Goal: Task Accomplishment & Management: Complete application form

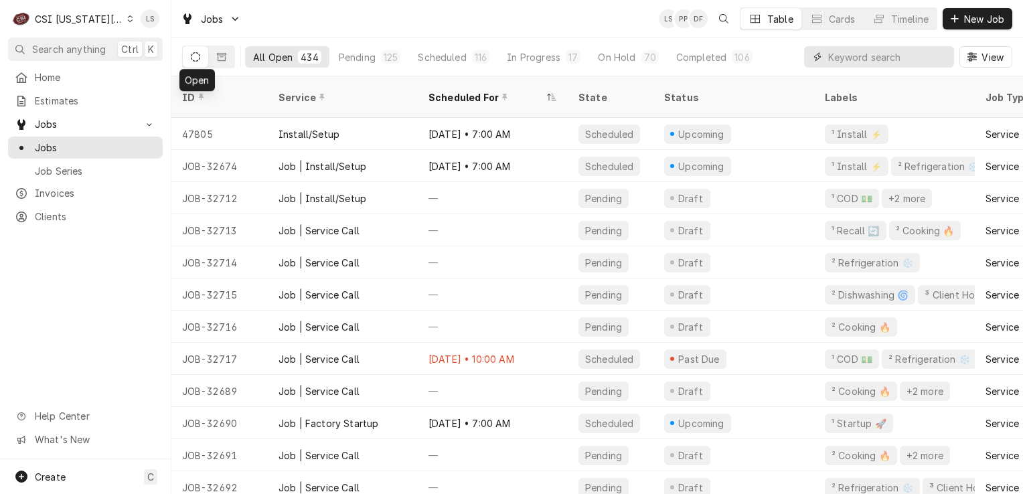
click at [853, 58] on input "Dynamic Content Wrapper" at bounding box center [887, 56] width 119 height 21
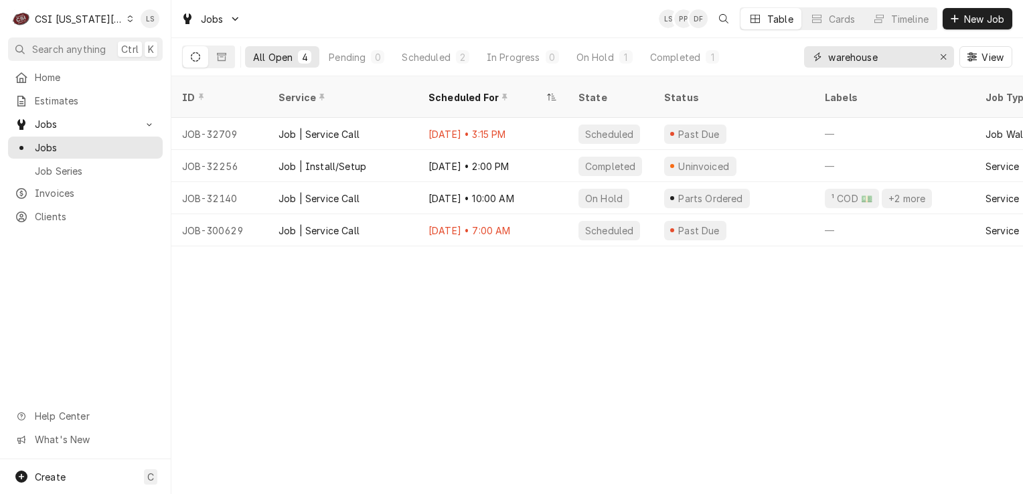
type input "warehouse"
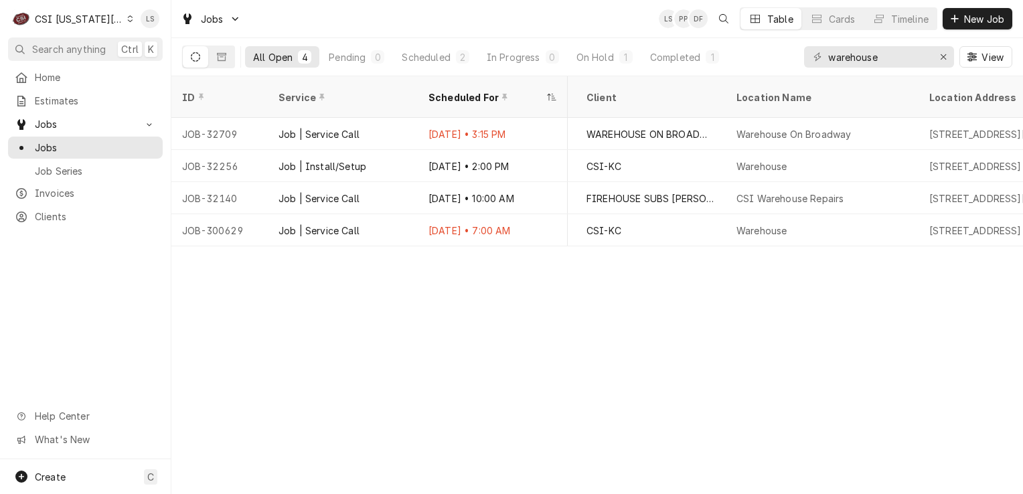
scroll to position [0, 778]
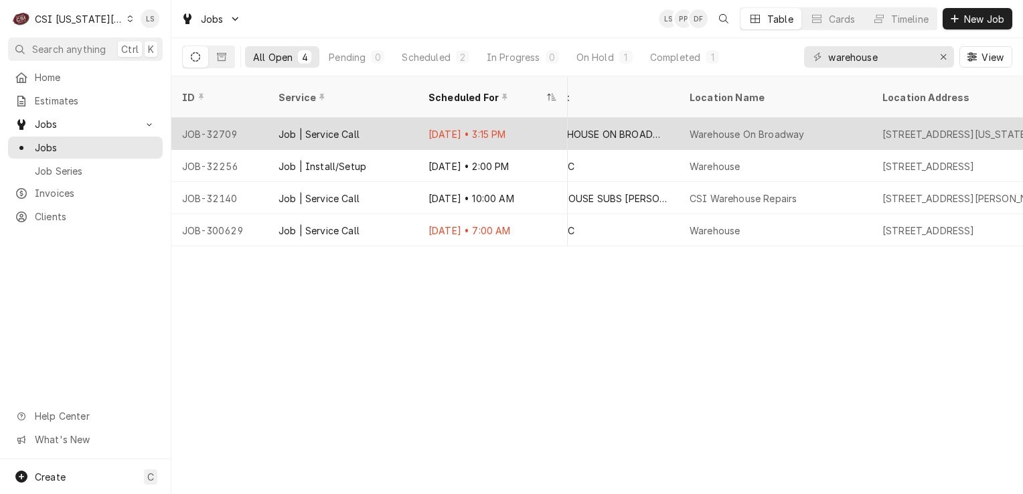
click at [217, 122] on div "JOB-32709" at bounding box center [219, 134] width 96 height 32
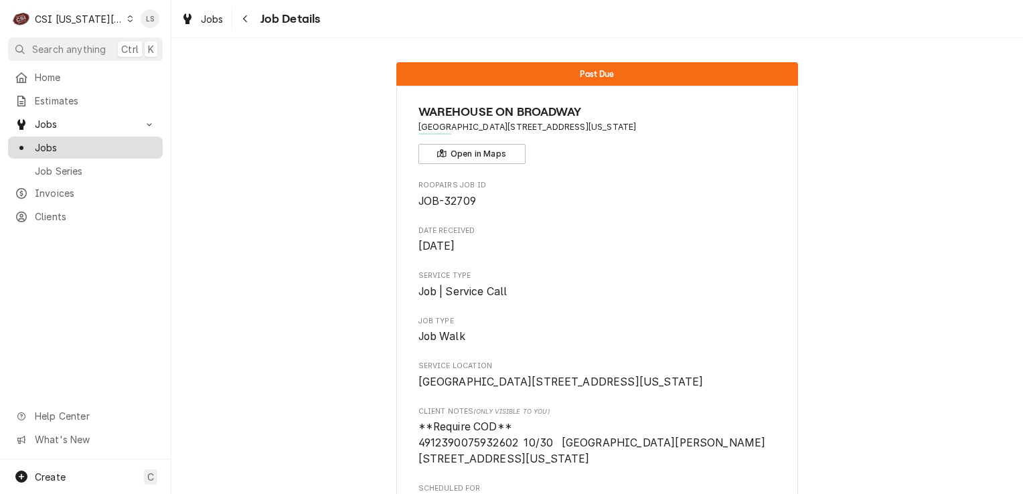
drag, startPoint x: 74, startPoint y: 145, endPoint x: 80, endPoint y: 146, distance: 6.8
click at [74, 145] on span "Jobs" at bounding box center [95, 148] width 121 height 14
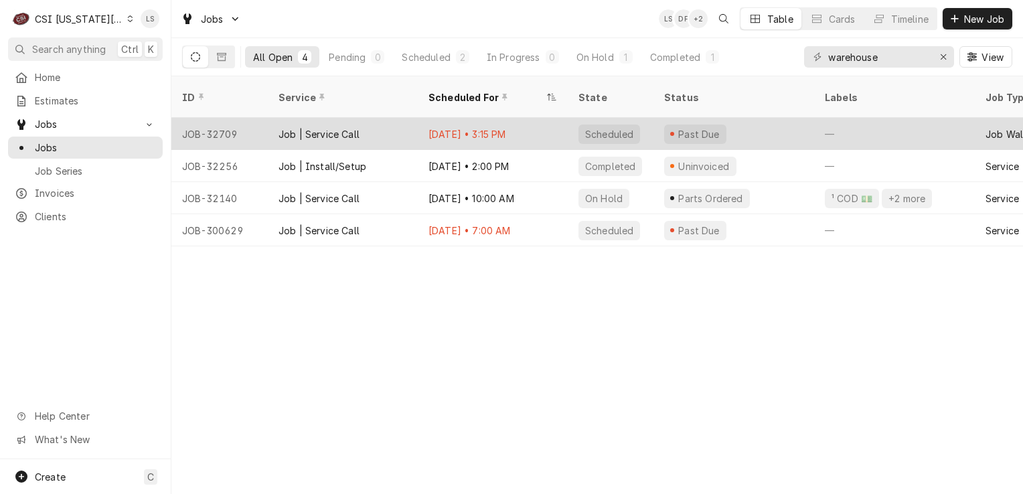
click at [212, 118] on div "JOB-32709" at bounding box center [219, 134] width 96 height 32
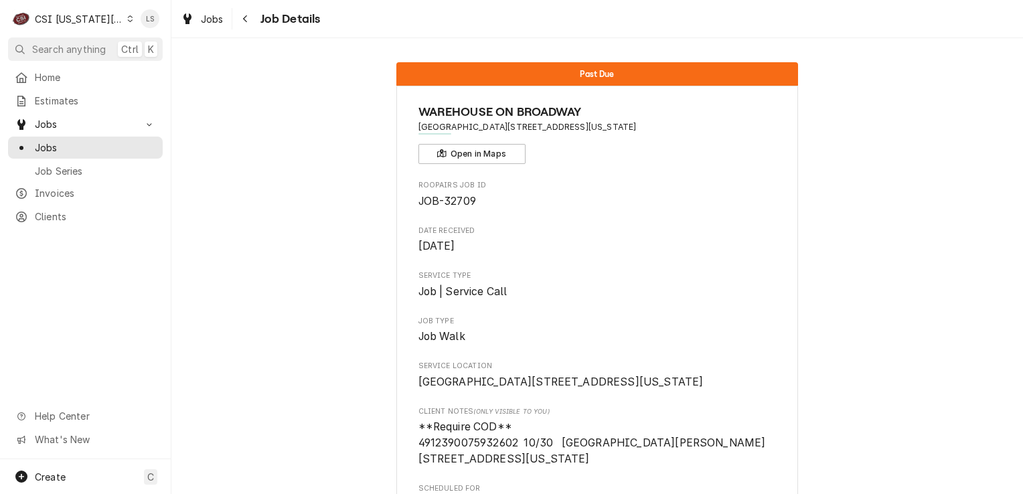
click at [128, 17] on icon "Dynamic Content Wrapper" at bounding box center [130, 18] width 5 height 7
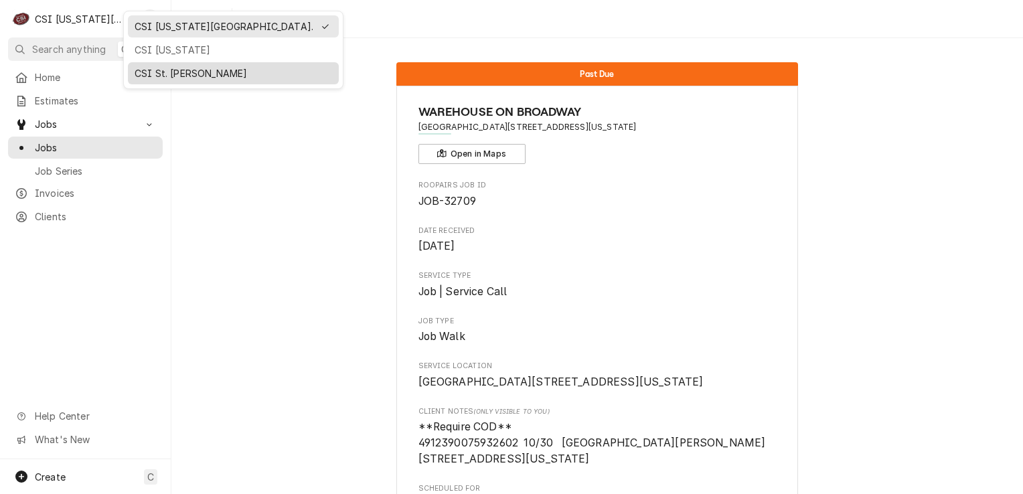
click at [143, 74] on div "CSI St. Louis" at bounding box center [233, 73] width 197 height 14
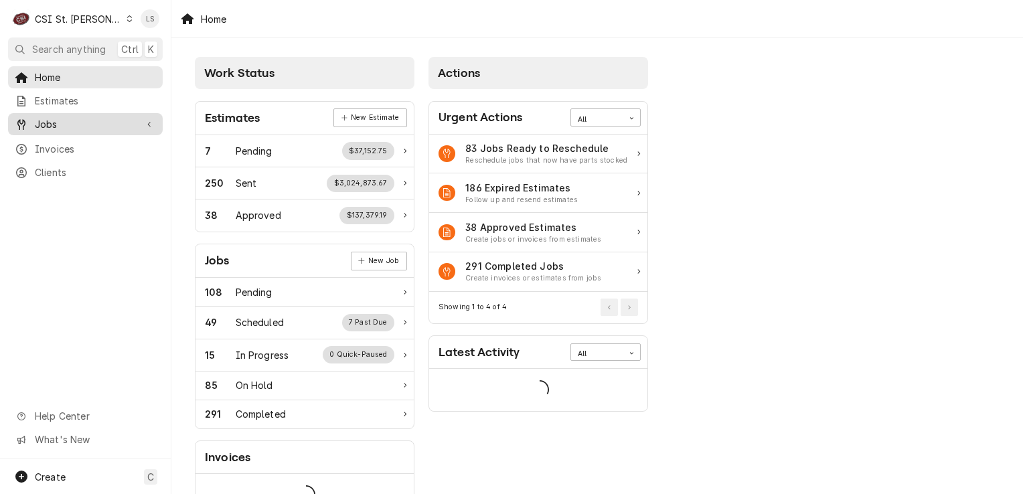
click at [60, 117] on span "Jobs" at bounding box center [85, 124] width 101 height 14
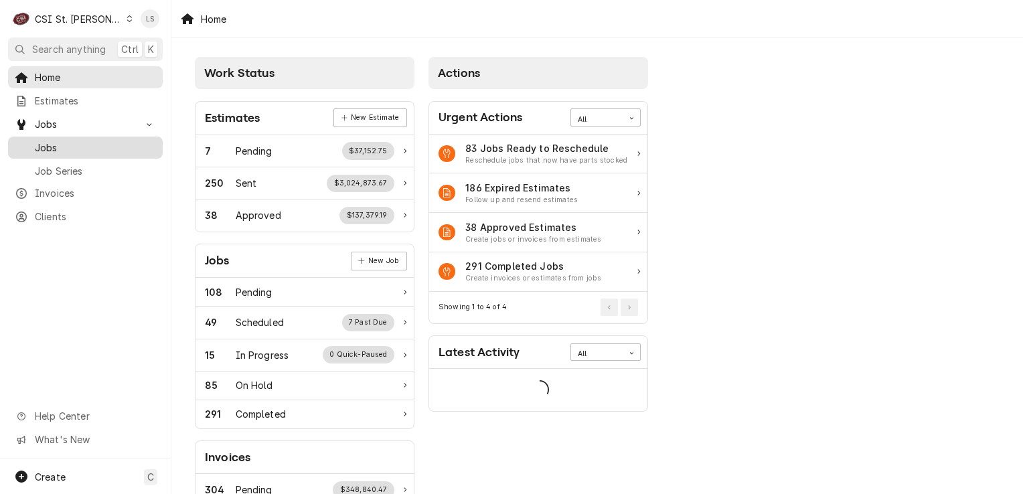
click at [59, 141] on span "Jobs" at bounding box center [95, 148] width 121 height 14
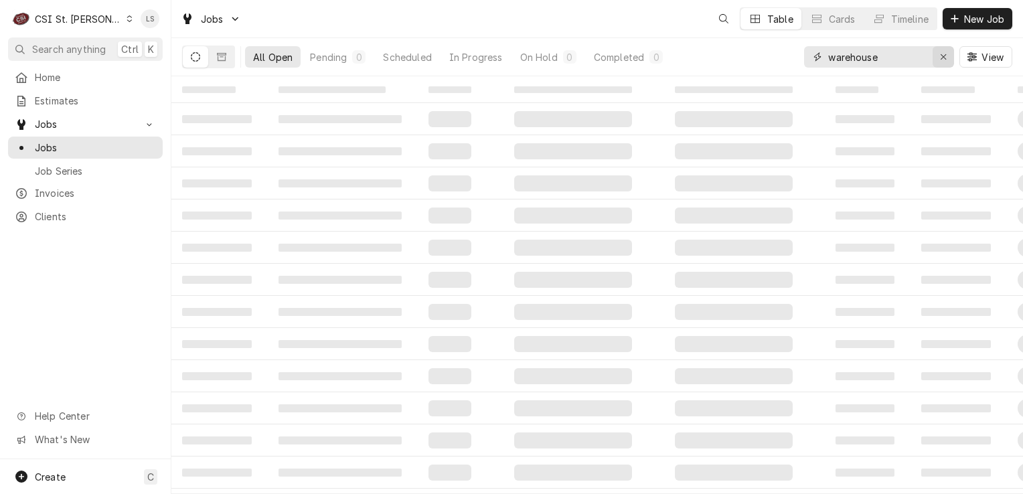
click at [934, 57] on button "Erase input" at bounding box center [942, 56] width 21 height 21
paste input "40762"
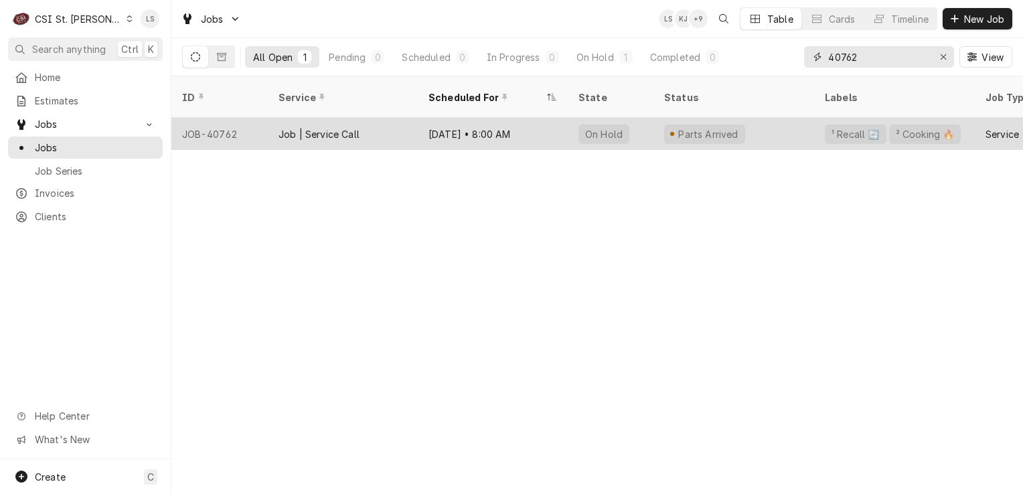
type input "40762"
click at [218, 118] on div "JOB-40762" at bounding box center [219, 134] width 96 height 32
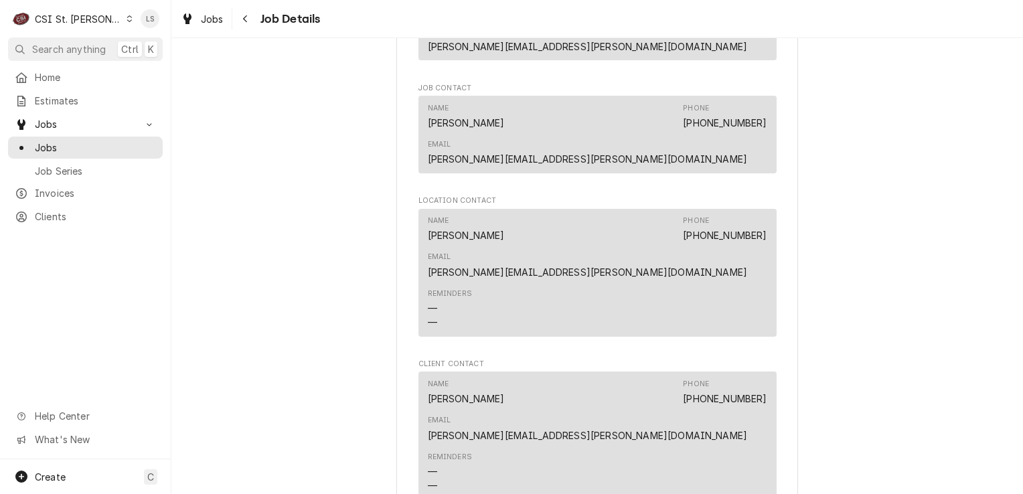
scroll to position [1740, 0]
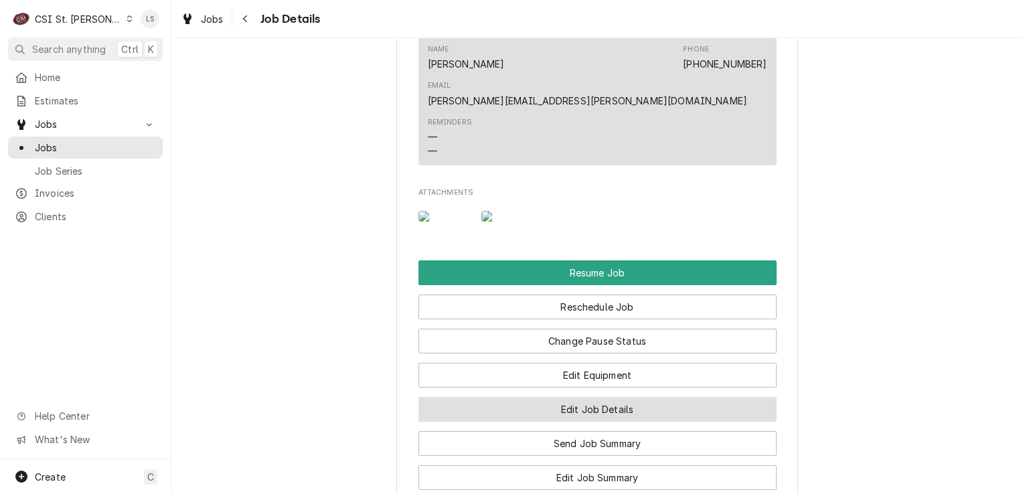
click at [622, 397] on button "Edit Job Details" at bounding box center [597, 409] width 358 height 25
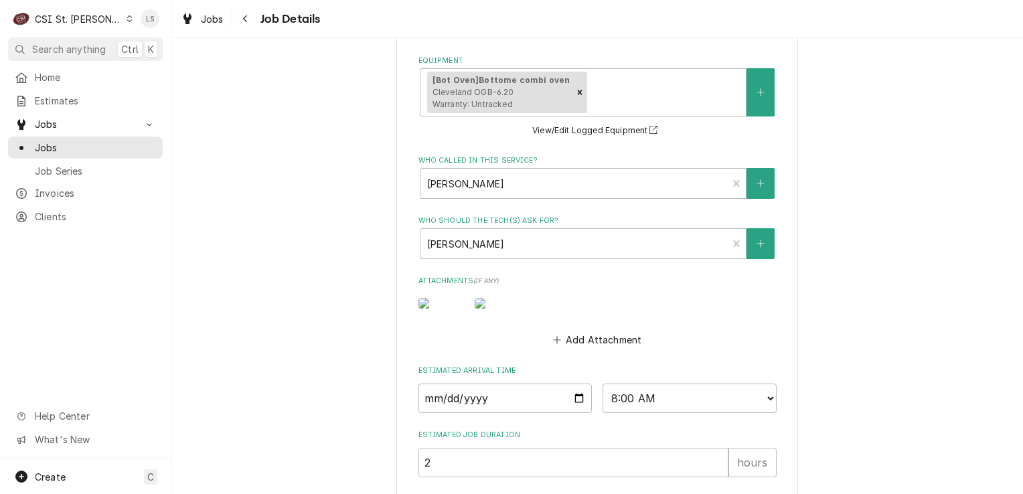
scroll to position [669, 0]
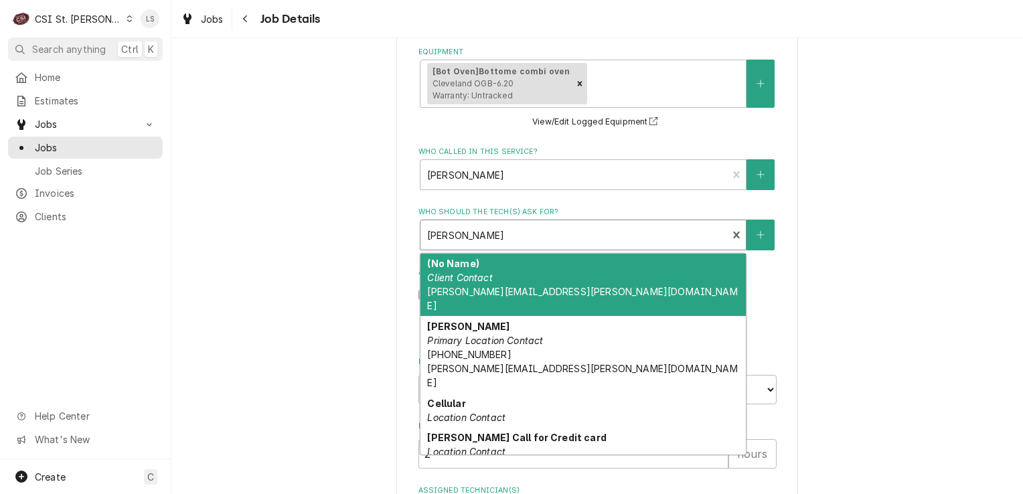
click at [440, 224] on div "Who should the tech(s) ask for?" at bounding box center [574, 235] width 294 height 24
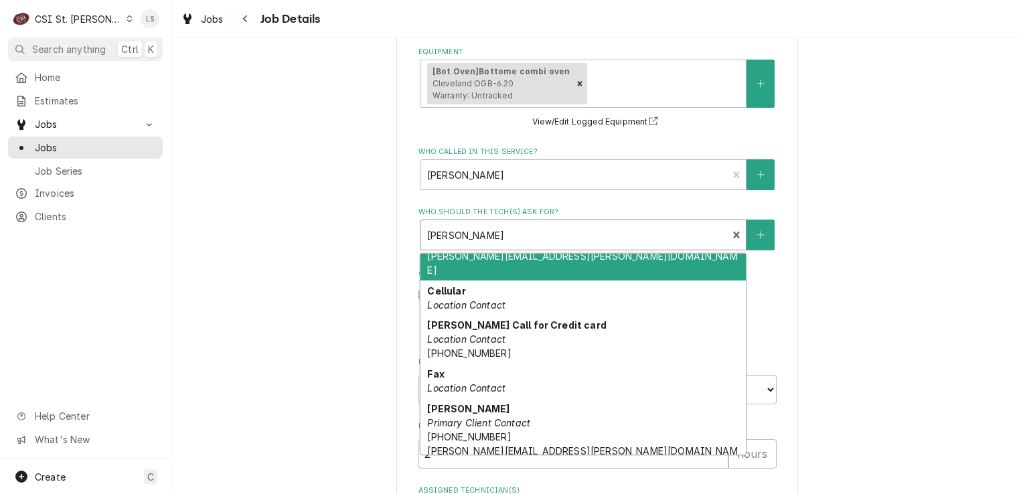
scroll to position [134, 0]
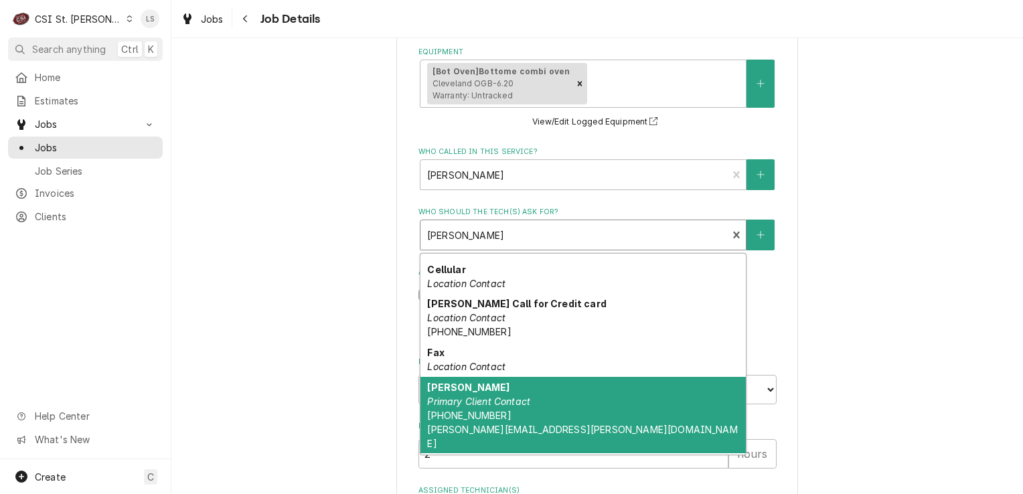
click at [546, 377] on div "Laurie Rowan Primary Client Contact (618) 256-2375 laurie.rowan@us.af.mil" at bounding box center [582, 415] width 325 height 77
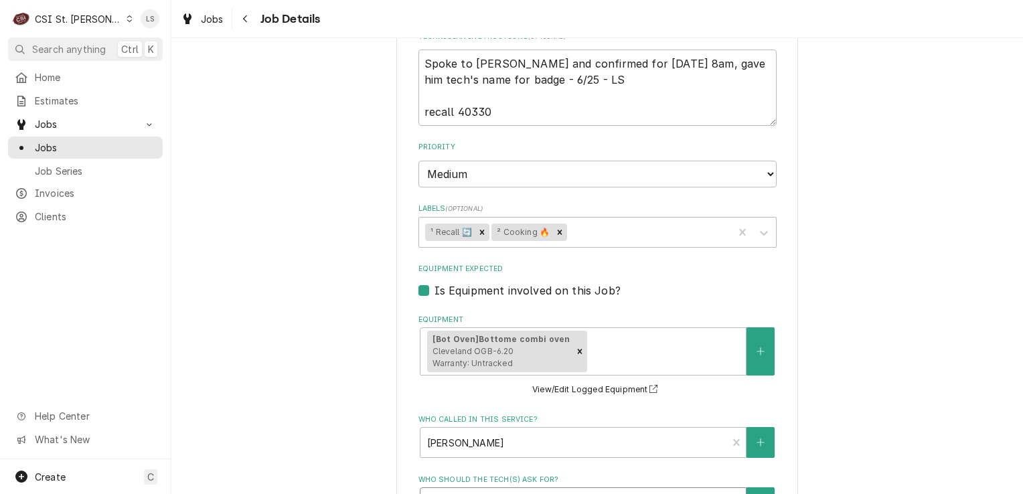
scroll to position [201, 0]
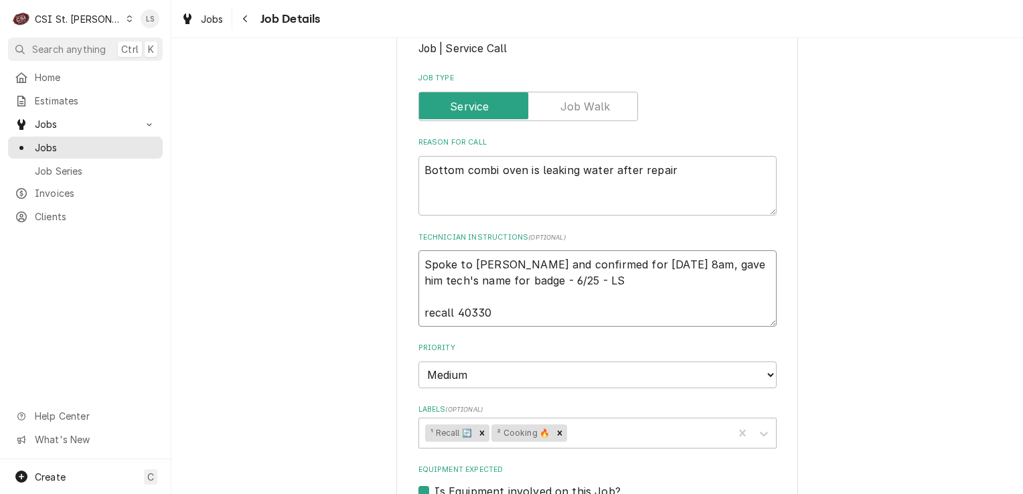
click at [421, 250] on textarea "Spoke to Jason Brightwell and confirmed for Thursday 6/26 at 8am, gave him tech…" at bounding box center [597, 288] width 358 height 76
type textarea "x"
type textarea "Spoke to Jason Brightwell and confirmed for Thursday 6/26 at 8am, gave him tech…"
type textarea "x"
type textarea "Spoke to Jason Brightwell and confirmed for Thursday 6/26 at 8am, gave him tech…"
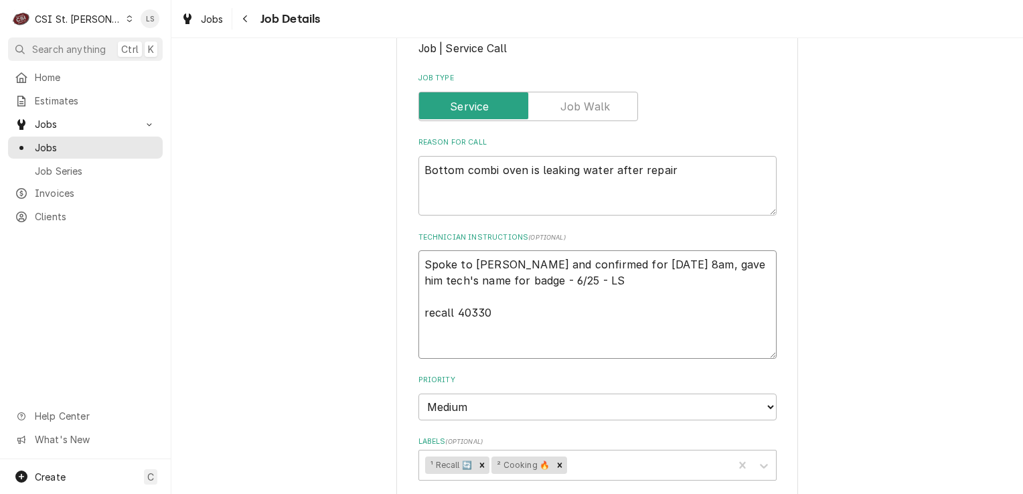
click at [421, 250] on textarea "Spoke to Jason Brightwell and confirmed for Thursday 6/26 at 8am, gave him tech…" at bounding box center [597, 304] width 358 height 108
type textarea "x"
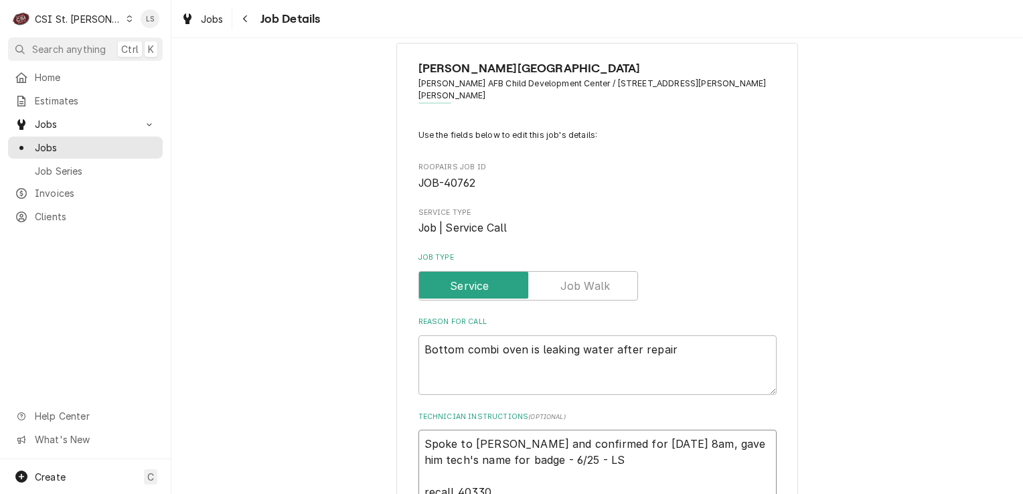
scroll to position [0, 0]
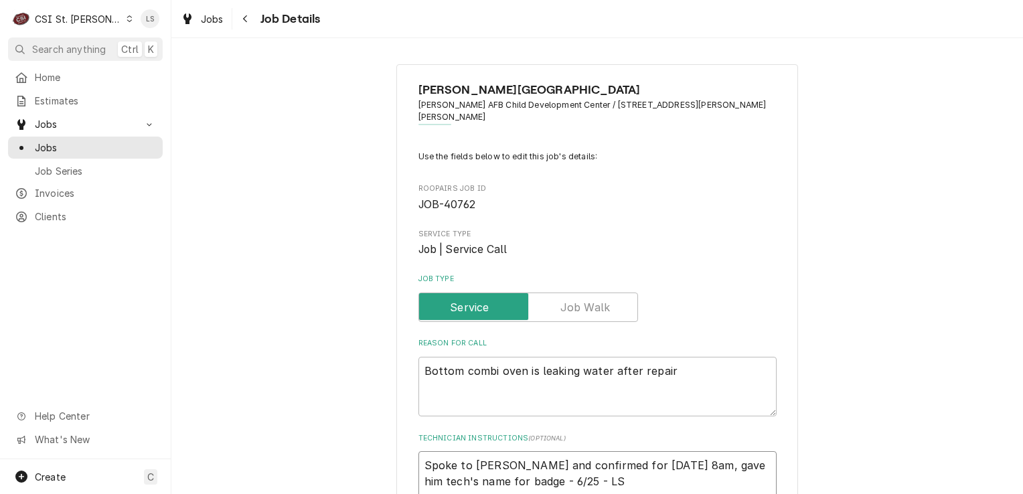
type textarea "Spoke to Jason Brightwell and confirmed for Thursday 6/26 at 8am, gave him tech…"
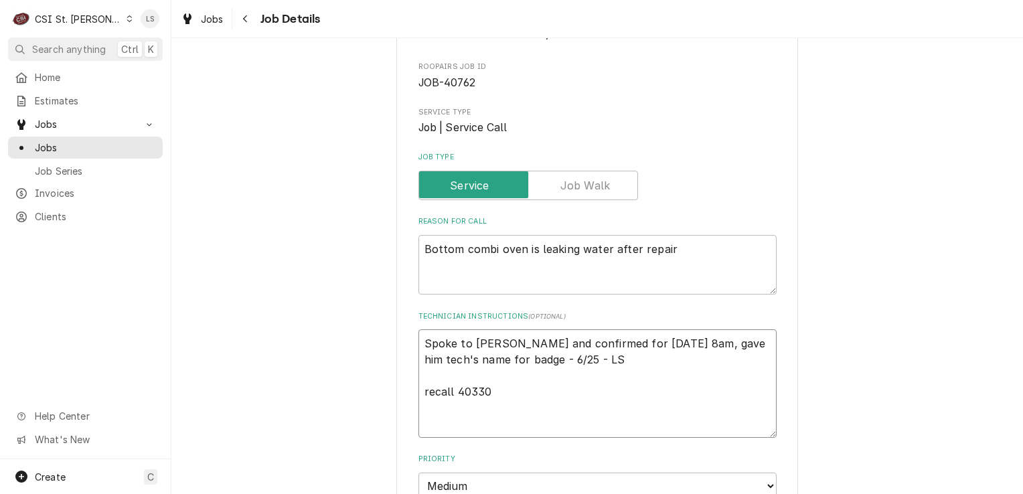
scroll to position [268, 0]
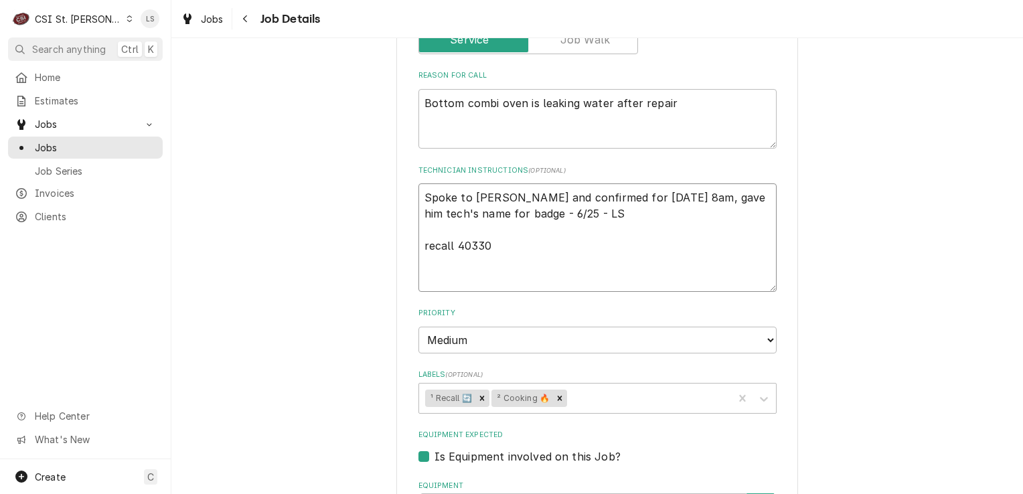
drag, startPoint x: 504, startPoint y: 271, endPoint x: 462, endPoint y: 262, distance: 43.1
click at [462, 262] on textarea "Spoke to Jason Brightwell and confirmed for Thursday 6/26 at 8am, gave him tech…" at bounding box center [597, 237] width 358 height 108
click at [505, 272] on textarea "Spoke to Jason Brightwell and confirmed for Thursday 6/26 at 8am, gave him tech…" at bounding box center [597, 237] width 358 height 108
click at [446, 183] on textarea "Spoke to Jason Brightwell and confirmed for Thursday 6/26 at 8am, gave him tech…" at bounding box center [597, 237] width 358 height 108
drag, startPoint x: 491, startPoint y: 270, endPoint x: 455, endPoint y: 264, distance: 36.6
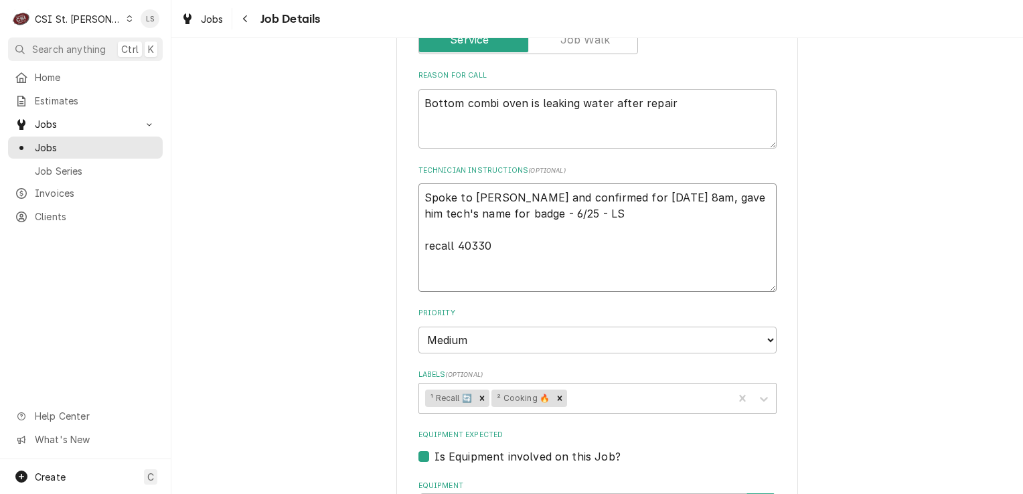
click at [455, 264] on textarea "Spoke to Jason Brightwell and confirmed for Thursday 6/26 at 8am, gave him tech…" at bounding box center [597, 237] width 358 height 108
click at [515, 268] on textarea "Spoke to Jason Brightwell and confirmed for Thursday 6/26 at 8am, gave him tech…" at bounding box center [597, 237] width 358 height 108
drag, startPoint x: 495, startPoint y: 268, endPoint x: 453, endPoint y: 259, distance: 43.1
click at [453, 259] on textarea "Spoke to Jason Brightwell and confirmed for Thursday 6/26 at 8am, gave him tech…" at bounding box center [597, 237] width 358 height 108
click at [554, 110] on textarea "Bottom combi oven is leaking water after repair" at bounding box center [597, 119] width 358 height 60
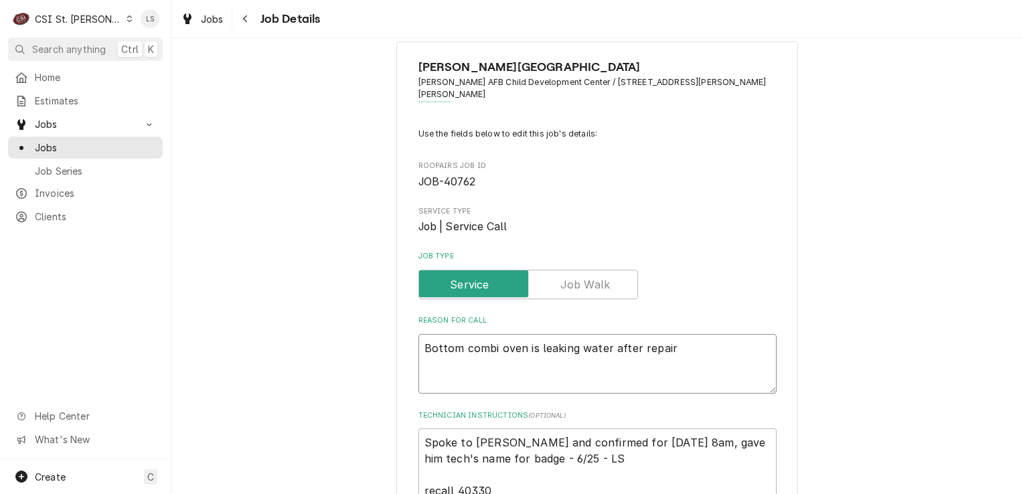
scroll to position [0, 0]
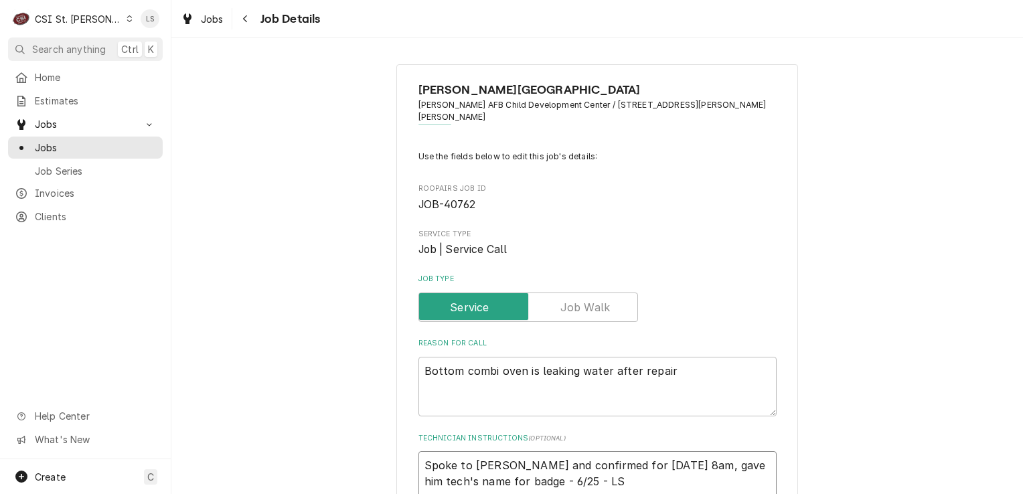
type textarea "x"
type textarea "S Spoke to Jason Brightwell and confirmed for Thursday 6/26 at 8am, gave him te…"
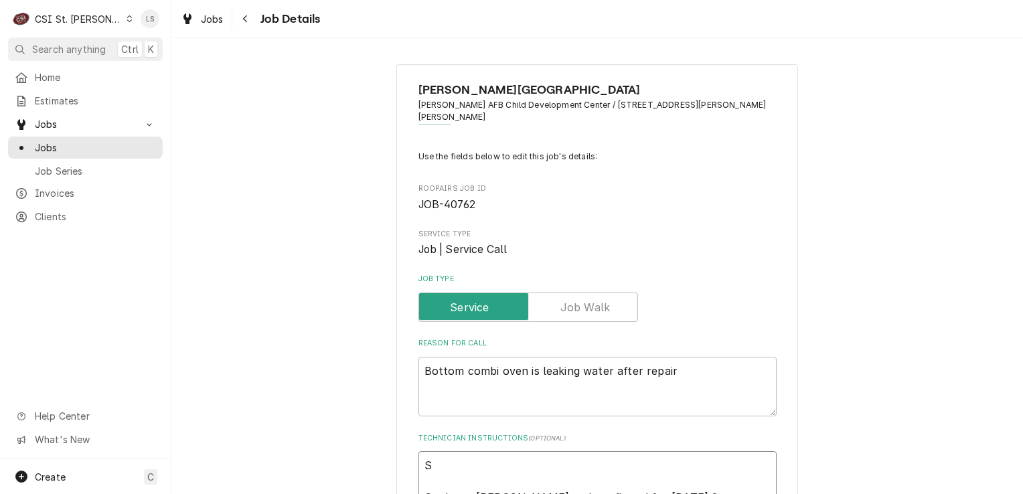
type textarea "x"
type textarea "Sp Spoke to Jason Brightwell and confirmed for Thursday 6/26 at 8am, gave him t…"
type textarea "x"
type textarea "Spo Spoke to Jason Brightwell and confirmed for Thursday 6/26 at 8am, gave him …"
type textarea "x"
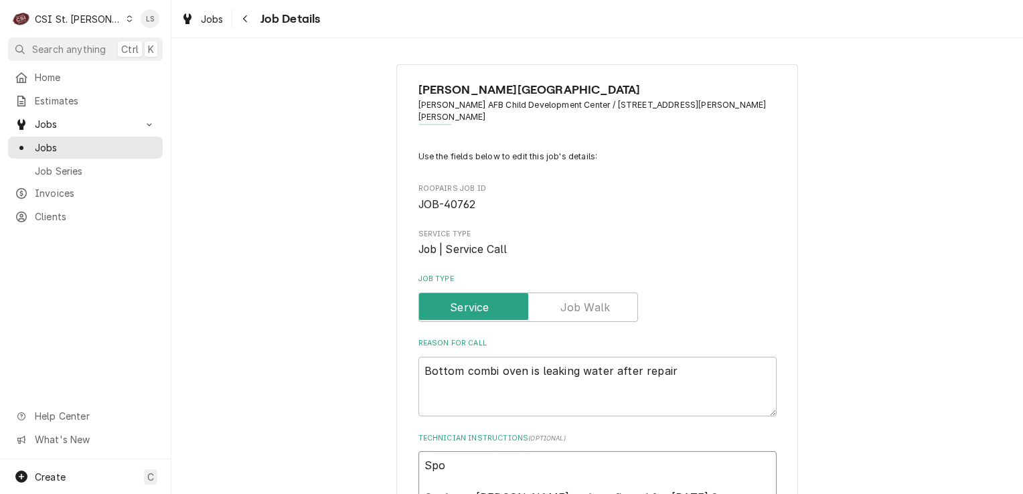
type textarea "Spok Spoke to Jason Brightwell and confirmed for Thursday 6/26 at 8am, gave him…"
type textarea "x"
type textarea "Spoke Spoke to Jason Brightwell and confirmed for Thursday 6/26 at 8am, gave hi…"
type textarea "x"
type textarea "Spoke Spoke to Jason Brightwell and confirmed for Thursday 6/26 at 8am, gave hi…"
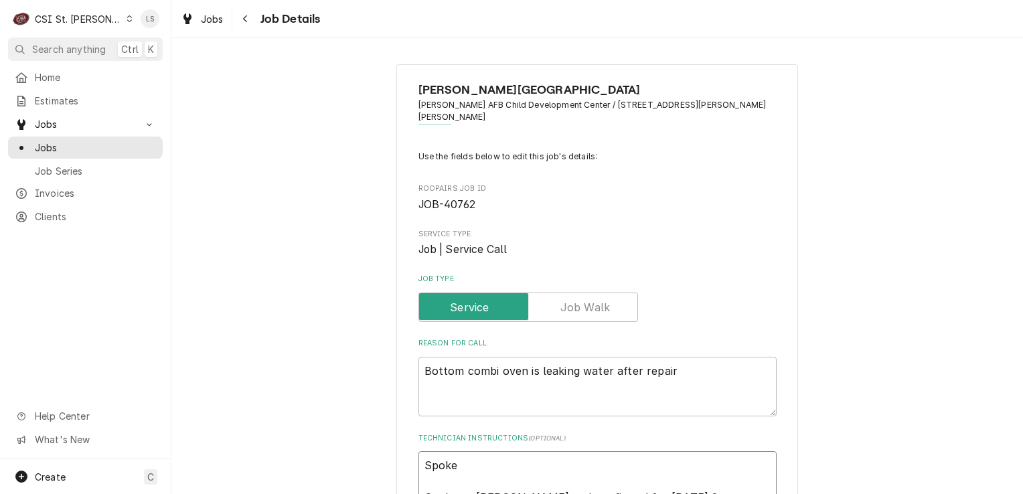
type textarea "x"
type textarea "Spoke t Spoke to Jason Brightwell and confirmed for Thursday 6/26 at 8am, gave …"
type textarea "x"
type textarea "Spoke to Spoke to Jason Brightwell and confirmed for Thursday 6/26 at 8am, gave…"
type textarea "x"
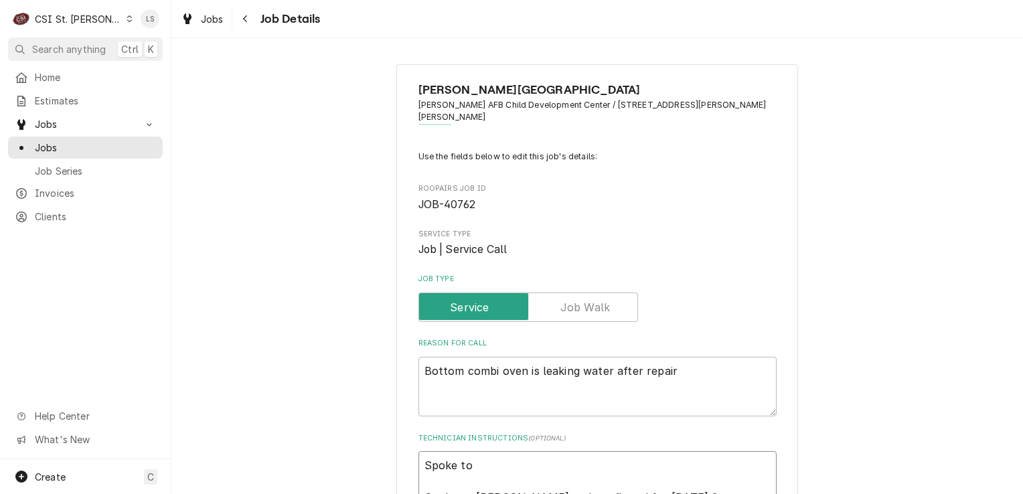
type textarea "Spoke to Spoke to Jason Brightwell and confirmed for Thursday 6/26 at 8am, gave…"
type textarea "x"
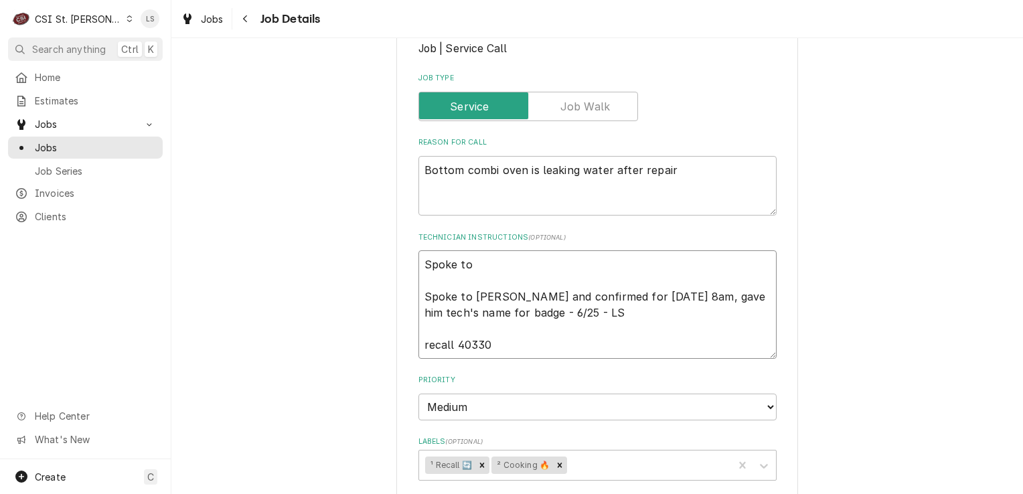
scroll to position [335, 0]
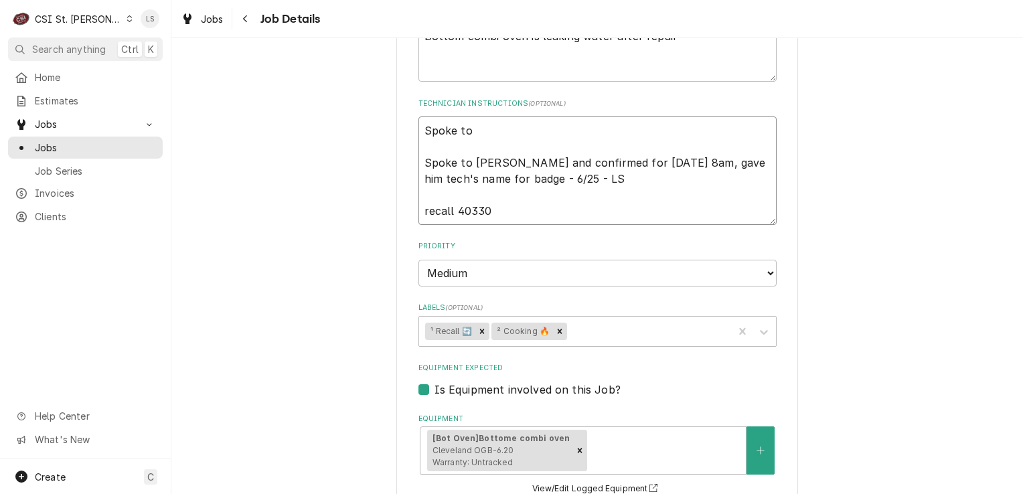
type textarea "Spoke to Spoke to Jason Brightwell and confirmed for Thursday 6/26 at 8am, gave…"
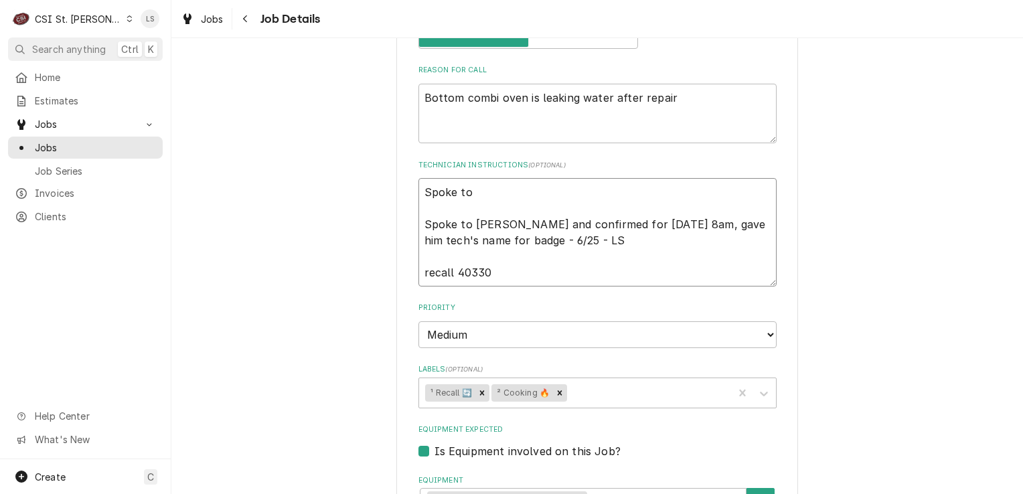
scroll to position [268, 0]
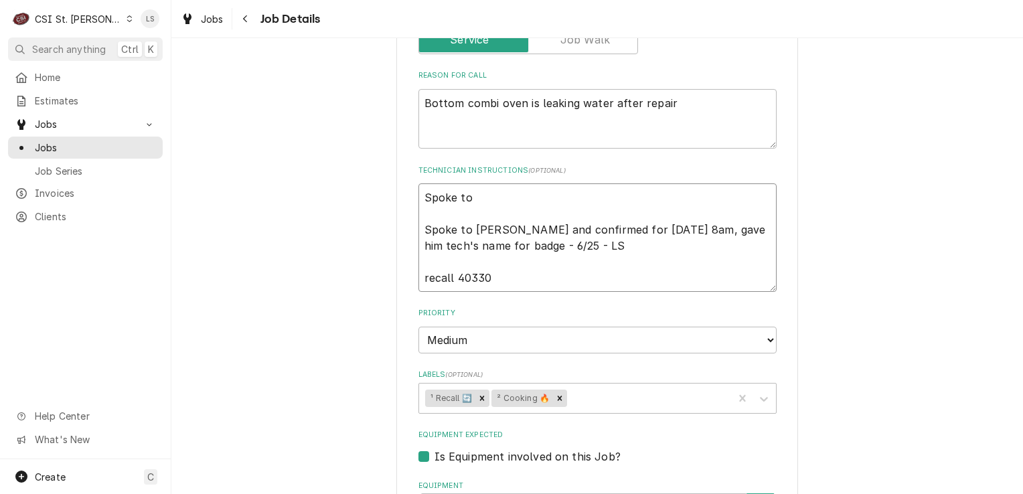
type textarea "x"
type textarea "Spoke to L Spoke to Jason Brightwell and confirmed for Thursday 6/26 at 8am, ga…"
type textarea "x"
type textarea "Spoke to La Spoke to Jason Brightwell and confirmed for Thursday 6/26 at 8am, g…"
type textarea "x"
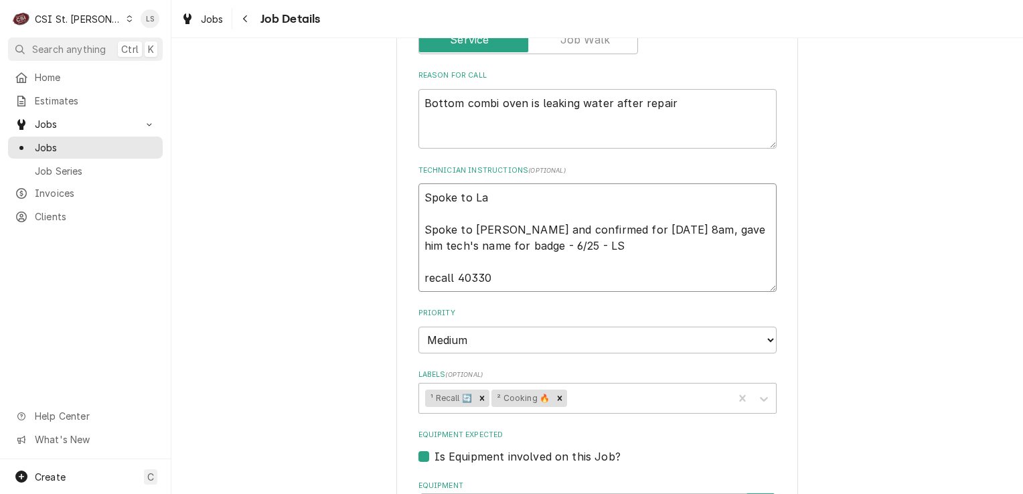
type textarea "Spoke to Lau Spoke to Jason Brightwell and confirmed for Thursday 6/26 at 8am, …"
type textarea "x"
type textarea "Spoke to Laur Spoke to Jason Brightwell and confirmed for Thursday 6/26 at 8am,…"
type textarea "x"
type textarea "Spoke to Lauri Spoke to Jason Brightwell and confirmed for Thursday 6/26 at 8am…"
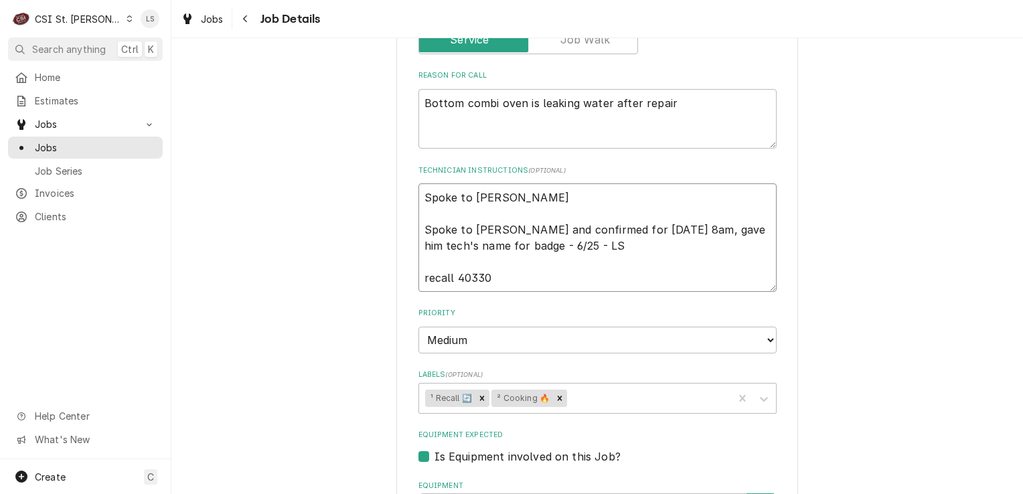
type textarea "x"
type textarea "Spoke to Laurie Spoke to Jason Brightwell and confirmed for Thursday 6/26 at 8a…"
type textarea "x"
type textarea "Spoke to Laurie a Spoke to Jason Brightwell and confirmed for Thursday 6/26 at …"
type textarea "x"
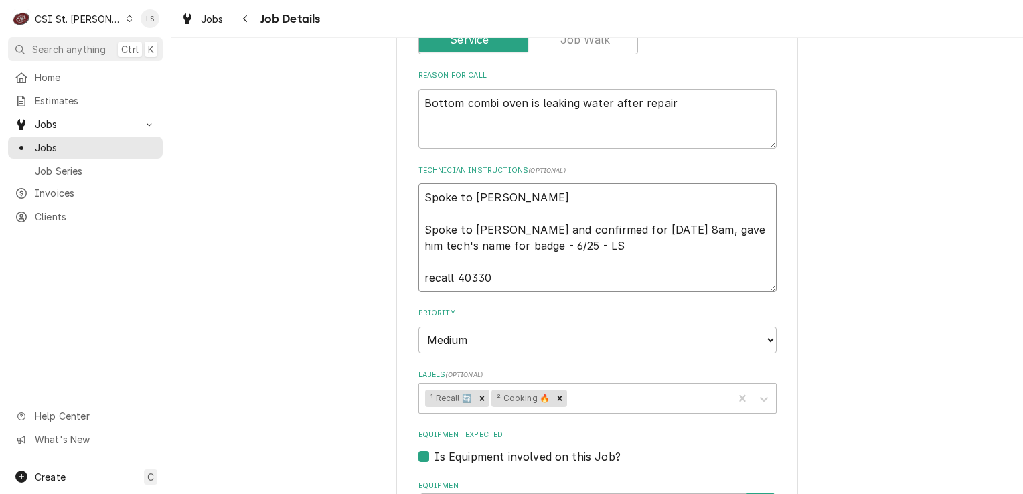
type textarea "Spoke to Laurie an Spoke to Jason Brightwell and confirmed for Thursday 6/26 at…"
type textarea "x"
type textarea "Spoke to Laurie and Spoke to Jason Brightwell and confirmed for Thursday 6/26 a…"
type textarea "x"
type textarea "Spoke to Laurie and Spoke to Jason Brightwell and confirmed for Thursday 6/26 a…"
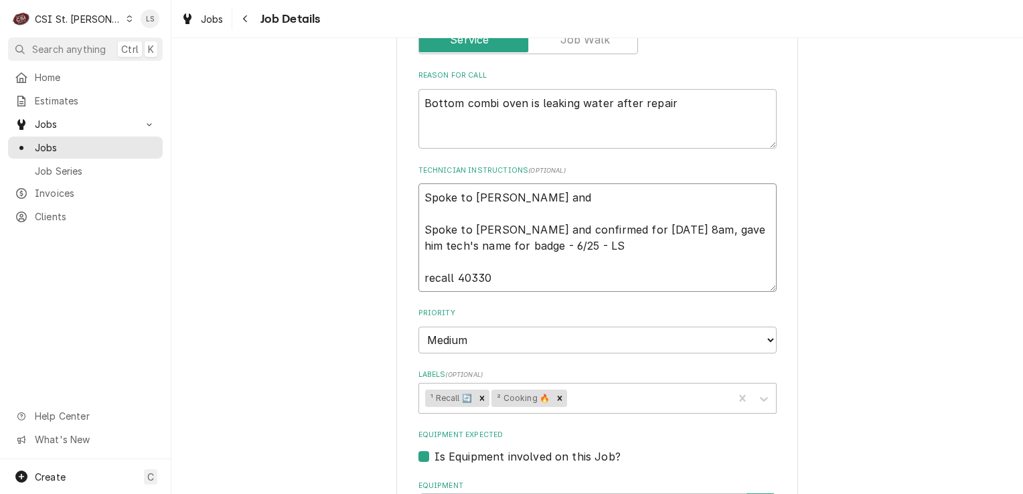
type textarea "x"
type textarea "Spoke to Laurie and c Spoke to Jason Brightwell and confirmed for Thursday 6/26…"
type textarea "x"
type textarea "Spoke to Laurie and co Spoke to Jason Brightwell and confirmed for Thursday 6/2…"
type textarea "x"
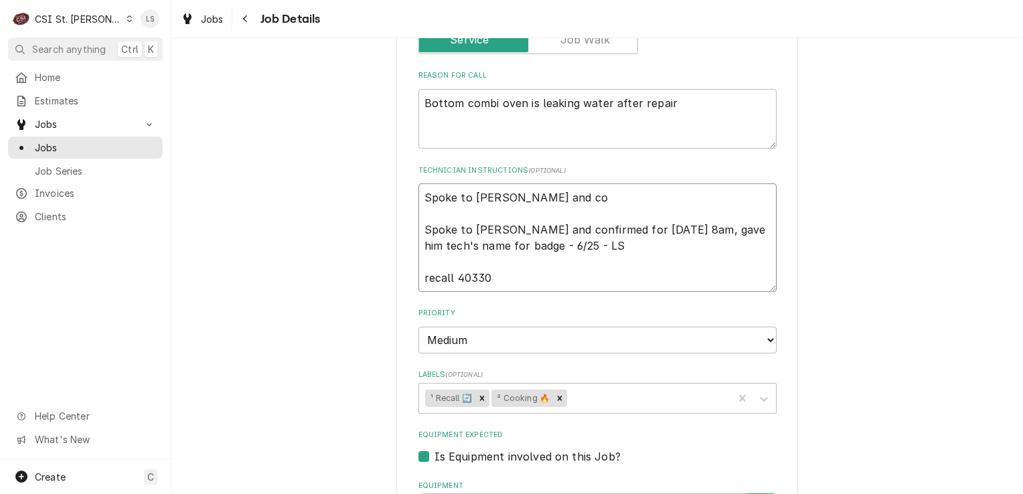
type textarea "Spoke to Laurie and con Spoke to Jason Brightwell and confirmed for Thursday 6/…"
type textarea "x"
type textarea "Spoke to Laurie and conf Spoke to Jason Brightwell and confirmed for Thursday 6…"
type textarea "x"
type textarea "Spoke to Laurie and confir Spoke to Jason Brightwell and confirmed for Thursday…"
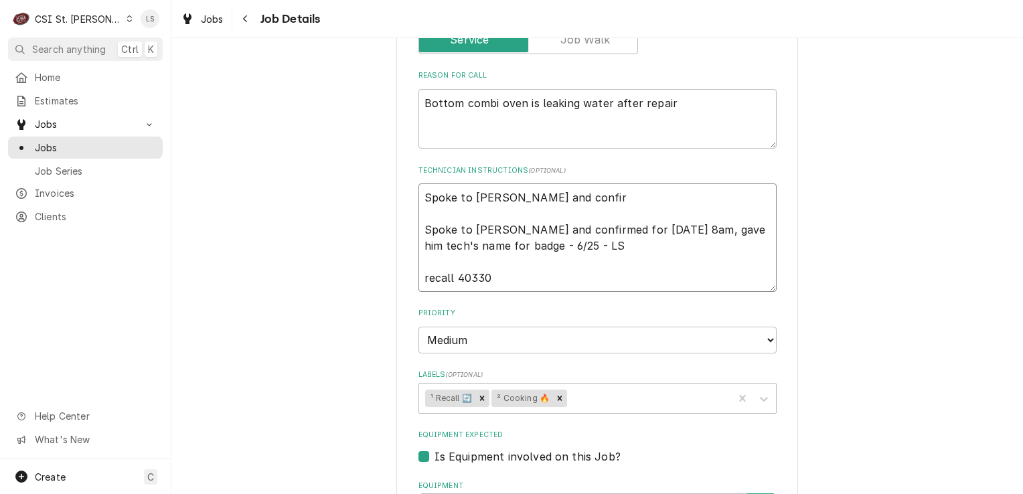
type textarea "x"
type textarea "Spoke to Laurie and confirm Spoke to Jason Brightwell and confirmed for Thursda…"
type textarea "x"
type textarea "Spoke to Laurie and confirme Spoke to Jason Brightwell and confirmed for Thursd…"
type textarea "x"
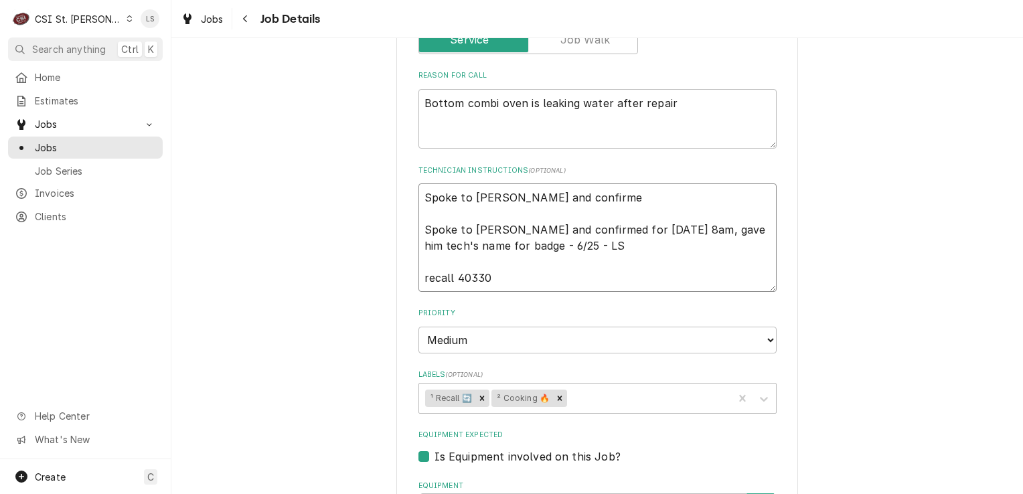
type textarea "Spoke to Laurie and confirmed Spoke to Jason Brightwell and confirmed for Thurs…"
type textarea "x"
type textarea "Spoke to Laurie and confirmed Spoke to Jason Brightwell and confirmed for Thurs…"
type textarea "x"
type textarea "Spoke to Laurie and confirmed f Spoke to Jason Brightwell and confirmed for Thu…"
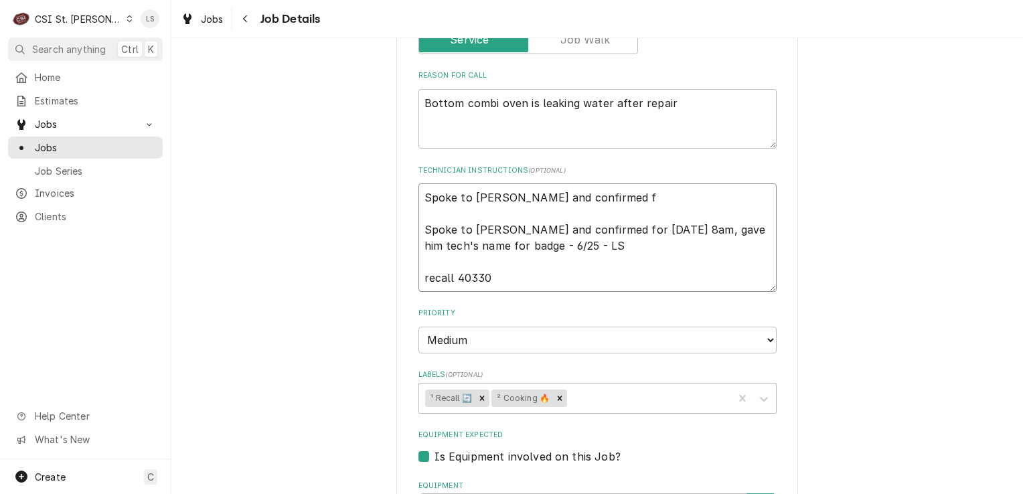
type textarea "x"
type textarea "Spoke to Laurie and confirmed fo Spoke to Jason Brightwell and confirmed for Th…"
type textarea "x"
type textarea "Spoke to Laurie and confirmed for Spoke to Jason Brightwell and confirmed for T…"
type textarea "x"
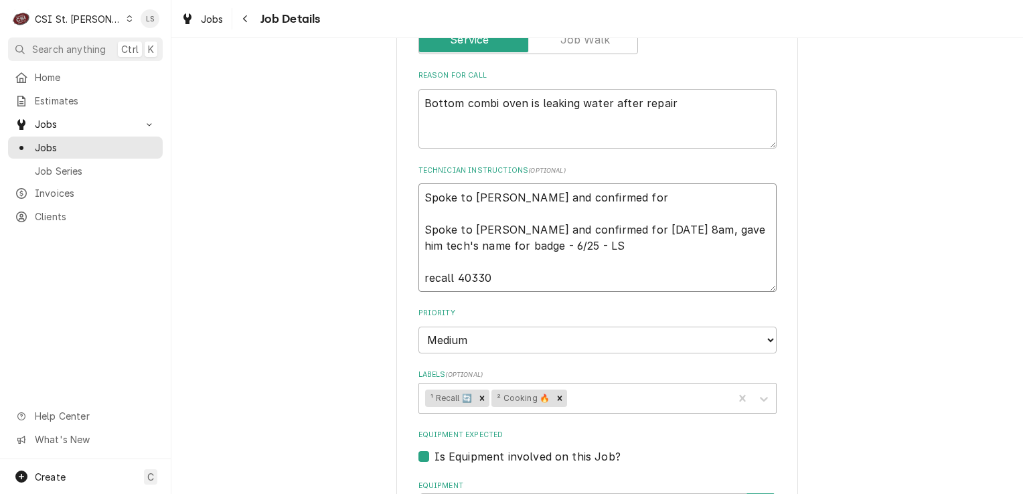
type textarea "Spoke to Laurie and confirmed for Spoke to Jason Brightwell and confirmed for T…"
type textarea "x"
type textarea "Spoke to Laurie and confirmed for Spoke to Jason Brightwell and confirmed for T…"
type textarea "x"
type textarea "Spoke to Laurie and confirmed for T Spoke to Jason Brightwell and confirmed for…"
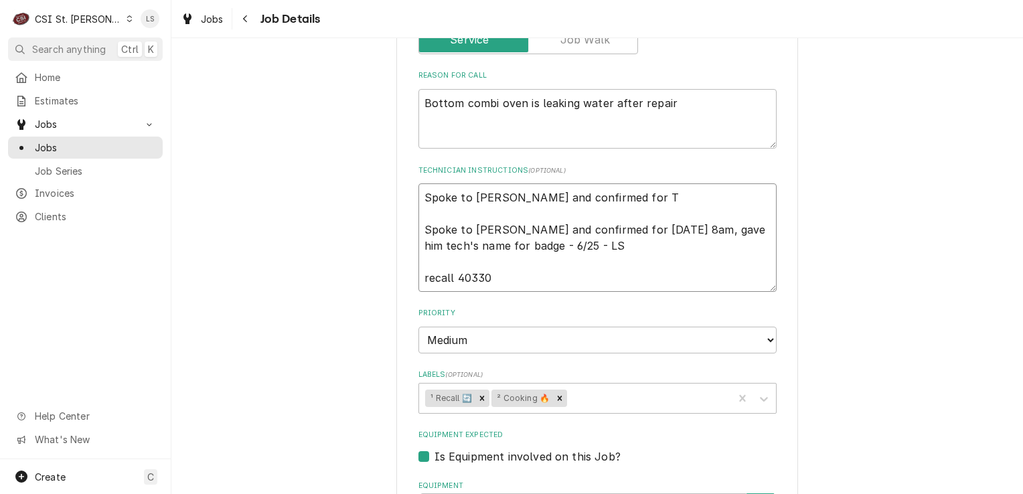
type textarea "x"
type textarea "Spoke to Laurie and confirmed for Th Spoke to Jason Brightwell and confirmed fo…"
type textarea "x"
type textarea "Spoke to Laurie and confirmed for Thu Spoke to Jason Brightwell and confirmed f…"
type textarea "x"
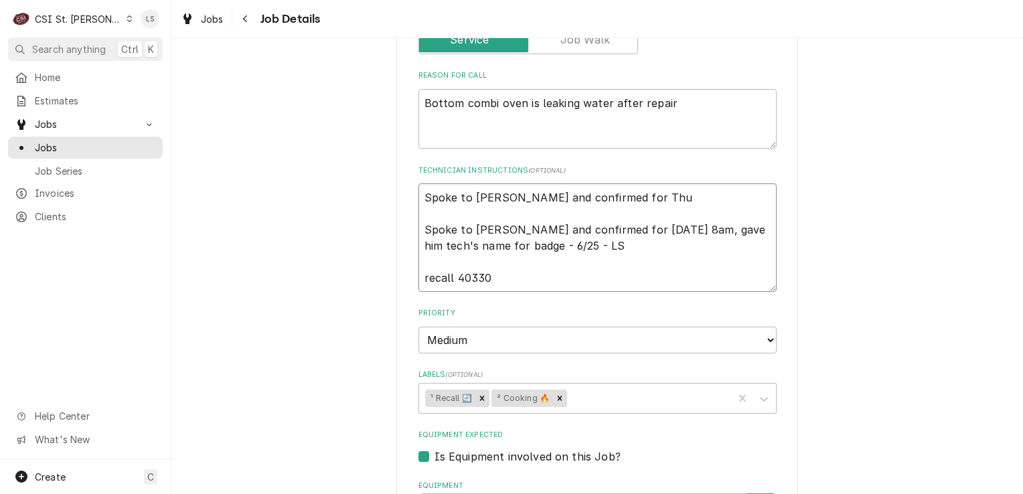
type textarea "Spoke to Laurie and confirmed for Thur Spoke to Jason Brightwell and confirmed …"
type textarea "x"
type textarea "Spoke to Laurie and confirmed for Thurs Spoke to Jason Brightwell and confirmed…"
type textarea "x"
type textarea "Spoke to Laurie and confirmed for Thursd Spoke to Jason Brightwell and confirme…"
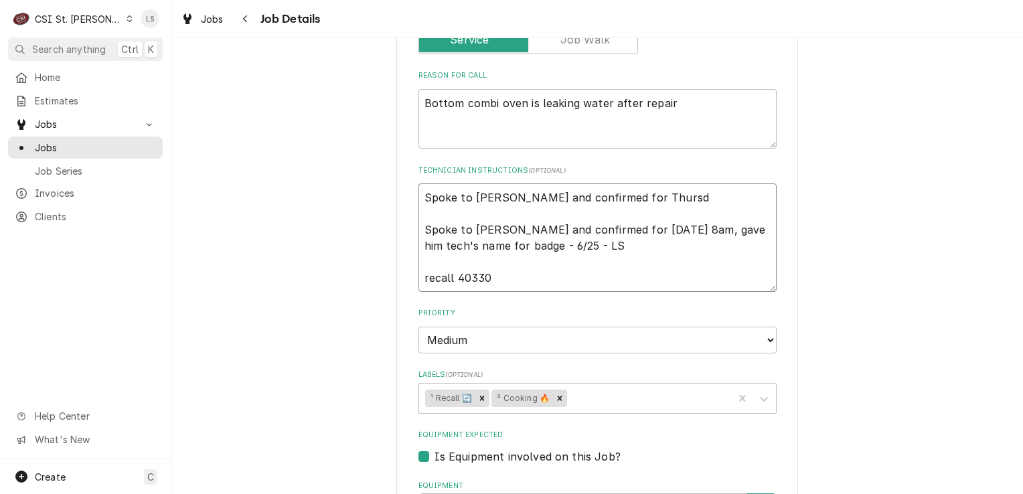
type textarea "x"
type textarea "Spoke to Laurie and confirmed for Thursda Spoke to Jason Brightwell and confirm…"
type textarea "x"
type textarea "Spoke to Laurie and confirmed for Thursday Spoke to Jason Brightwell and confir…"
type textarea "x"
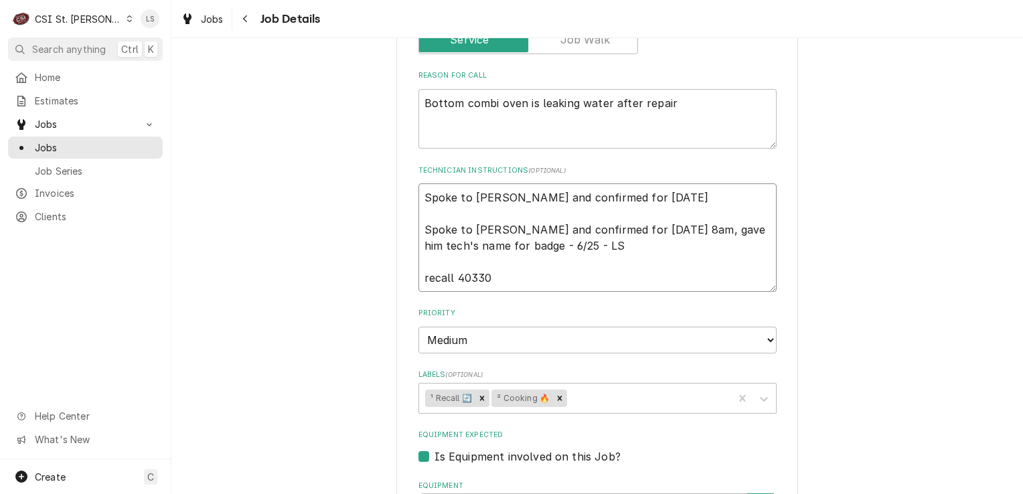
type textarea "Spoke to Laurie and confirmed for Thursday Spoke to Jason Brightwell and confir…"
type textarea "x"
type textarea "Spoke to Laurie and confirmed for Thursday 9 Spoke to Jason Brightwell and conf…"
type textarea "x"
type textarea "Spoke to Laurie and confirmed for Thursday 9/ Spoke to Jason Brightwell and con…"
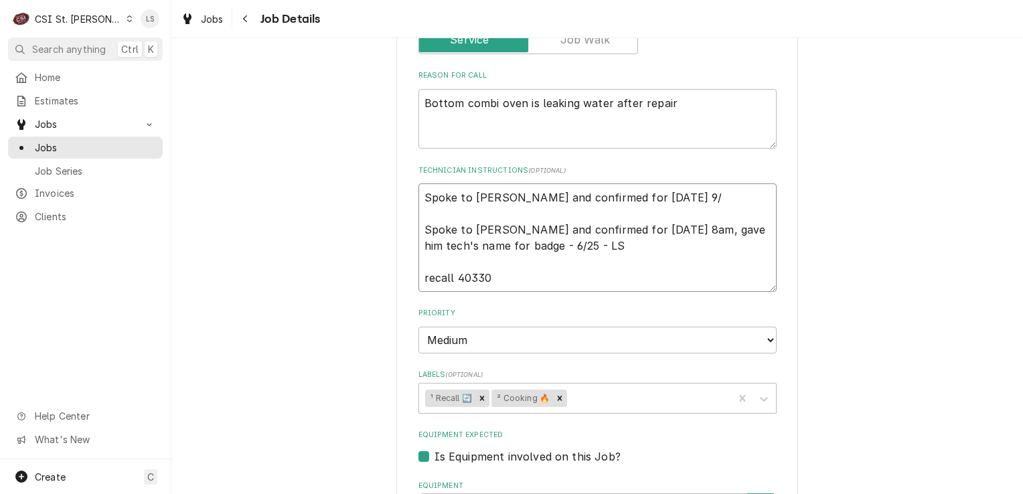
type textarea "x"
type textarea "Spoke to Laurie and confirmed for Thursday 9/1 Spoke to Jason Brightwell and co…"
type textarea "x"
type textarea "Spoke to Laurie and confirmed for Thursday 9/18 Spoke to Jason Brightwell and c…"
type textarea "x"
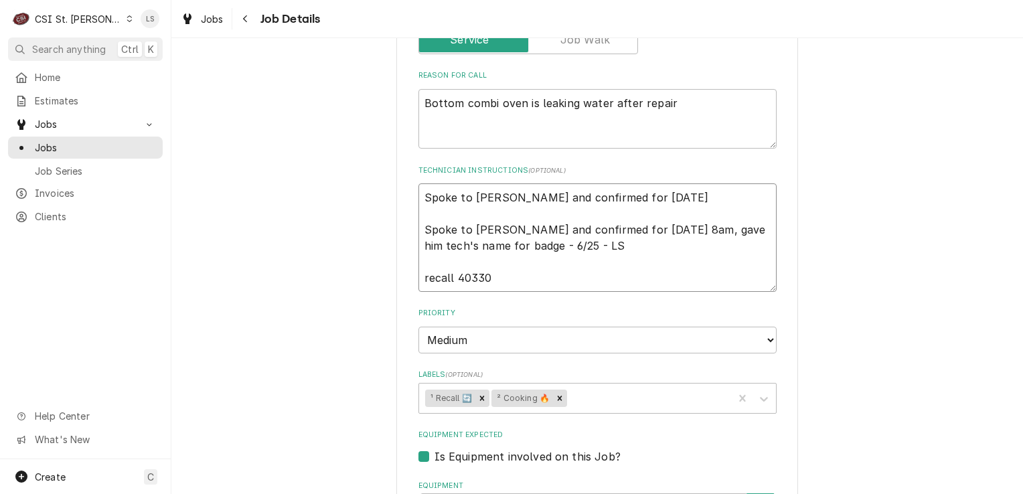
type textarea "Spoke to Laurie and confirmed for Thursday 9/18 Spoke to Jason Brightwell and c…"
type textarea "x"
type textarea "Spoke to Laurie and confirmed for Thursday 9/18 a Spoke to Jason Brightwell and…"
type textarea "x"
type textarea "Spoke to Laurie and confirmed for Thursday 9/18 ay Spoke to Jason Brightwell an…"
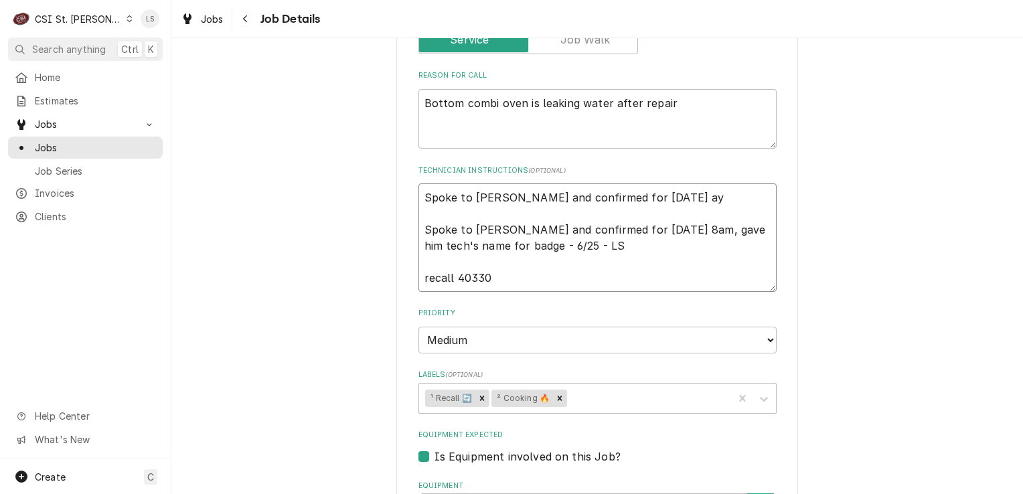
type textarea "x"
type textarea "Spoke to Laurie and confirmed for Thursday 9/18 ay Spoke to Jason Brightwell an…"
type textarea "x"
type textarea "Spoke to Laurie and confirmed for Thursday 9/18 ay Spoke to Jason Brightwell an…"
type textarea "x"
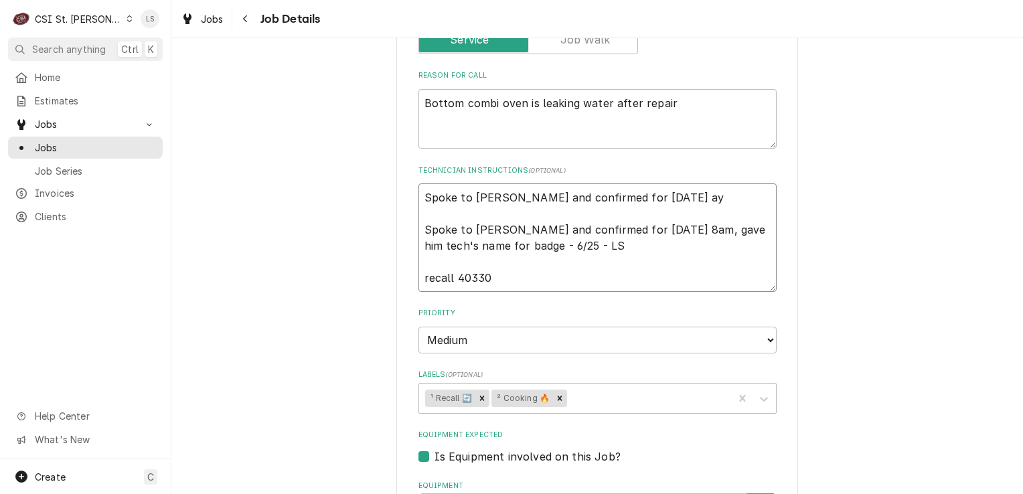
type textarea "Spoke to Laurie and confirmed for Thursday 9/18 a Spoke to Jason Brightwell and…"
type textarea "x"
type textarea "Spoke to Laurie and confirmed for Thursday 9/18 at Spoke to Jason Brightwell an…"
type textarea "x"
type textarea "Spoke to Laurie and confirmed for Thursday 9/18 at Spoke to Jason Brightwell an…"
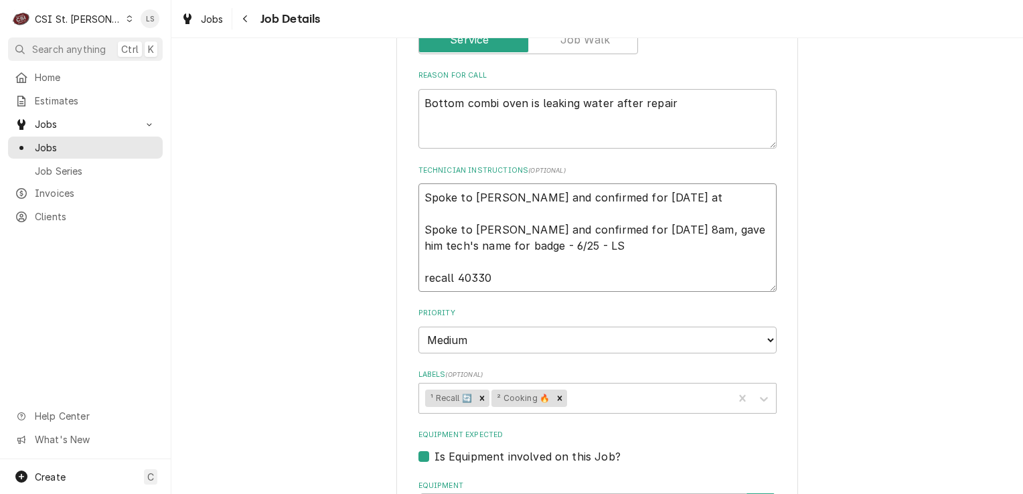
type textarea "x"
type textarea "Spoke to Laurie and confirmed for Thursday 9/18 at 8 Spoke to Jason Brightwell …"
type textarea "x"
type textarea "Spoke to Laurie and confirmed for Thursday 9/18 at 8a Spoke to Jason Brightwell…"
type textarea "x"
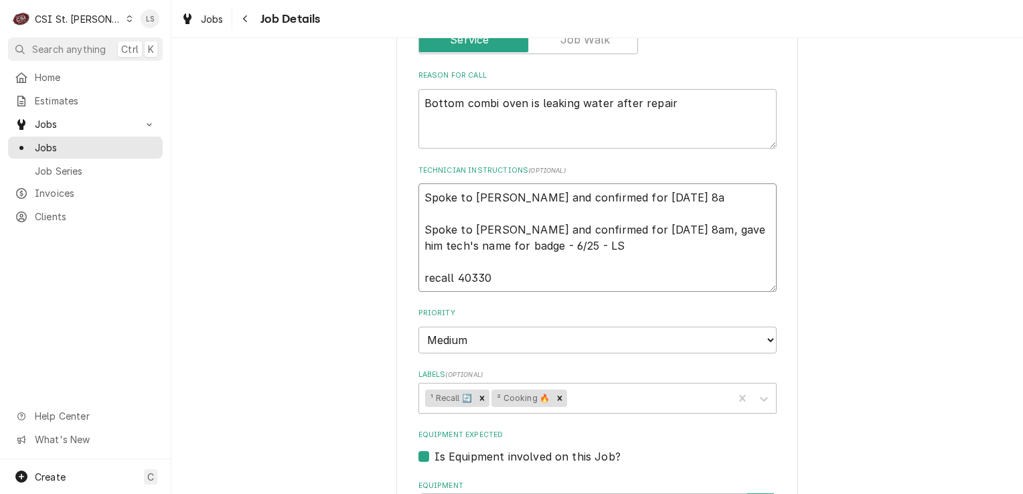
type textarea "Spoke to Laurie and confirmed for Thursday 9/18 at 8am Spoke to Jason Brightwel…"
type textarea "x"
type textarea "Spoke to Laurie and confirmed for Thursday 9/18 at 8am. Spoke to Jason Brightwe…"
type textarea "x"
type textarea "Spoke to Laurie and confirmed for Thursday 9/18 at 8am. Spoke to Jason Brightwe…"
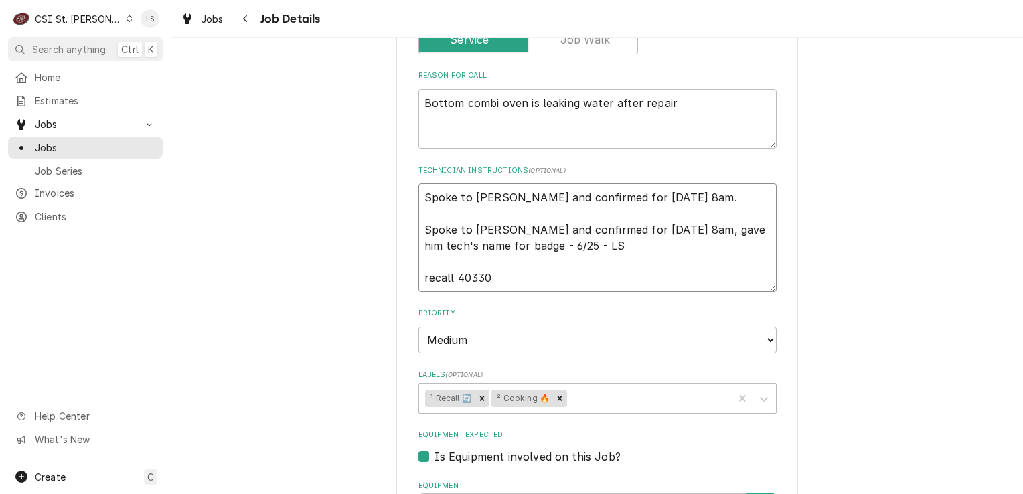
type textarea "x"
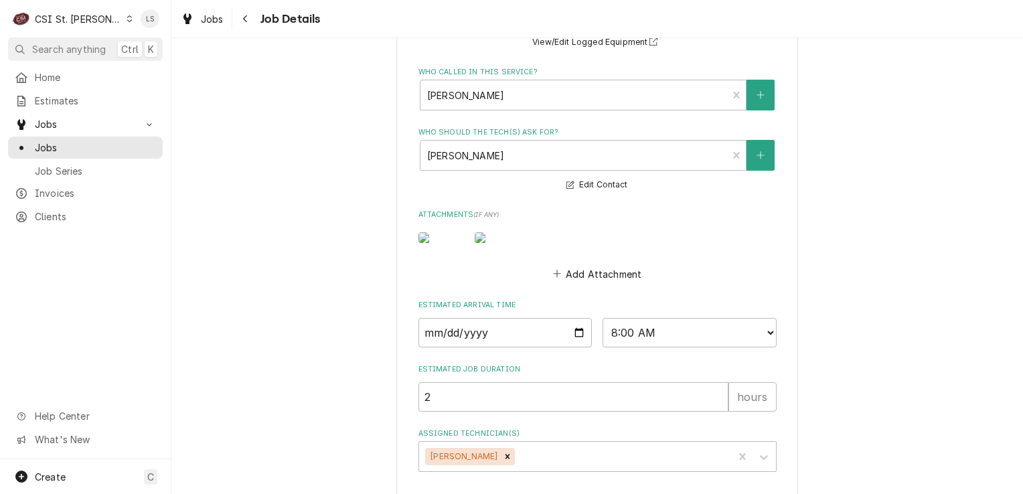
scroll to position [876, 0]
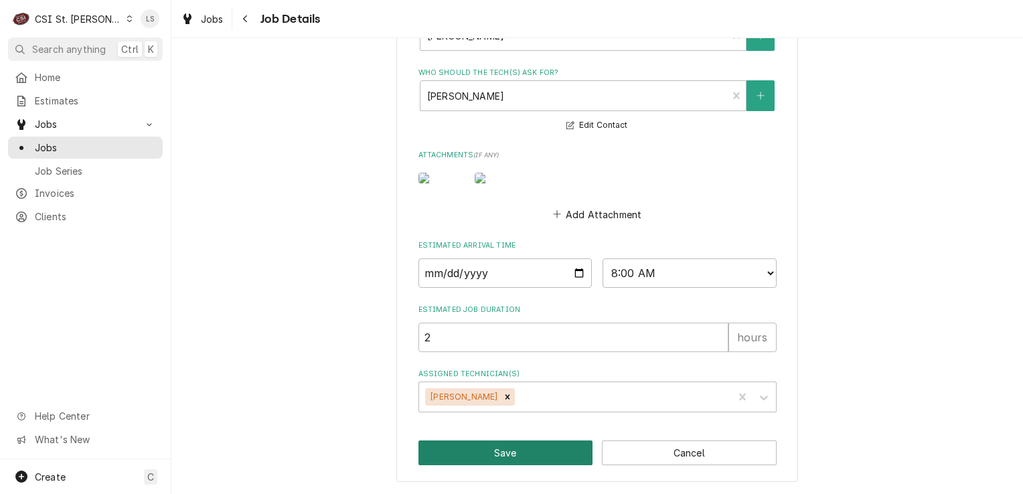
type textarea "Spoke to Laurie and confirmed for Thursday 9/18 at 8am. Spoke to Jason Brightwe…"
click at [514, 448] on button "Save" at bounding box center [505, 452] width 175 height 25
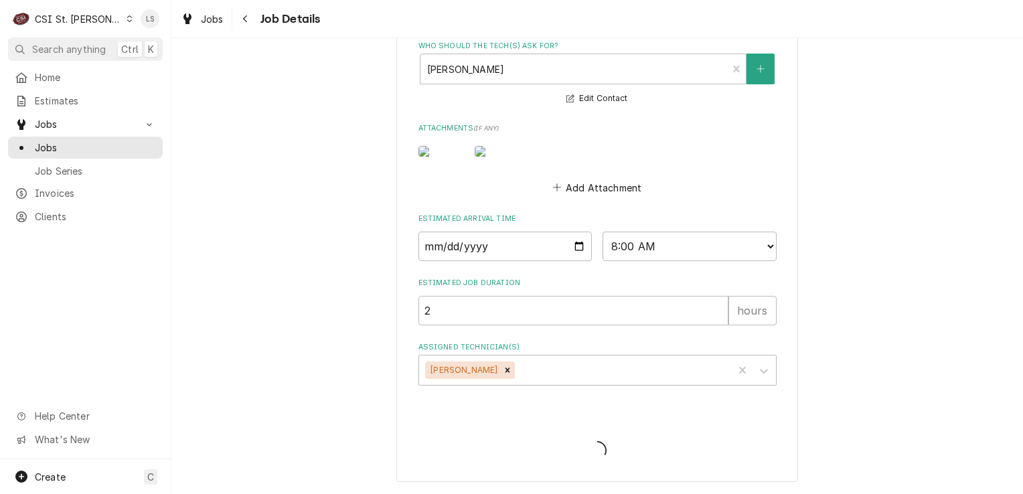
type textarea "x"
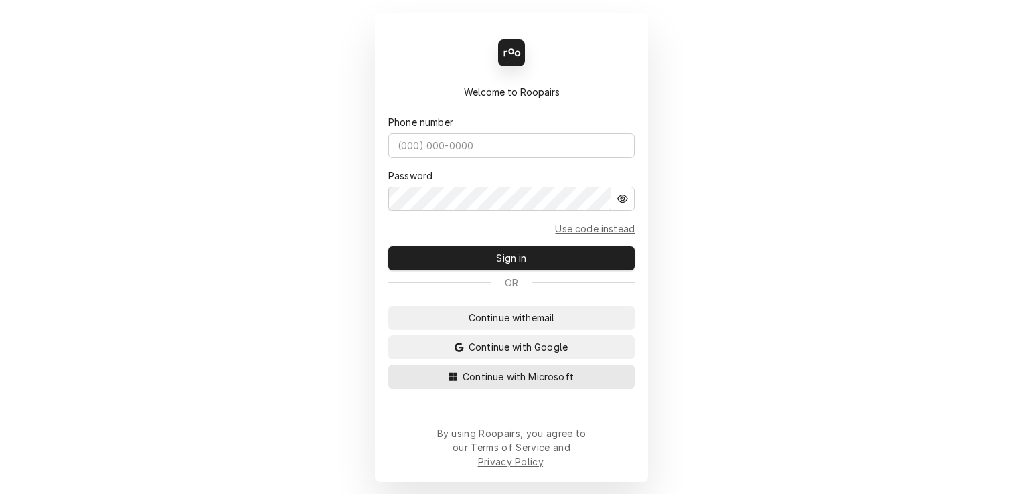
click at [554, 384] on span "Continue with Microsoft" at bounding box center [518, 377] width 116 height 14
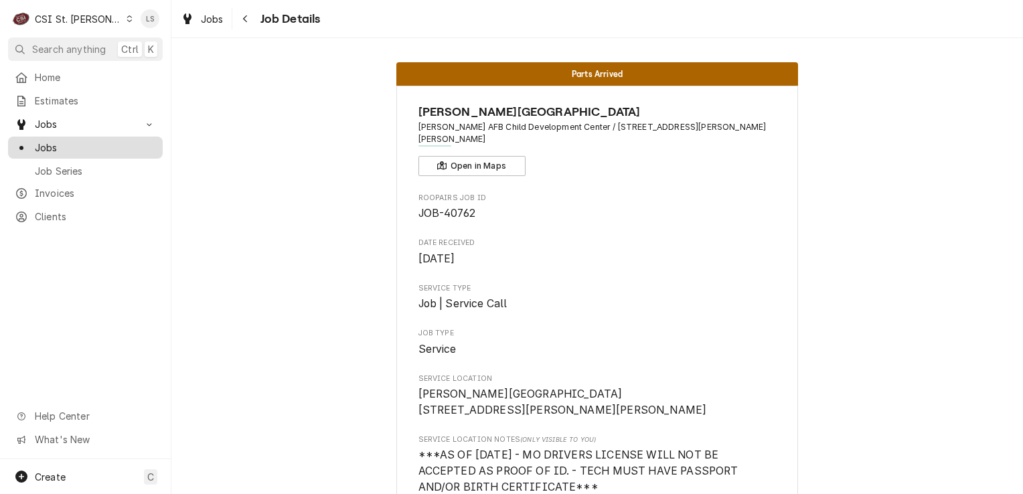
click at [65, 153] on link "Jobs" at bounding box center [85, 148] width 155 height 22
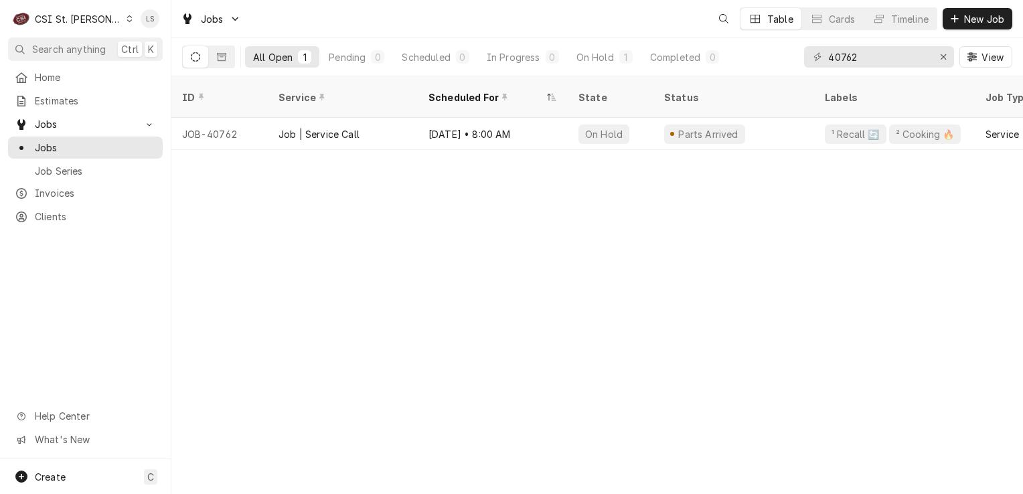
click at [126, 21] on div "Dynamic Content Wrapper" at bounding box center [129, 18] width 7 height 9
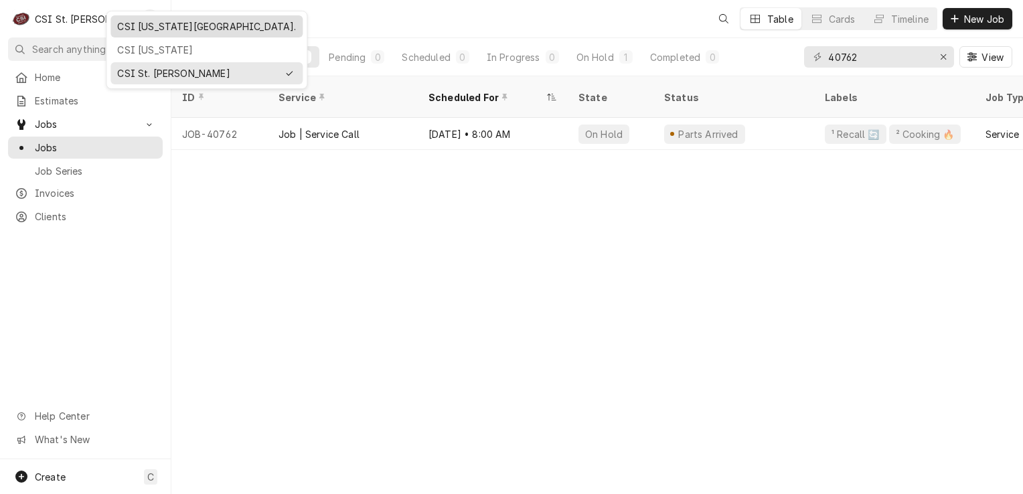
click at [129, 24] on div "CSI [US_STATE][GEOGRAPHIC_DATA]." at bounding box center [206, 26] width 179 height 14
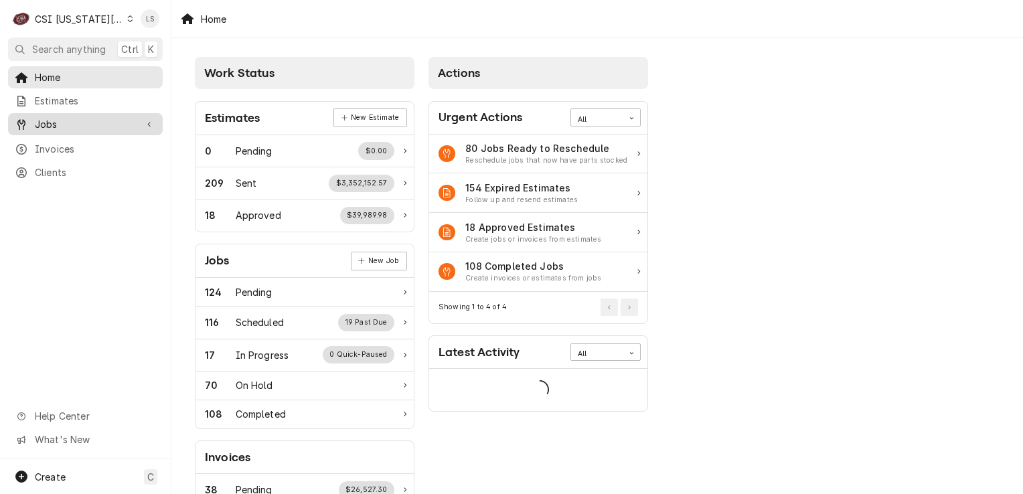
click at [51, 122] on span "Jobs" at bounding box center [85, 124] width 101 height 14
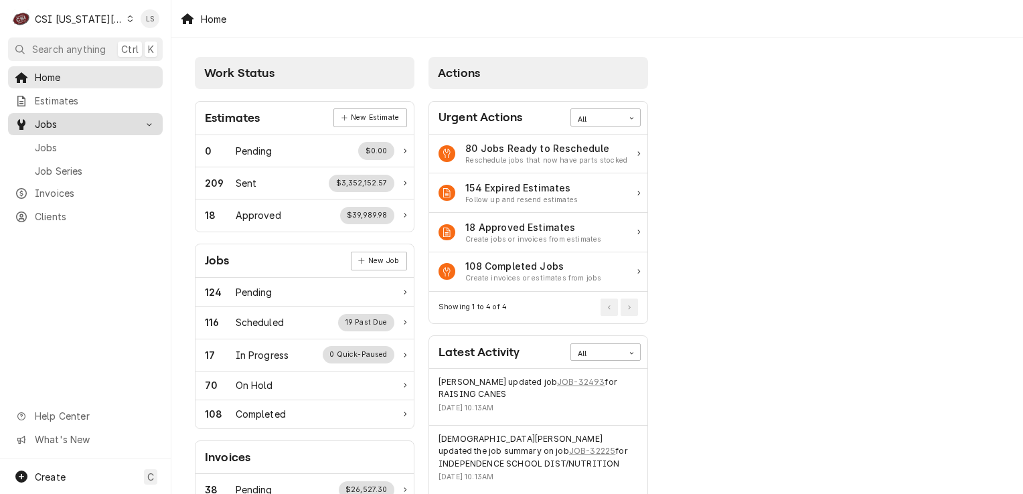
click at [51, 137] on link "Jobs" at bounding box center [85, 148] width 155 height 22
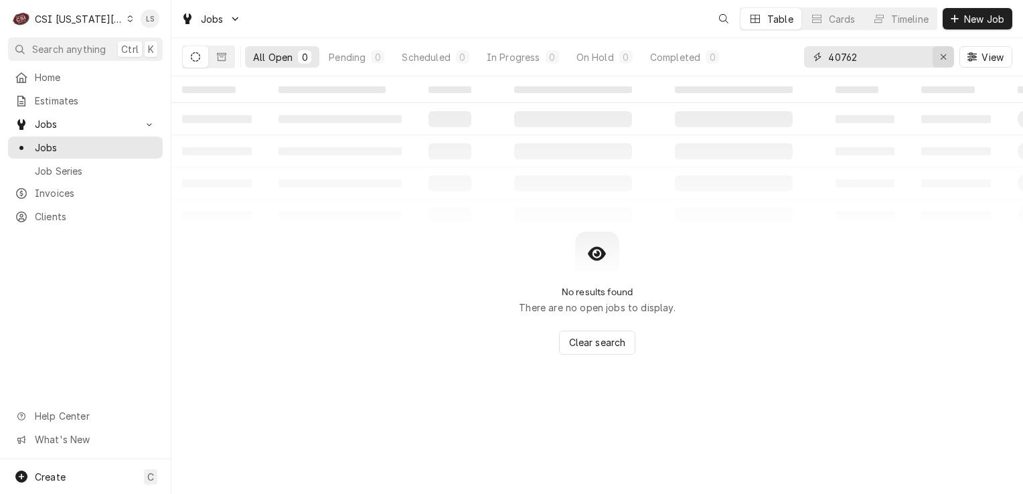
drag, startPoint x: 936, startPoint y: 58, endPoint x: 868, endPoint y: 60, distance: 68.3
click at [935, 58] on button "Erase input" at bounding box center [942, 56] width 21 height 21
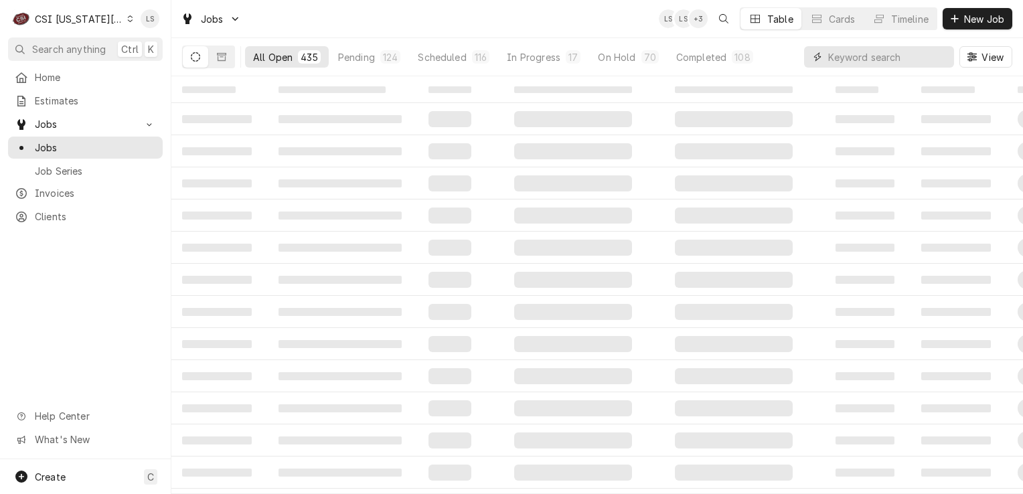
paste input "32336"
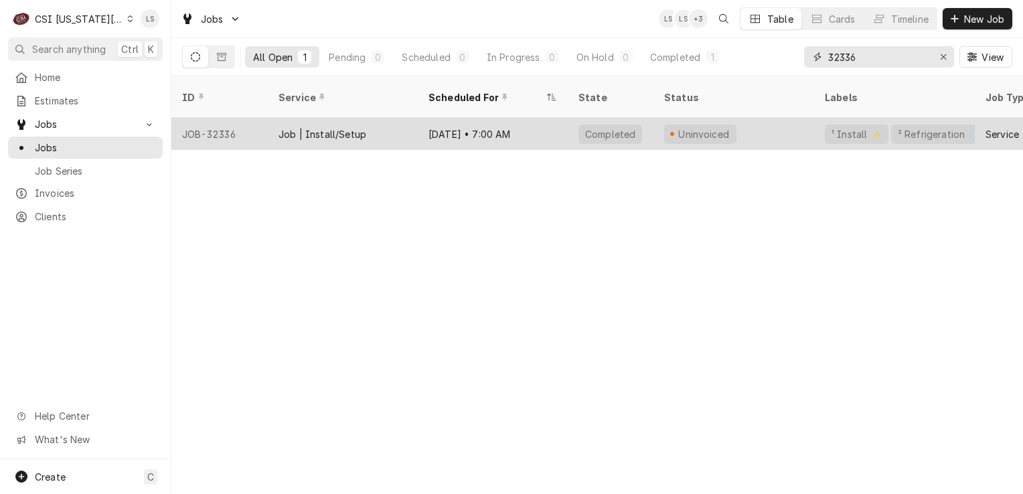
type input "32336"
click at [237, 118] on div "JOB-32336" at bounding box center [219, 134] width 96 height 32
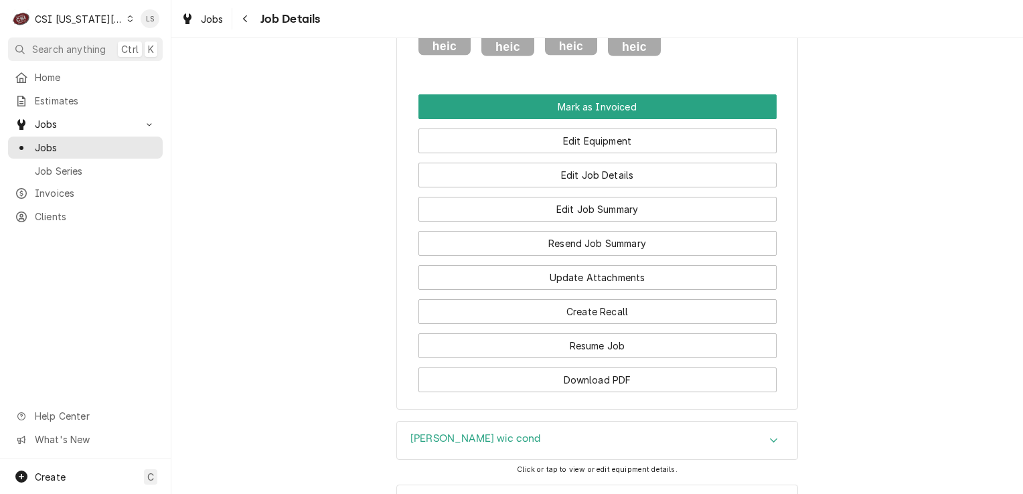
scroll to position [1684, 0]
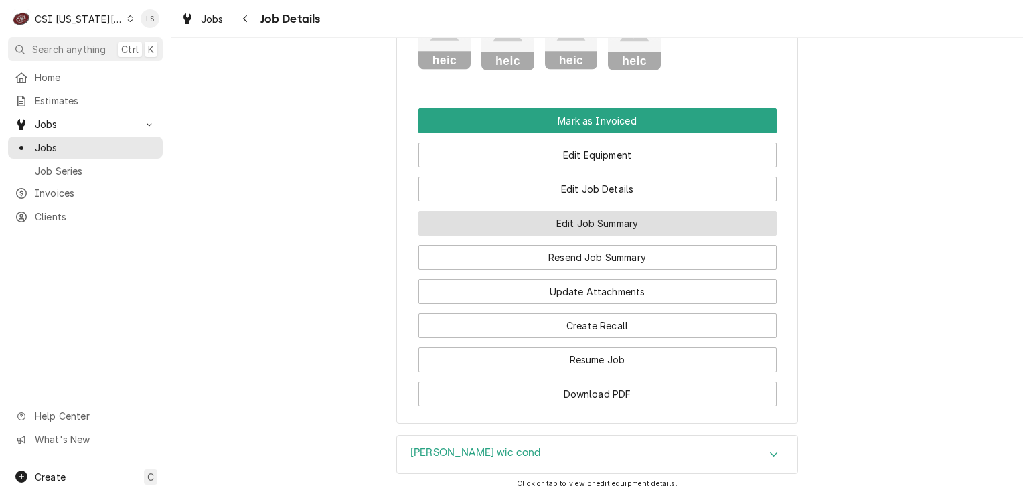
click at [643, 234] on button "Edit Job Summary" at bounding box center [597, 223] width 358 height 25
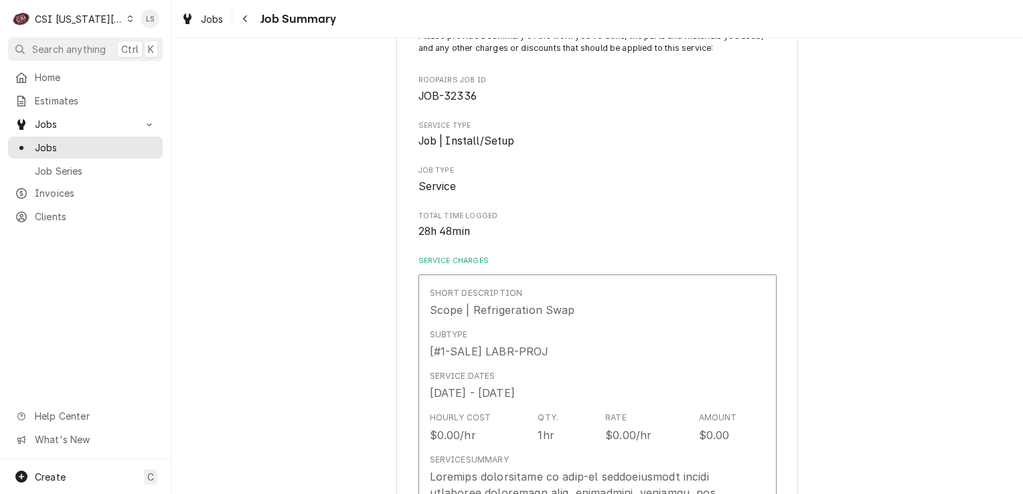
scroll to position [201, 0]
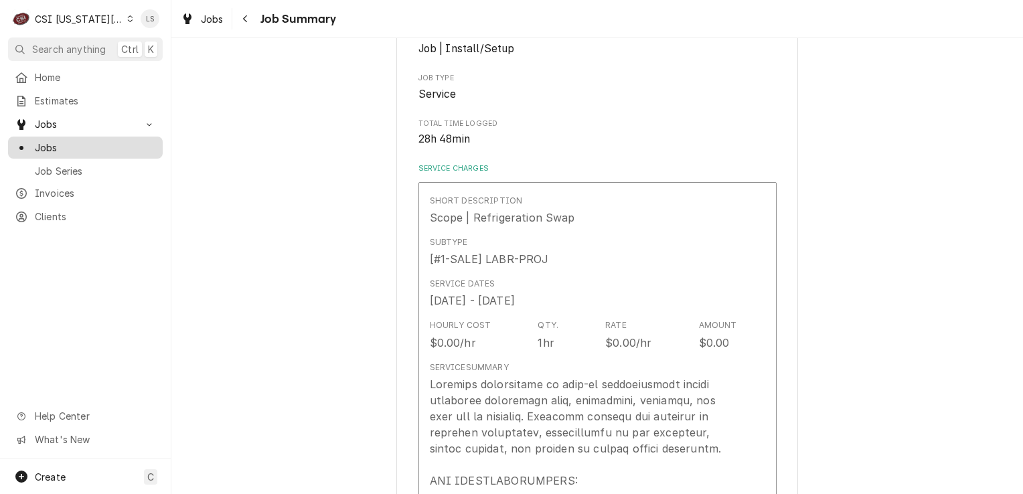
click at [78, 141] on span "Jobs" at bounding box center [95, 148] width 121 height 14
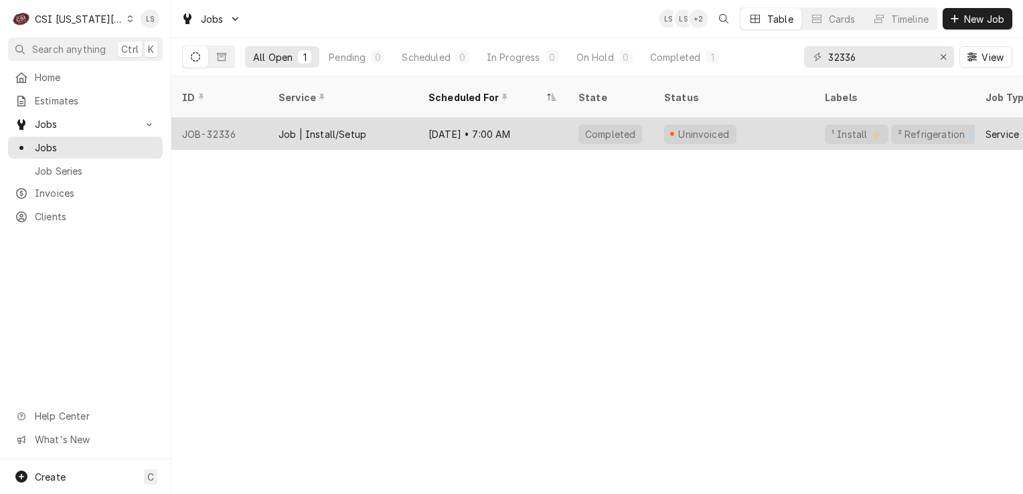
click at [230, 122] on div "JOB-32336" at bounding box center [219, 134] width 96 height 32
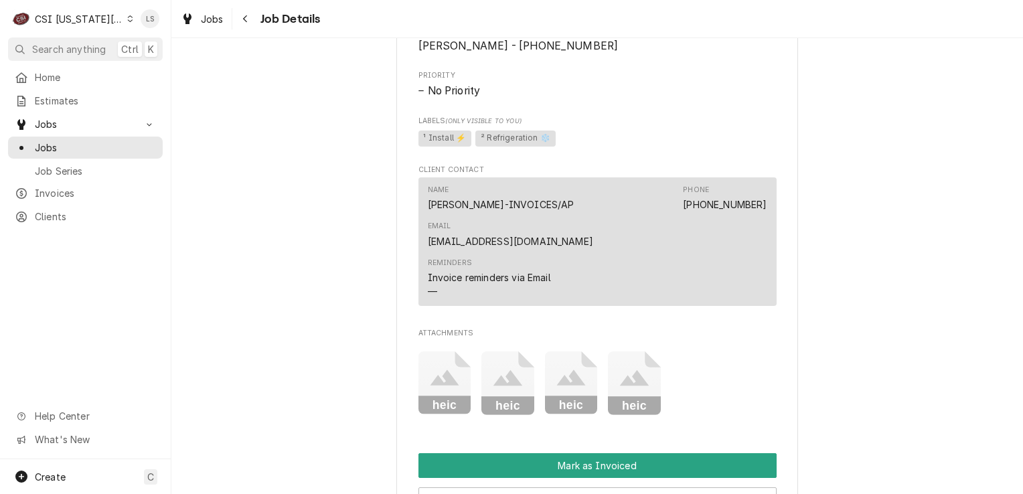
scroll to position [1607, 0]
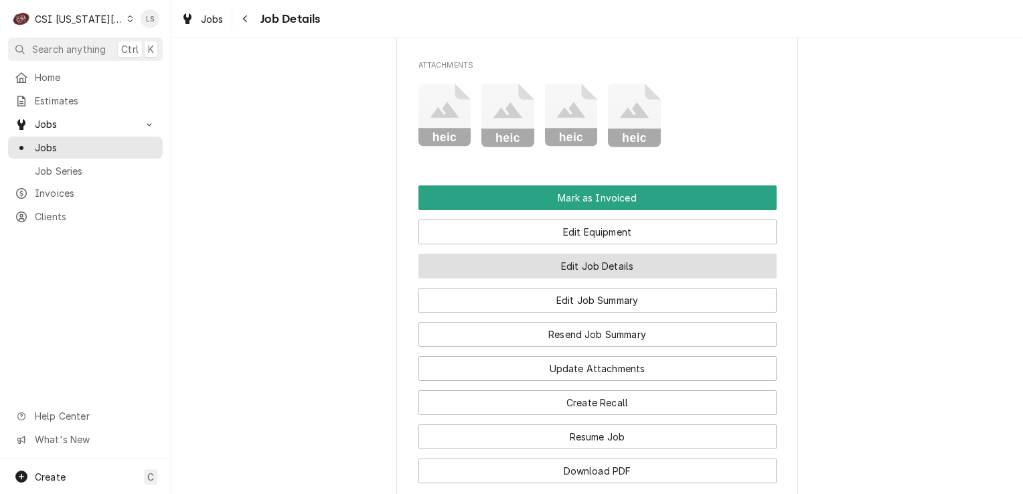
click at [530, 278] on button "Edit Job Details" at bounding box center [597, 266] width 358 height 25
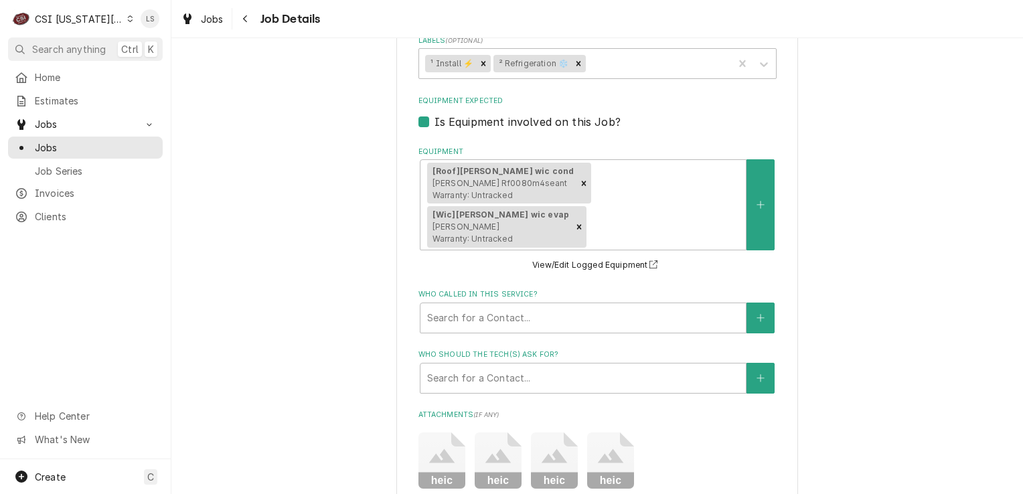
scroll to position [1138, 0]
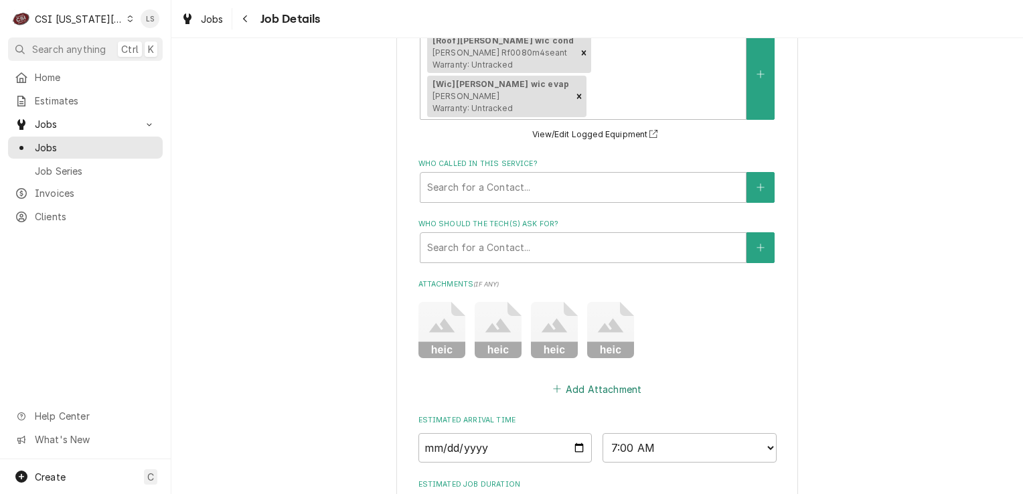
click at [565, 380] on button "Add Attachment" at bounding box center [597, 389] width 94 height 19
type textarea "x"
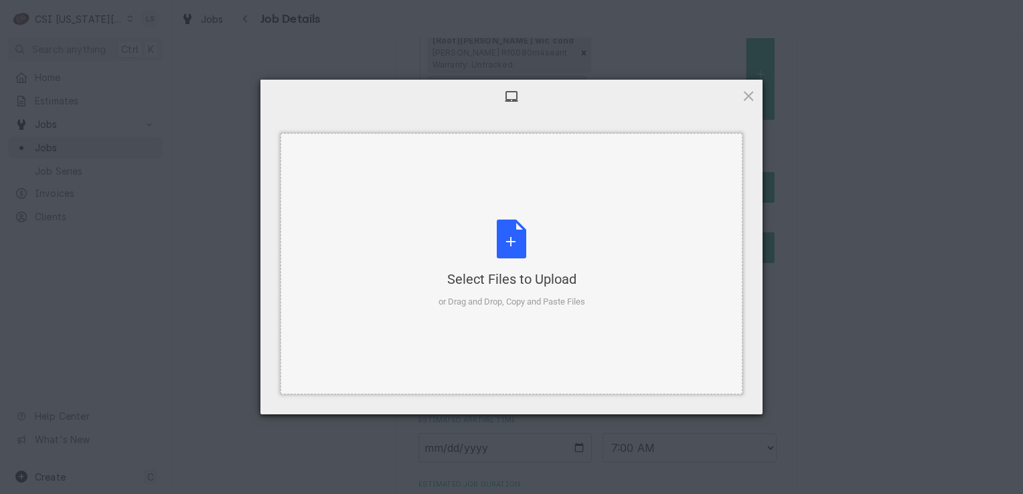
click at [539, 261] on div "Select Files to Upload or Drag and Drop, Copy and Paste Files" at bounding box center [511, 264] width 147 height 89
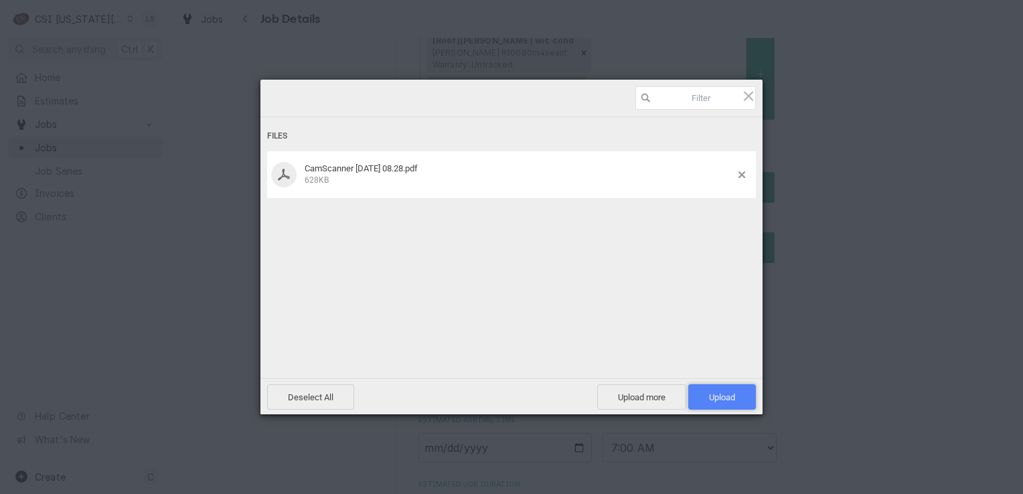
click at [728, 389] on span "Upload 1" at bounding box center [722, 396] width 68 height 25
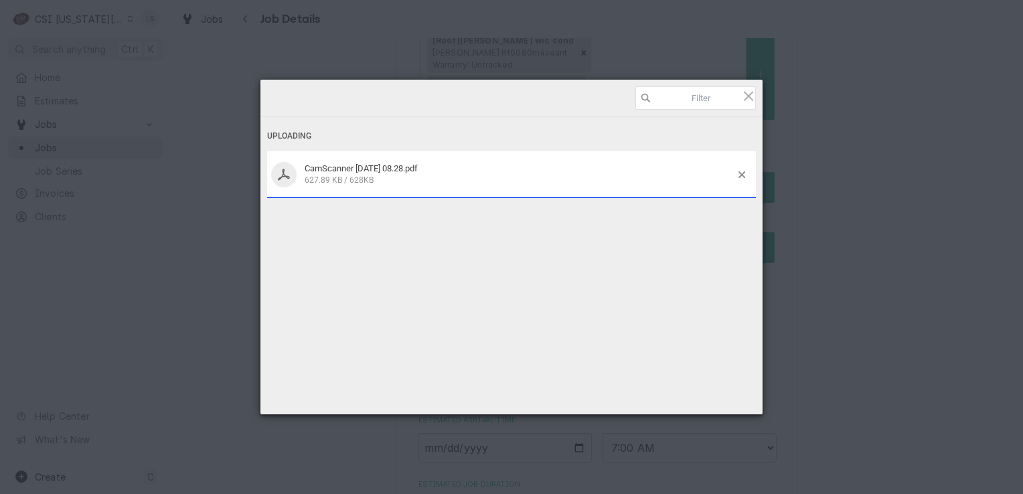
type textarea "x"
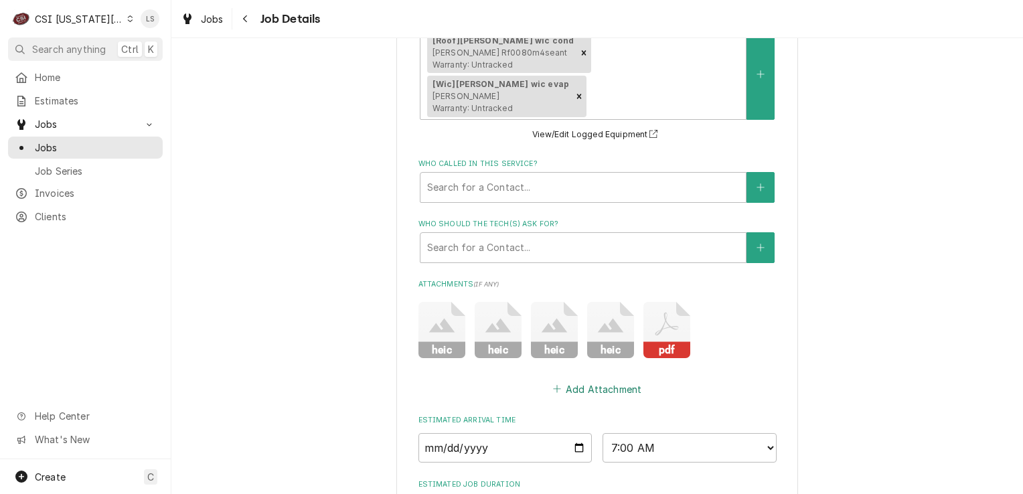
click at [586, 380] on button "Add Attachment" at bounding box center [597, 389] width 94 height 19
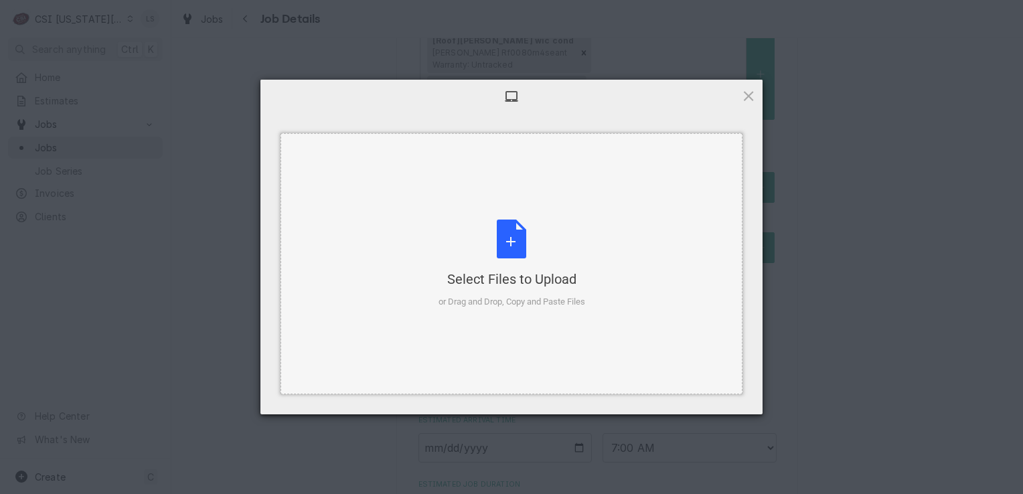
click at [509, 241] on div "Select Files to Upload or Drag and Drop, Copy and Paste Files" at bounding box center [511, 264] width 147 height 89
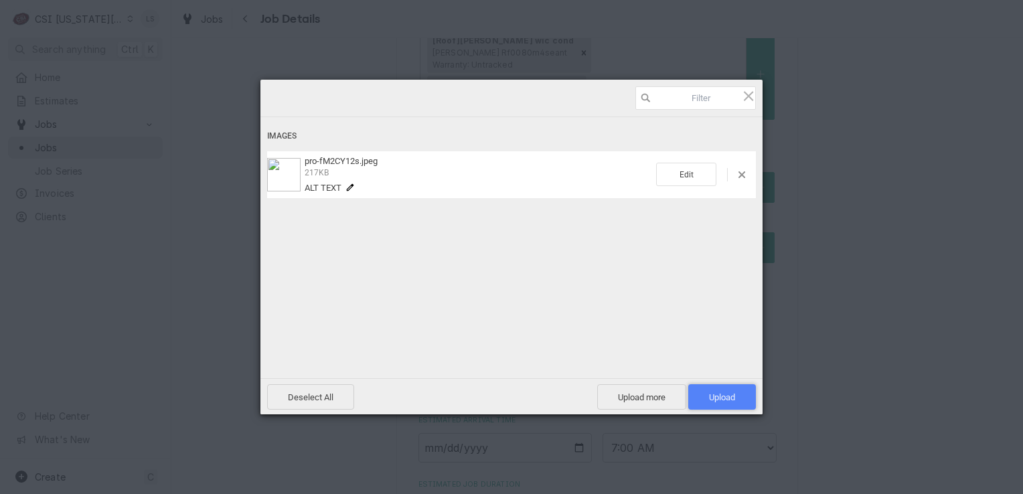
click at [728, 406] on span "Upload 1" at bounding box center [722, 396] width 68 height 25
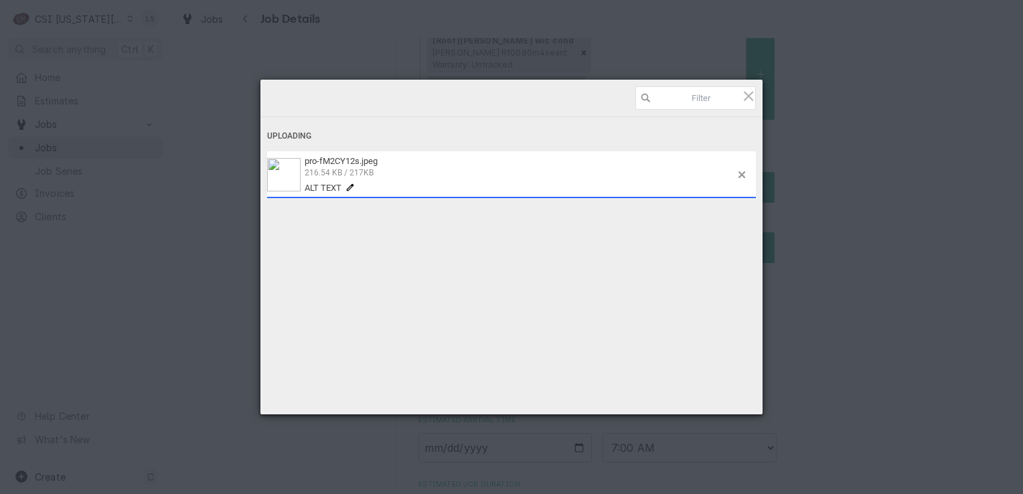
type textarea "x"
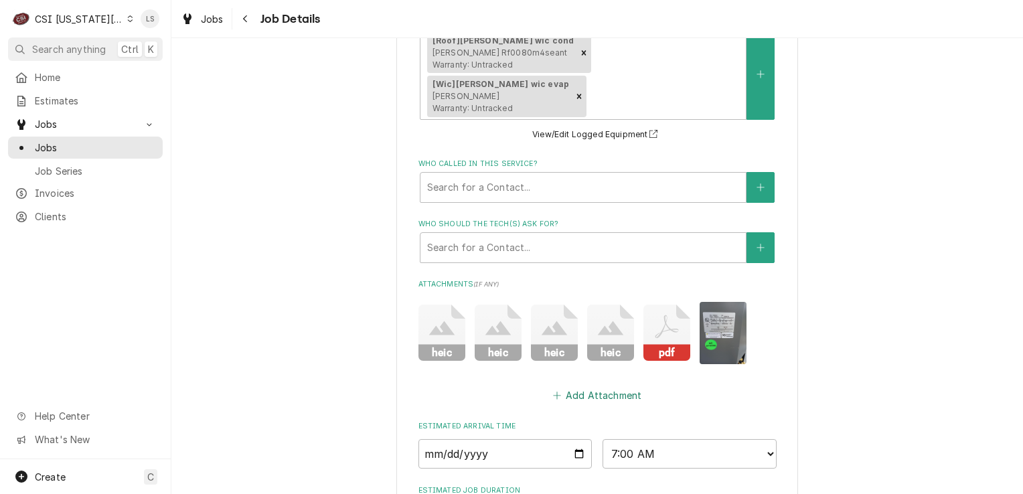
click at [582, 386] on button "Add Attachment" at bounding box center [597, 395] width 94 height 19
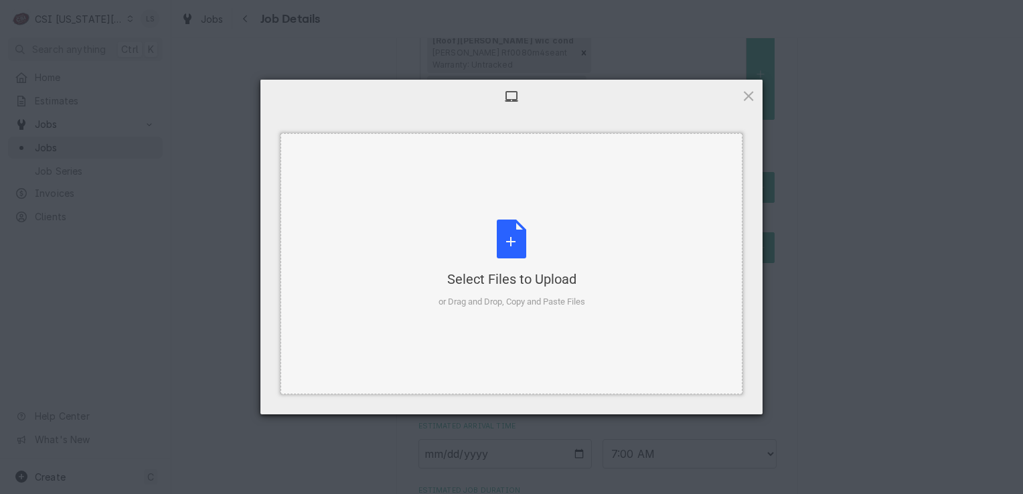
click at [520, 250] on div "Select Files to Upload or Drag and Drop, Copy and Paste Files" at bounding box center [511, 264] width 147 height 89
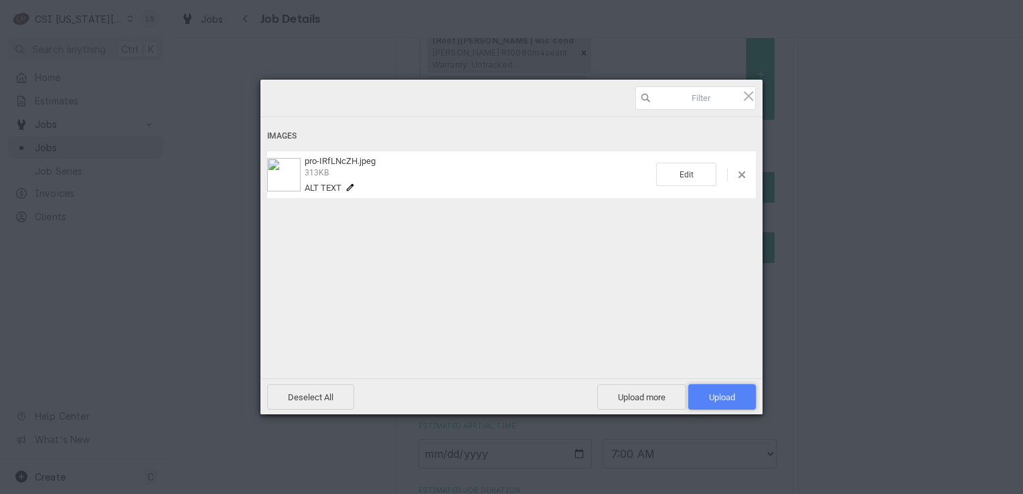
click at [716, 394] on span "Upload 1" at bounding box center [722, 397] width 26 height 10
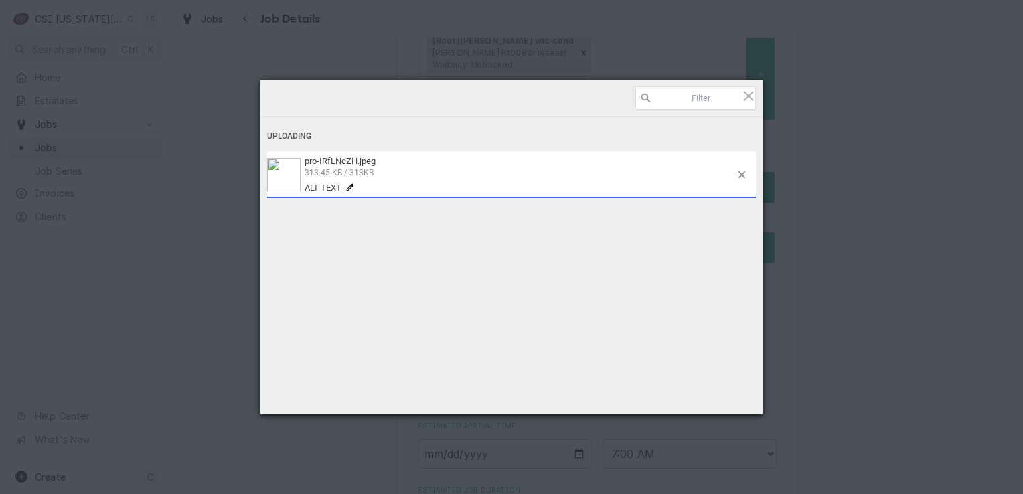
type textarea "x"
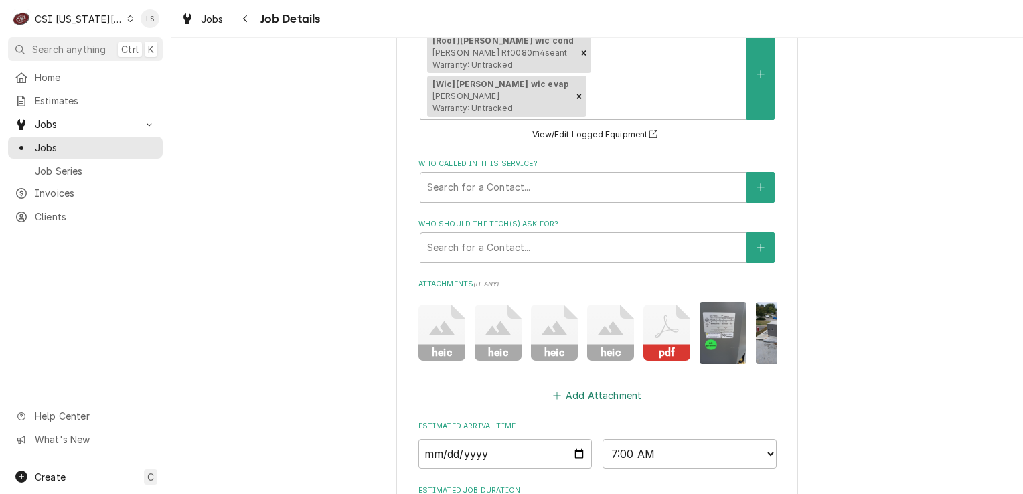
click at [578, 386] on button "Add Attachment" at bounding box center [597, 395] width 94 height 19
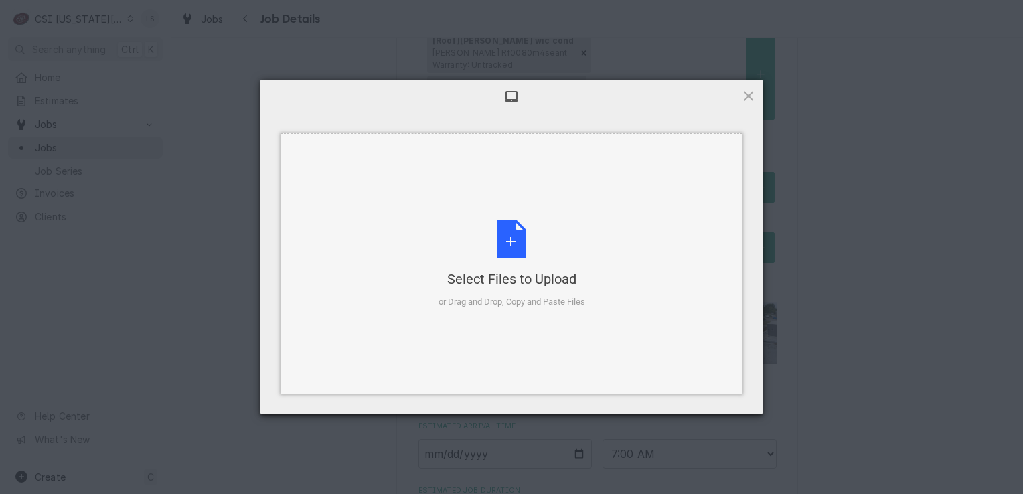
click at [518, 270] on div "Select Files to Upload" at bounding box center [511, 279] width 147 height 19
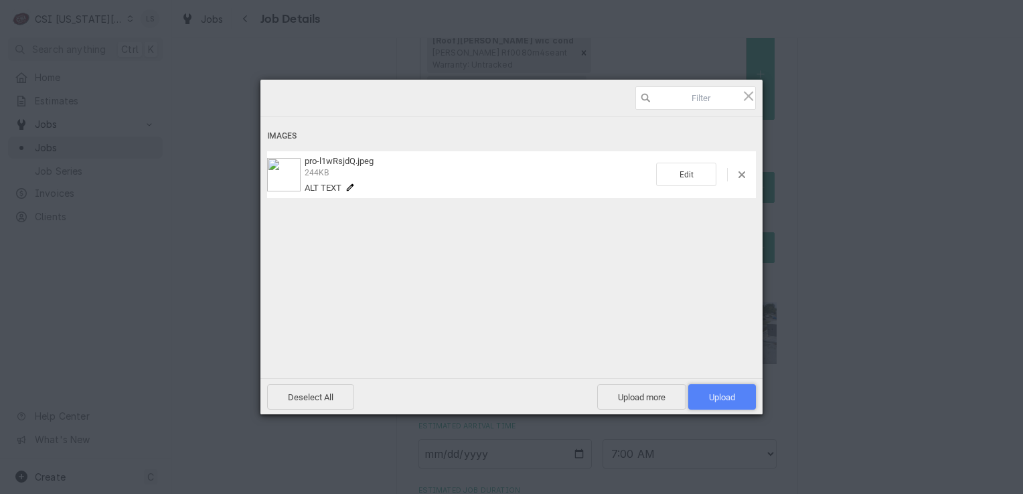
click at [709, 395] on span "Upload 1" at bounding box center [722, 397] width 26 height 10
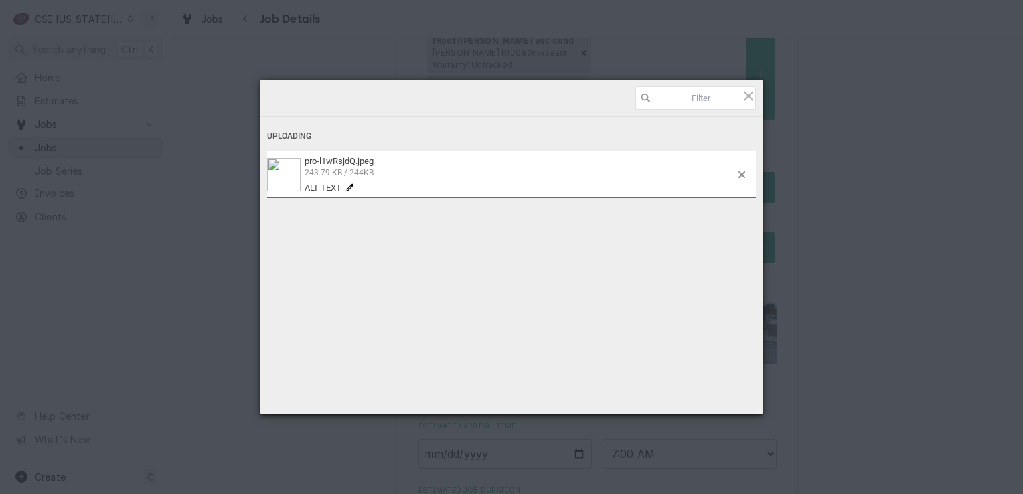
type textarea "x"
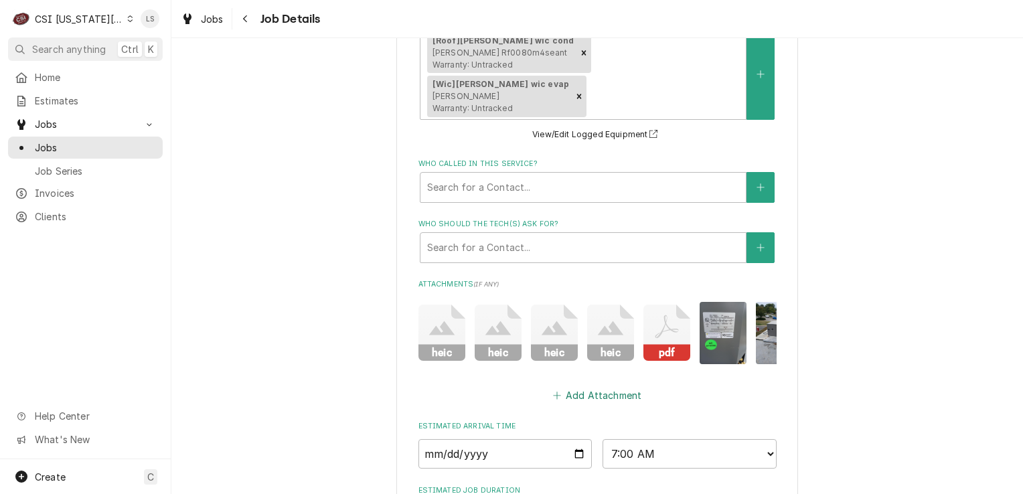
click at [589, 386] on button "Add Attachment" at bounding box center [597, 395] width 94 height 19
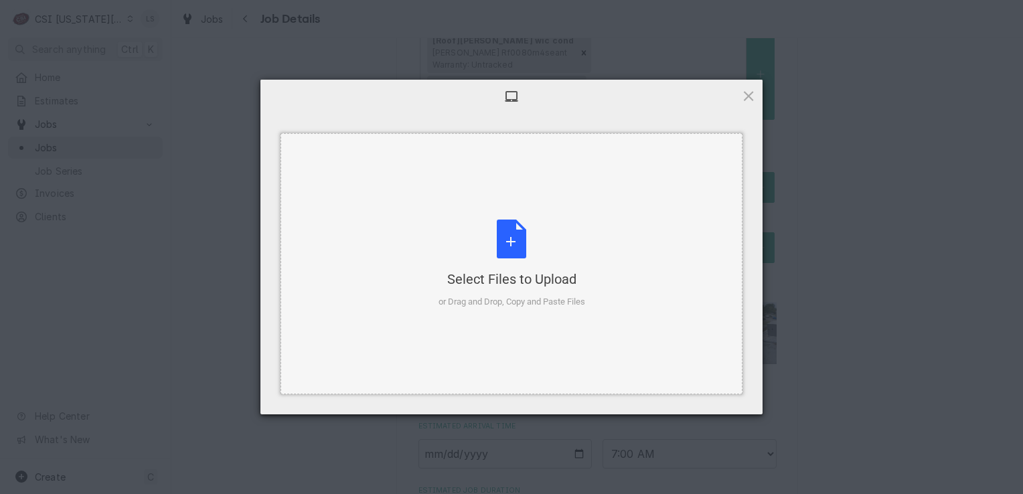
click at [526, 266] on div "Select Files to Upload or Drag and Drop, Copy and Paste Files" at bounding box center [511, 264] width 147 height 89
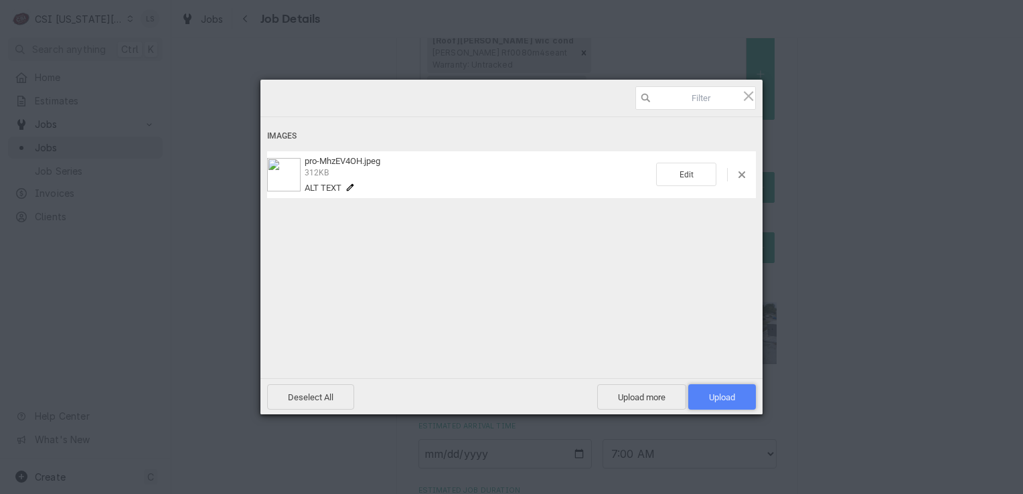
click at [712, 394] on span "Upload 1" at bounding box center [722, 397] width 26 height 10
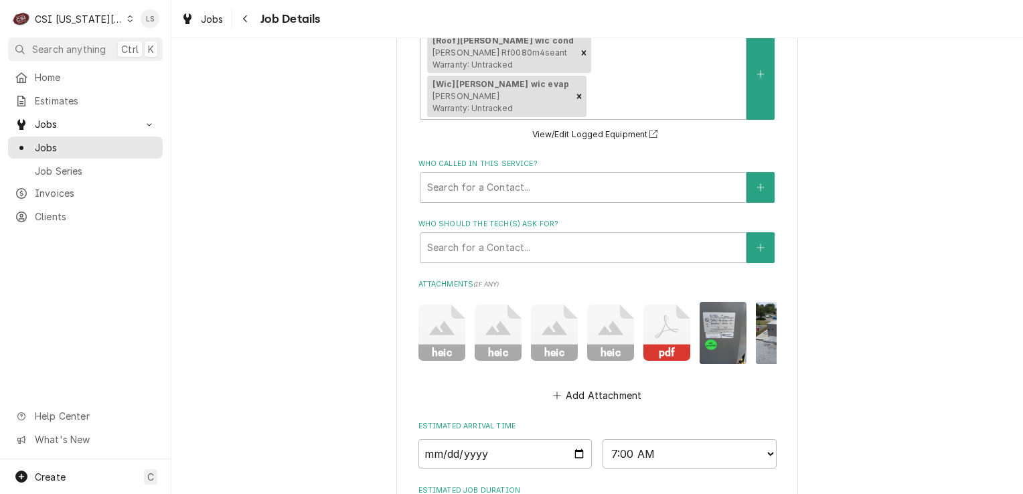
type textarea "x"
click at [592, 379] on div "Add Attachment" at bounding box center [597, 392] width 358 height 26
click at [595, 386] on button "Add Attachment" at bounding box center [597, 395] width 94 height 19
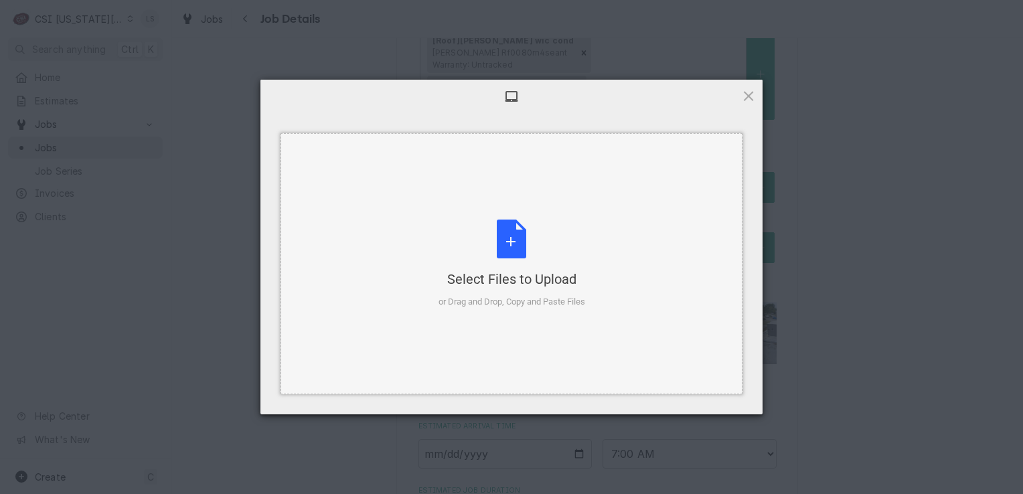
click at [517, 254] on div "Select Files to Upload or Drag and Drop, Copy and Paste Files" at bounding box center [511, 264] width 147 height 89
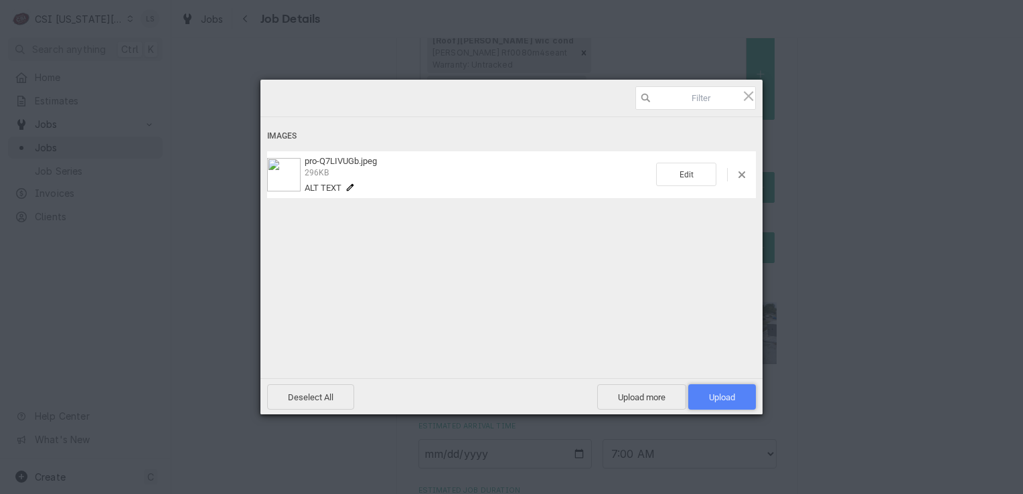
click at [720, 392] on span "Upload 1" at bounding box center [722, 397] width 26 height 10
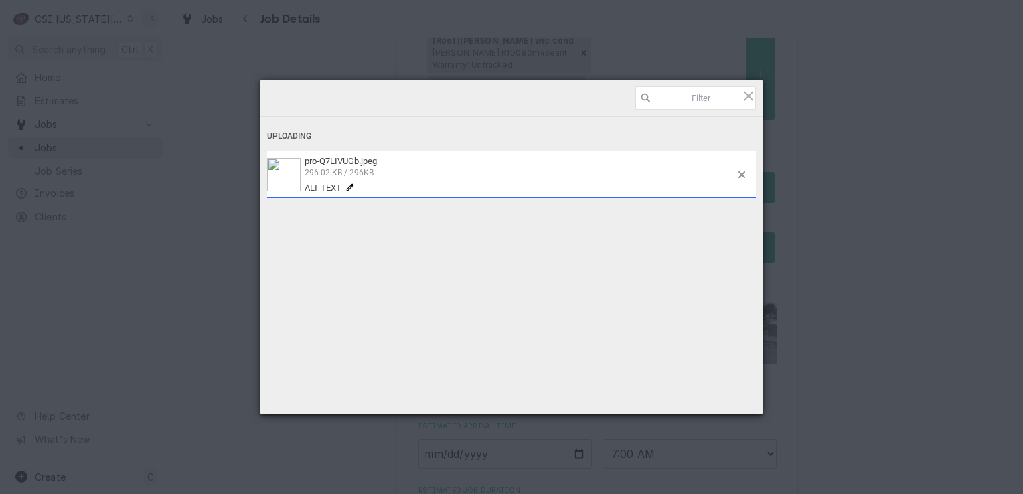
type textarea "x"
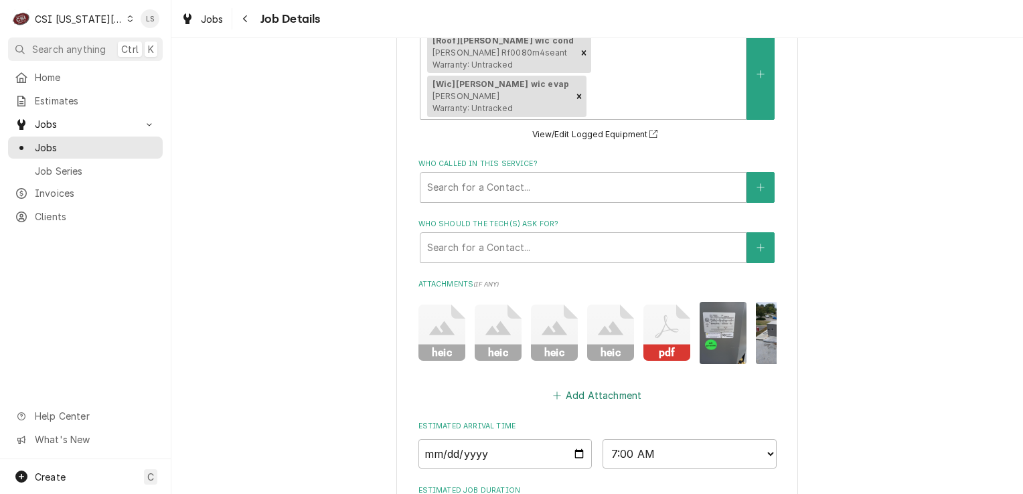
click at [585, 386] on button "Add Attachment" at bounding box center [597, 395] width 94 height 19
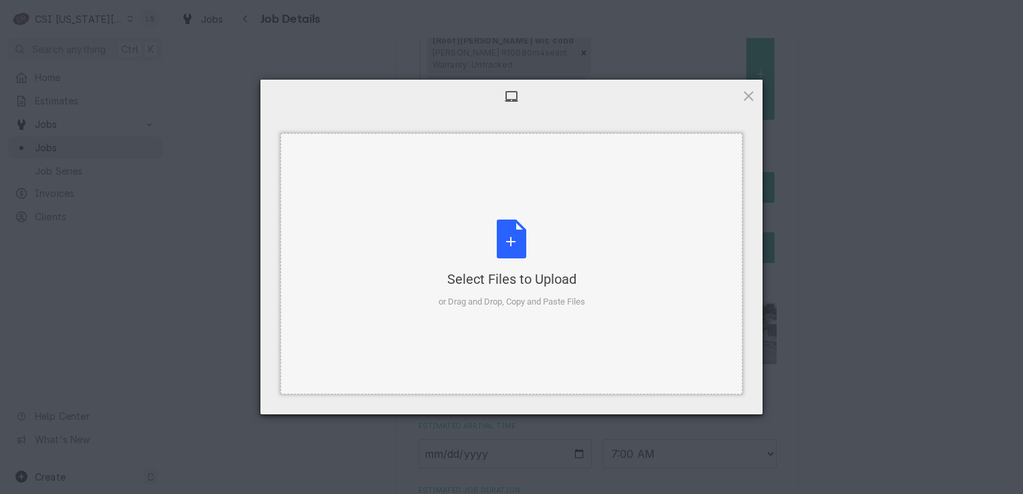
click at [497, 256] on div "Select Files to Upload or Drag and Drop, Copy and Paste Files" at bounding box center [511, 264] width 147 height 89
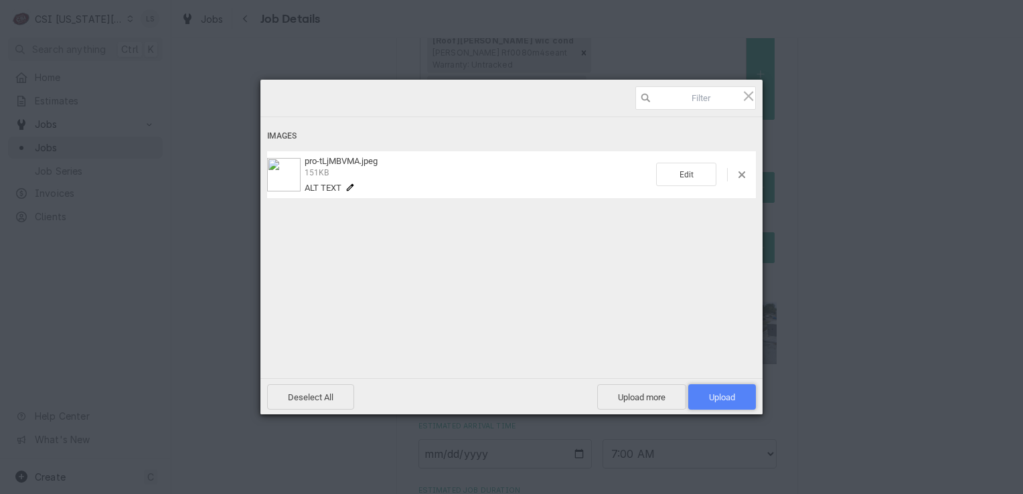
click at [717, 390] on span "Upload 1" at bounding box center [722, 396] width 68 height 25
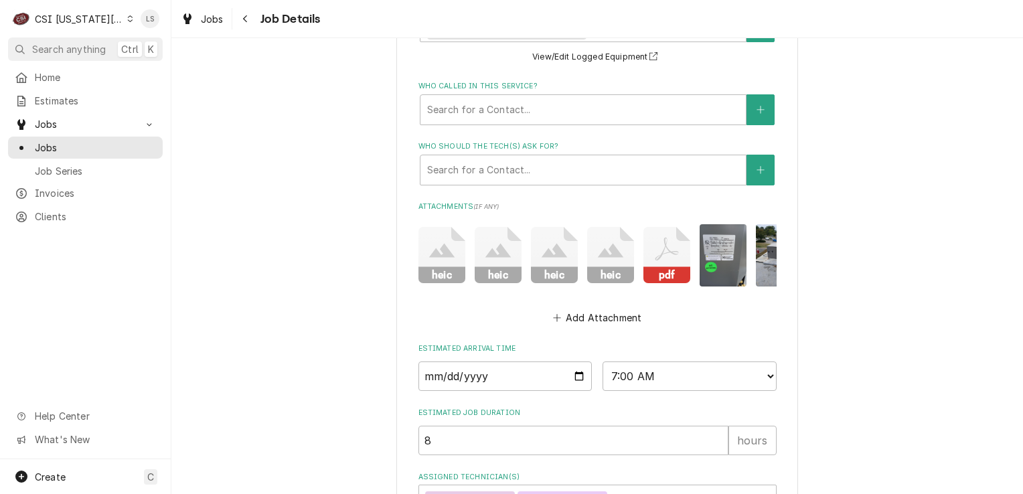
scroll to position [1282, 0]
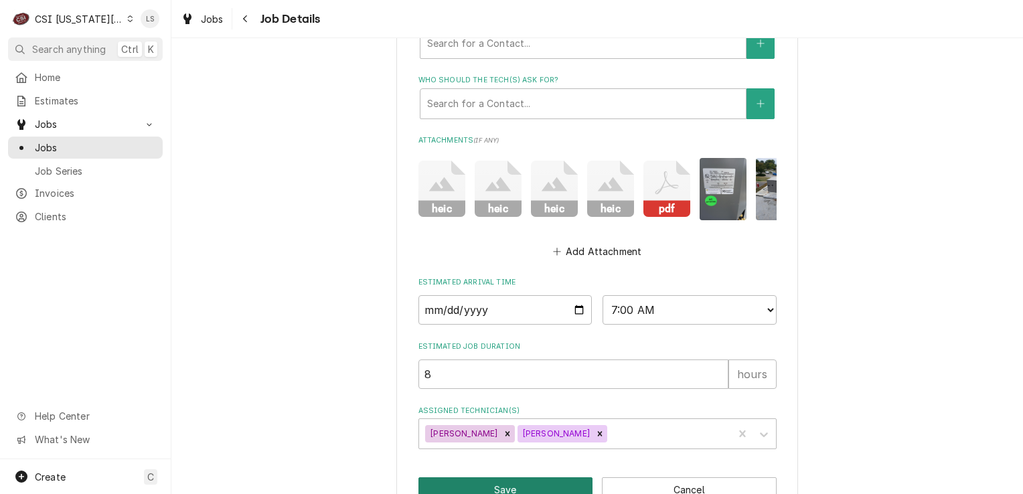
click at [554, 477] on button "Save" at bounding box center [505, 489] width 175 height 25
type textarea "x"
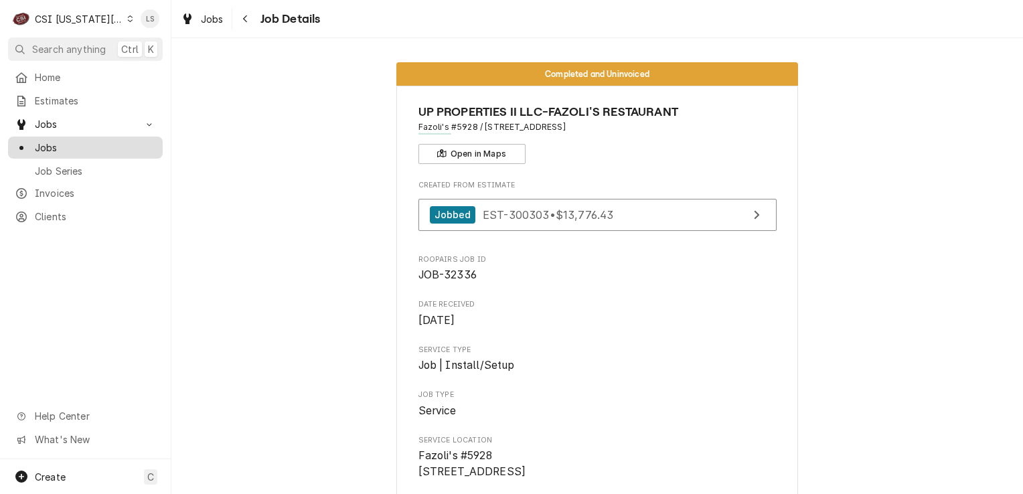
click at [68, 148] on span "Jobs" at bounding box center [95, 148] width 121 height 14
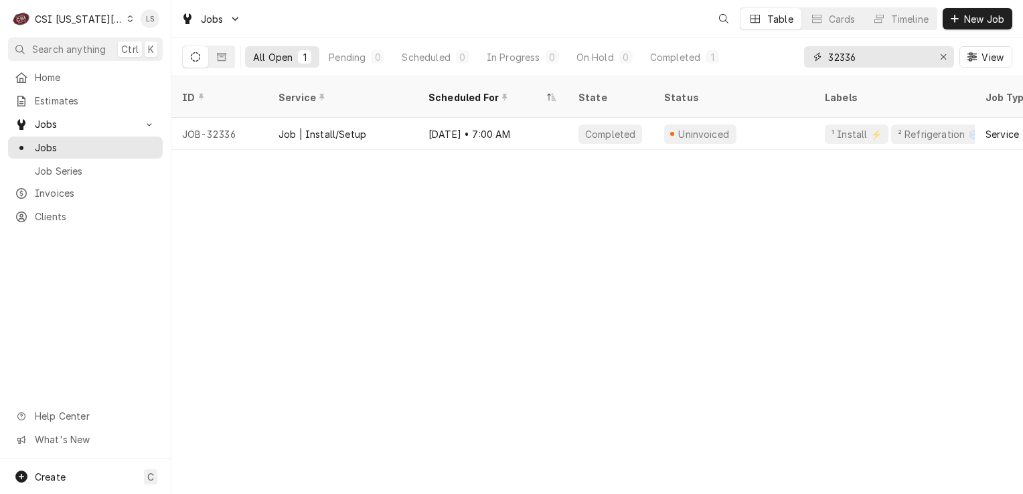
drag, startPoint x: 944, startPoint y: 61, endPoint x: 936, endPoint y: 60, distance: 8.1
click at [941, 60] on icon "Erase input" at bounding box center [943, 56] width 7 height 9
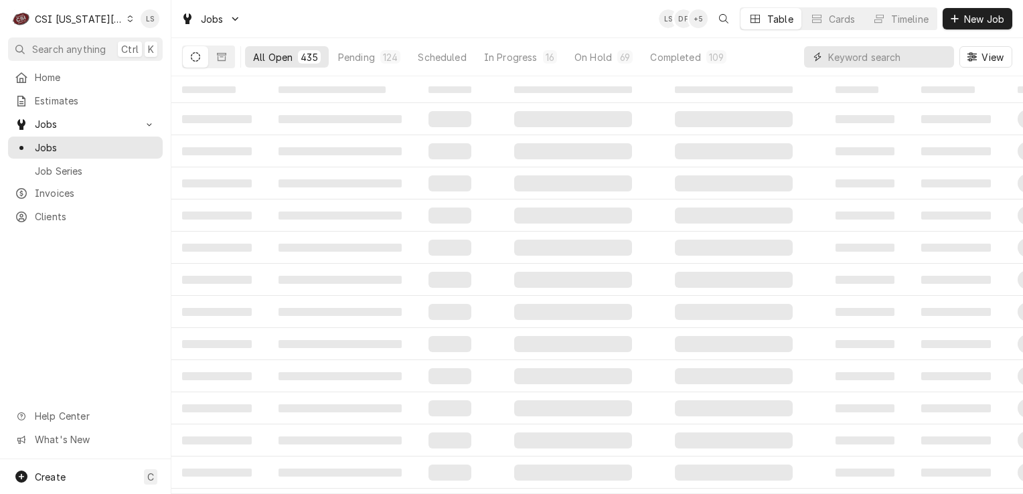
paste input "32719"
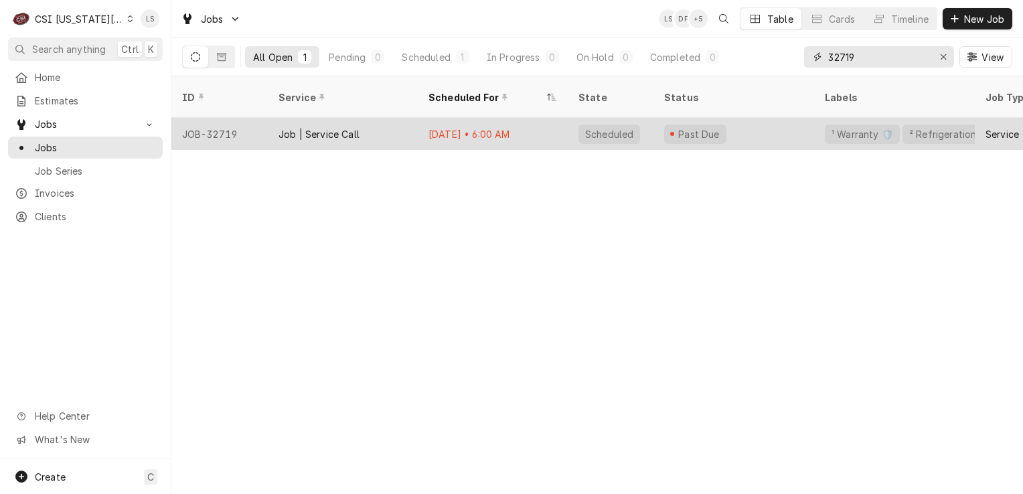
type input "32719"
click at [212, 121] on div "JOB-32719" at bounding box center [219, 134] width 96 height 32
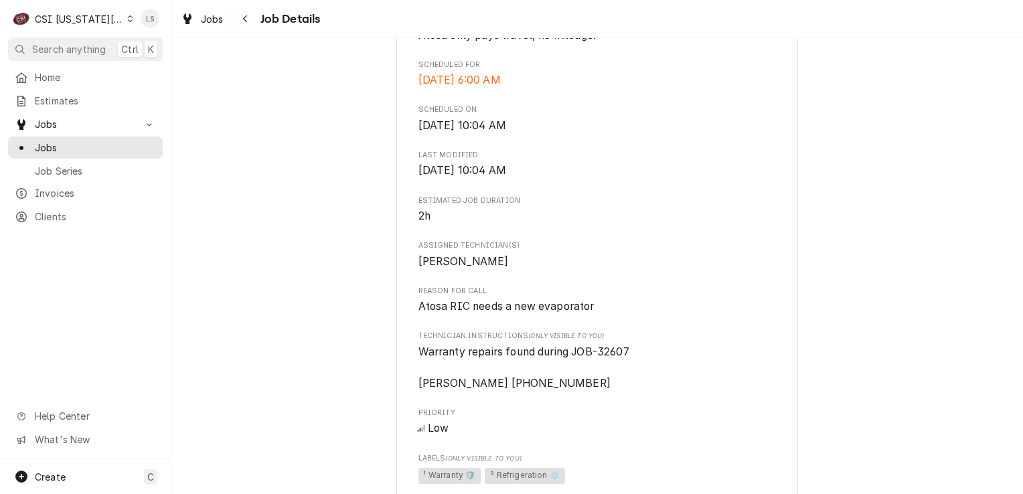
scroll to position [1221, 0]
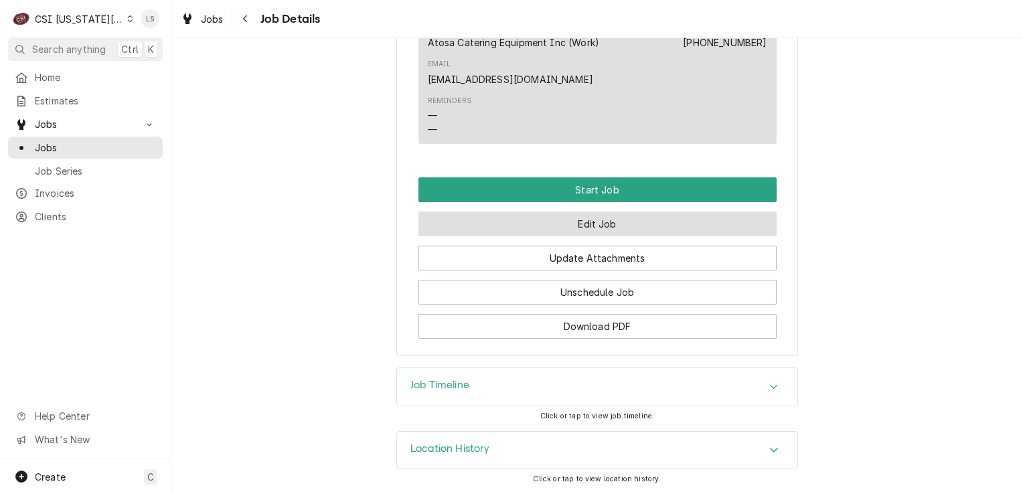
click at [570, 228] on button "Edit Job" at bounding box center [597, 224] width 358 height 25
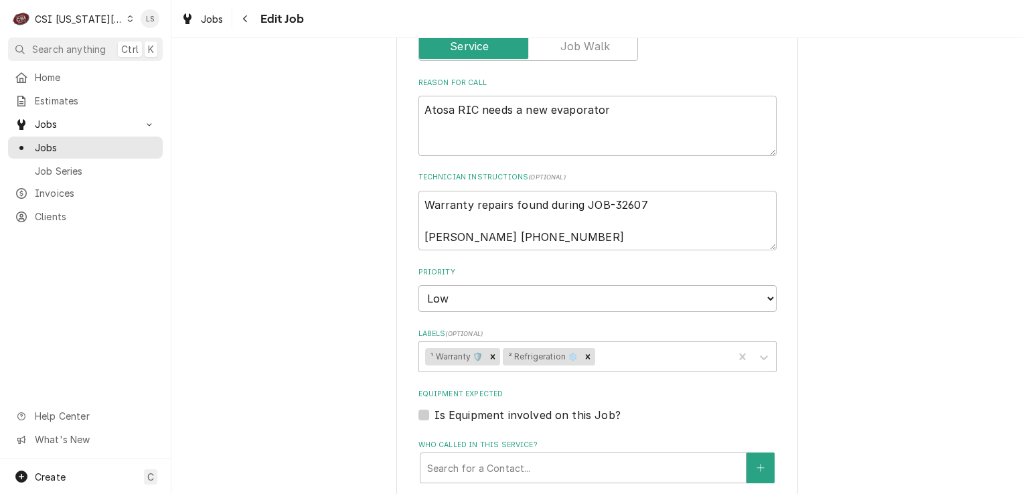
scroll to position [1004, 0]
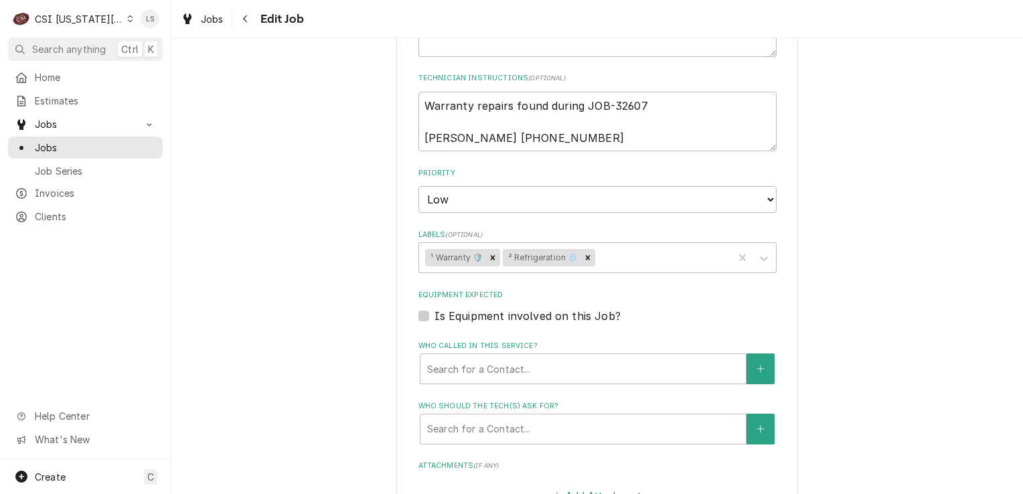
click at [590, 486] on button "Add Attachment" at bounding box center [597, 495] width 94 height 19
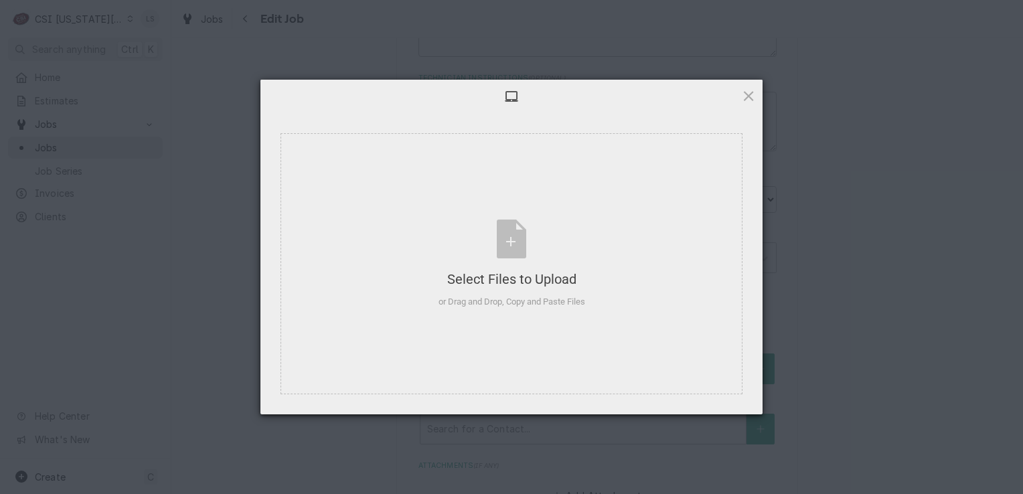
type textarea "x"
click at [510, 236] on div "Select Files to Upload or Drag and Drop, Copy and Paste Files" at bounding box center [511, 264] width 147 height 89
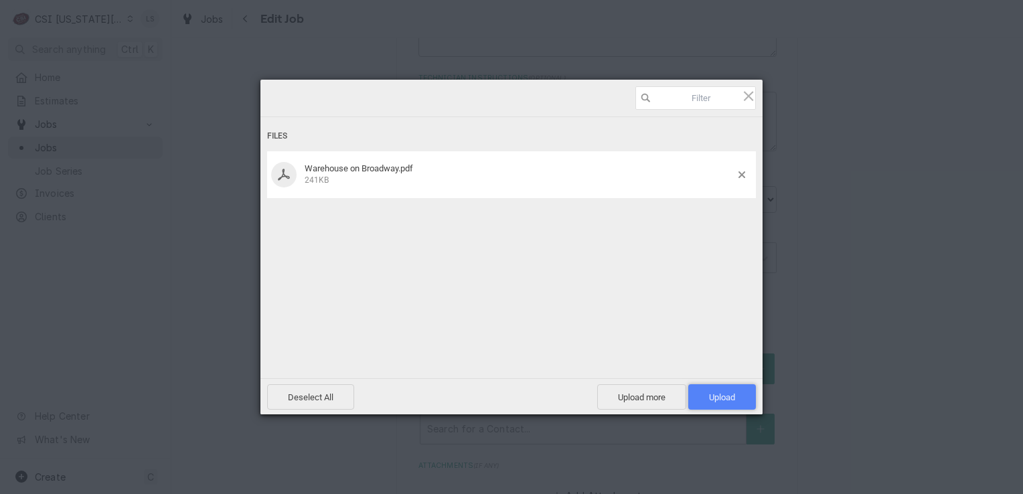
click at [726, 392] on span "Upload 1" at bounding box center [722, 397] width 26 height 10
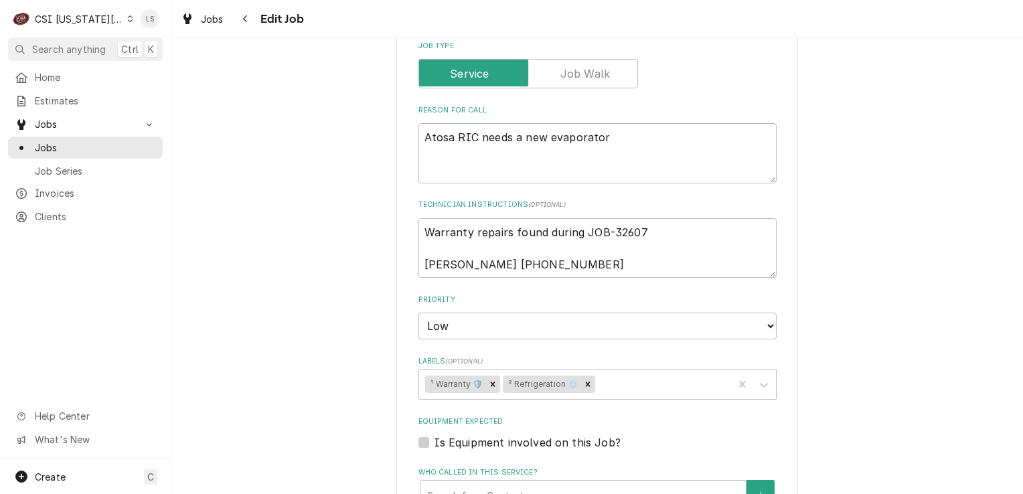
scroll to position [870, 0]
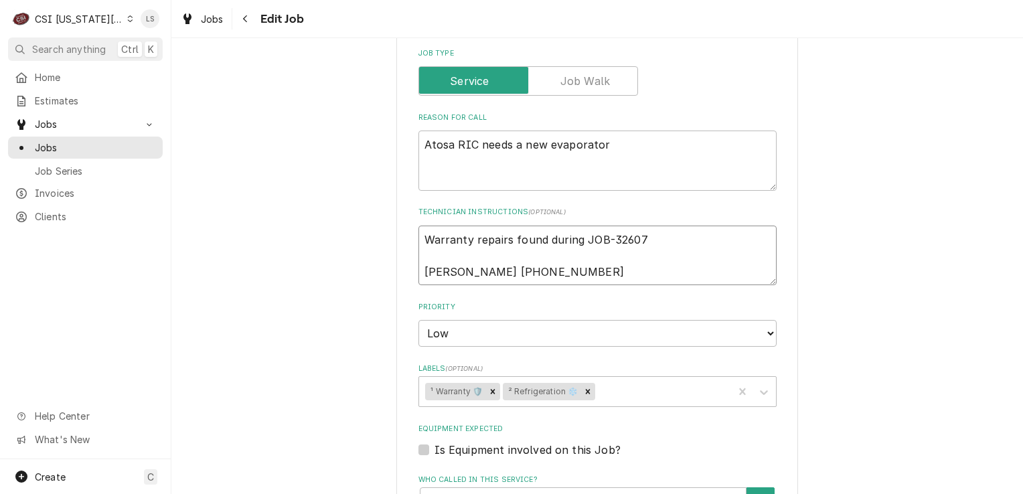
click at [581, 236] on textarea "Warranty repairs found during JOB-32607 Tia Bowers (816) 423-1594" at bounding box center [597, 256] width 358 height 60
type textarea "x"
type textarea "Warranty repairs found during JOB-32607 Tia Bowers (816) 423-1594"
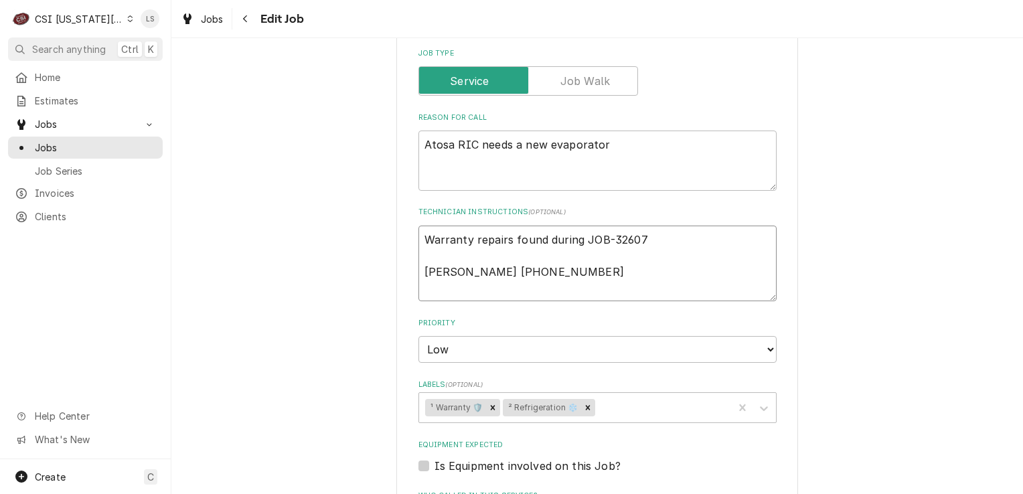
type textarea "x"
type textarea "Warranty repairs found during JOB-32607 Tia Bowers (816) 423-1594"
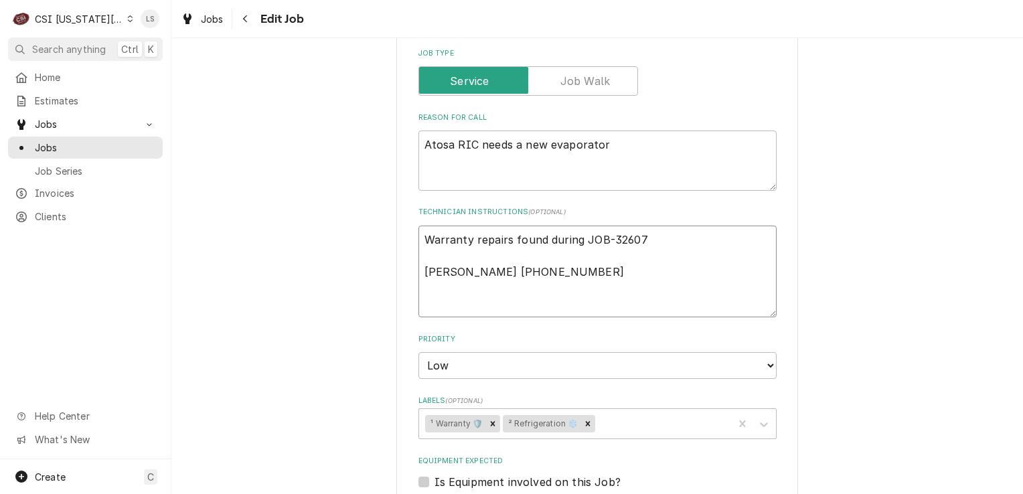
paste textarea "Additionally, please send the invoice upon job completion to the following emai…"
type textarea "x"
type textarea "Warranty repairs found during JOB-32607 Tia Bowers (816) 423-1594 Additionally,…"
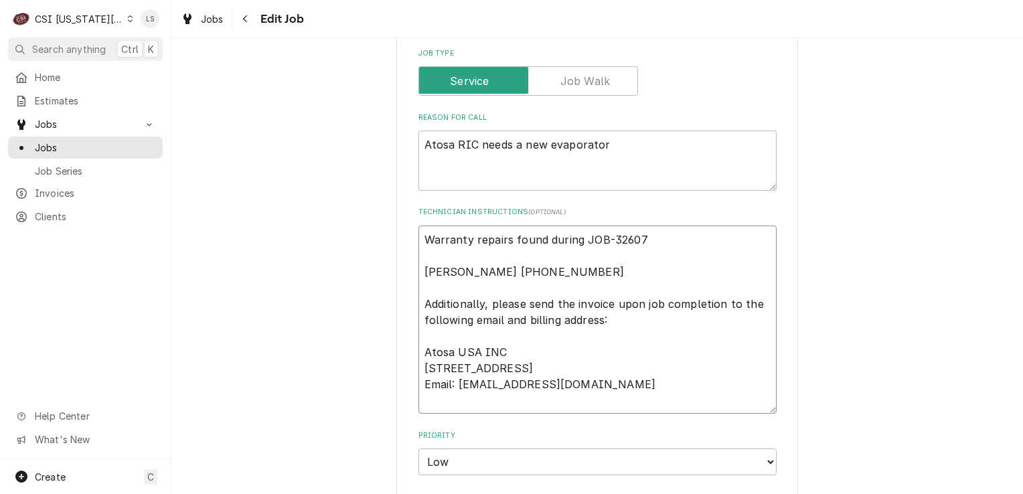
type textarea "x"
type textarea "Warranty repairs found during JOB-32607 Tia Bowers (816) 423-1594 Additionally,…"
click at [646, 226] on textarea "Warranty repairs found during JOB-32607 Tia Bowers (816) 423-1594 Additionally,…" at bounding box center [597, 320] width 358 height 189
click at [418, 232] on textarea "Warranty repairs found during JOB-32607 Tia Bowers (816) 423-1594 Additionally,…" at bounding box center [597, 320] width 358 height 189
type textarea "x"
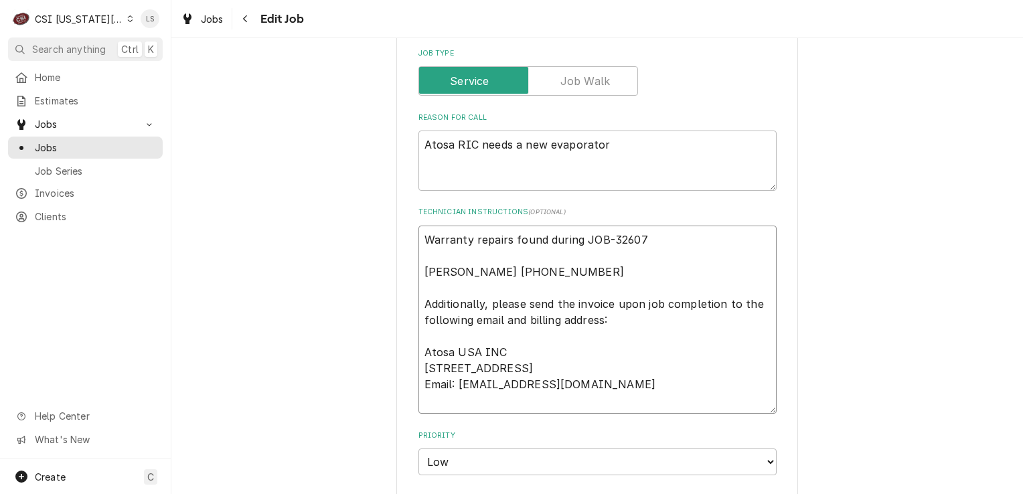
type textarea "Warranty repairs found during JOB-32607 Tia Bowers (816) 423-1594 Additionally,…"
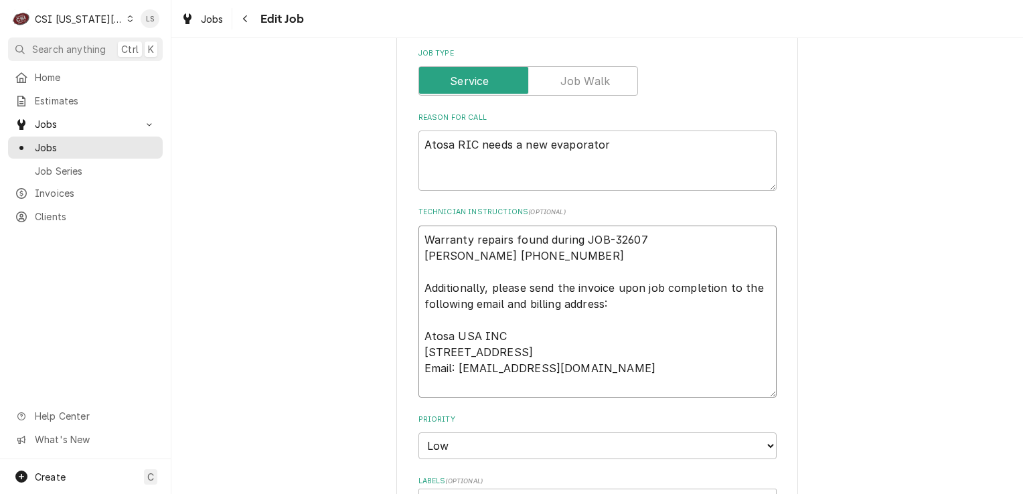
type textarea "x"
type textarea "Warranty repairs found during JOB-32607 Tia Bowers (816) 423-1594 Additionally,…"
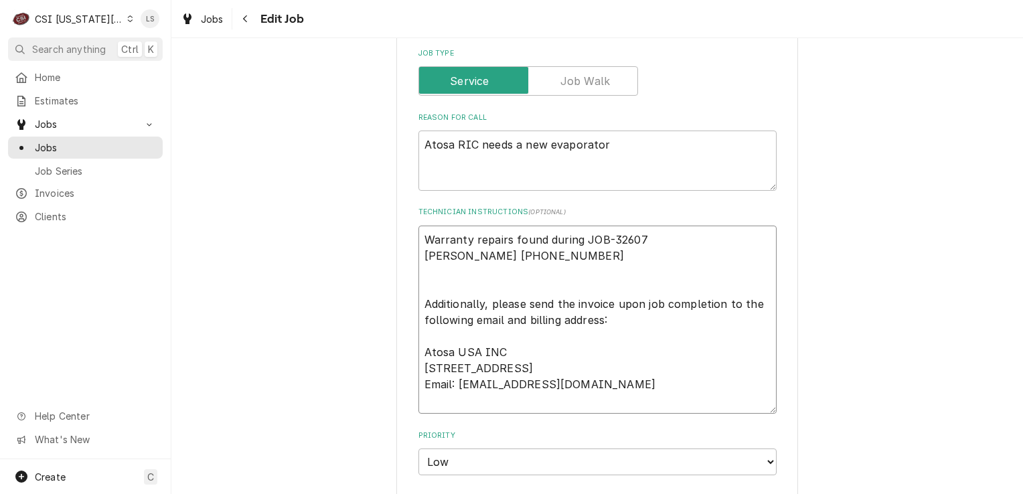
type textarea "x"
type textarea "Warranty repairs found during JOB-32607 Tia Bowers (816) 423-1594 Additionally,…"
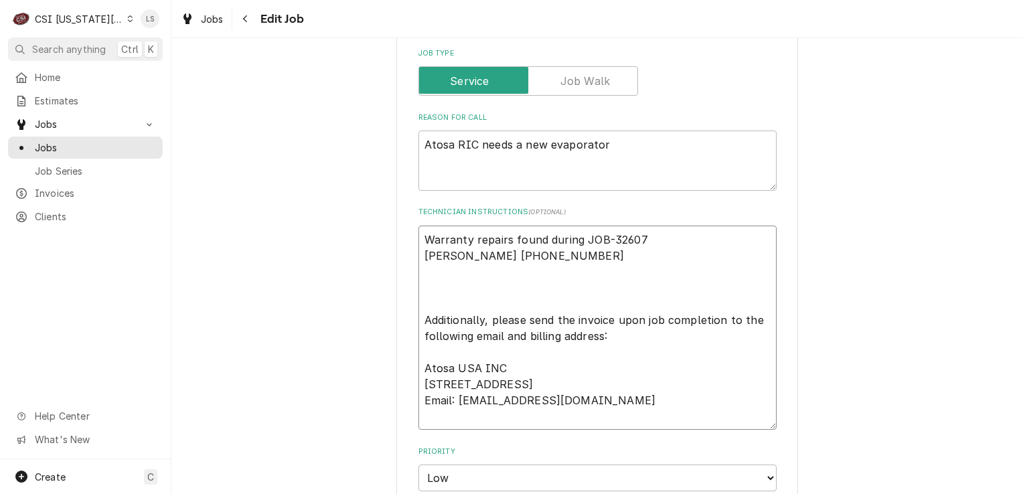
paste textarea "Should you have any questions, please do not hesitate to contact me. Note: For …"
type textarea "x"
type textarea "Warranty repairs found during JOB-32607 Tia Bowers (816) 423-1594 Should you ha…"
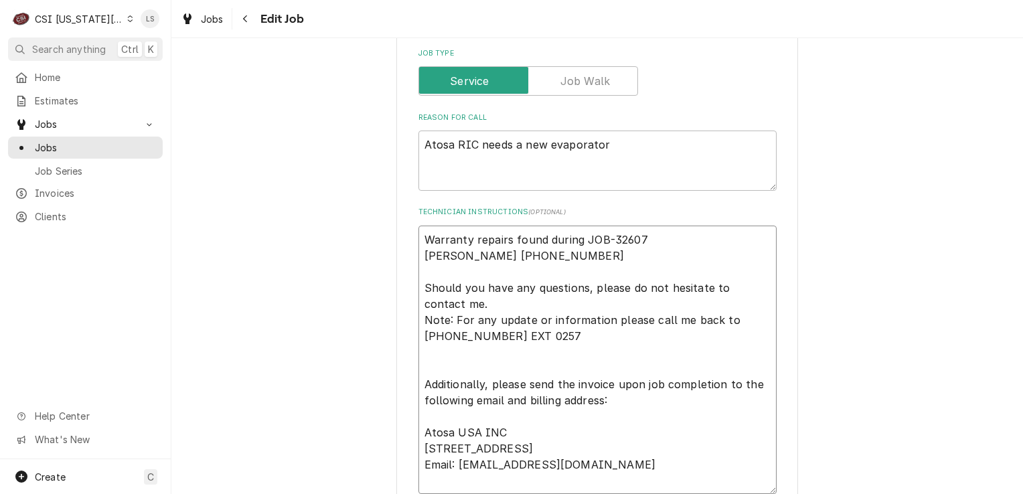
click at [418, 397] on textarea "Warranty repairs found during JOB-32607 Tia Bowers (816) 423-1594 Should you ha…" at bounding box center [597, 360] width 358 height 269
type textarea "x"
type textarea "Warranty repairs found during JOB-32607 Tia Bowers (816) 423-1594 Should you ha…"
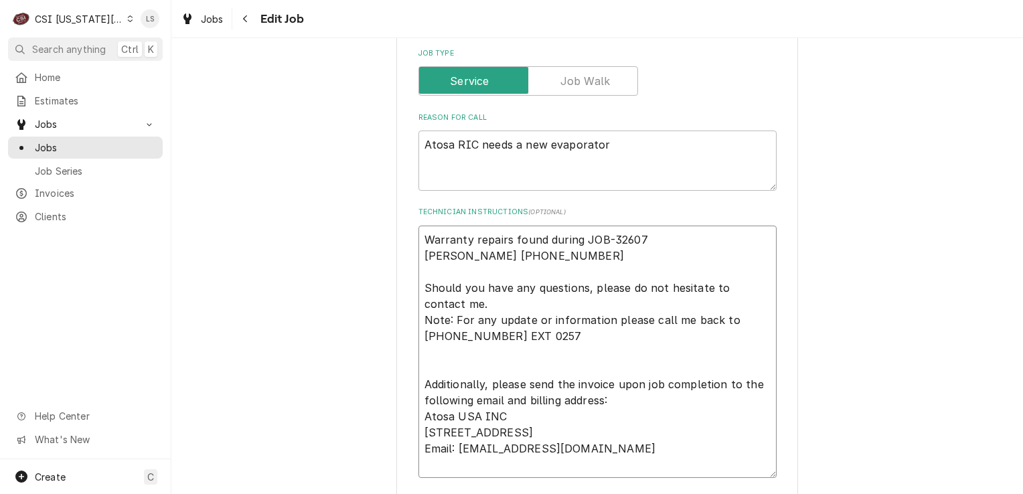
type textarea "x"
type textarea "Warranty repairs found during JOB-32607 Tia Bowers (816) 423-1594 Should you ha…"
click at [432, 244] on textarea "Warranty repairs found during JOB-32607 Tia Bowers (816) 423-1594 Should you ha…" at bounding box center [597, 352] width 358 height 253
type textarea "x"
type textarea "Warranty repairs found during JOB-32607 Tia Bowers (816) 423-1594 Should you ha…"
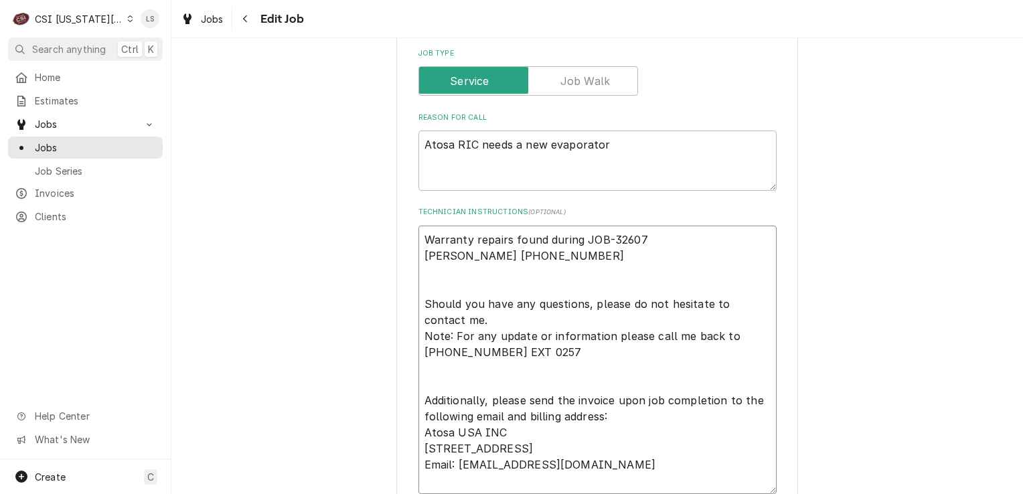
paste textarea "The parts needed for this service will be shipped to your address. I will provi…"
type textarea "x"
type textarea "Warranty repairs found during JOB-32607 Tia Bowers (816) 423-1594 The parts nee…"
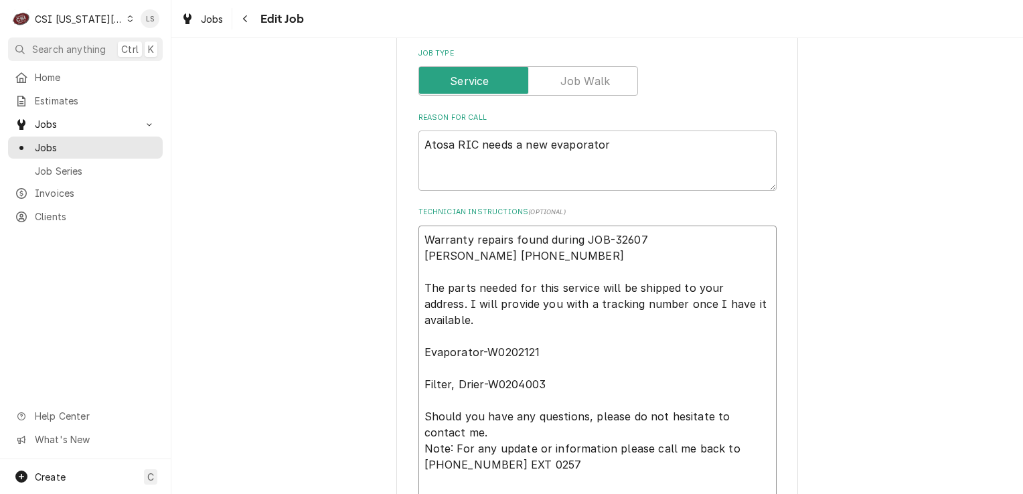
click at [419, 313] on textarea "Warranty repairs found during JOB-32607 Tia Bowers (816) 423-1594 The parts nee…" at bounding box center [597, 408] width 358 height 365
type textarea "x"
type textarea "Warranty repairs found during JOB-32607 Tia Bowers (816) 423-1594 The parts nee…"
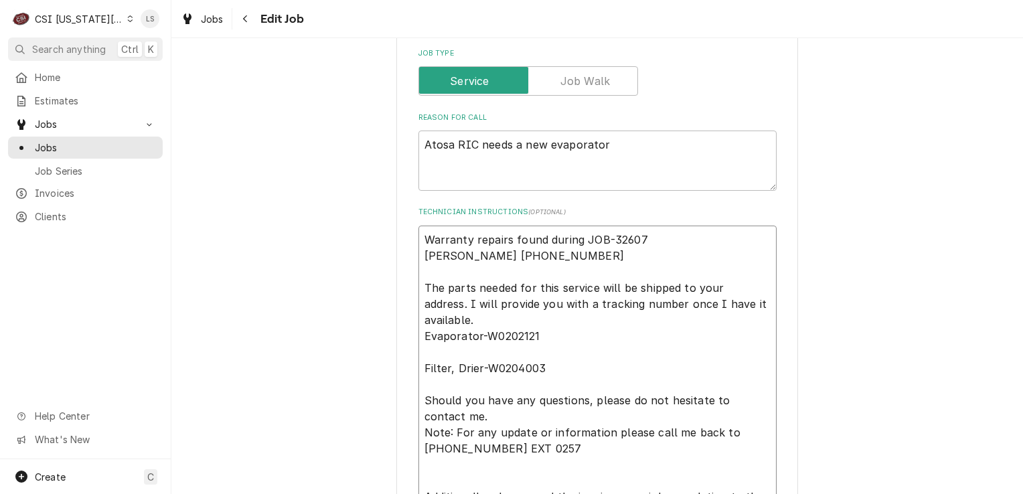
click at [418, 317] on textarea "Warranty repairs found during JOB-32607 Tia Bowers (816) 423-1594 The parts nee…" at bounding box center [597, 400] width 358 height 349
type textarea "x"
type textarea "Warranty repairs found during JOB-32607 Tia Bowers (816) 423-1594 The parts nee…"
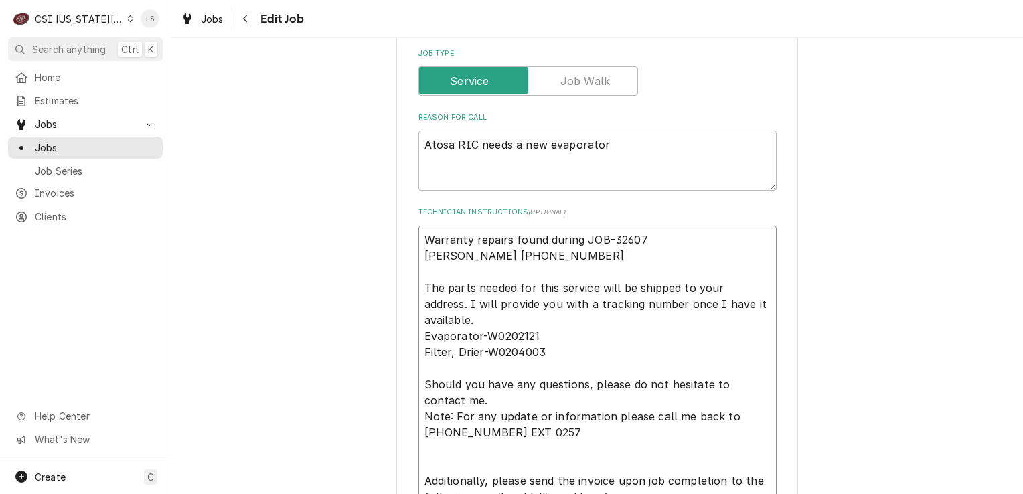
type textarea "x"
type textarea "Warranty repairs found during JOB-32607 Tia Bowers (816) 423-1594 The parts nee…"
click at [549, 301] on textarea "Warranty repairs found during JOB-32607 Tia Bowers (816) 423-1594 The parts nee…" at bounding box center [597, 392] width 358 height 333
type textarea "x"
type textarea "Warranty repairs found during JOB-32607 Tia Bowers (816) 423-1594 The parts nee…"
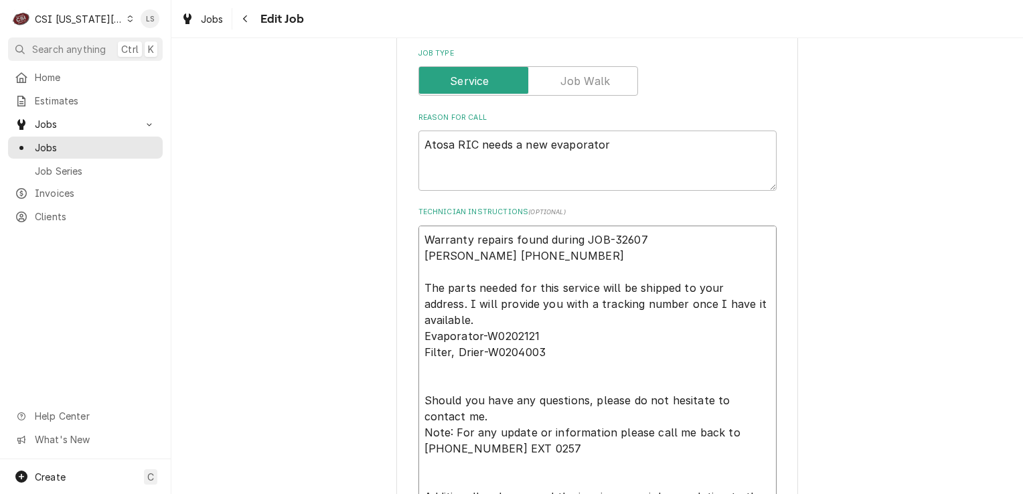
type textarea "x"
type textarea "Warranty repairs found during JOB-32607 Tia Bowers (816) 423-1594 The parts nee…"
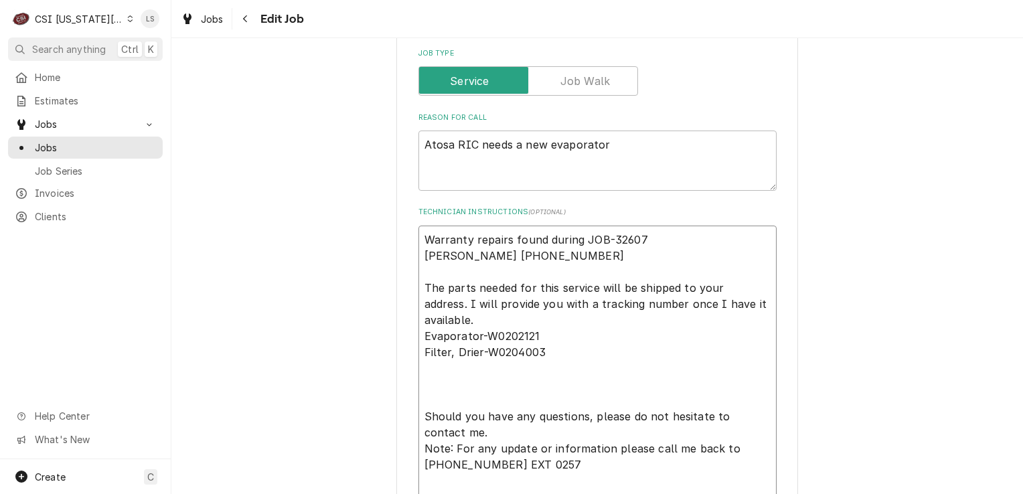
paste textarea "Please contact the customer in advance to confirm the day and time of the servi…"
type textarea "x"
type textarea "Warranty repairs found during JOB-32607 Tia Bowers (816) 423-1594 The parts nee…"
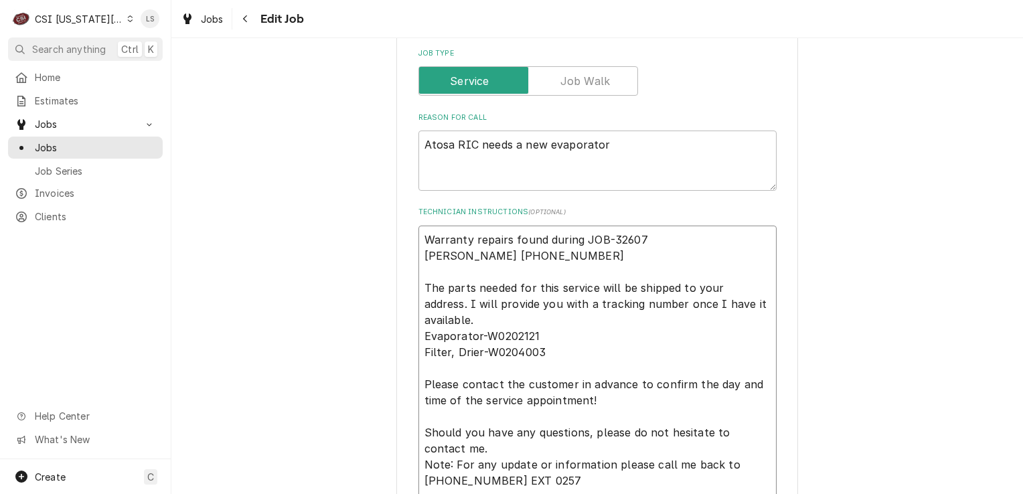
scroll to position [16, 0]
click at [418, 469] on textarea "Warranty repairs found during JOB-32607 Tia Bowers (816) 423-1594 The parts nee…" at bounding box center [597, 417] width 358 height 382
click at [418, 479] on textarea "Warranty repairs found during JOB-32607 Tia Bowers (816) 423-1594 The parts nee…" at bounding box center [597, 417] width 358 height 382
type textarea "x"
type textarea "Warranty repairs found during JOB-32607 Tia Bowers (816) 423-1594 The parts nee…"
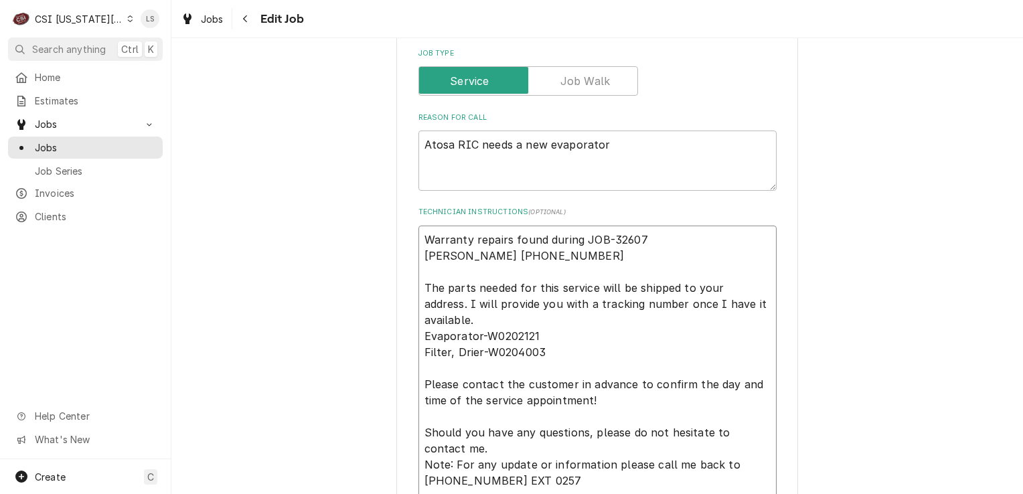
scroll to position [0, 0]
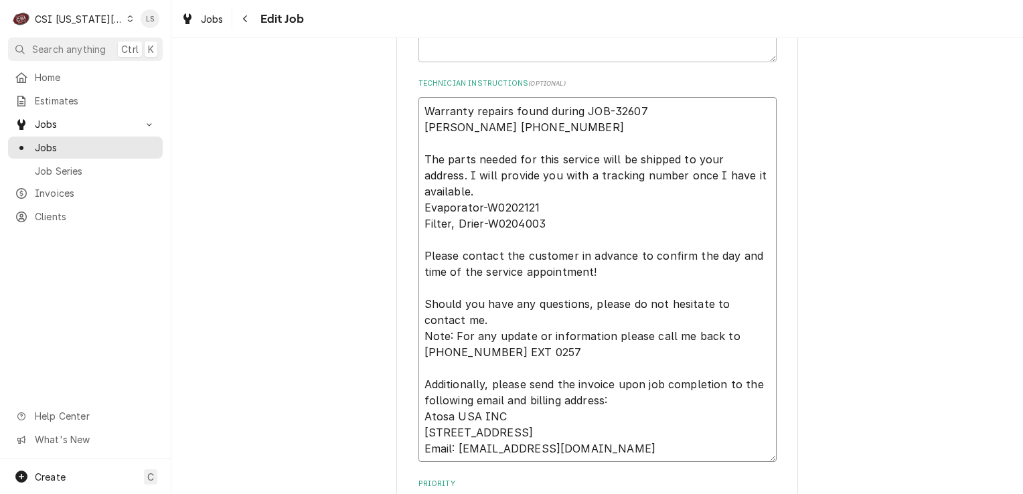
type textarea "x"
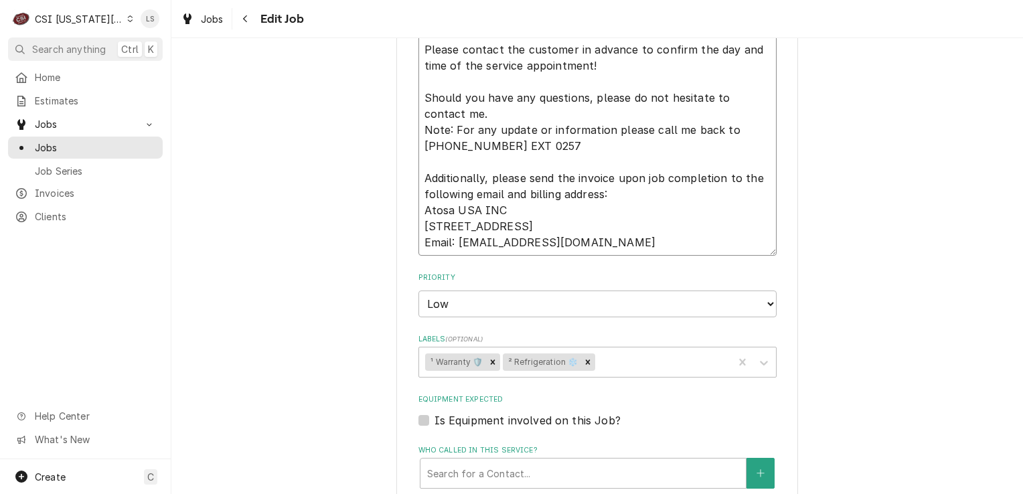
scroll to position [1668, 0]
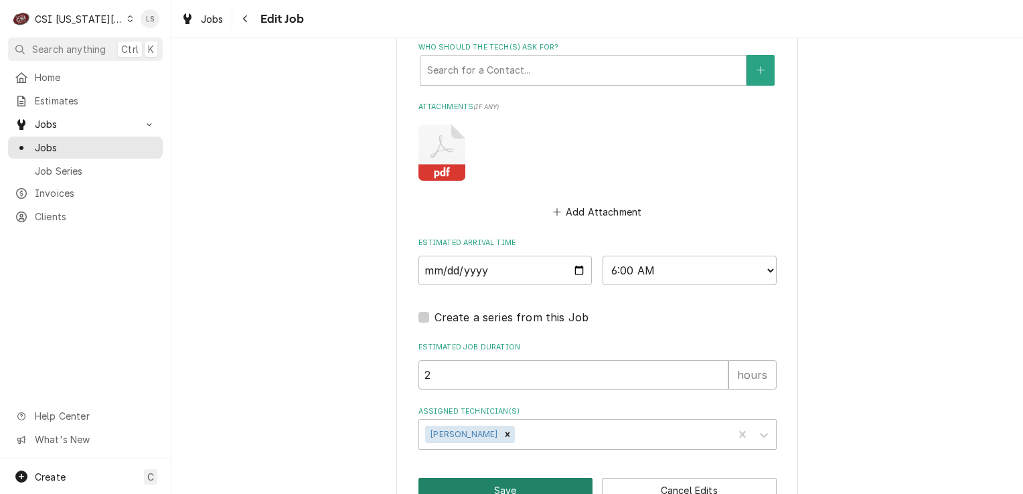
type textarea "Warranty repairs found during JOB-32607 Tia Bowers (816) 423-1594 The parts nee…"
click at [519, 478] on button "Save" at bounding box center [505, 490] width 175 height 25
type textarea "x"
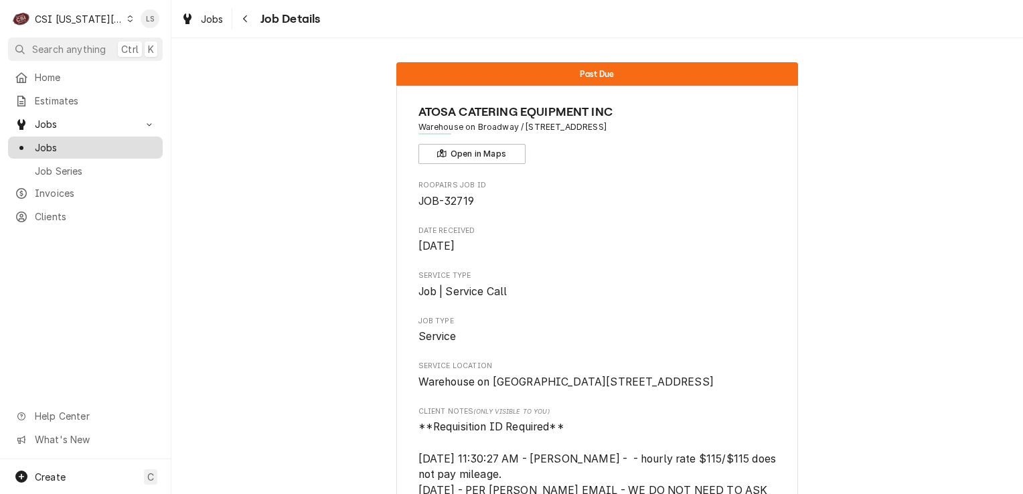
click at [106, 145] on span "Jobs" at bounding box center [95, 148] width 121 height 14
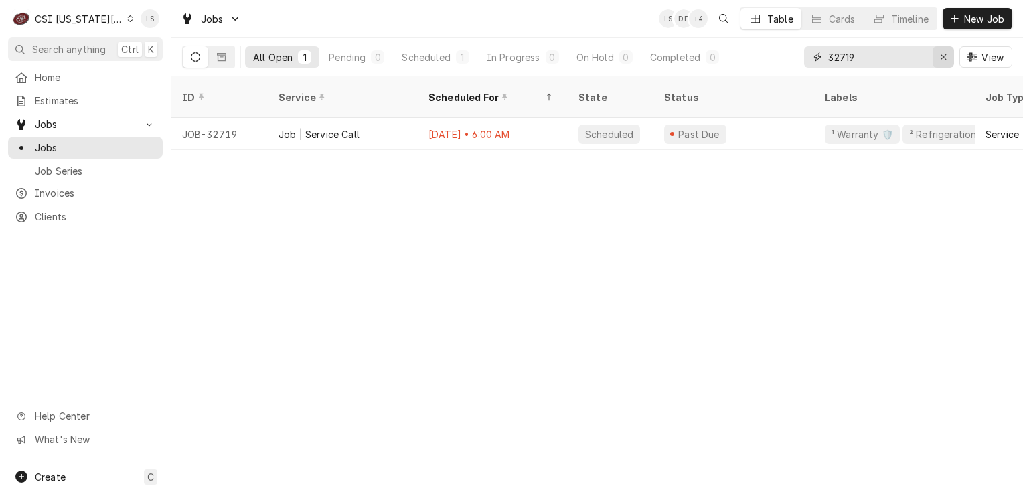
click at [943, 61] on icon "Erase input" at bounding box center [943, 56] width 7 height 9
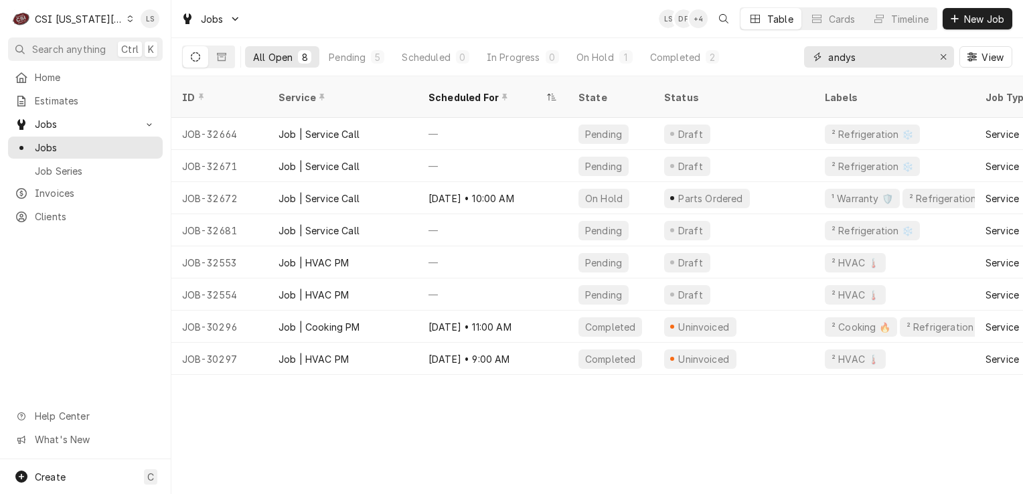
type input "andys"
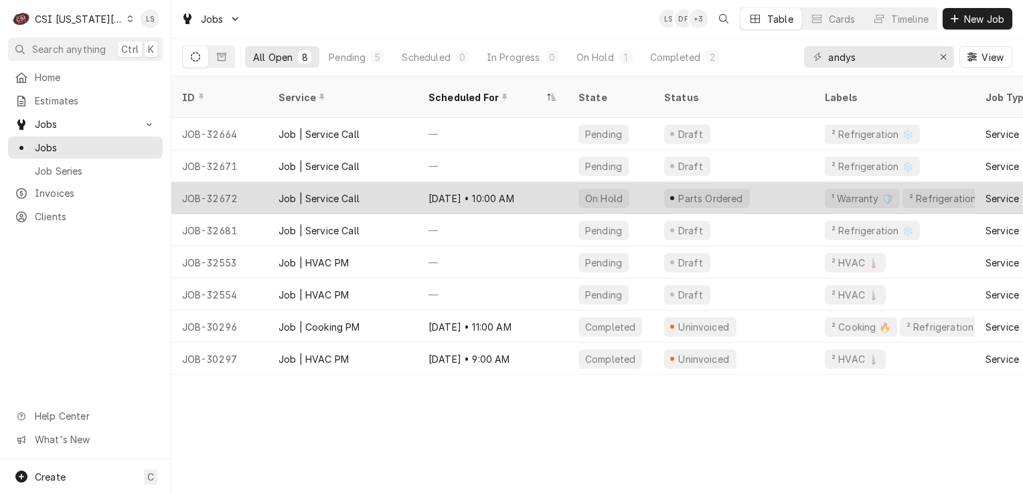
click at [205, 182] on div "JOB-32672" at bounding box center [219, 198] width 96 height 32
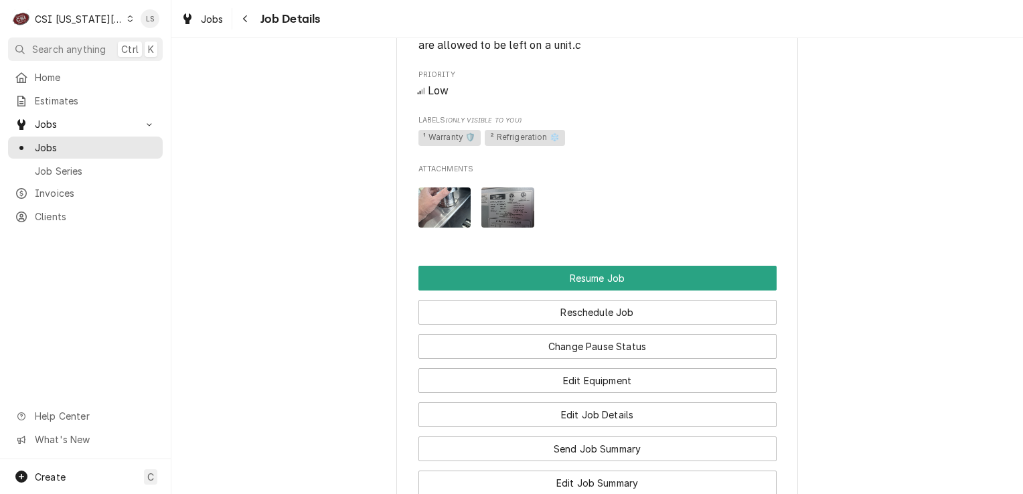
scroll to position [1740, 0]
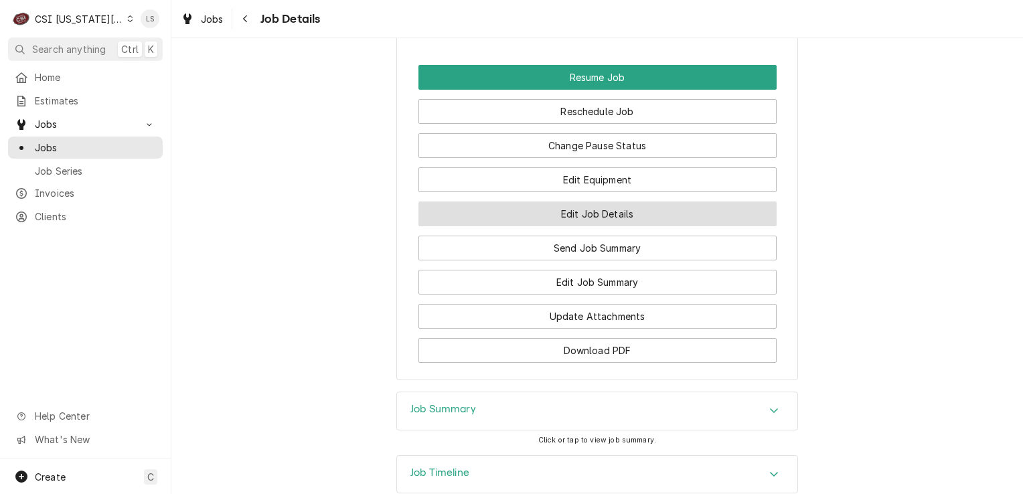
click at [606, 225] on button "Edit Job Details" at bounding box center [597, 213] width 358 height 25
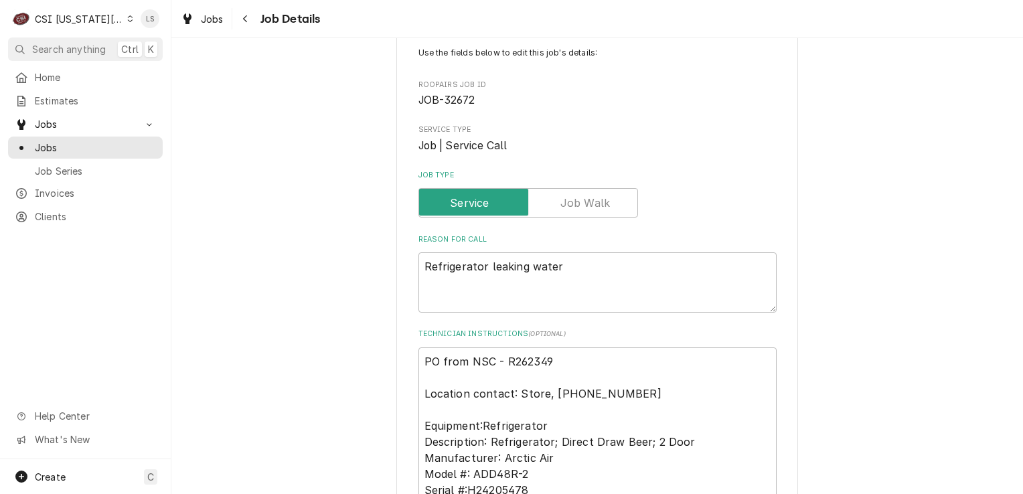
scroll to position [201, 0]
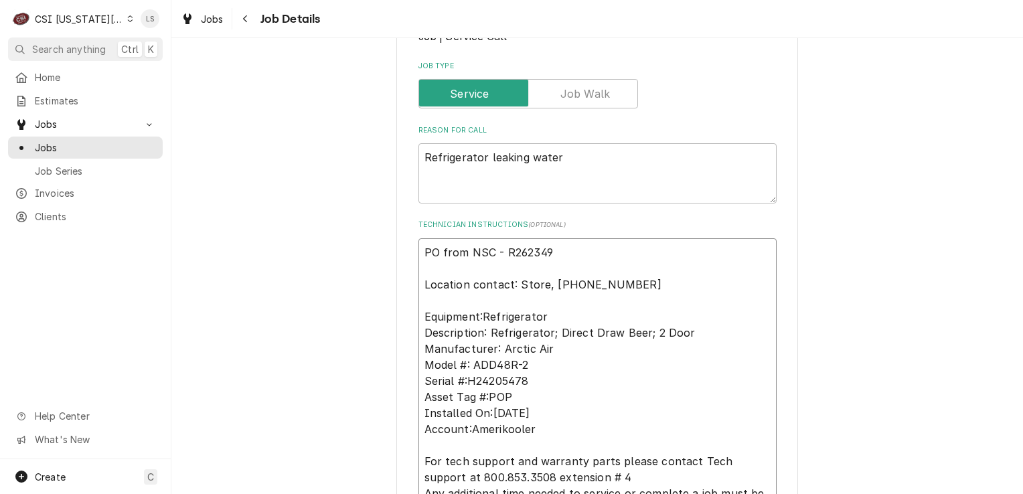
click at [584, 253] on textarea "PO from NSC - R262349 Location contact: Store, [PHONE_NUMBER] Equipment:Refrige…" at bounding box center [597, 445] width 358 height 414
type textarea "x"
type textarea "PO from NSC - R262349 Location contact: Store, [PHONE_NUMBER] Equipment:Refrige…"
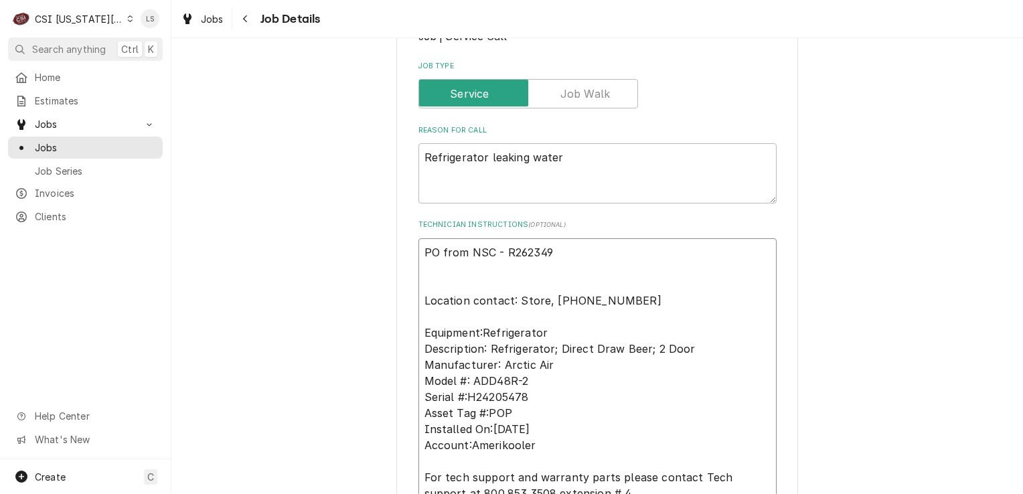
type textarea "x"
type textarea "PO from NSC - R262349 Location contact: Store, [PHONE_NUMBER] Equipment:Refrige…"
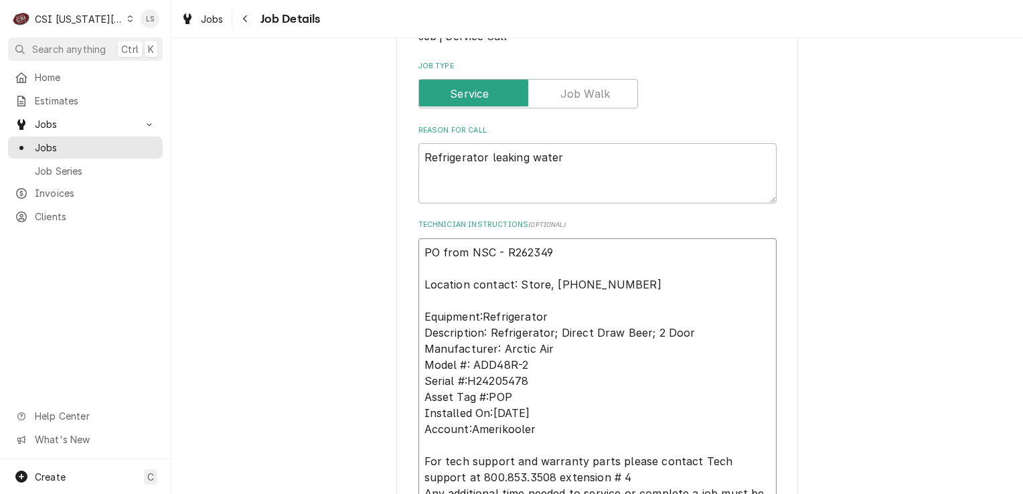
click at [418, 249] on textarea "PO from NSC - R262349 Location contact: Store, [PHONE_NUMBER] Equipment:Refrige…" at bounding box center [597, 445] width 358 height 414
click at [426, 249] on textarea "PO from NSC - R262349 Location contact: Store, [PHONE_NUMBER] Equipment:Refrige…" at bounding box center [597, 445] width 358 height 414
click at [422, 249] on textarea "PO from NSC - R262349 Location contact: Store, [PHONE_NUMBER] Equipment:Refrige…" at bounding box center [597, 445] width 358 height 414
click at [423, 250] on textarea "PO from NSC - R262349 Location contact: Store, [PHONE_NUMBER] Equipment:Refrige…" at bounding box center [597, 445] width 358 height 414
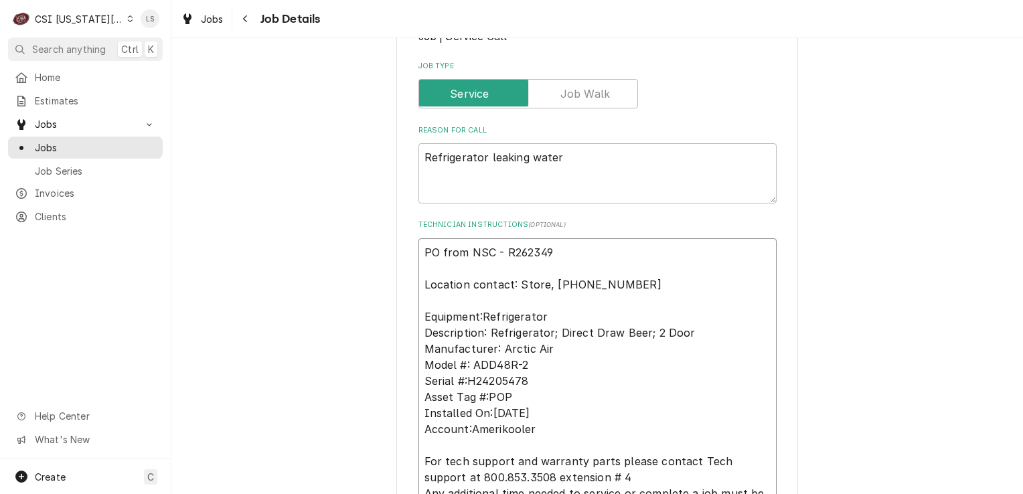
click at [418, 250] on textarea "PO from NSC - R262349 Location contact: Store, [PHONE_NUMBER] Equipment:Refrige…" at bounding box center [597, 445] width 358 height 414
type textarea "x"
type textarea "PO from NSC - R262349 Location contact: Store, [PHONE_NUMBER] Equipment:Refrige…"
click at [426, 250] on textarea "PO from NSC - R262349 Location contact: Store, [PHONE_NUMBER] Equipment:Refrige…" at bounding box center [597, 453] width 358 height 430
paste textarea "Please have the tech call Arctic Air, [PHONE_NUMBER] extension # 4, ASAP regard…"
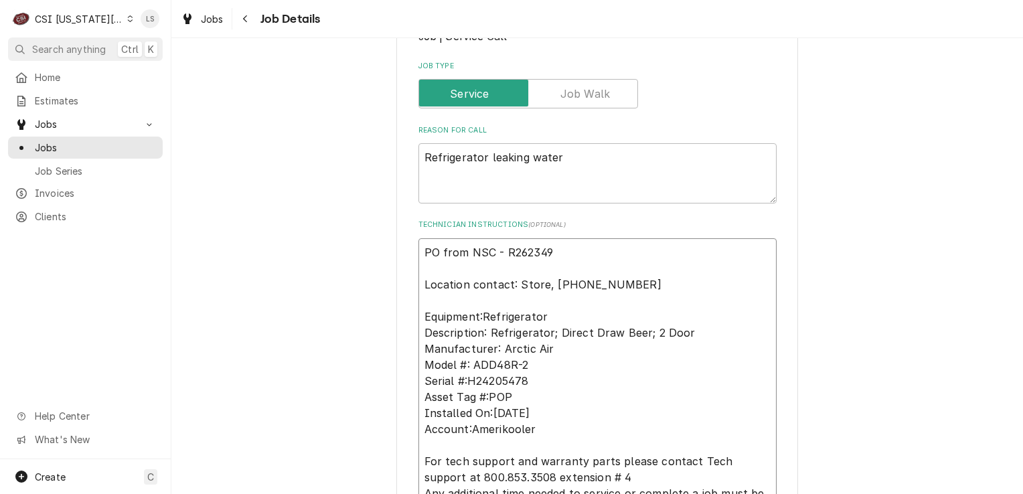
type textarea "x"
type textarea "Please have the tech call Arctic Air, [PHONE_NUMBER] extension # 4, ASAP regard…"
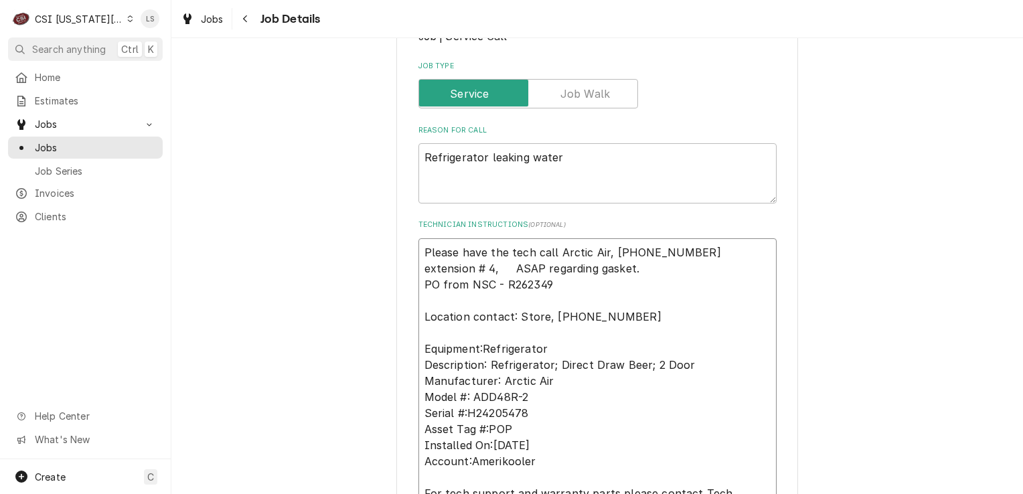
type textarea "x"
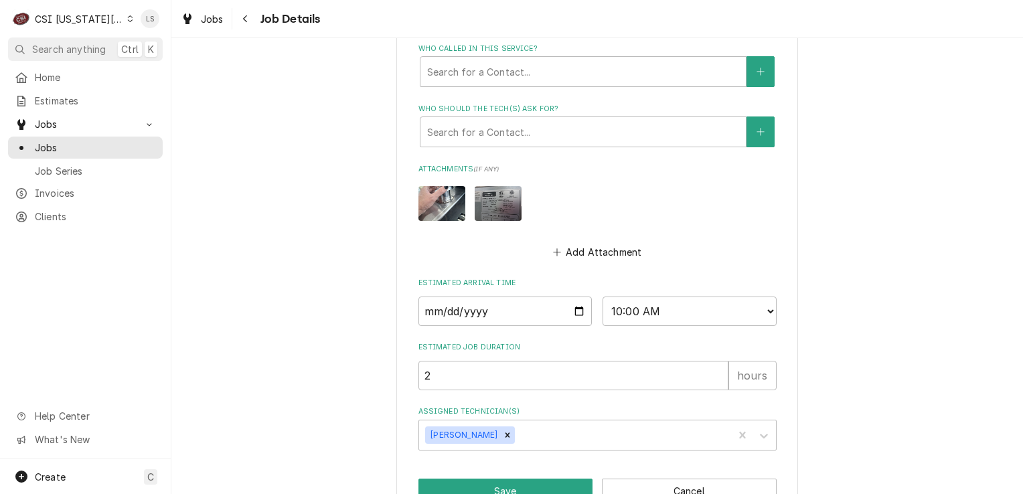
scroll to position [1065, 0]
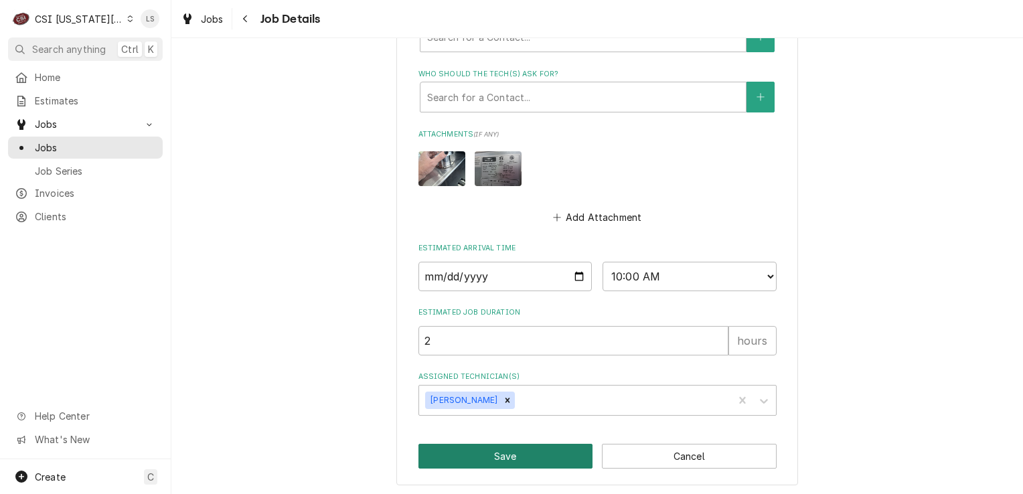
type textarea "Please have the tech call Arctic Air, [PHONE_NUMBER] extension # 4, ASAP regard…"
click at [525, 447] on button "Save" at bounding box center [505, 456] width 175 height 25
type textarea "x"
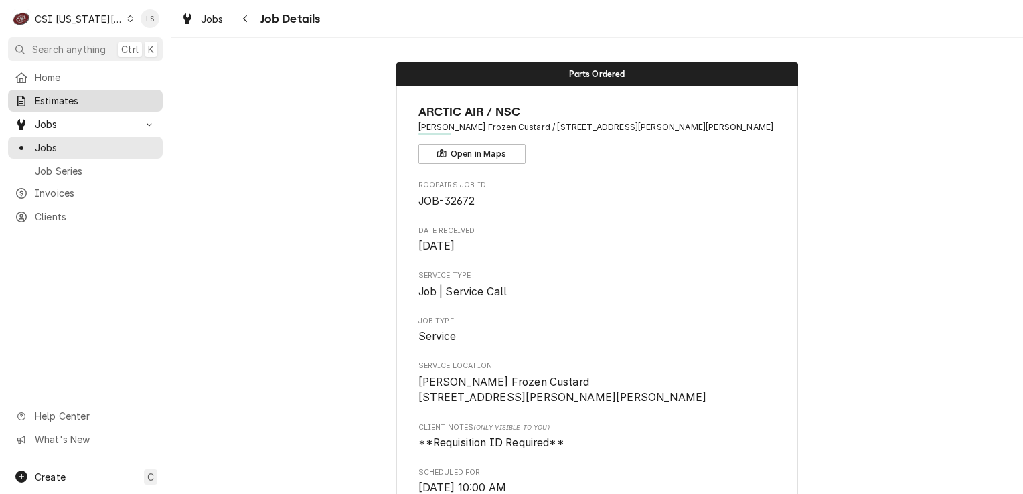
click at [62, 97] on span "Estimates" at bounding box center [95, 101] width 121 height 14
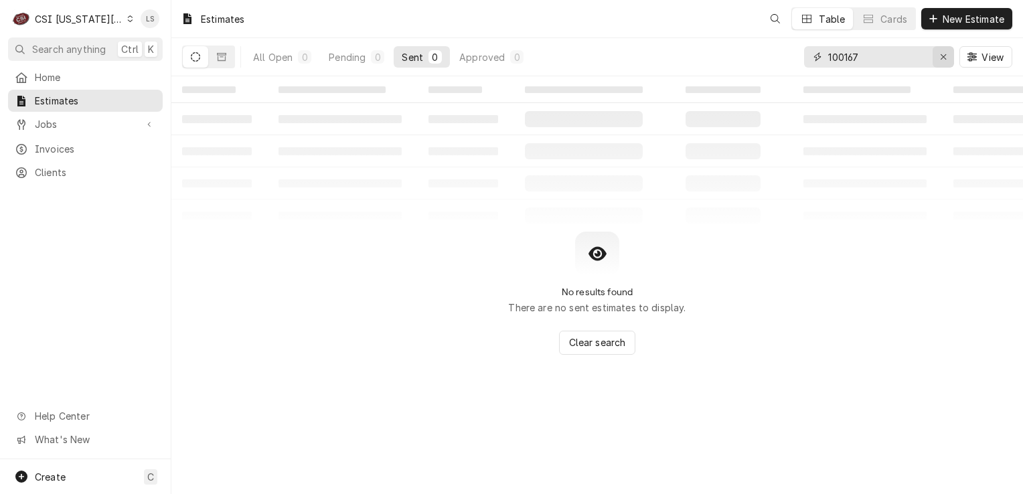
click at [940, 60] on icon "Erase input" at bounding box center [943, 56] width 7 height 9
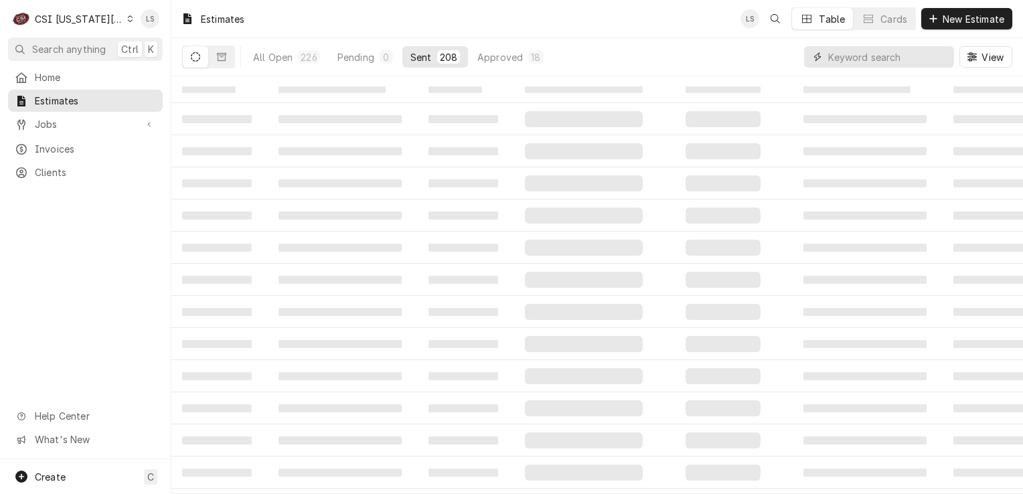
paste input "300582"
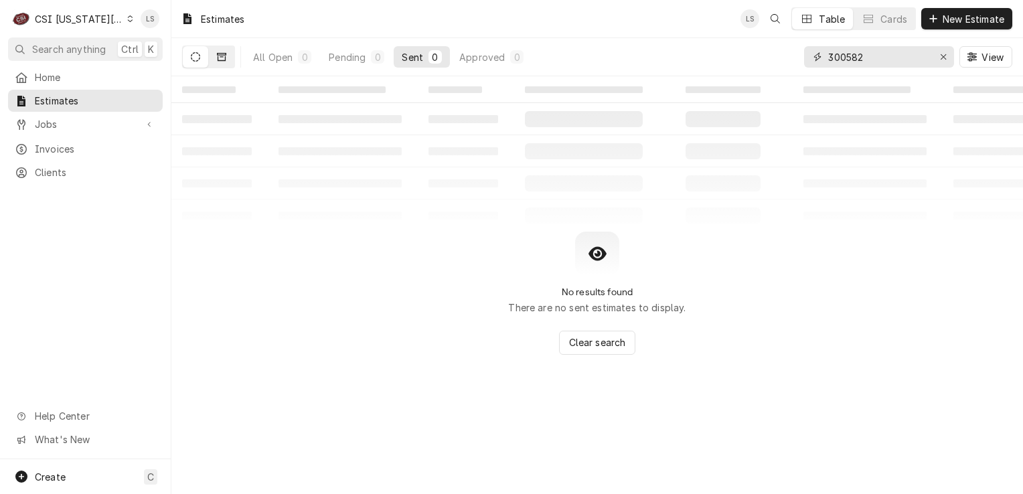
type input "300582"
click at [224, 60] on icon "Dynamic Content Wrapper" at bounding box center [221, 57] width 9 height 8
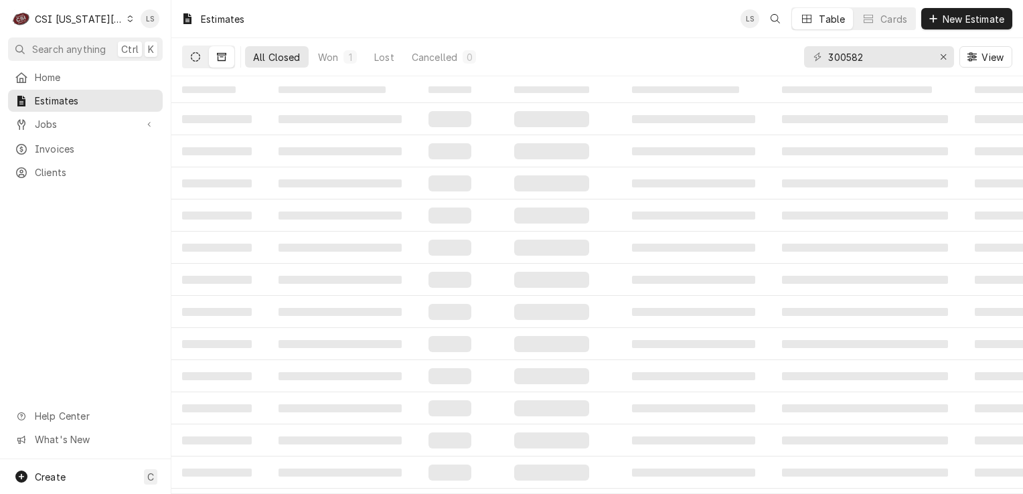
click at [186, 59] on button "Dynamic Content Wrapper" at bounding box center [195, 56] width 25 height 21
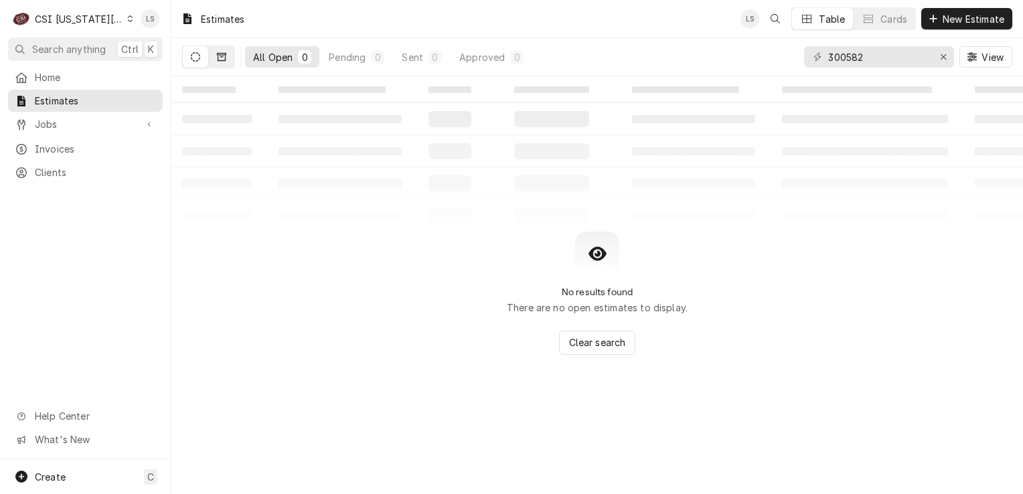
click at [218, 60] on icon "Dynamic Content Wrapper" at bounding box center [221, 57] width 9 height 8
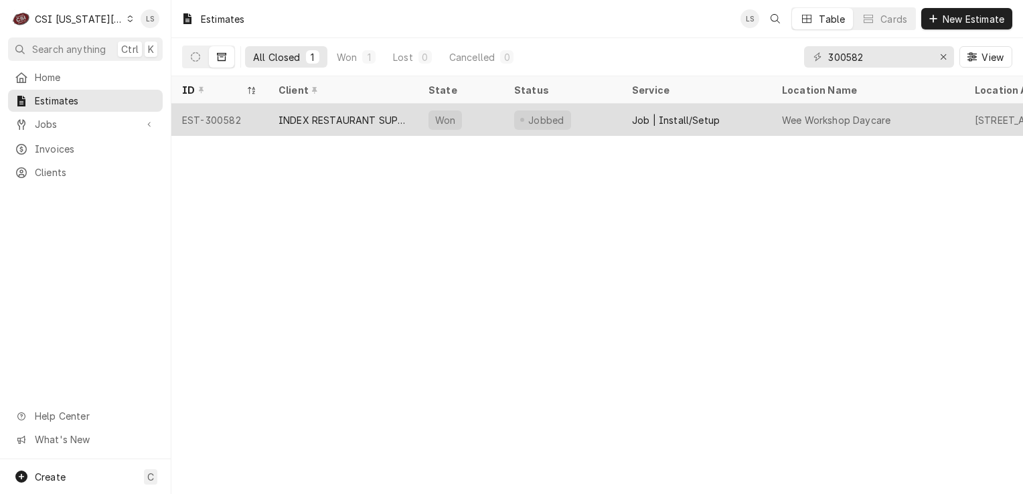
click at [209, 127] on div "EST-300582" at bounding box center [219, 120] width 96 height 32
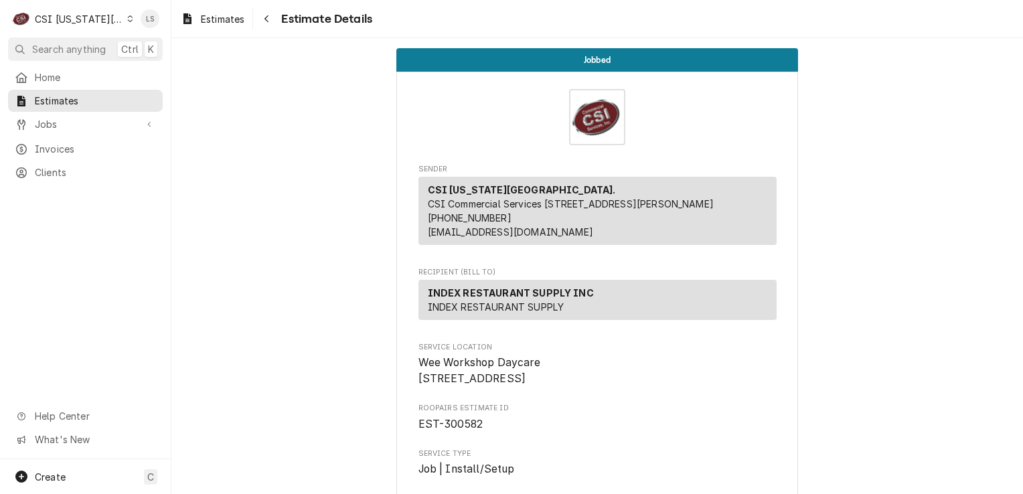
scroll to position [67, 0]
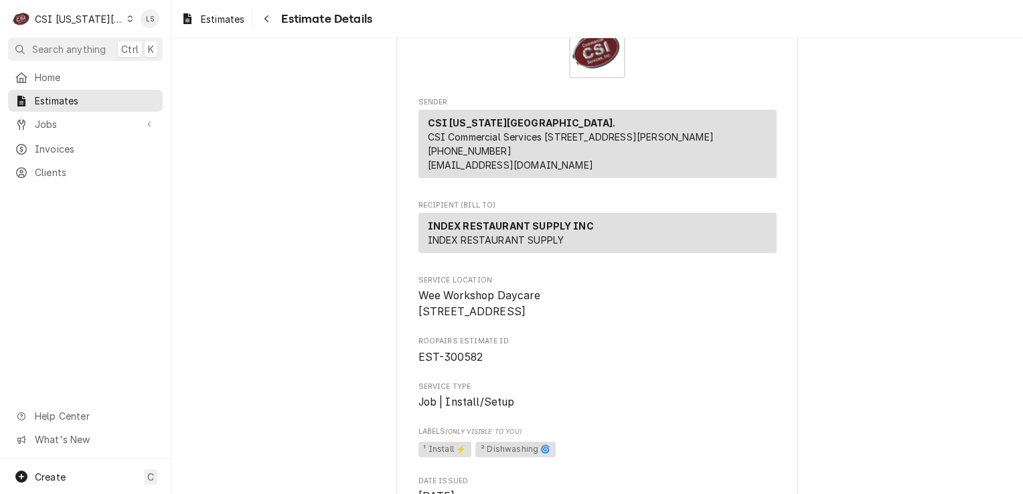
click at [128, 16] on icon "Dynamic Content Wrapper" at bounding box center [130, 18] width 5 height 7
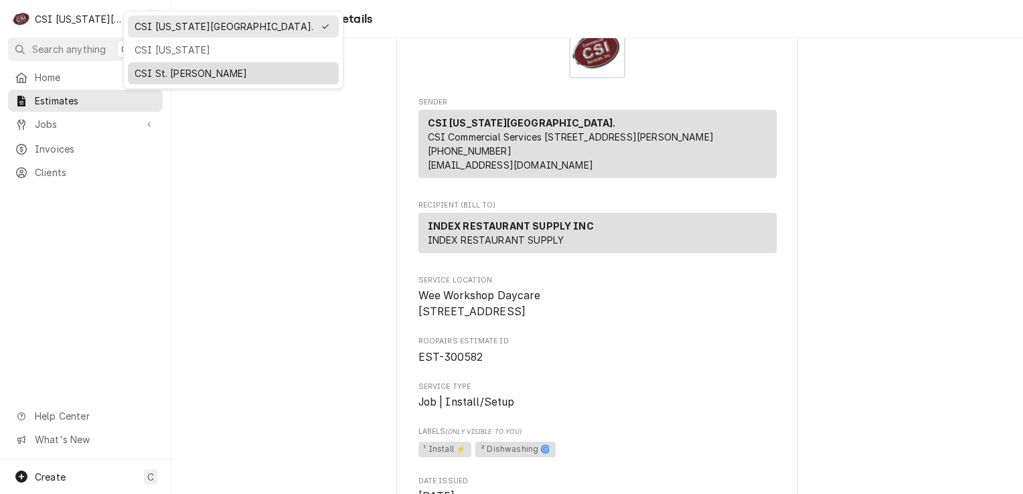
click at [167, 71] on div "CSI St. [PERSON_NAME]" at bounding box center [233, 73] width 197 height 14
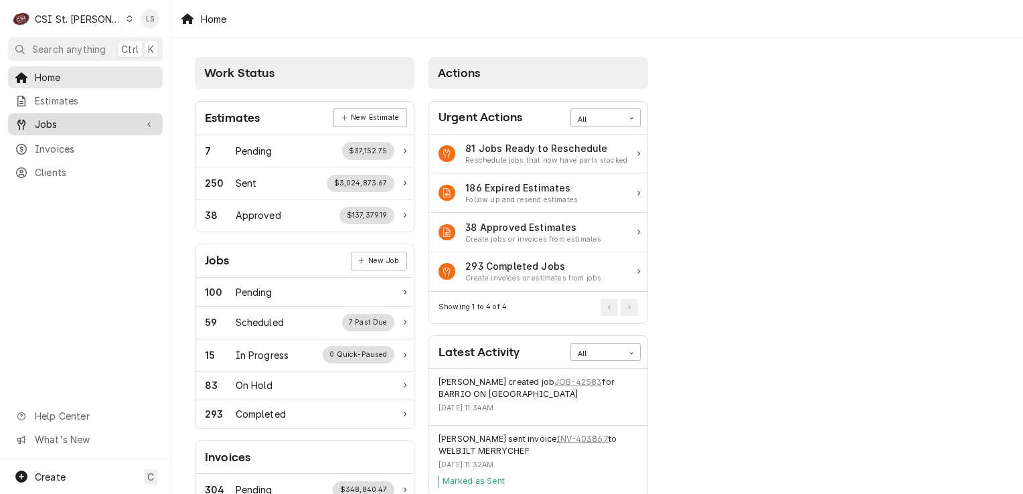
click at [66, 116] on div "Jobs" at bounding box center [85, 124] width 149 height 17
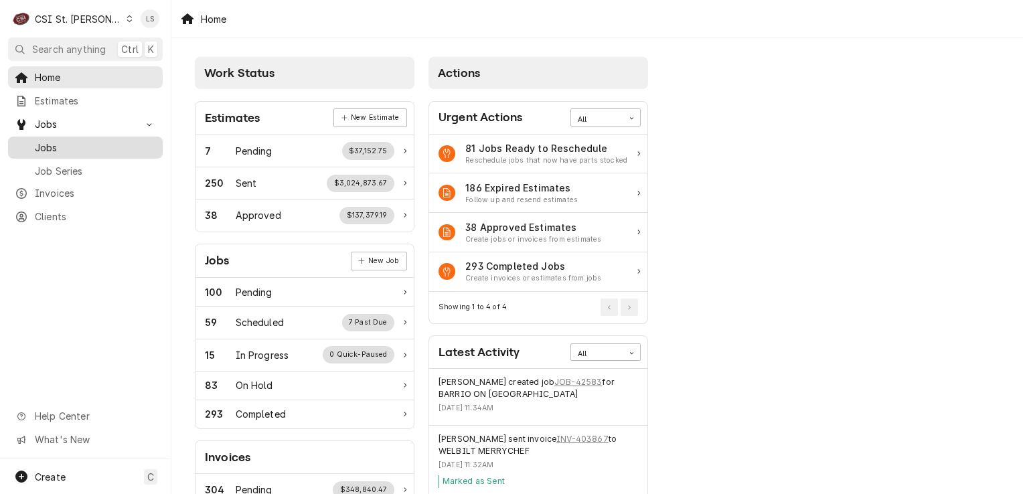
click at [67, 146] on span "Jobs" at bounding box center [95, 148] width 121 height 14
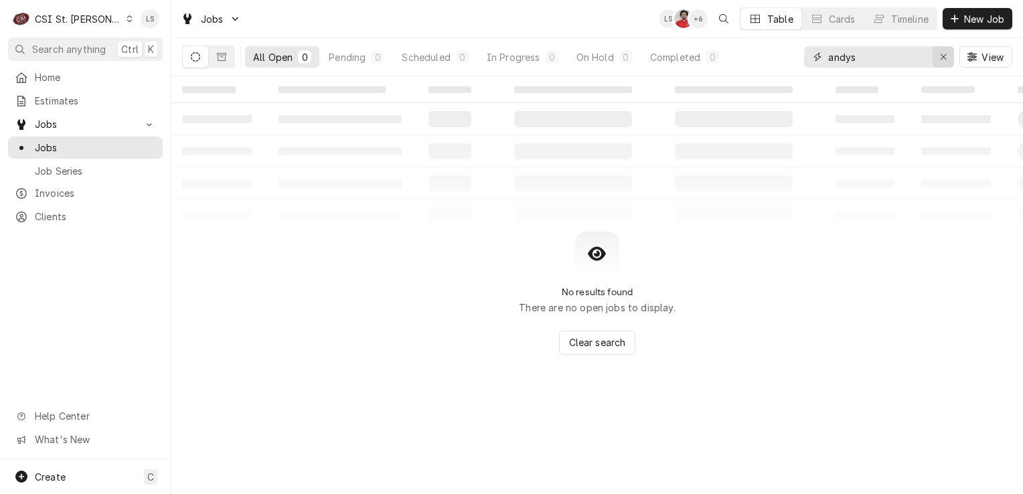
click at [941, 57] on icon "Erase input" at bounding box center [943, 56] width 7 height 9
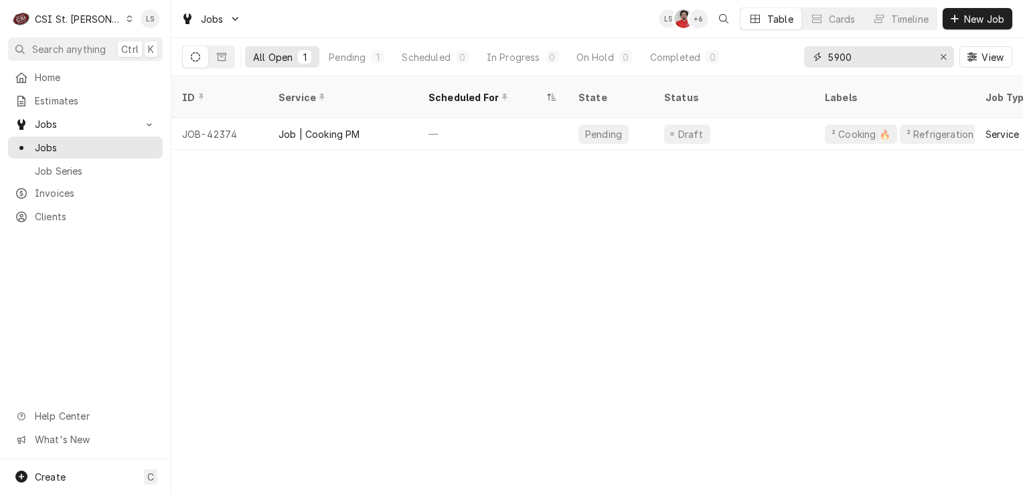
type input "5900"
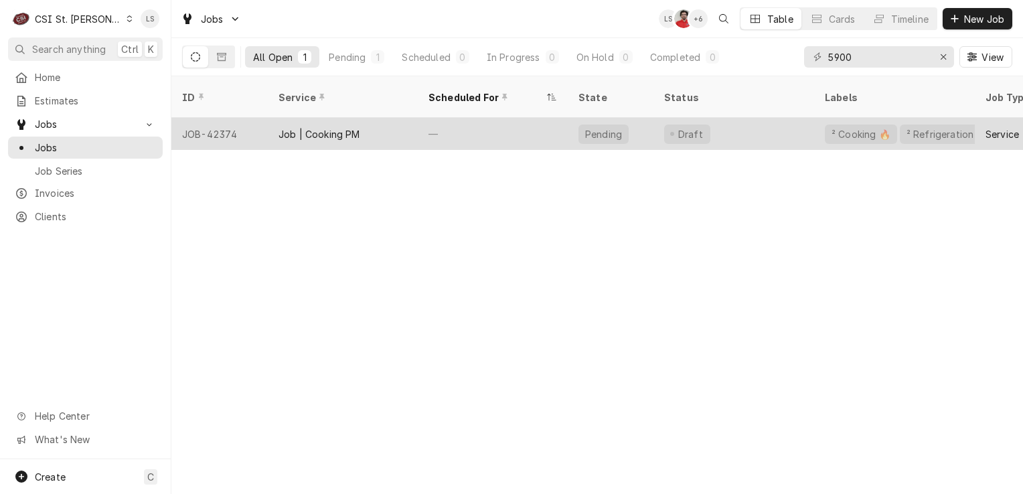
click at [220, 118] on div "JOB-42374" at bounding box center [219, 134] width 96 height 32
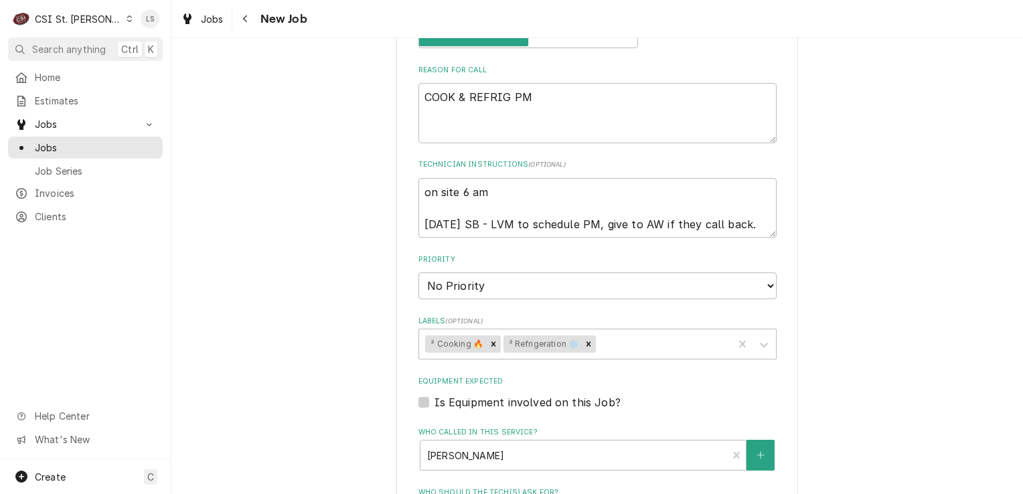
scroll to position [602, 0]
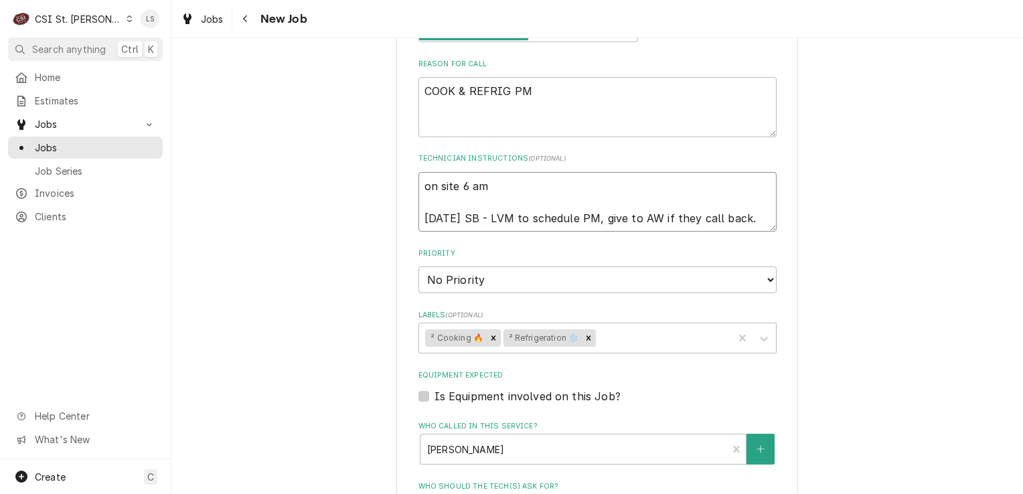
click at [418, 183] on textarea "on site 6 am [DATE] SB - LVM to schedule PM, give to AW if they call back." at bounding box center [597, 202] width 358 height 60
type textarea "x"
type textarea "on site 6 am [DATE] SB - LVM to schedule PM, give to AW if they call back."
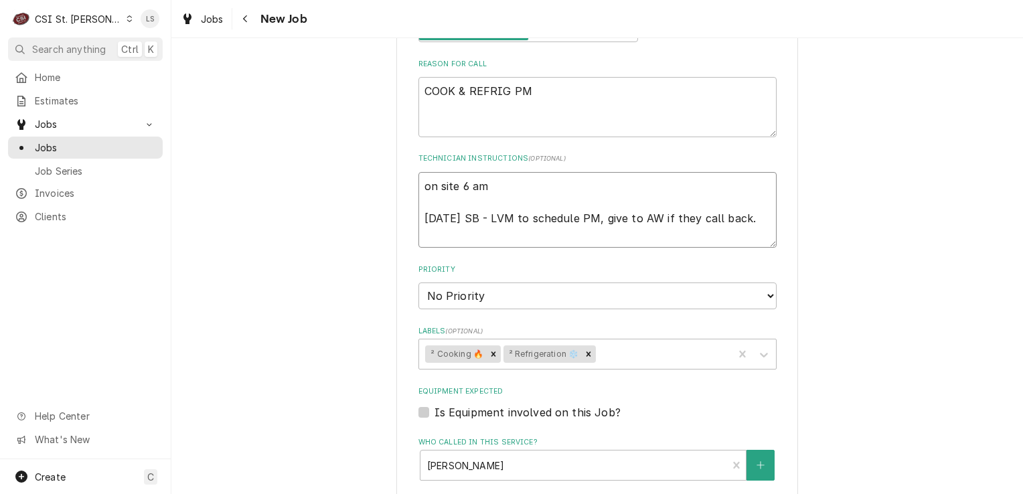
type textarea "x"
type textarea "on site 6 am [DATE] SB - LVM to schedule PM, give to AW if they call back."
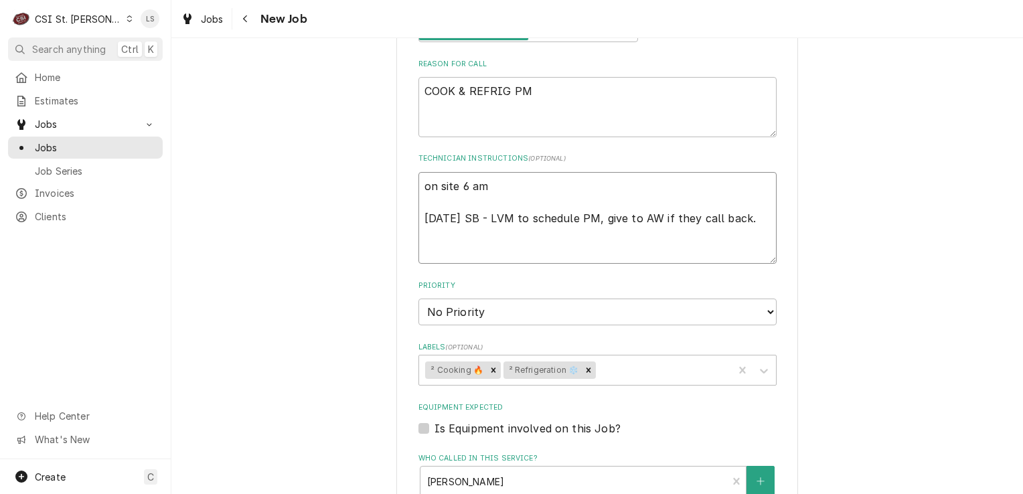
click at [418, 183] on textarea "on site 6 am [DATE] SB - LVM to schedule PM, give to AW if they call back." at bounding box center [597, 218] width 358 height 92
type textarea "x"
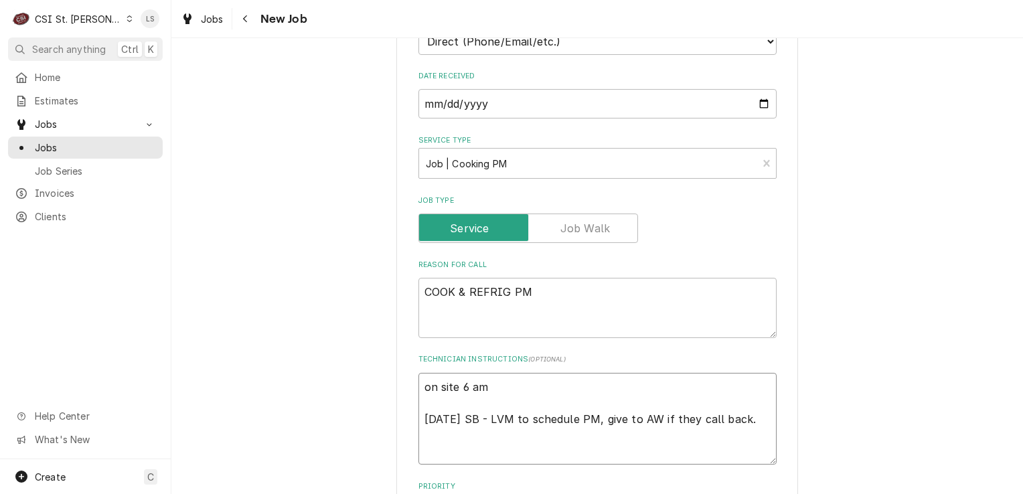
scroll to position [268, 0]
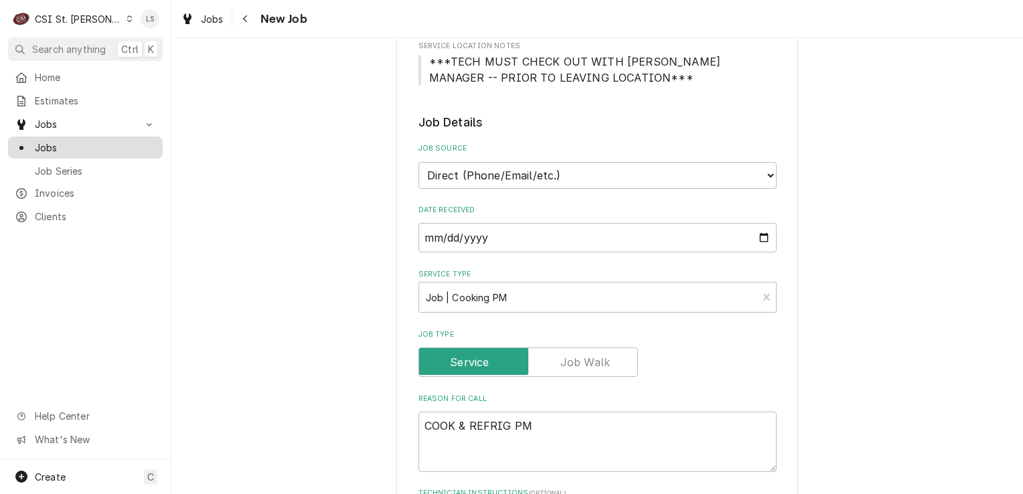
type textarea "on site 6 am [DATE] SB - LVM to schedule PM, give to AW if they call back."
click at [86, 143] on span "Jobs" at bounding box center [95, 148] width 121 height 14
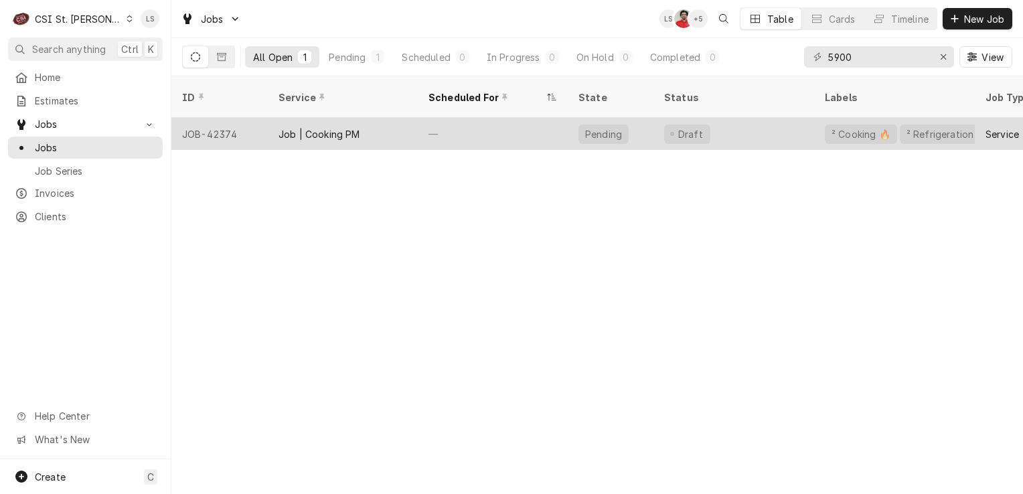
click at [220, 126] on div "JOB-42374" at bounding box center [219, 134] width 96 height 32
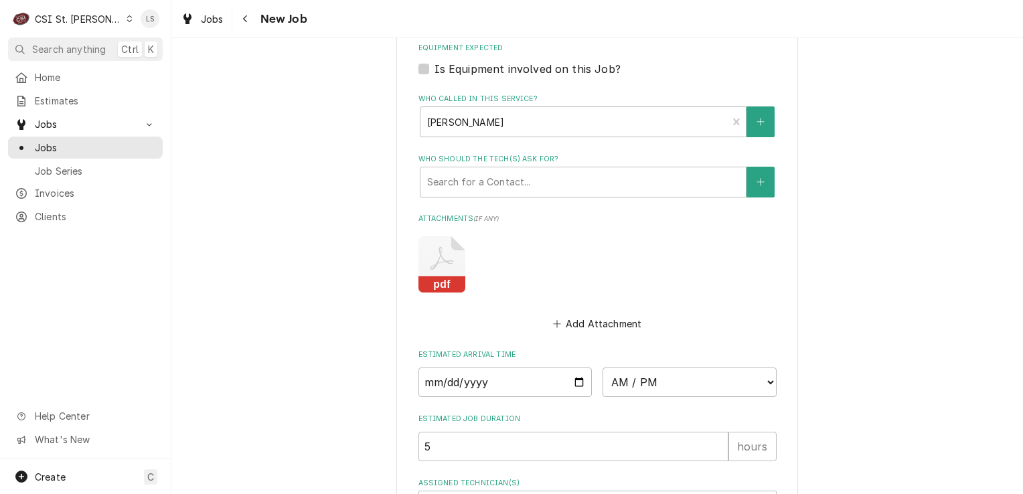
scroll to position [937, 0]
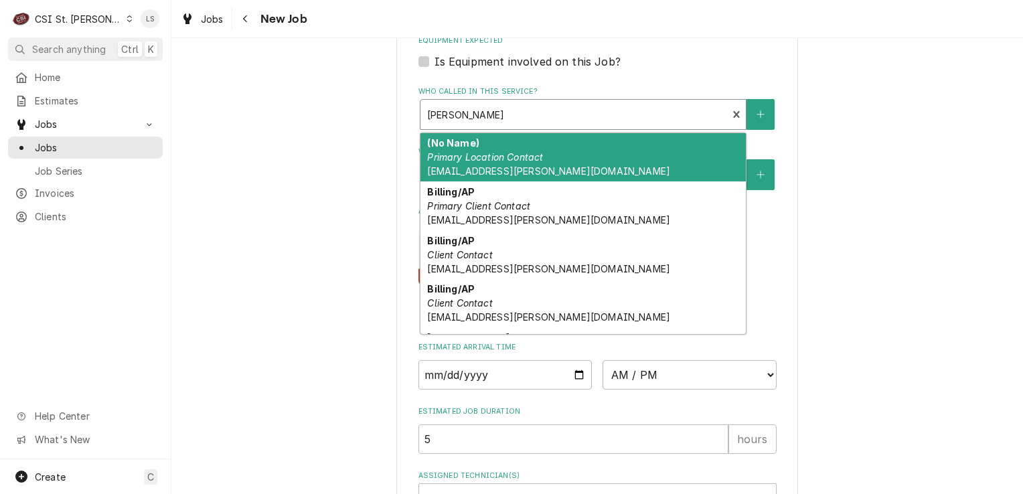
click at [463, 114] on div "Who called in this service?" at bounding box center [574, 114] width 294 height 24
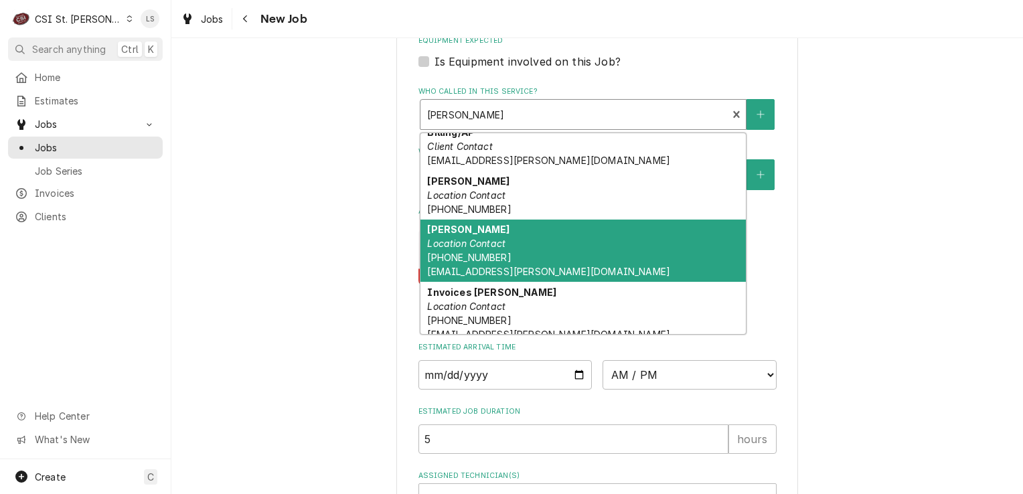
scroll to position [137, 0]
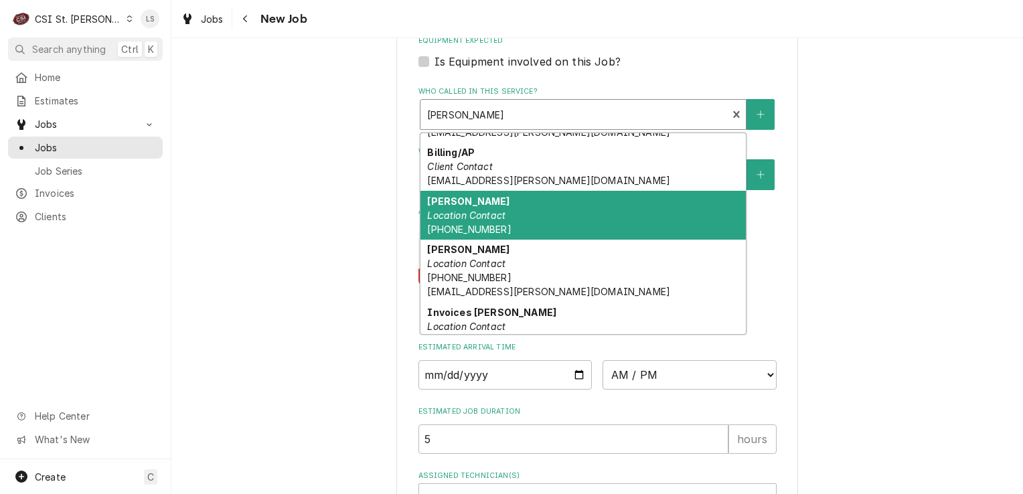
click at [495, 215] on em "Location Contact" at bounding box center [466, 215] width 78 height 11
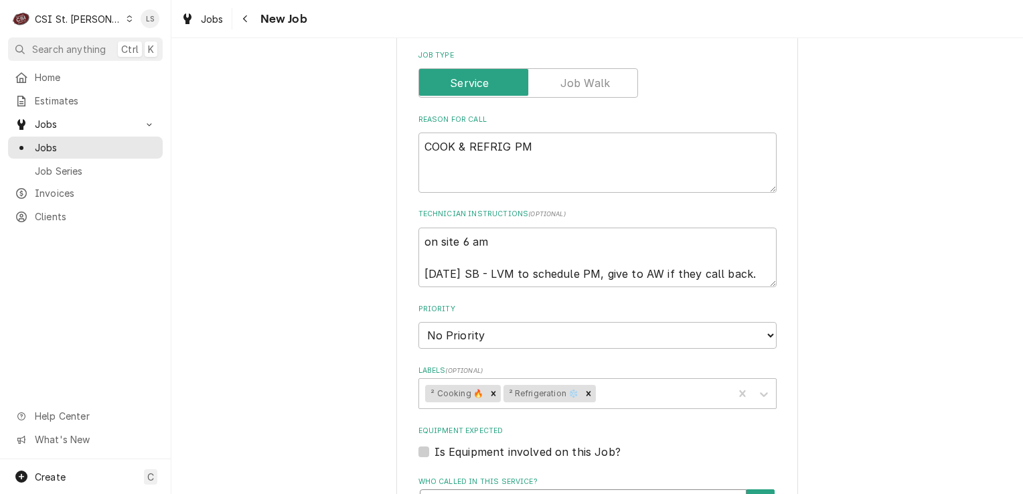
scroll to position [469, 0]
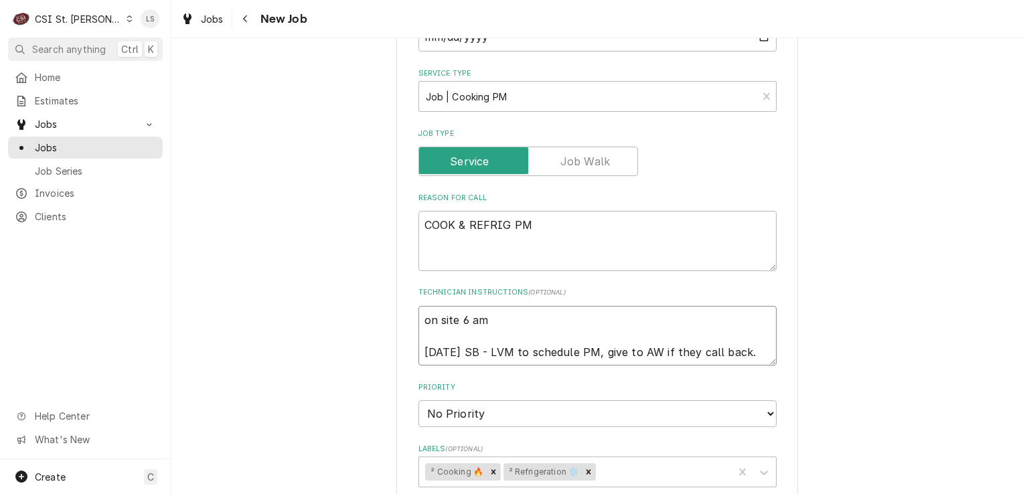
click at [419, 317] on textarea "on site 6 am [DATE] SB - LVM to schedule PM, give to AW if they call back." at bounding box center [597, 336] width 358 height 60
type textarea "x"
type textarea "on site 6 am [DATE] SB - LVM to schedule PM, give to AW if they call back."
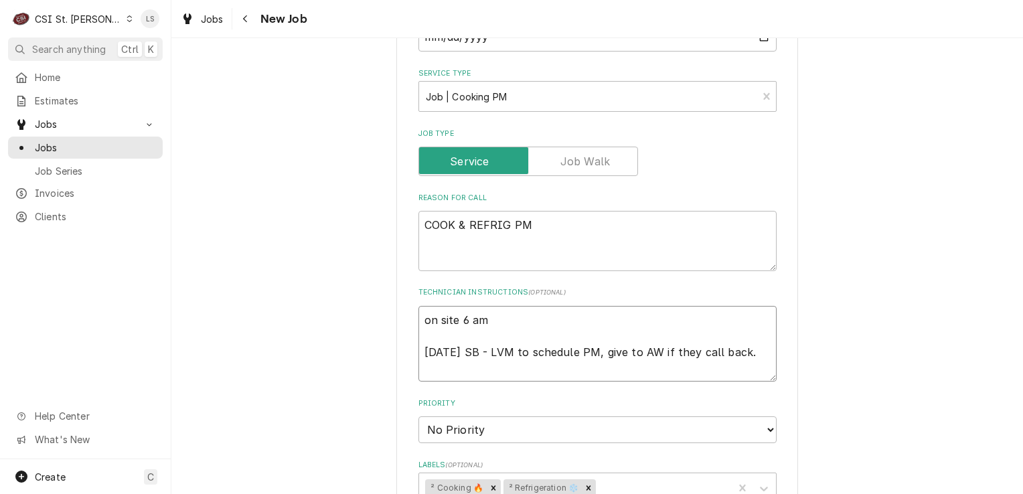
type textarea "x"
type textarea "on site 6 am [DATE] SB - LVM to schedule PM, give to AW if they call back."
click at [419, 317] on textarea "on site 6 am [DATE] SB - LVM to schedule PM, give to AW if they call back." at bounding box center [597, 352] width 358 height 92
type textarea "x"
type textarea "C on site 6 am [DATE] SB - LVM to schedule PM, give to AW if they call back."
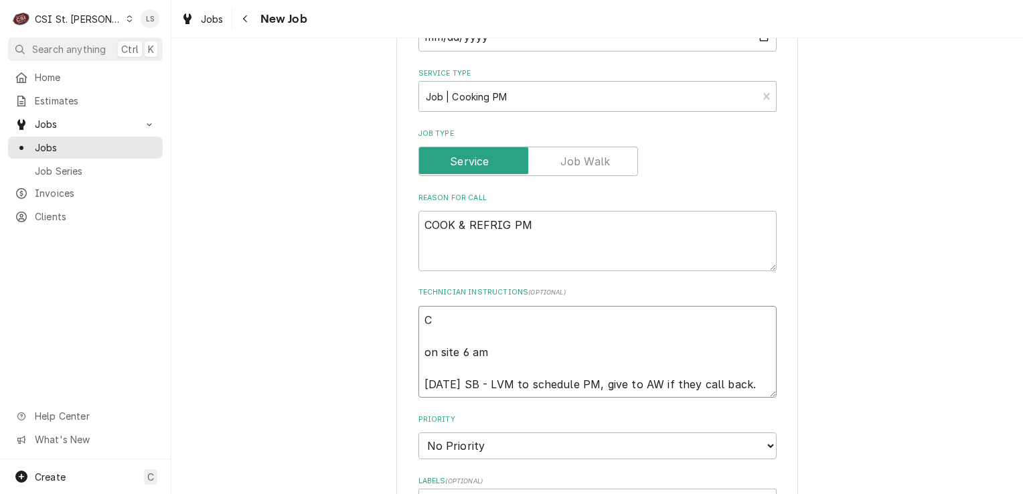
type textarea "x"
type textarea "Ca on site 6 am [DATE] SB - LVM to schedule PM, give to AW if they call back."
type textarea "x"
type textarea "Car on site 6 am [DATE] SB - LVM to schedule PM, give to AW if they call back."
type textarea "x"
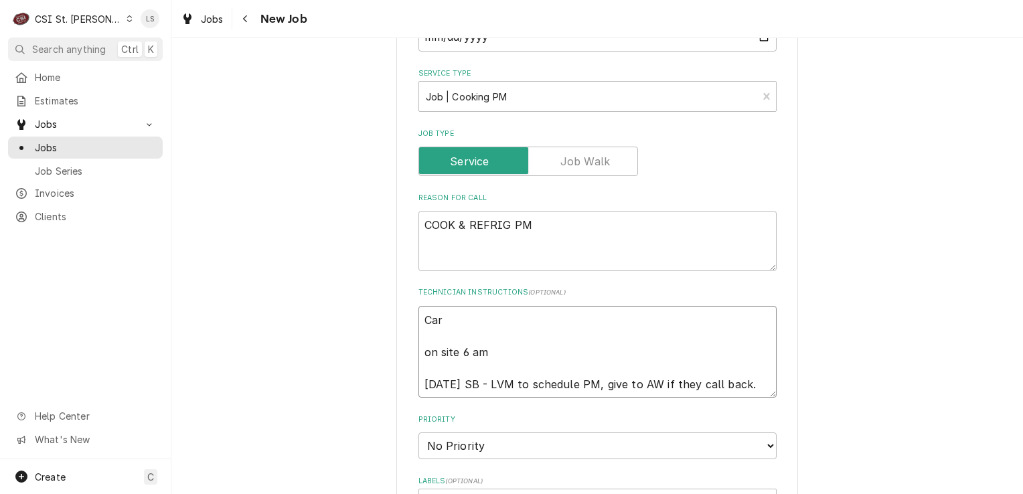
type textarea "[PERSON_NAME] on site 6 am [DATE] SB - LVM to schedule PM, give to AW if they c…"
type textarea "x"
type textarea "Carly on site 6 am [DATE] SB - LVM to schedule PM, give to AW if they call back."
type textarea "x"
type textarea "Carly on site 6 am [DATE] SB - LVM to schedule PM, give to AW if they call back."
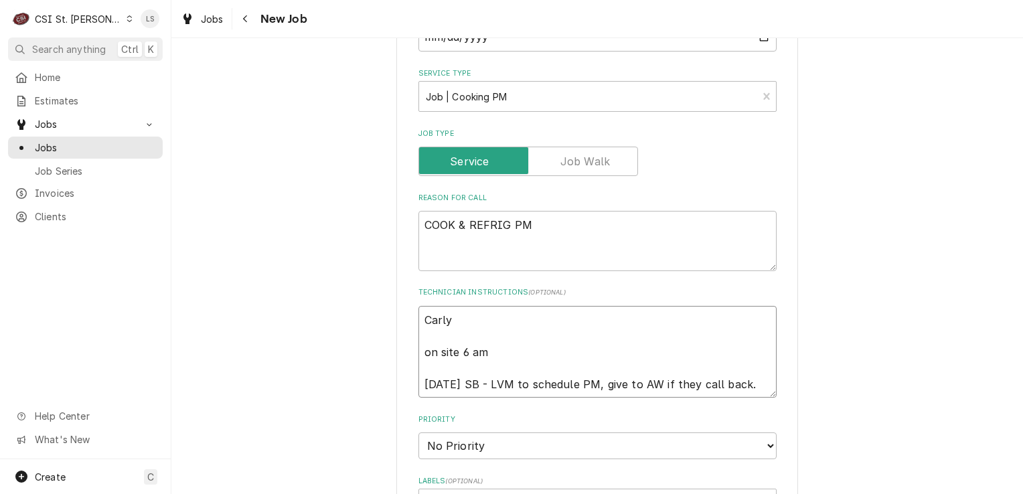
type textarea "x"
type textarea "[PERSON_NAME] on site 6 am [DATE] SB - LVM to schedule PM, give to AW if they c…"
type textarea "x"
type textarea "Carly cal on site 6 am [DATE] SB - LVM to schedule PM, give to AW if they call …"
type textarea "x"
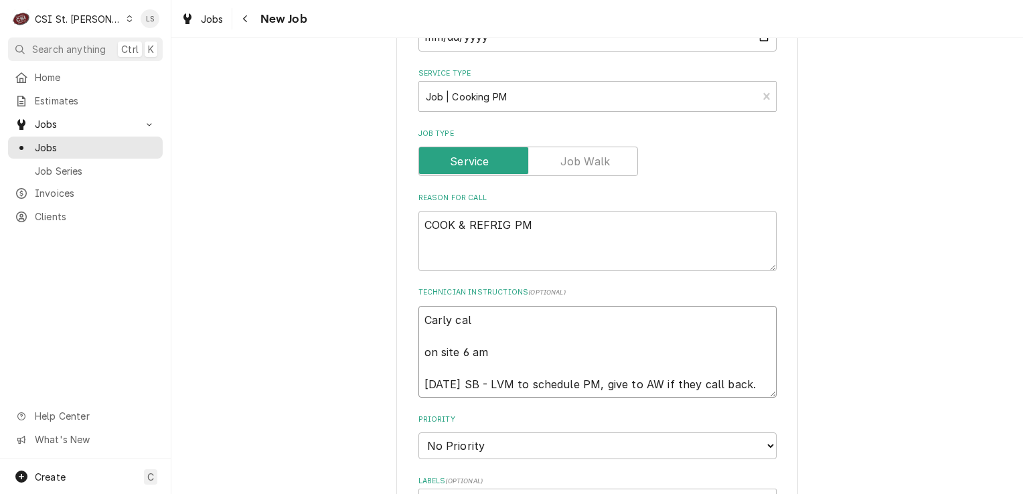
type textarea "Carly call on site 6 am [DATE] SB - LVM to schedule PM, give to AW if they call…"
type textarea "x"
type textarea "[PERSON_NAME] on site 6 am [DATE] SB - LVM to schedule PM, give to AW if they c…"
type textarea "x"
type textarea "[PERSON_NAME] called on site 6 am [DATE] SB - LVM to schedule PM, give to AW if…"
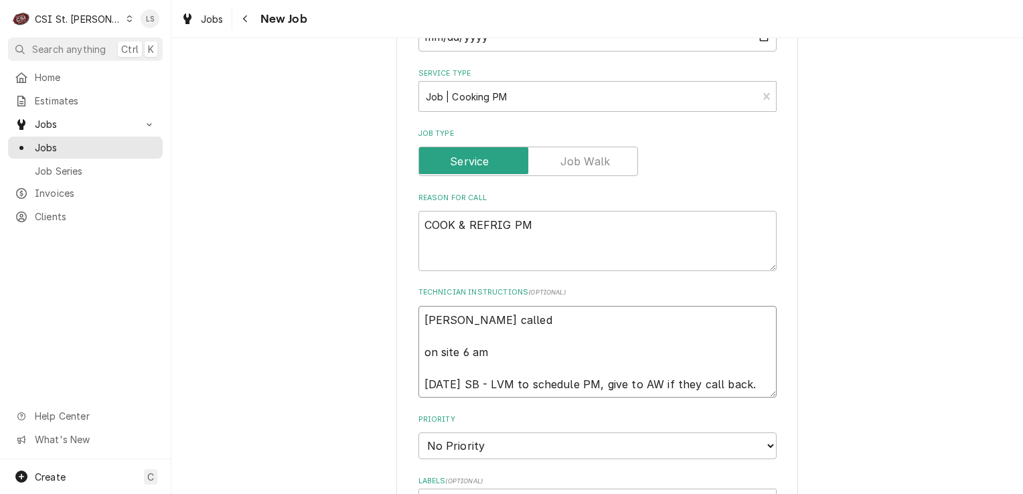
type textarea "x"
type textarea "[PERSON_NAME] called on site 6 am [DATE] SB - LVM to schedule PM, give to AW if…"
type textarea "x"
type textarea "[PERSON_NAME] called b on site 6 am [DATE] SB - LVM to schedule PM, give to AW …"
type textarea "x"
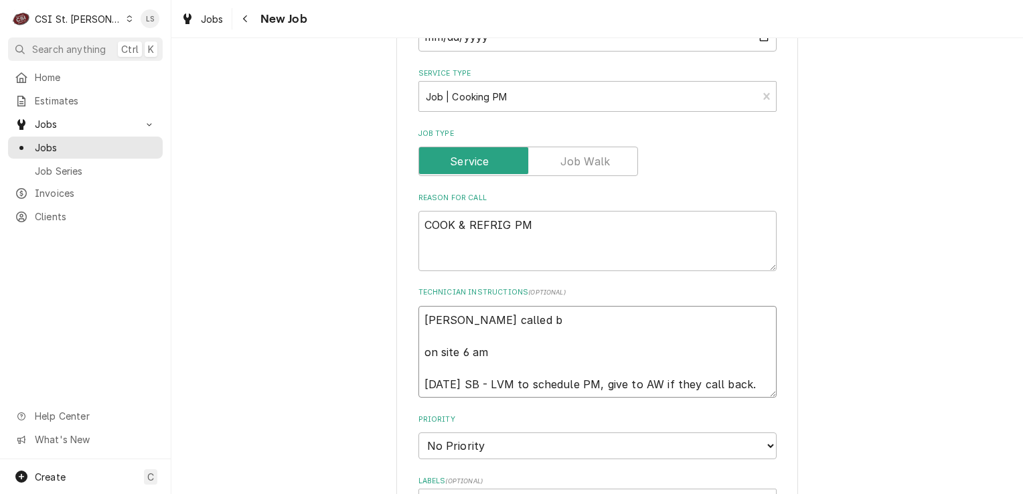
type textarea "[PERSON_NAME] called ba on site 6 am [DATE] SB - LVM to schedule PM, give to AW…"
type textarea "x"
type textarea "[PERSON_NAME] called bac on site 6 am [DATE] SB - LVM to schedule PM, give to A…"
type textarea "x"
type textarea "[PERSON_NAME] called back on site 6 am [DATE] SB - LVM to schedule PM, give to …"
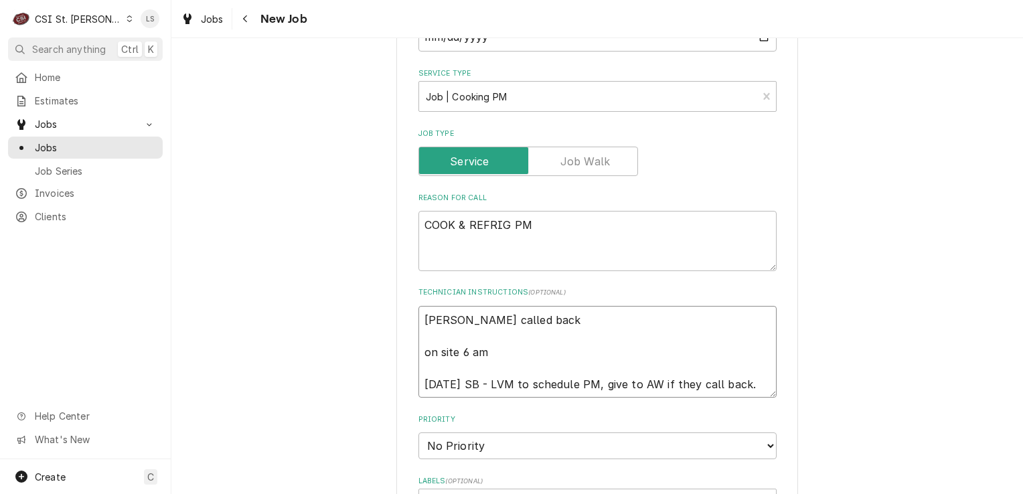
type textarea "x"
type textarea "[PERSON_NAME] called back, on site 6 am [DATE] SB - LVM to schedule PM, give to…"
type textarea "x"
type textarea "[PERSON_NAME] called back, c on site 6 am [DATE] SB - LVM to schedule PM, give …"
type textarea "x"
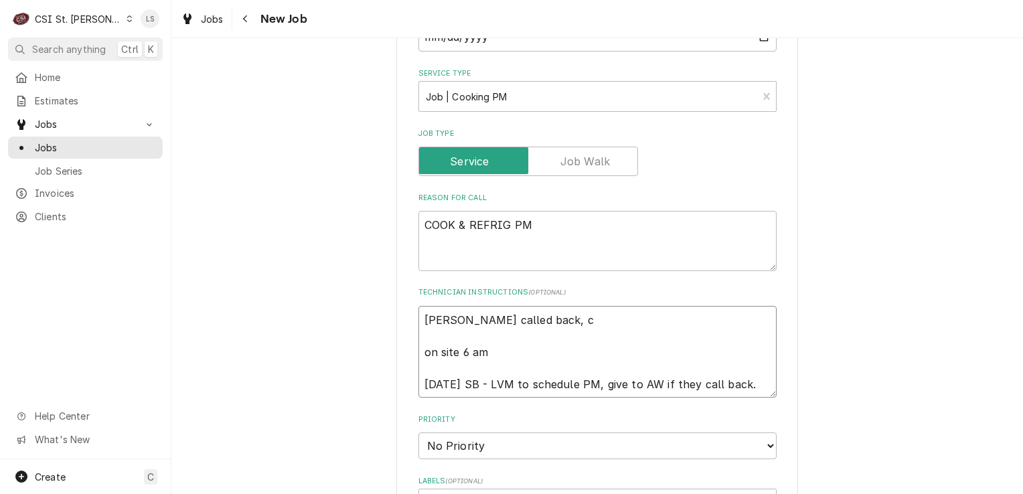
type textarea "[PERSON_NAME] called back, co on site 6 am [DATE] SB - LVM to schedule PM, give…"
type textarea "x"
type textarea "[PERSON_NAME] called back, con on site 6 am [DATE] SB - LVM to schedule PM, giv…"
type textarea "x"
type textarea "[PERSON_NAME] called back, conf on site 6 am [DATE] SB - LVM to schedule PM, gi…"
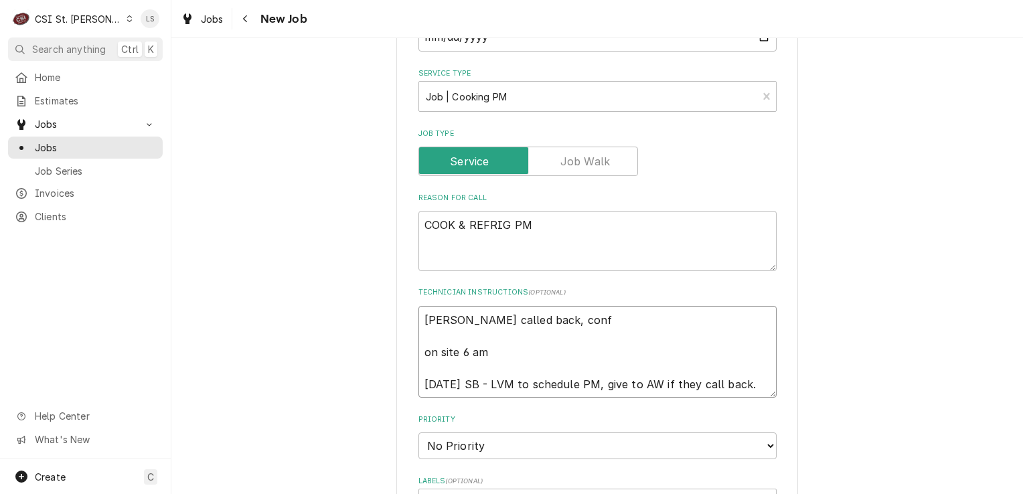
type textarea "x"
type textarea "[PERSON_NAME] called back, confir on site 6 am [DATE] SB - LVM to schedule PM, …"
type textarea "x"
type textarea "[PERSON_NAME] called back, confirm on site 6 am [DATE] SB - LVM to schedule PM,…"
type textarea "x"
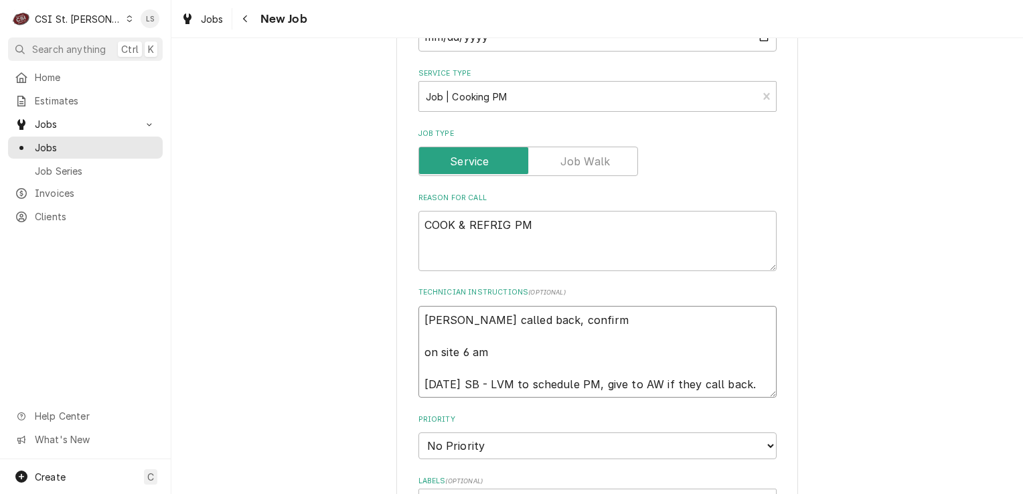
type textarea "[PERSON_NAME] called back, confirme on site 6 am [DATE] SB - LVM to schedule PM…"
type textarea "x"
type textarea "[PERSON_NAME] called back, confirmed on site 6 am [DATE] SB - LVM to schedule P…"
type textarea "x"
type textarea "[PERSON_NAME] called back, confirmed on site 6 am [DATE] SB - LVM to schedule P…"
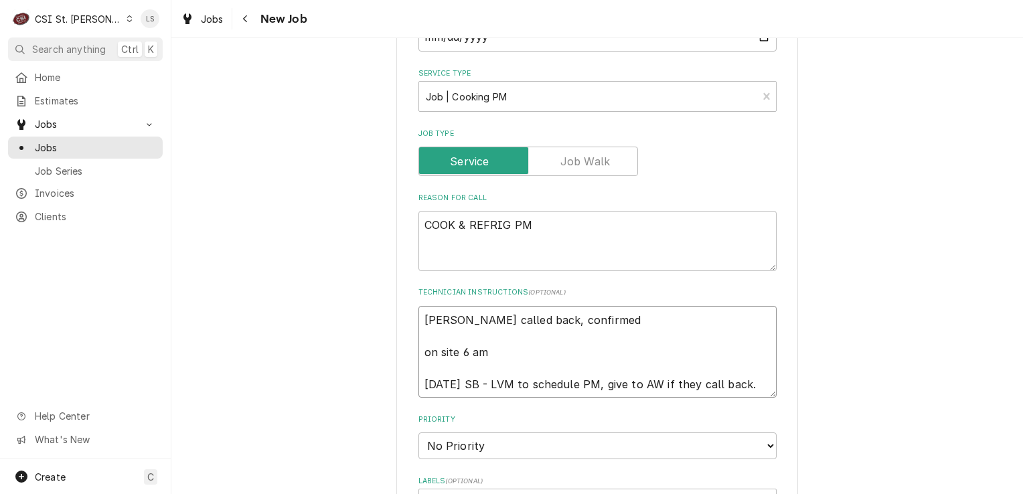
type textarea "x"
type textarea "[PERSON_NAME] called back, confirmed f on site 6 am [DATE] SB - LVM to schedule…"
type textarea "x"
type textarea "[PERSON_NAME] called back, confirmed fo on site 6 am [DATE] SB - LVM to schedul…"
type textarea "x"
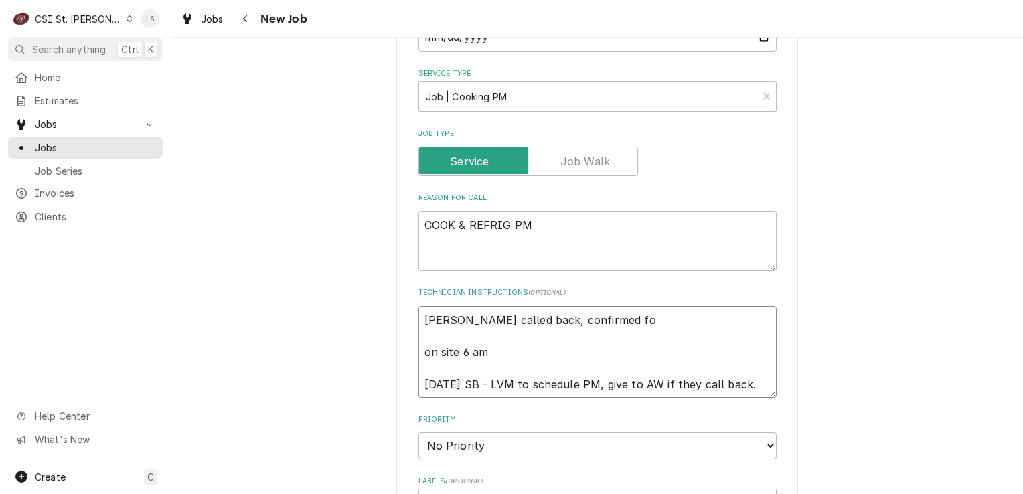
type textarea "[PERSON_NAME] called back, confirmed for on site 6 am [DATE] SB - LVM to schedu…"
type textarea "x"
type textarea "[PERSON_NAME] called back, confirmed for on site 6 am [DATE] SB - LVM to schedu…"
type textarea "x"
type textarea "[PERSON_NAME] called back, confirmed for T on site 6 am [DATE] SB - LVM to sche…"
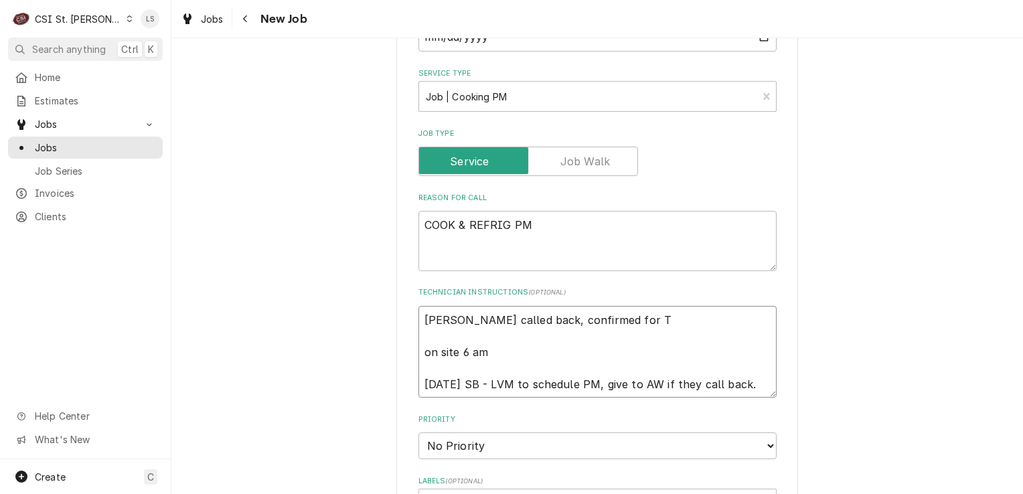
type textarea "x"
type textarea "[PERSON_NAME] called back, confirmed for Th on site 6 am [DATE] SB - LVM to sch…"
type textarea "x"
type textarea "[PERSON_NAME] called back, confirmed for Thu on site 6 am [DATE] SB - LVM to sc…"
type textarea "x"
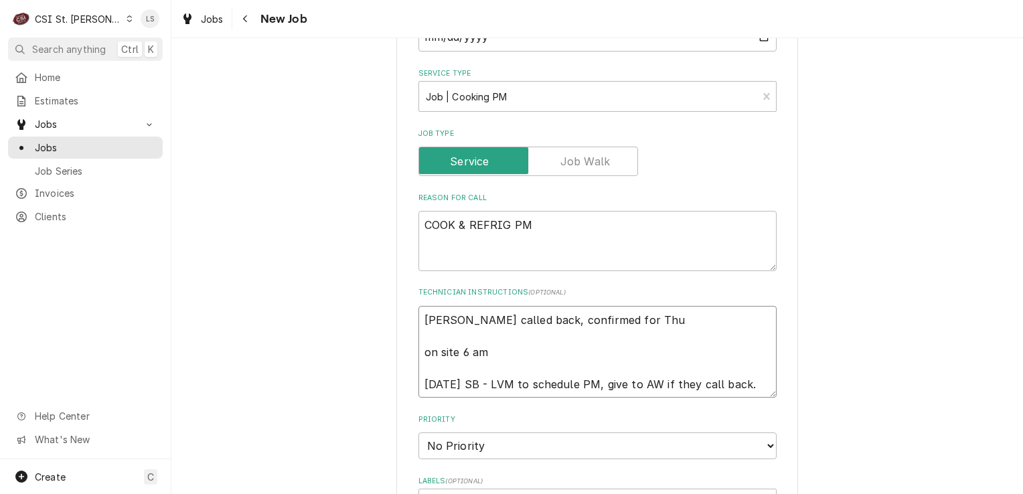
type textarea "[PERSON_NAME] called back, confirmed for Thur on site 6 am [DATE] SB - LVM to s…"
type textarea "x"
type textarea "[PERSON_NAME] called back, confirmed for Thurs on site 6 am [DATE] SB - LVM to …"
type textarea "x"
type textarea "[PERSON_NAME] called back, confirmed for Thursd on site 6 am [DATE] SB - LVM to…"
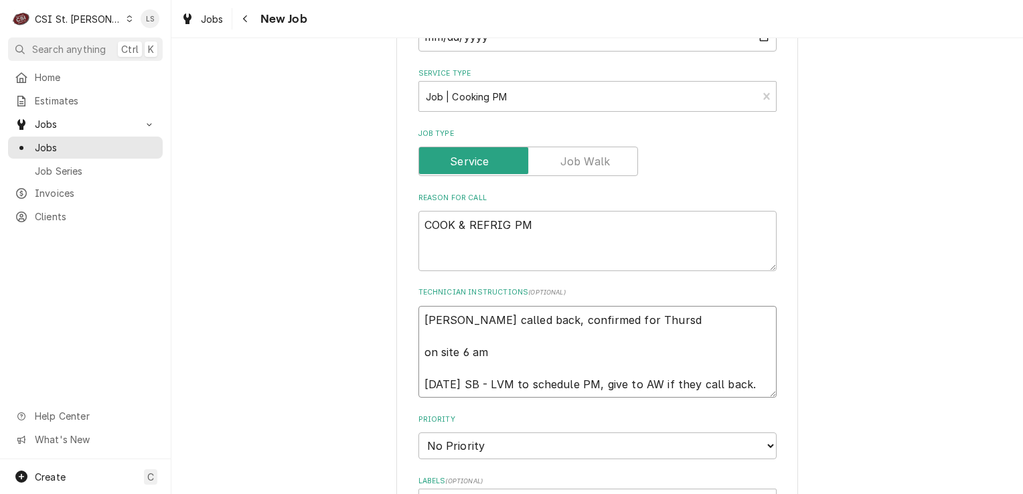
type textarea "x"
type textarea "[PERSON_NAME] called back, confirmed for [DATE] on site 6 am [DATE] SB - LVM to…"
type textarea "x"
type textarea "[PERSON_NAME] called back, confirmed for [DATE] on site 6 am [DATE] SB - LVM to…"
type textarea "x"
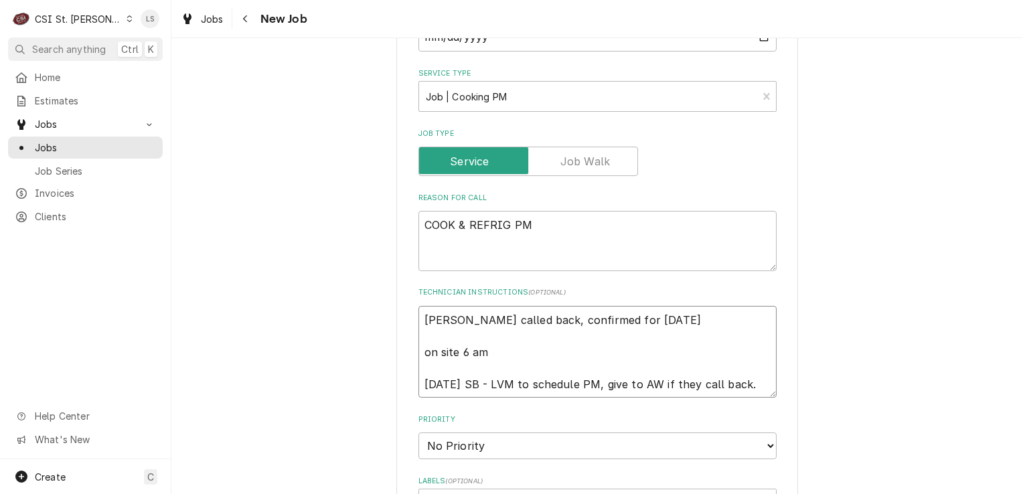
type textarea "[PERSON_NAME] called back, confirmed for [DATE] 9 on site 6 am [DATE] SB - LVM …"
type textarea "x"
type textarea "[PERSON_NAME] called back, confirmed for [DATE] 9/ on site 6 am [DATE] SB - LVM…"
type textarea "x"
type textarea "[PERSON_NAME] called back, confirmed for [DATE] 9 on site 6 am [DATE] SB - LVM …"
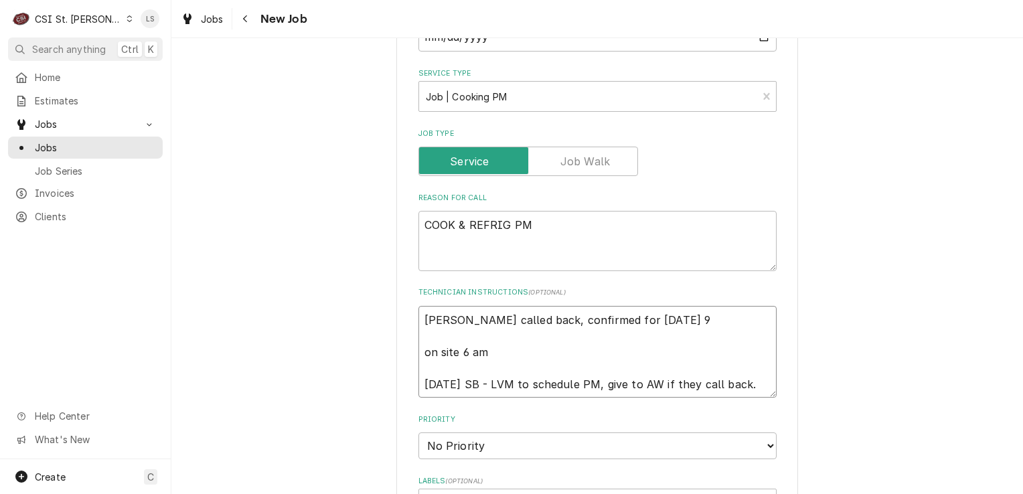
type textarea "x"
type textarea "[PERSON_NAME] called back, confirmed for [DATE] on site 6 am [DATE] SB - LVM to…"
type textarea "x"
type textarea "[PERSON_NAME] called back, confirmed for [DATE] on site 6 am [DATE] SB - LVM to…"
type textarea "x"
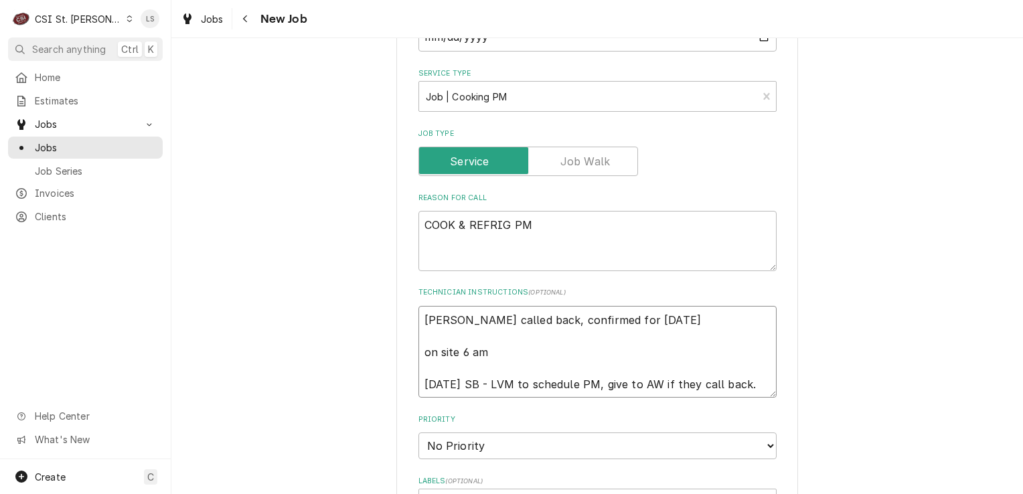
type textarea "[PERSON_NAME] called back, confirmed for Thursda on site 6 am [DATE] SB - LVM t…"
type textarea "x"
type textarea "[PERSON_NAME] called back, confirmed for Thursd on site 6 am [DATE] SB - LVM to…"
type textarea "x"
type textarea "[PERSON_NAME] called back, confirmed for Thurs on site 6 am [DATE] SB - LVM to …"
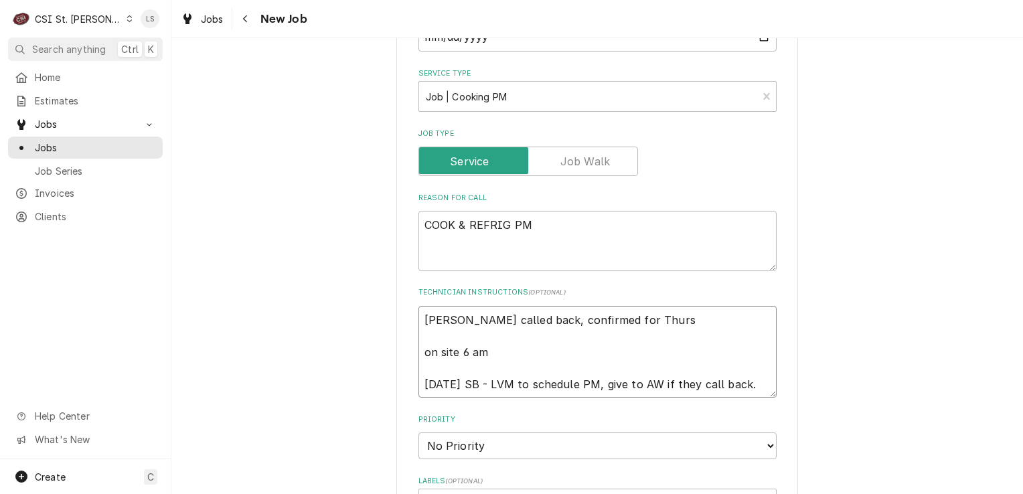
type textarea "x"
type textarea "[PERSON_NAME] called back, confirmed for Thur on site 6 am [DATE] SB - LVM to s…"
type textarea "x"
type textarea "[PERSON_NAME] called back, confirmed for Thu on site 6 am [DATE] SB - LVM to sc…"
type textarea "x"
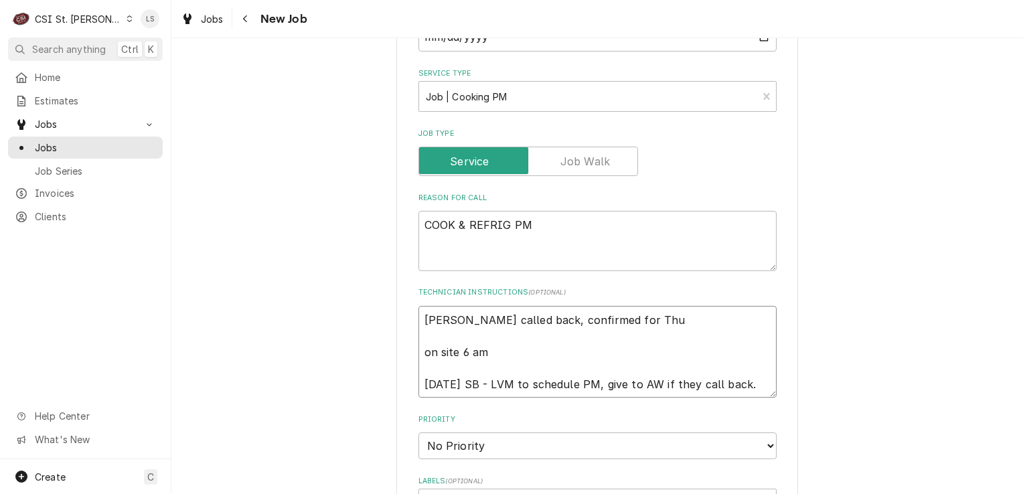
type textarea "[PERSON_NAME] called back, confirmed for Th on site 6 am [DATE] SB - LVM to sch…"
type textarea "x"
type textarea "[PERSON_NAME] called back, confirmed for T on site 6 am [DATE] SB - LVM to sche…"
type textarea "x"
type textarea "[PERSON_NAME] called back, confirmed for on site 6 am [DATE] SB - LVM to schedu…"
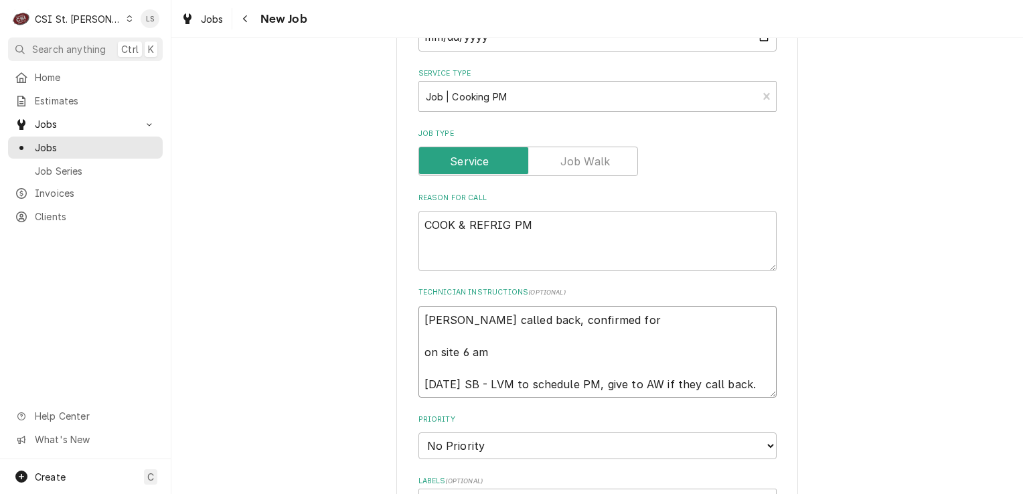
type textarea "x"
type textarea "[PERSON_NAME] called back, confirmed for F on site 6 am [DATE] SB - LVM to sche…"
type textarea "x"
type textarea "[PERSON_NAME] called back, confirmed for Fr on site 6 am [DATE] SB - LVM to sch…"
type textarea "x"
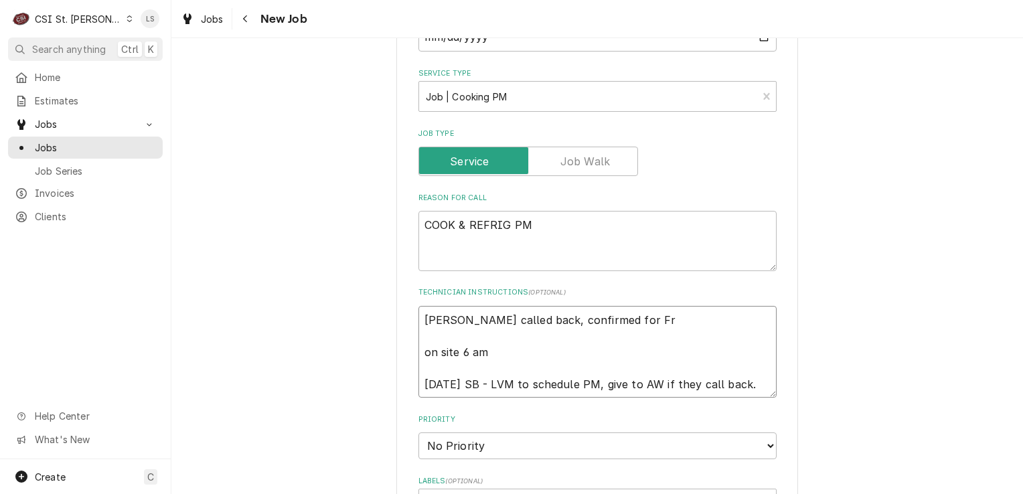
type textarea "[PERSON_NAME] called back, confirmed for Fri on site 6 am [DATE] SB - LVM to sc…"
type textarea "x"
type textarea "[PERSON_NAME] called back, confirmed for Frid on site 6 am [DATE] SB - LVM to s…"
type textarea "x"
type textarea "[PERSON_NAME] called back, confirmed for [PERSON_NAME] on site 6 am [DATE] SB -…"
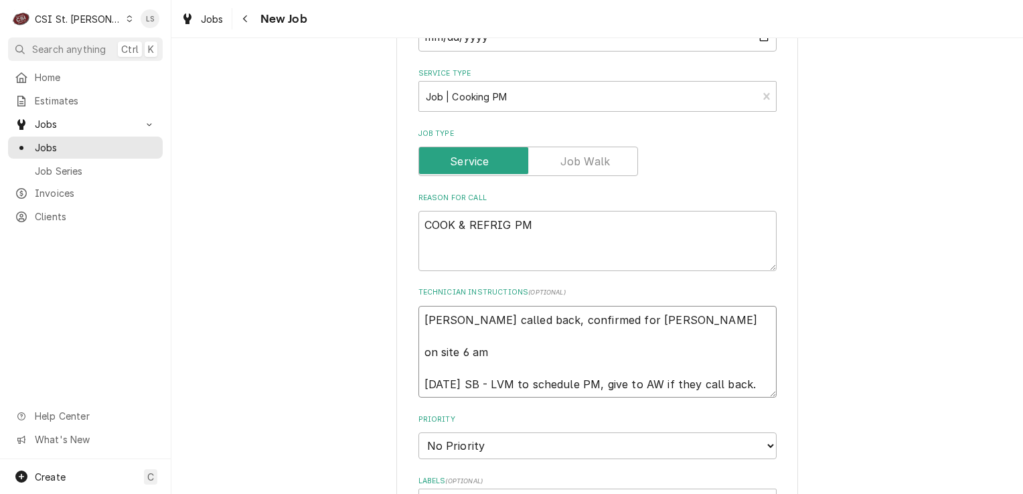
type textarea "x"
type textarea "[PERSON_NAME] called back, confirmed for [DATE] on site 6 am [DATE] SB - LVM to…"
type textarea "x"
type textarea "[PERSON_NAME] called back, confirmed for [DATE] on site 6 am [DATE] SB - LVM to…"
type textarea "x"
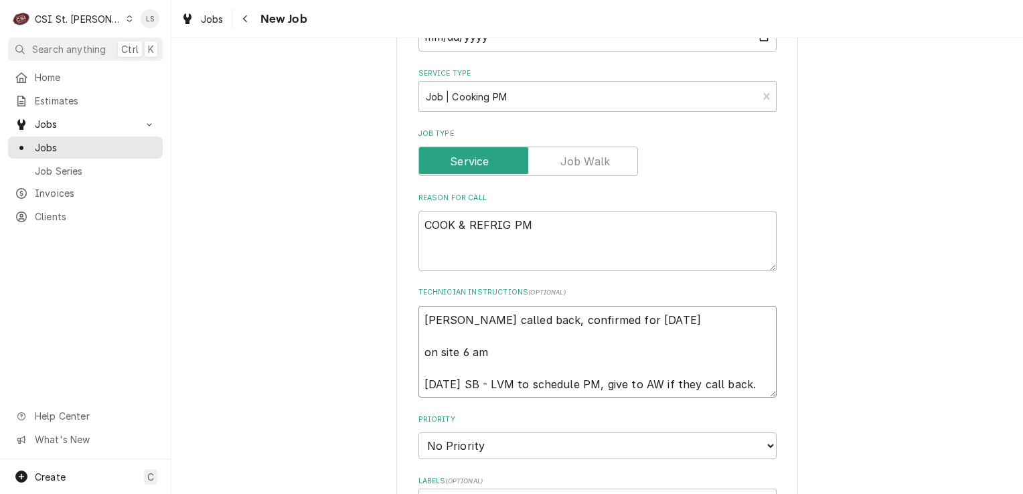
type textarea "[PERSON_NAME] called back, confirmed for [DATE] 9 on site 6 am [DATE] SB - LVM …"
type textarea "x"
type textarea "[PERSON_NAME] called back, confirmed for [DATE] 9/ on site 6 am [DATE] SB - LVM…"
type textarea "x"
type textarea "[PERSON_NAME] called back, confirmed for [DATE] on site 6 am [DATE] SB - LVM to…"
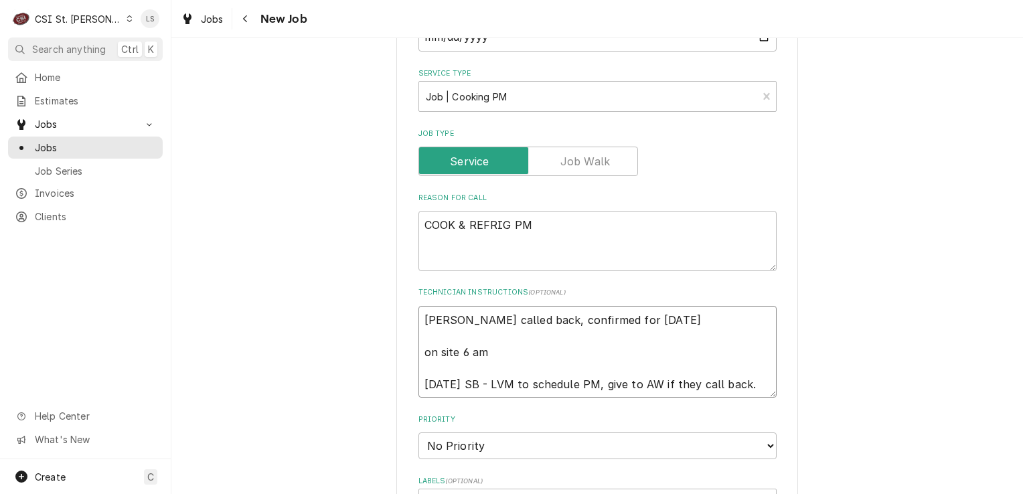
type textarea "x"
type textarea "[PERSON_NAME] called back, confirmed for [DATE] on site 6 am [DATE] SB - LVM to…"
type textarea "x"
type textarea "[PERSON_NAME] called back, confirmed for [DATE] a on site 6 am [DATE] SB - LVM …"
type textarea "x"
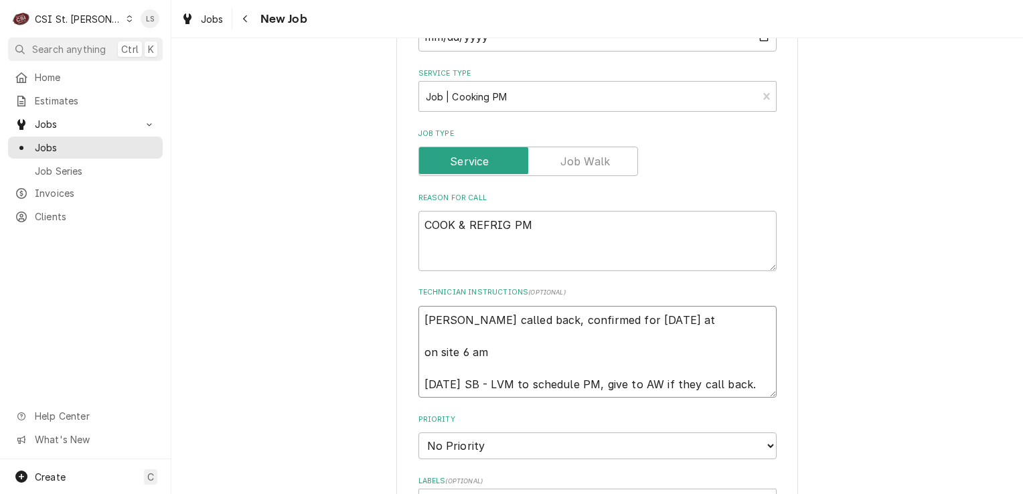
type textarea "[PERSON_NAME] called back, confirmed for [DATE] at on site 6 am [DATE] SB - LVM…"
type textarea "x"
type textarea "[PERSON_NAME] called back, confirmed for [DATE] at 7 on site 6 am [DATE] SB - L…"
type textarea "x"
type textarea "[PERSON_NAME] called back, confirmed for [DATE] 7a on site 6 am [DATE] SB - LVM…"
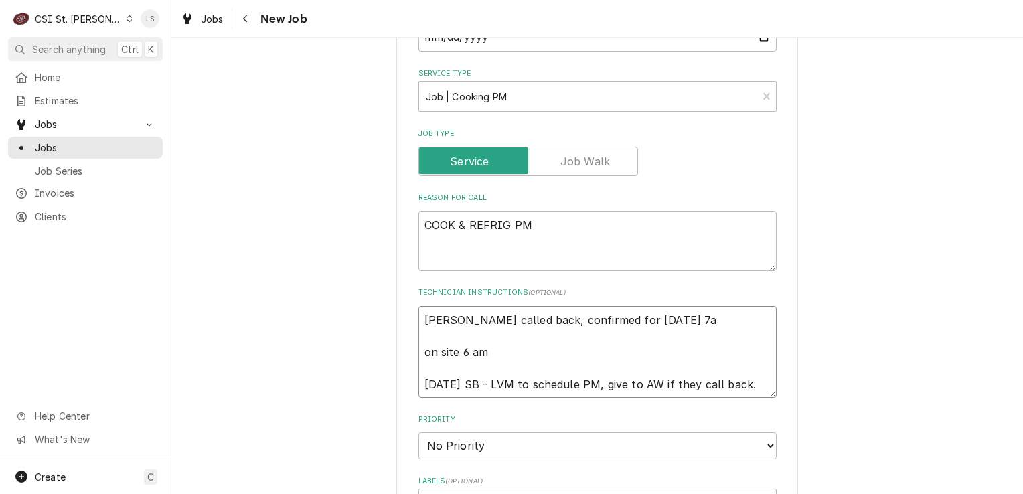
type textarea "x"
type textarea "[PERSON_NAME] called back, confirmed for [DATE] 7am on site 6 am [DATE] SB - LV…"
type textarea "x"
type textarea "[PERSON_NAME] called back, confirmed for [DATE] 7am on site 6 am [DATE] SB - LV…"
type textarea "x"
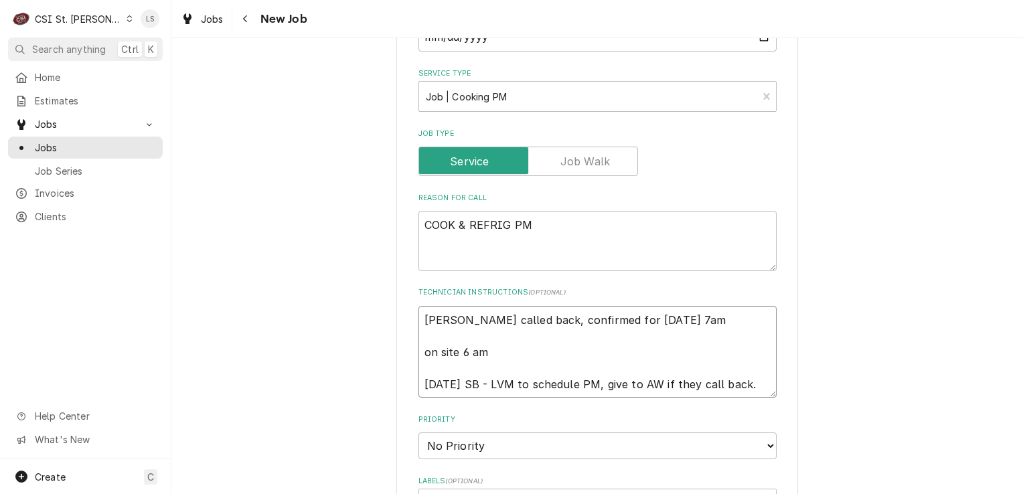
type textarea "[PERSON_NAME] called back, confirmed for [DATE] 7am - on site 6 am [DATE] SB - …"
type textarea "x"
type textarea "[PERSON_NAME] called back, confirmed for [DATE] 7am - on site 6 am [DATE] SB - …"
type textarea "x"
type textarea "[PERSON_NAME] called back, confirmed for [DATE] 7am - L on site 6 am [DATE] SB …"
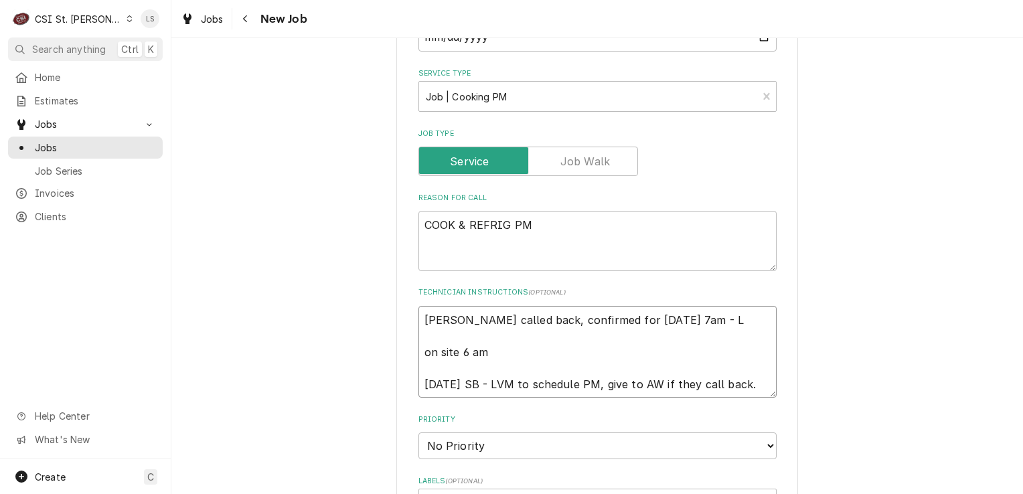
type textarea "x"
type textarea "[PERSON_NAME] called back, confirmed for [DATE] 7am - LS on site 6 am [DATE] SB…"
type textarea "x"
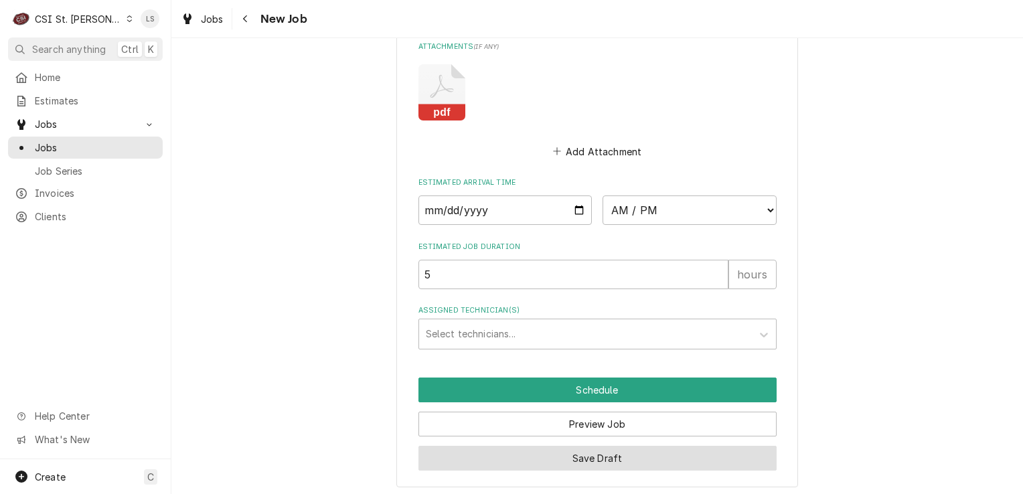
type textarea "[PERSON_NAME] called back, confirmed for [DATE] 7am - LS on site 6 am [DATE] SB…"
click at [596, 458] on button "Save Draft" at bounding box center [597, 458] width 358 height 25
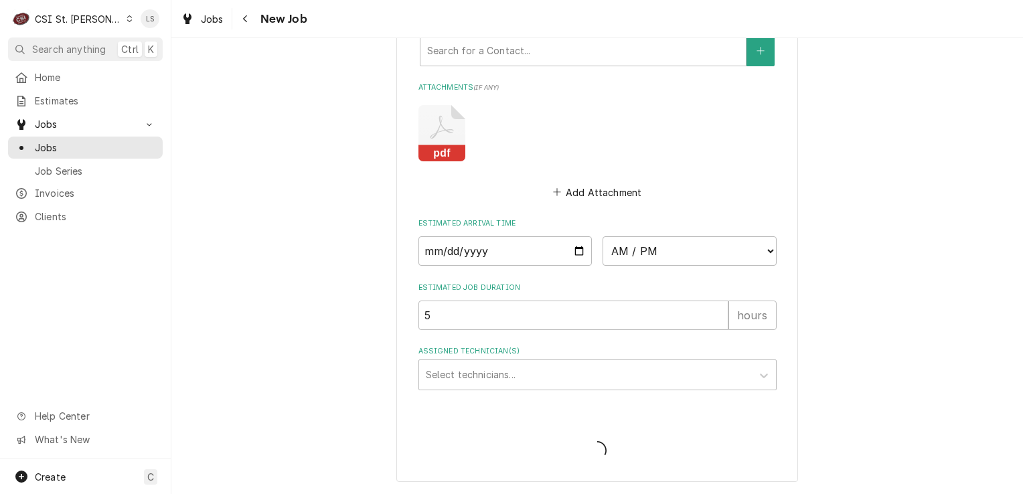
scroll to position [1111, 0]
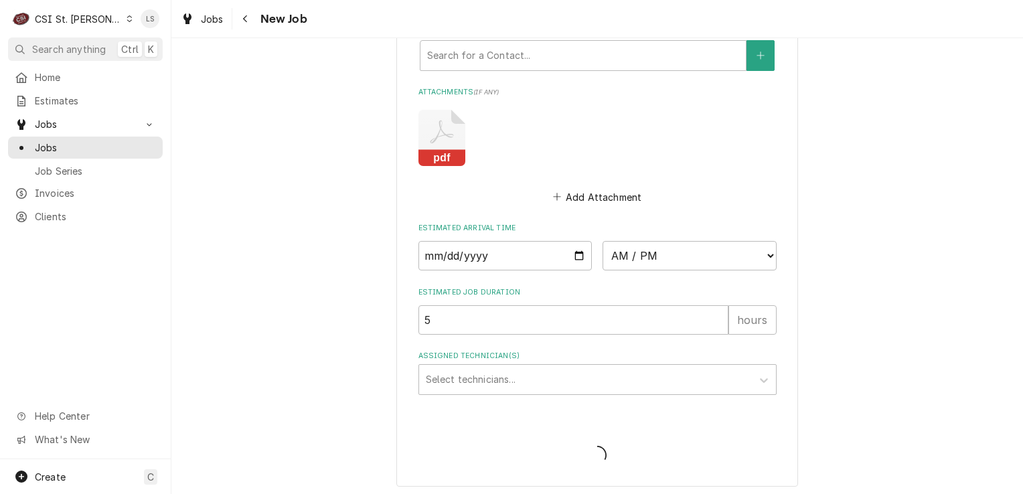
type textarea "x"
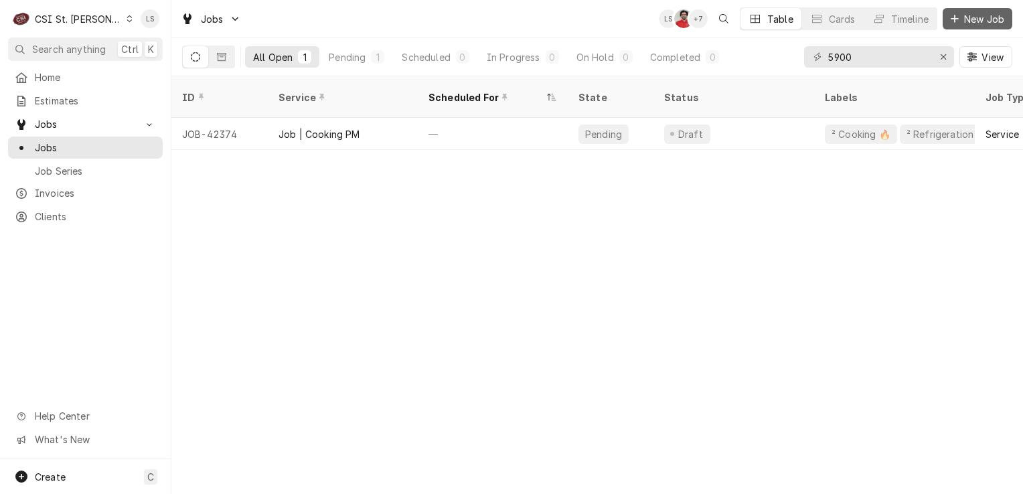
click at [981, 9] on button "New Job" at bounding box center [978, 18] width 70 height 21
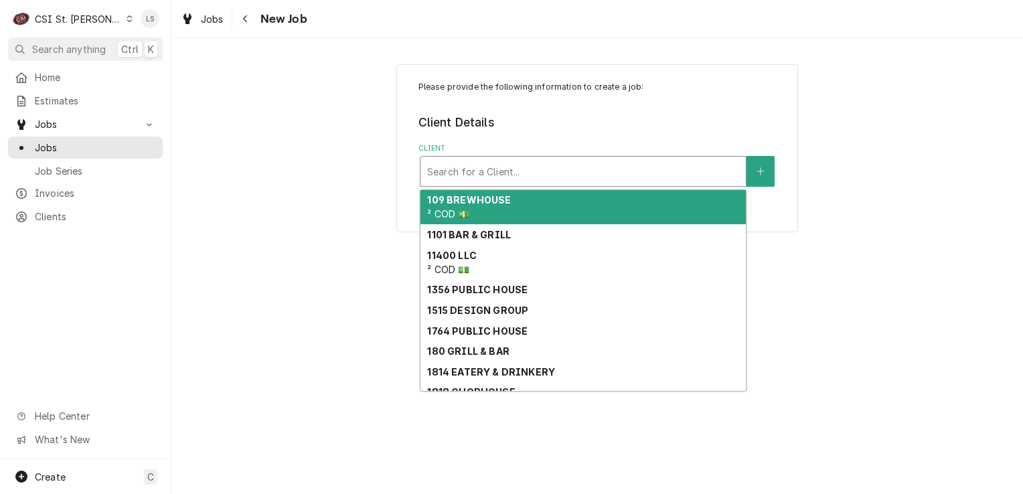
click at [512, 177] on div "Client" at bounding box center [583, 171] width 312 height 24
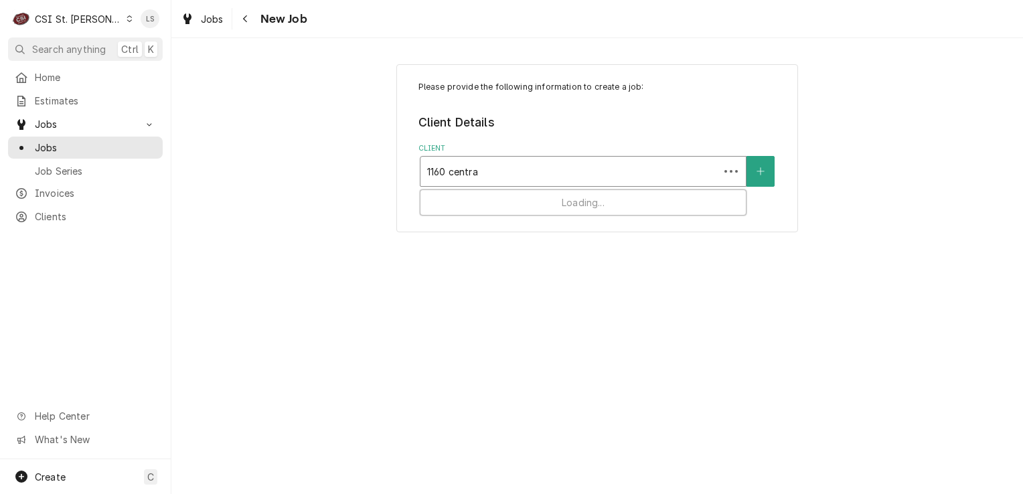
type input "1160 central"
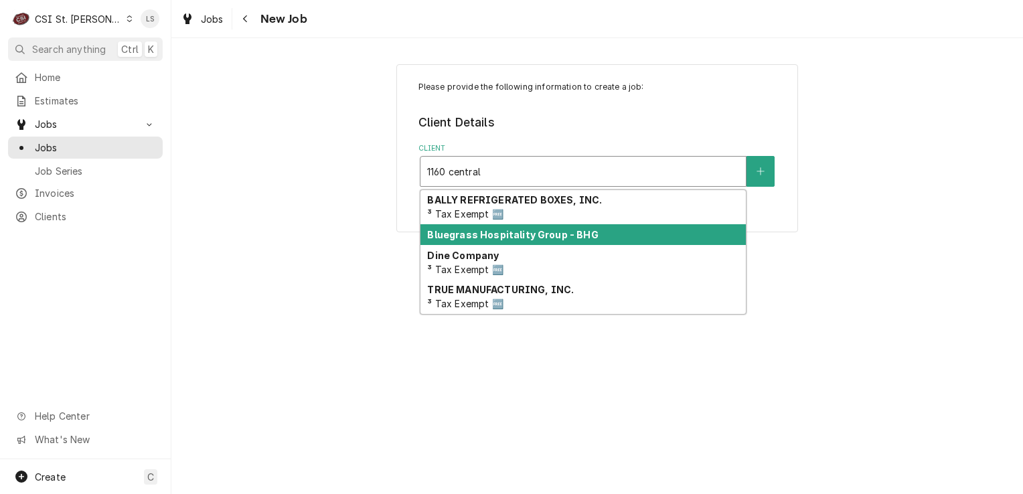
click at [552, 235] on strong "Bluegrass Hospitality Group - BHG" at bounding box center [512, 234] width 171 height 11
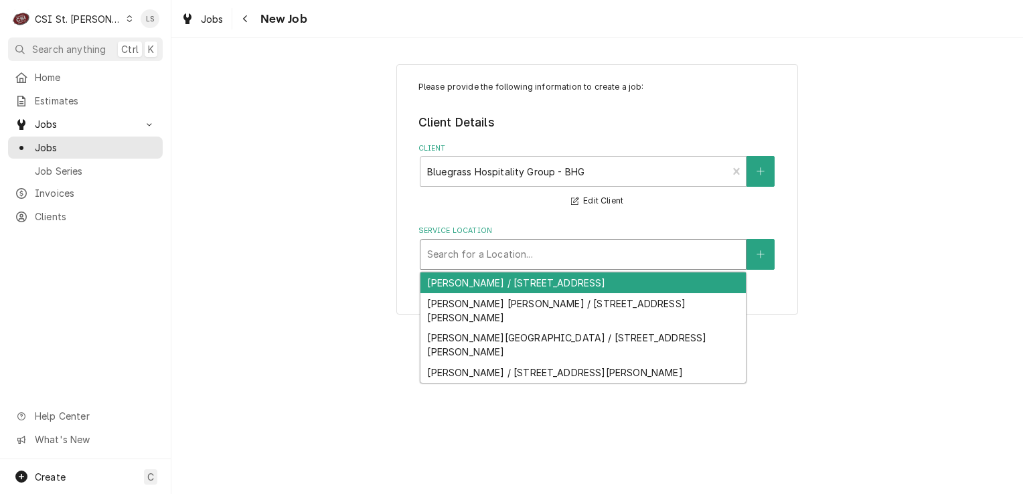
click at [530, 240] on div "Search for a Location..." at bounding box center [582, 254] width 325 height 29
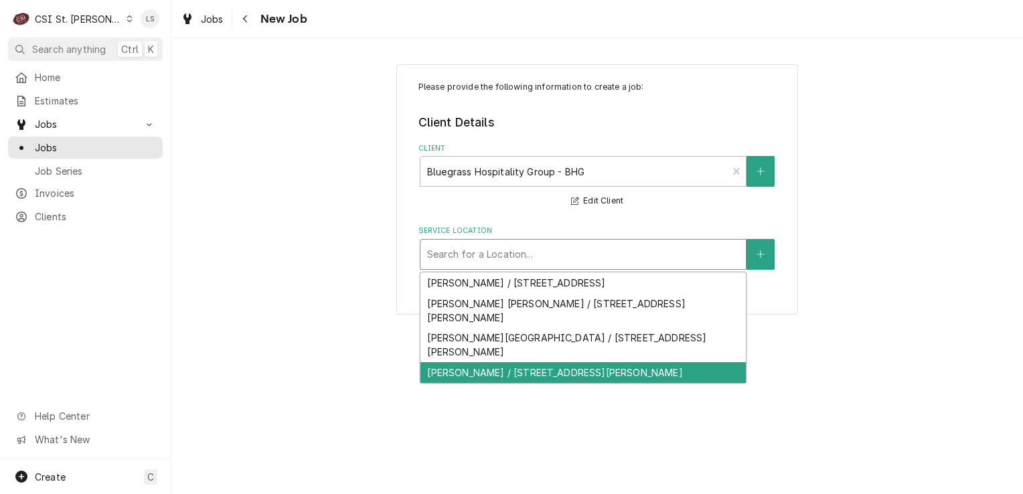
click at [545, 362] on div "[PERSON_NAME] / [STREET_ADDRESS][PERSON_NAME]" at bounding box center [582, 372] width 325 height 21
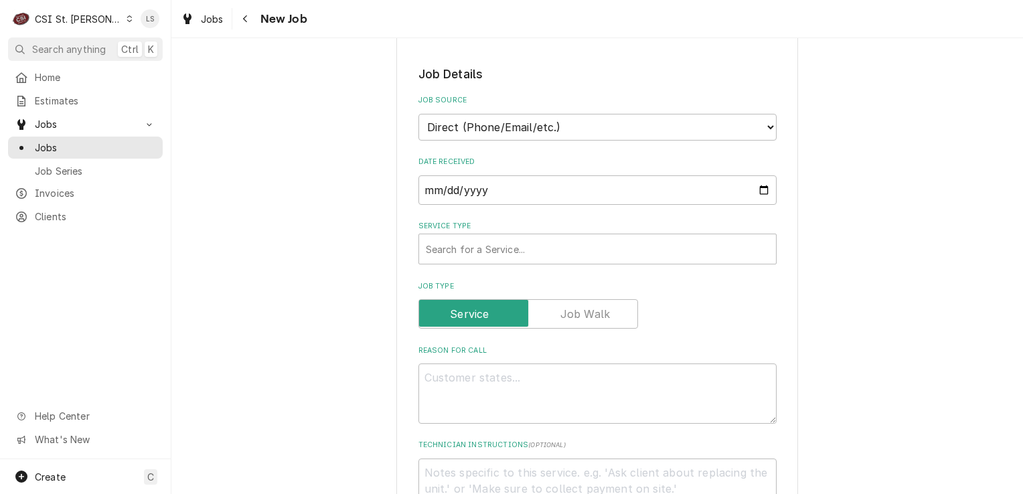
scroll to position [268, 0]
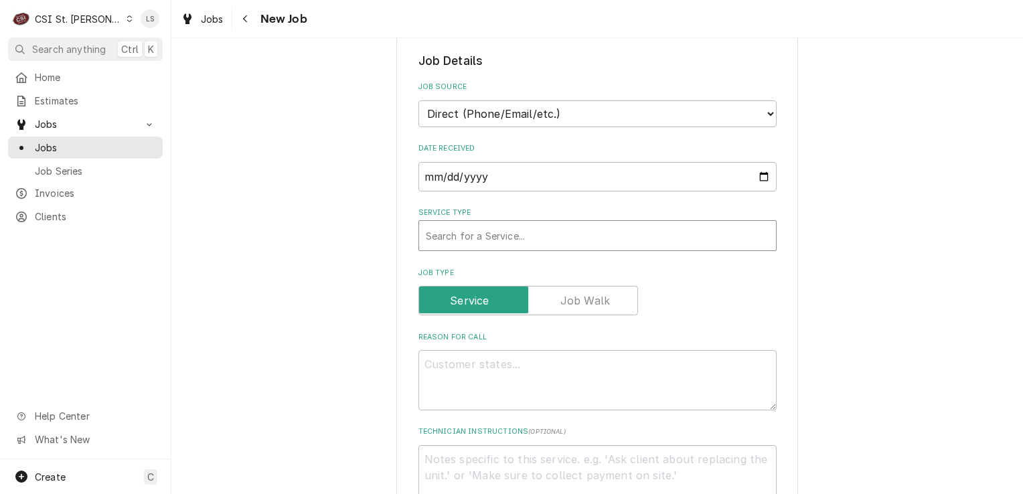
click at [484, 236] on div "Service Type" at bounding box center [597, 236] width 343 height 24
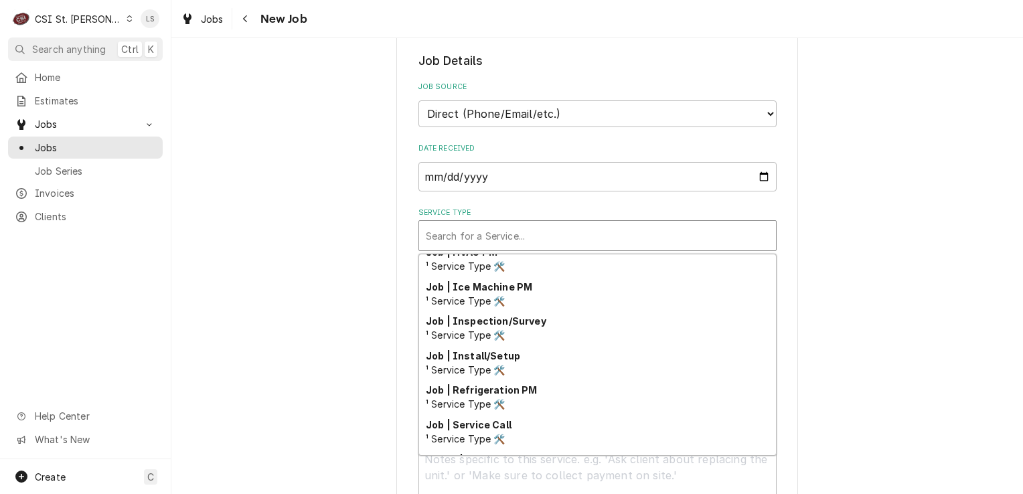
scroll to position [765, 0]
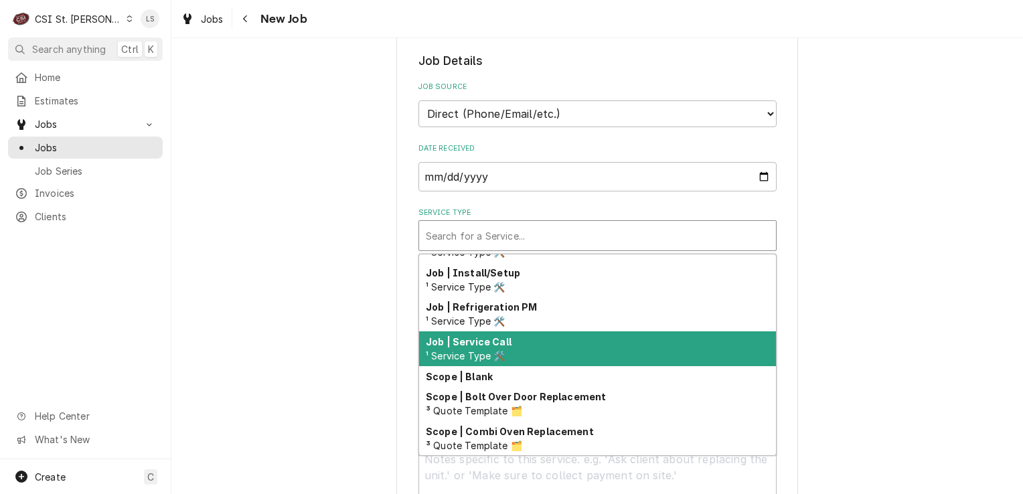
click at [501, 340] on strong "Job | Service Call" at bounding box center [469, 341] width 86 height 11
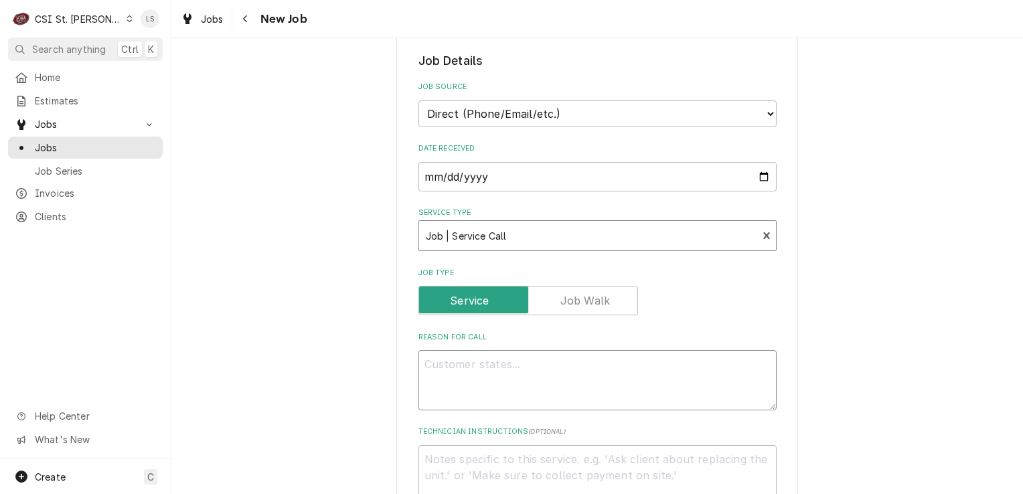
click at [479, 378] on textarea "Reason For Call" at bounding box center [597, 380] width 358 height 60
type textarea "x"
type textarea "G"
type textarea "x"
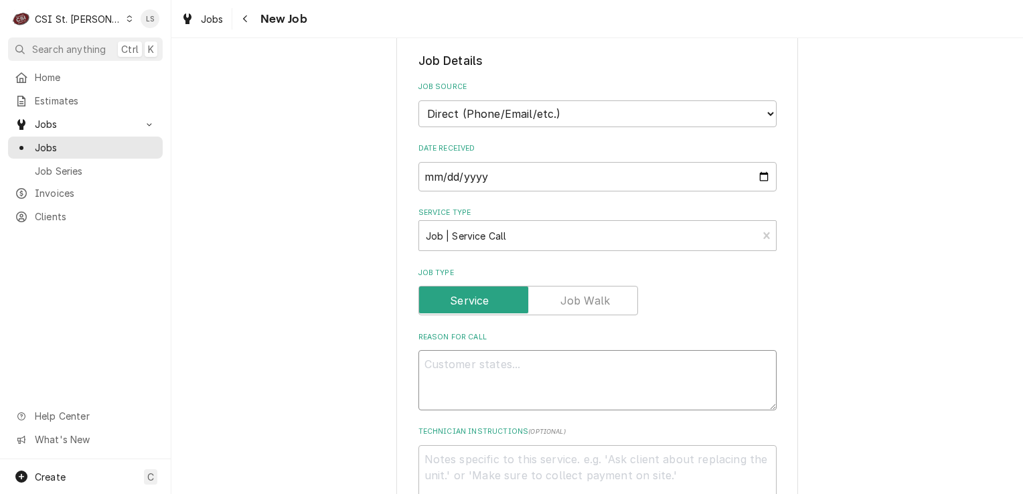
type textarea "F"
type textarea "x"
type textarea "Fl"
type textarea "x"
type textarea "Flt"
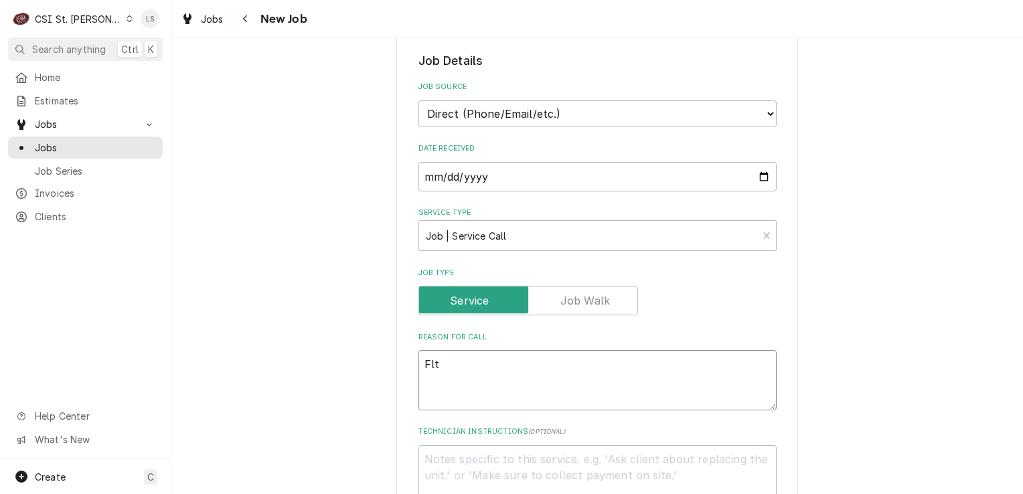
type textarea "x"
type textarea "Flt"
type textarea "x"
type textarea "Flt t"
type textarea "x"
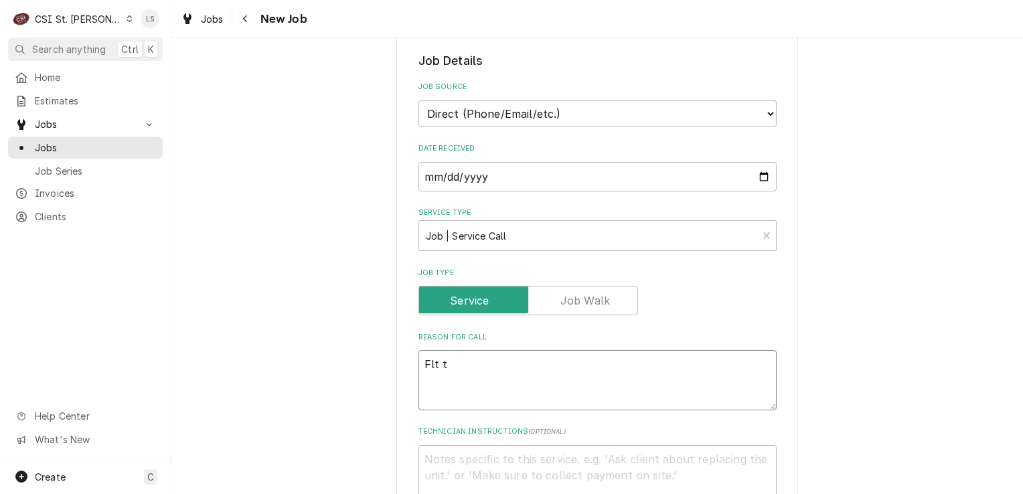
type textarea "Flt to"
type textarea "x"
type textarea "Flt top"
type textarea "x"
type textarea "Flt to"
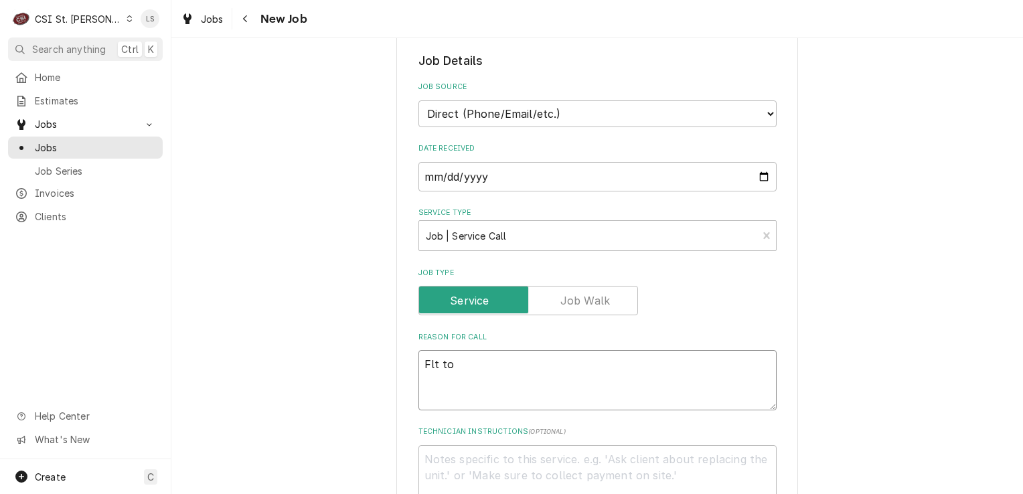
type textarea "x"
type textarea "Flt t"
type textarea "x"
type textarea "Flt"
type textarea "x"
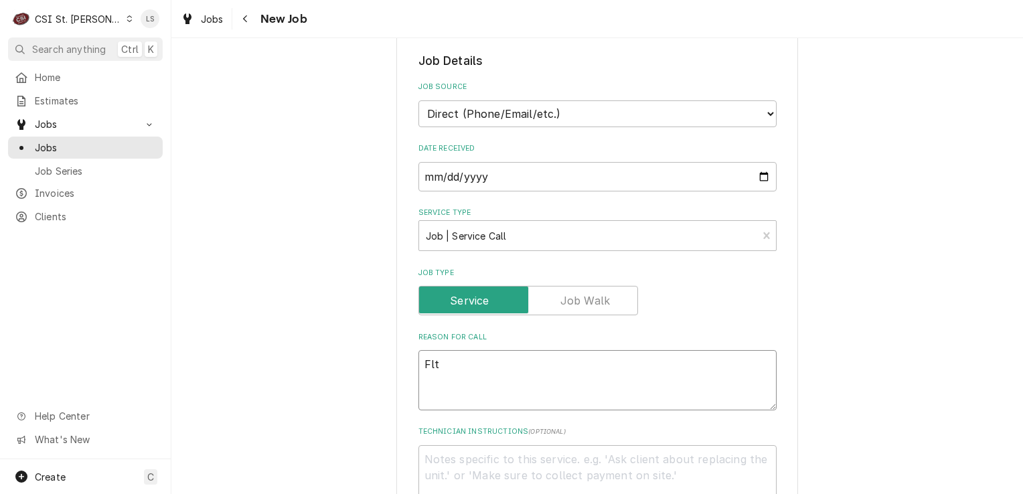
type textarea "Flt"
type textarea "x"
type textarea "Fl"
type textarea "x"
type textarea "Fla"
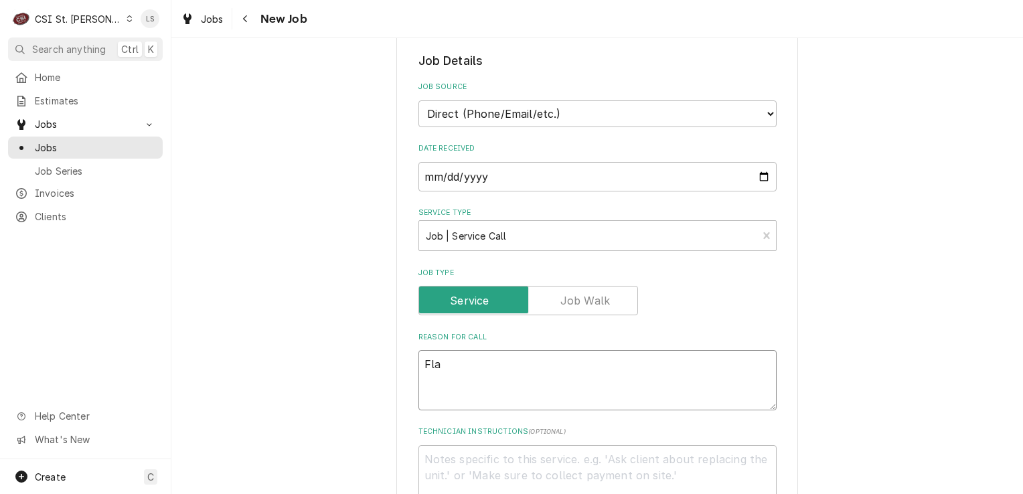
type textarea "x"
type textarea "Flat"
type textarea "x"
type textarea "Flat"
type textarea "x"
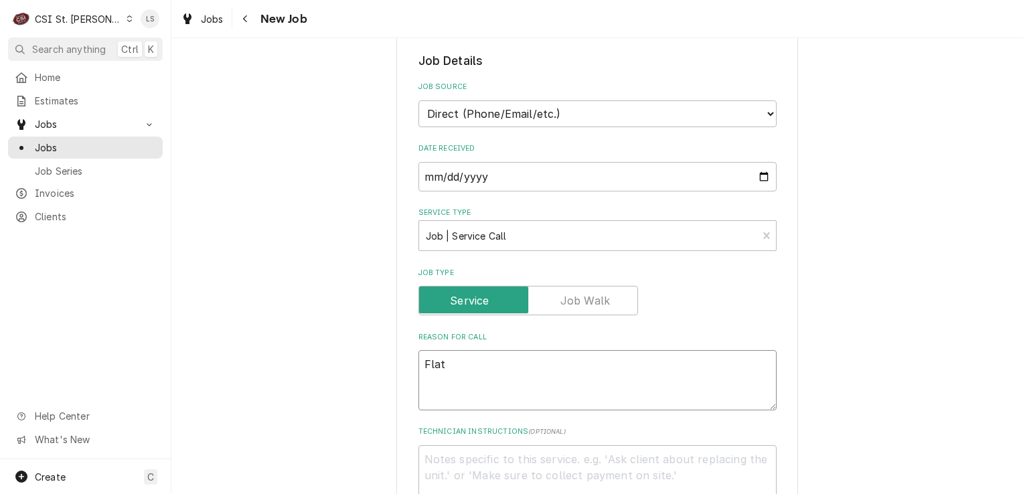
type textarea "Flat t"
type textarea "x"
type textarea "Flat to"
type textarea "x"
type textarea "Flat top"
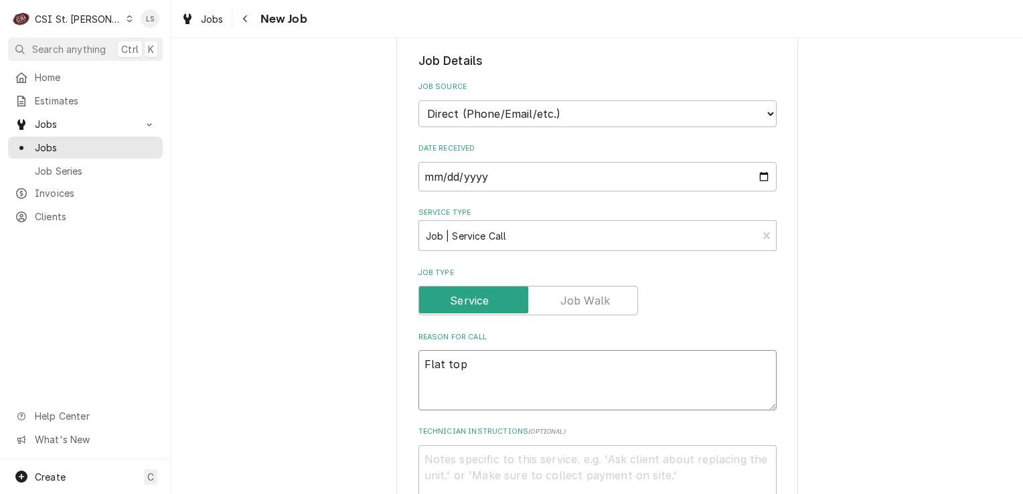
type textarea "x"
type textarea "Flat top"
type textarea "x"
type textarea "Flat top 0"
type textarea "x"
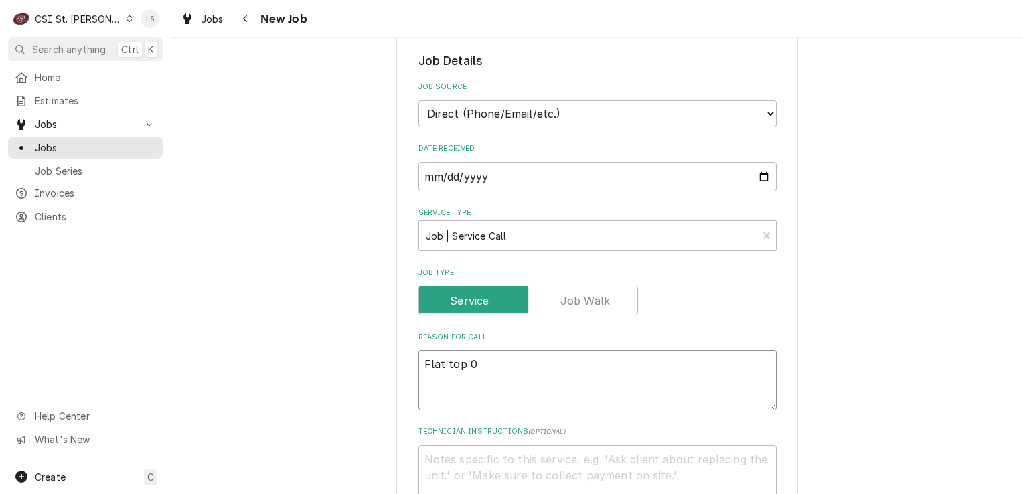
type textarea "Flat top"
type textarea "x"
type textarea "Flat top -"
type textarea "x"
type textarea "Flat top -"
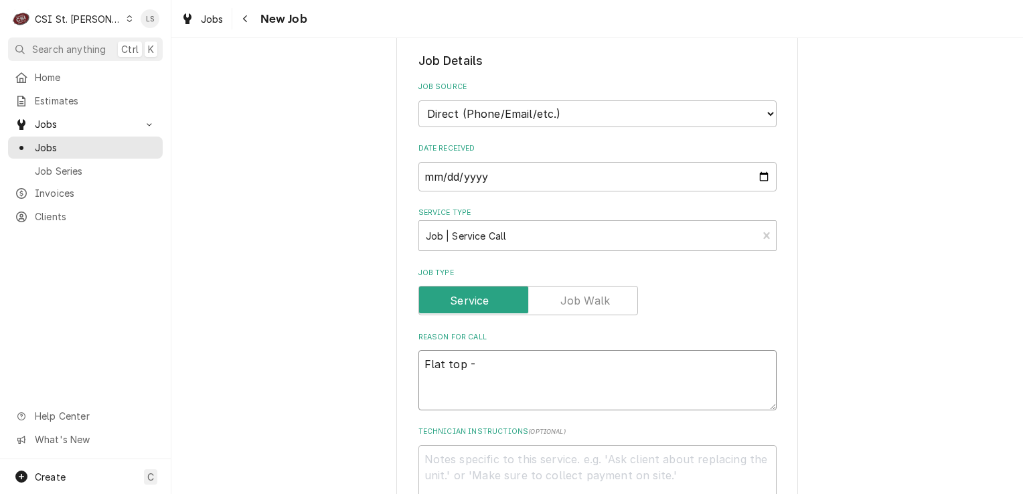
type textarea "x"
type textarea "Flat top - gr"
type textarea "x"
type textarea "Flat top - gri"
type textarea "x"
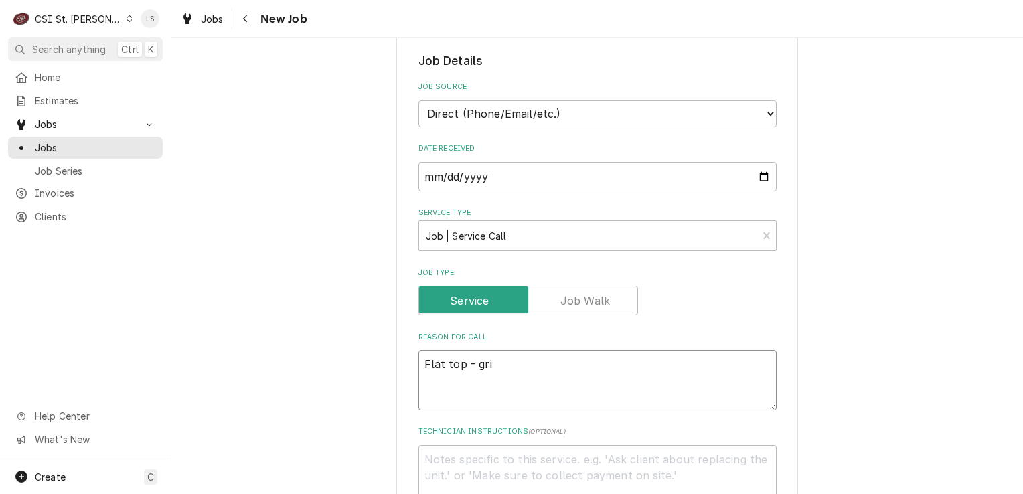
type textarea "Flat top - gril"
type textarea "x"
type textarea "Flat top - grill"
type textarea "x"
type textarea "Flat top - grill"
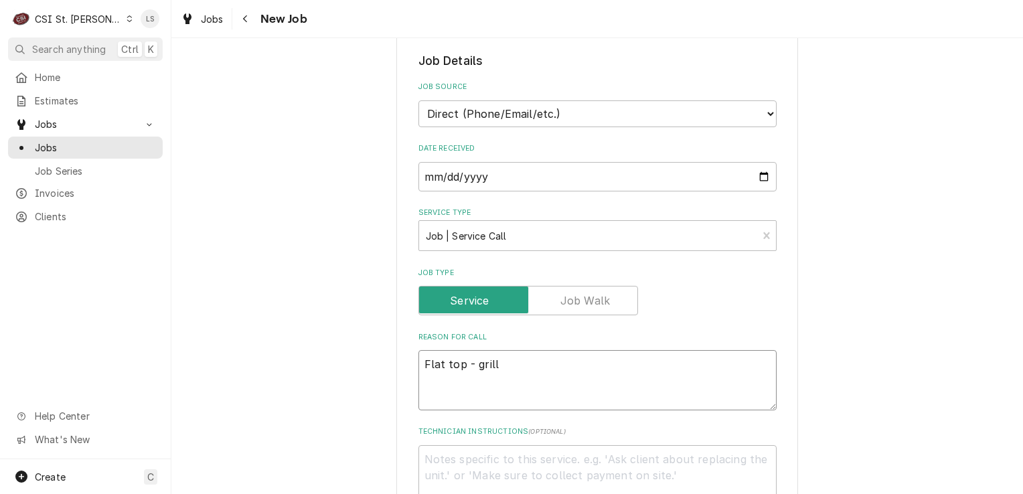
type textarea "x"
type textarea "Flat top - grill i"
type textarea "x"
type textarea "Flat top - grill is"
type textarea "x"
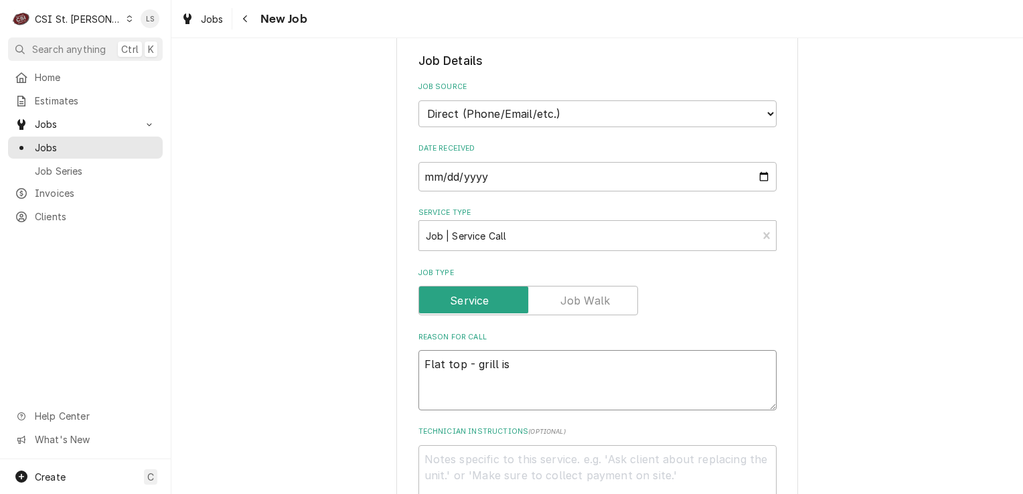
type textarea "Flat top - grill is"
type textarea "x"
type textarea "Flat top - grill is m"
type textarea "x"
type textarea "Flat top - grill is ma"
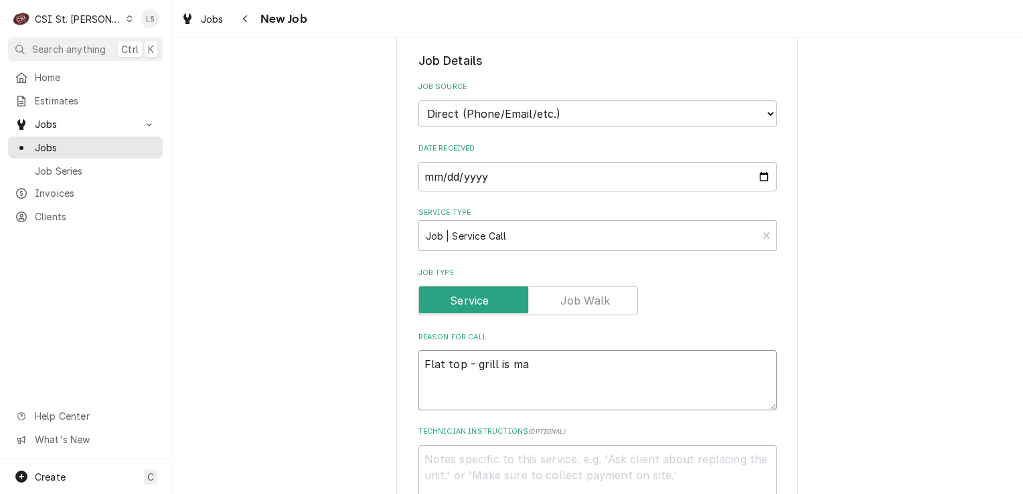
type textarea "x"
type textarea "Flat top - grill is mak"
type textarea "x"
type textarea "Flat top - grill is maki"
type textarea "x"
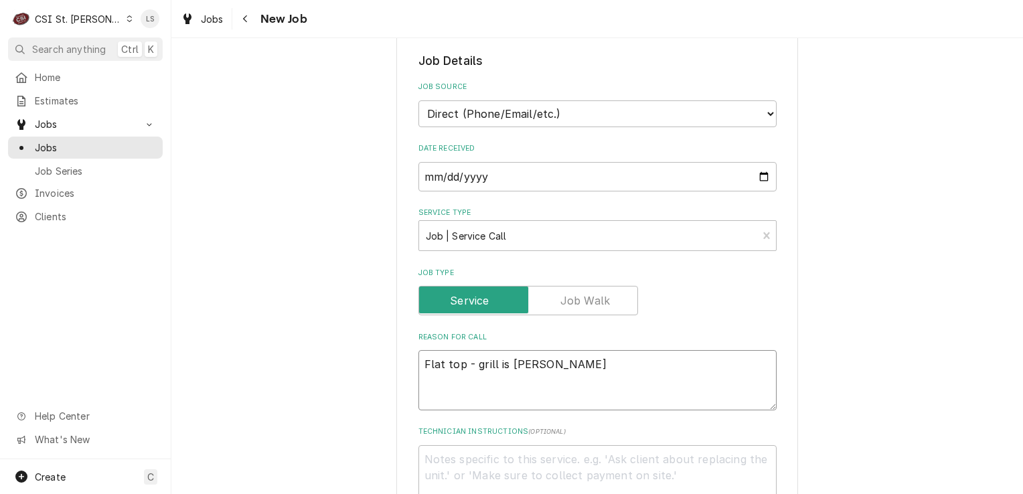
type textarea "Flat top - grill is makin"
type textarea "x"
type textarea "Flat top - grill is making"
type textarea "x"
type textarea "Flat top - grill is making a"
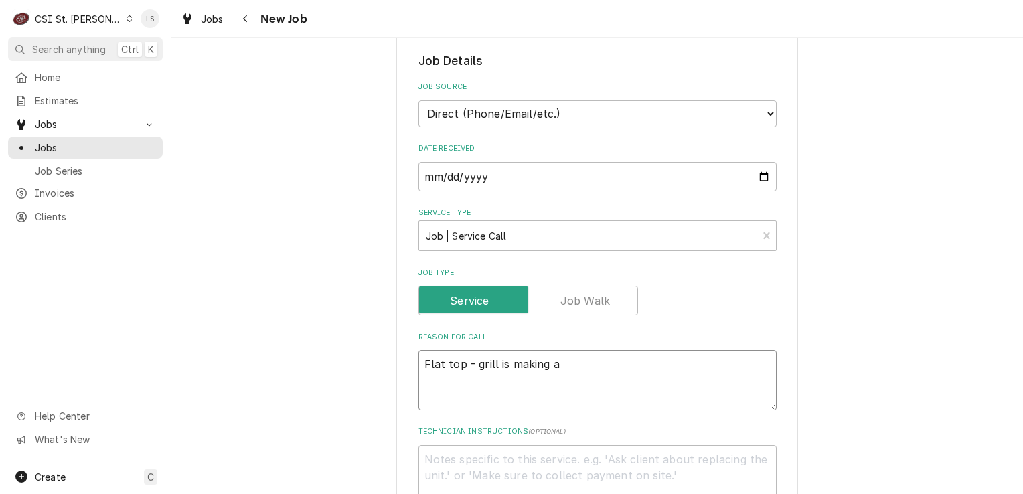
type textarea "x"
type textarea "Flat top - grill is making a"
type textarea "x"
type textarea "Flat top - grill is making a b"
type textarea "x"
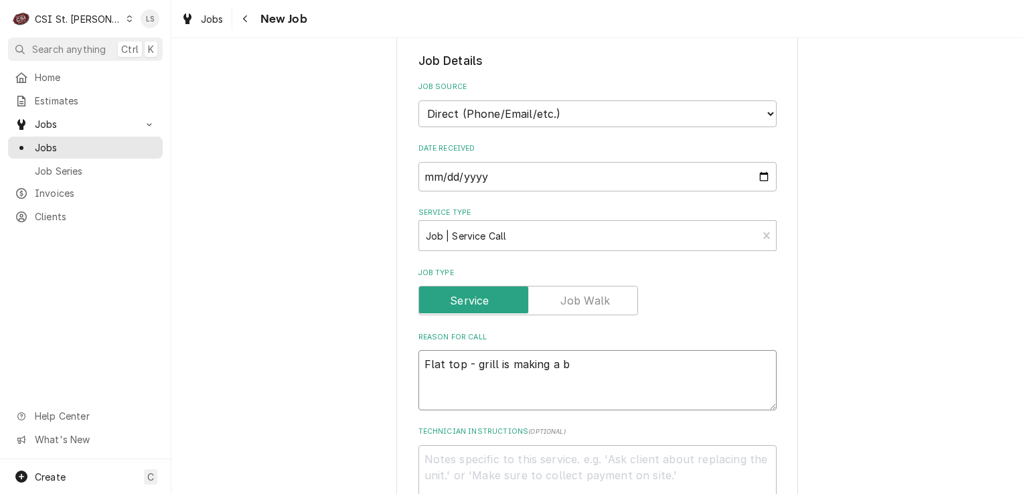
type textarea "Flat top - grill is making a bo"
type textarea "x"
type textarea "Flat top - grill is making a boo"
type textarea "x"
type textarea "Flat top - grill is making a boom"
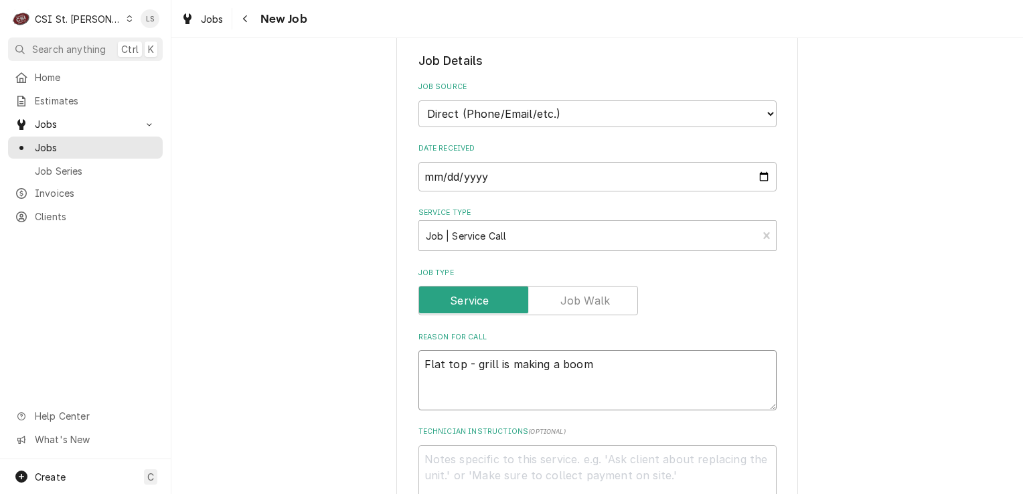
type textarea "x"
type textarea "Flat top - grill is making a boom"
type textarea "x"
type textarea "Flat top - grill is making a boom n"
type textarea "x"
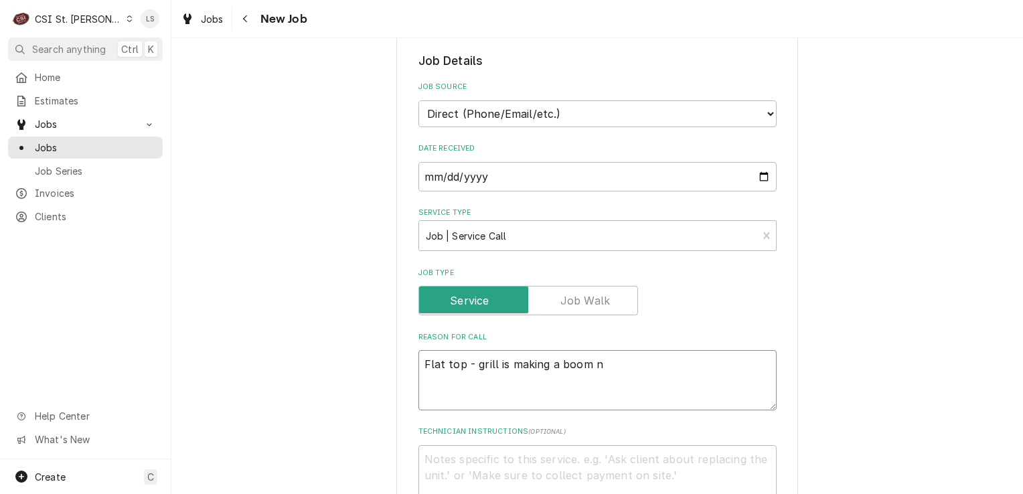
type textarea "Flat top - grill is making a boom no"
type textarea "x"
type textarea "Flat top - grill is making a boom noi"
type textarea "x"
type textarea "Flat top - grill is making a boom nois"
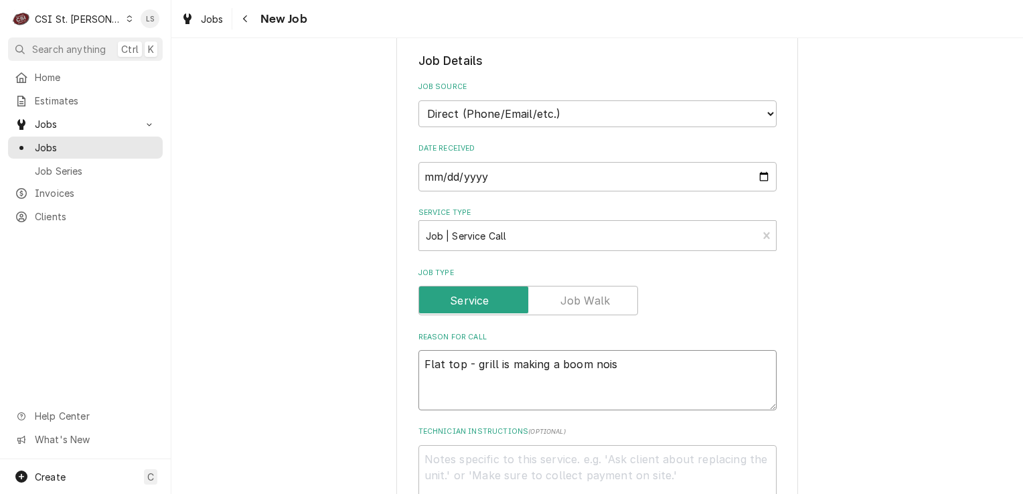
type textarea "x"
type textarea "Flat top - grill is making a boom noise"
type textarea "x"
type textarea "Flat top - grill is making a boom noise"
type textarea "x"
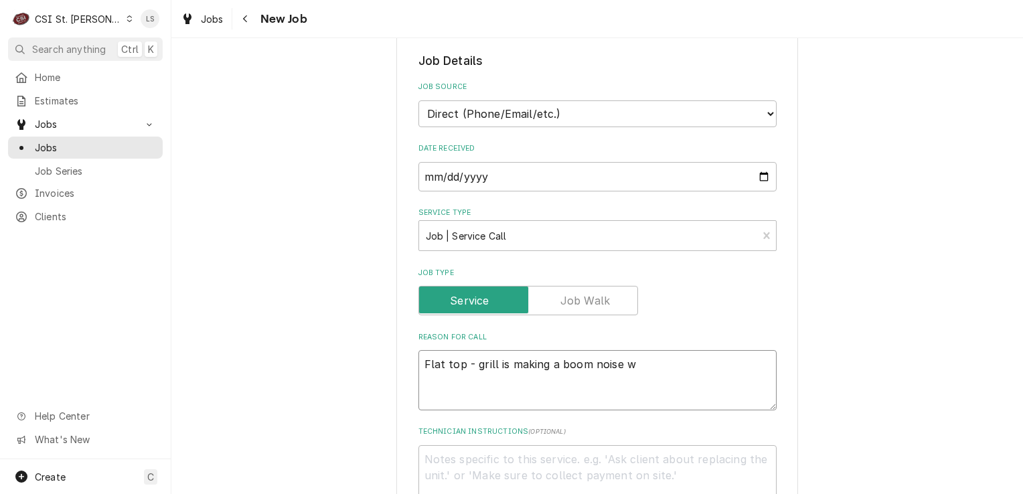
type textarea "Flat top - grill is making a boom noise wh"
type textarea "x"
type textarea "Flat top - grill is making a boom noise whi"
type textarea "x"
type textarea "Flat top - grill is making a boom noise whil"
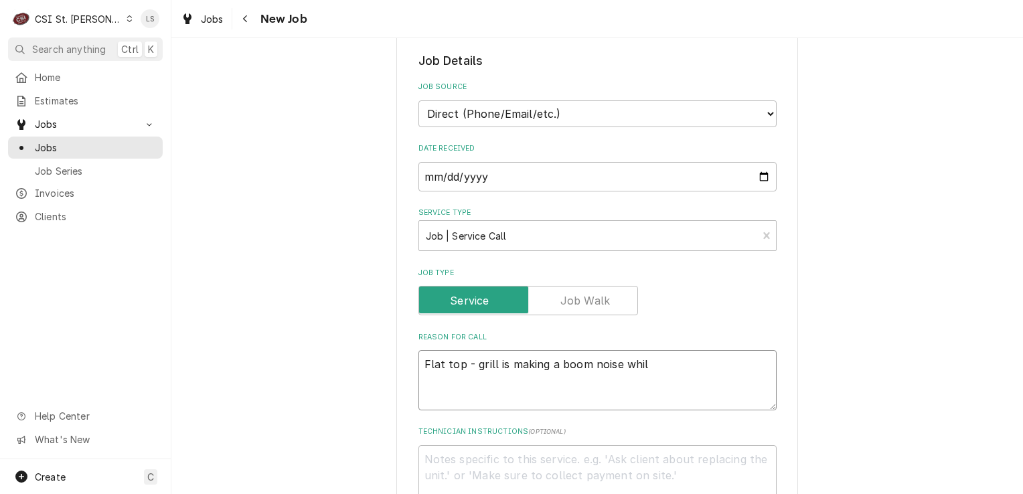
type textarea "x"
type textarea "Flat top - grill is making a boom noise while"
type textarea "x"
type textarea "Flat top - grill is making a boom noise while"
type textarea "x"
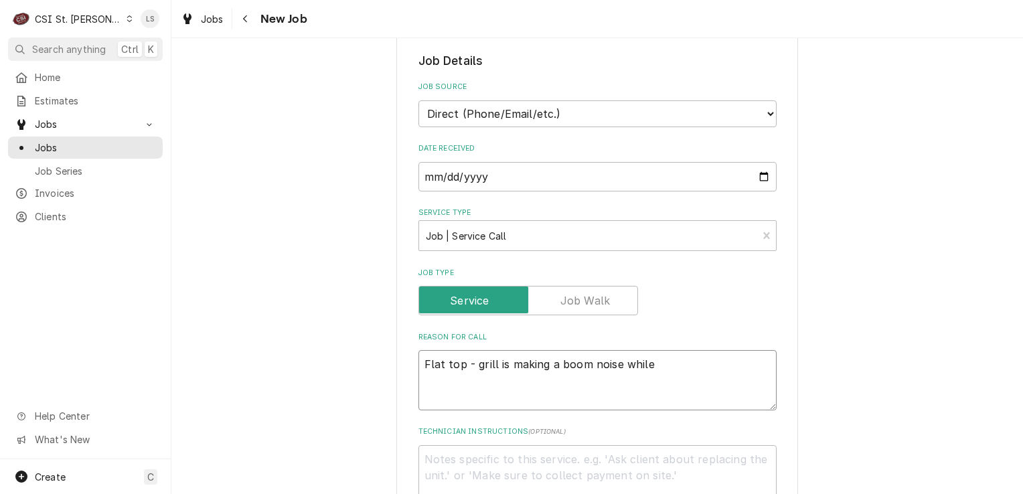
type textarea "Flat top - grill is making a boom noise while b"
type textarea "x"
type textarea "Flat top - grill is making a boom noise while be"
type textarea "x"
type textarea "Flat top - grill is making a boom noise while bei"
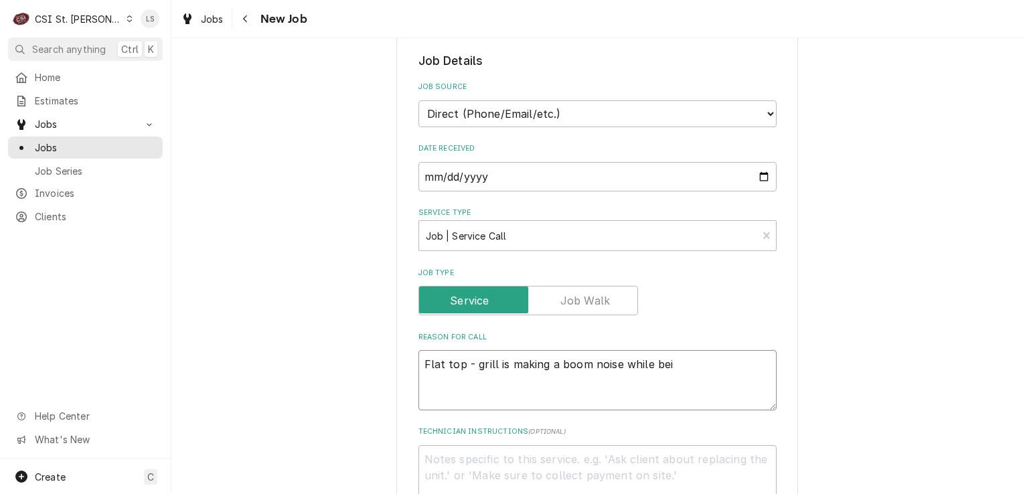
type textarea "x"
type textarea "Flat top - grill is making a boom noise while being"
type textarea "x"
type textarea "Flat top - grill is making a boom noise while being"
type textarea "x"
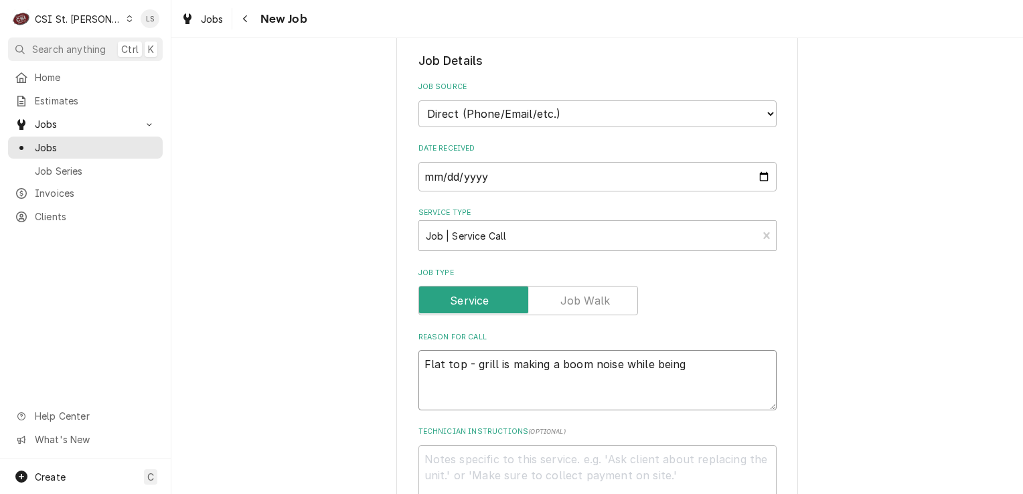
type textarea "Flat top - grill is making a boom noise while being o"
type textarea "x"
type textarea "Flat top - grill is making a boom noise while being op"
type textarea "x"
type textarea "Flat top - grill is making a boom noise while being ope"
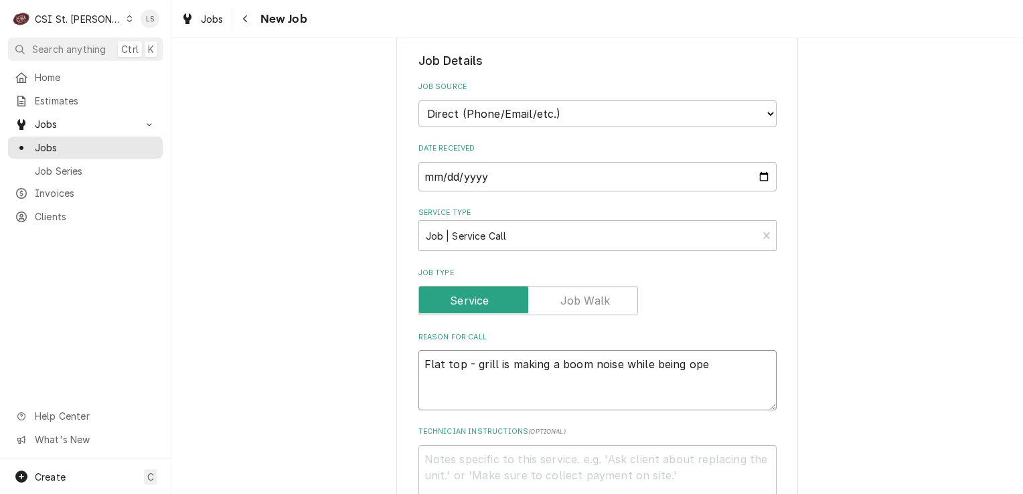
type textarea "x"
type textarea "Flat top - grill is making a boom noise while being oper"
type textarea "x"
type textarea "Flat top - grill is making a boom noise while being opera"
type textarea "x"
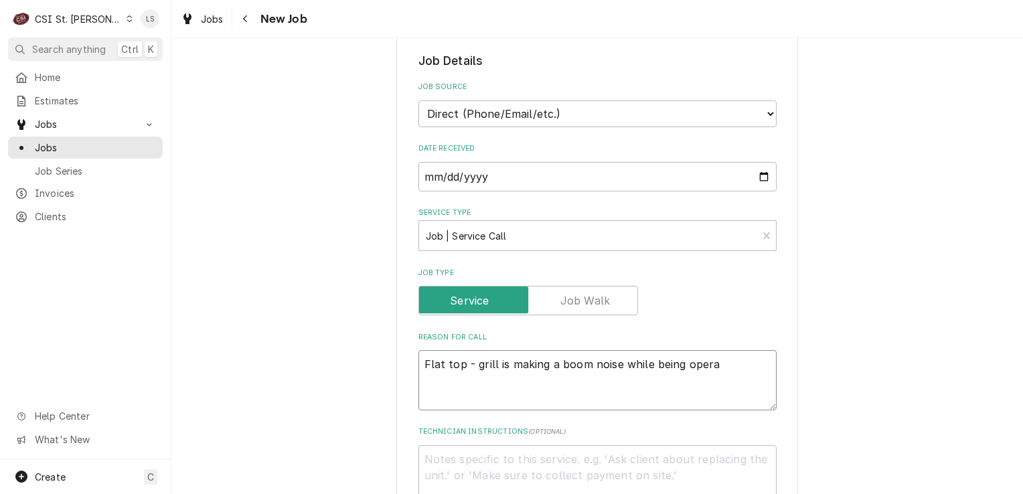
type textarea "Flat top - grill is making a boom noise while being operat"
type textarea "x"
type textarea "Flat top - grill is making a boom noise while being operate"
type textarea "x"
type textarea "Flat top - grill is making a boom noise while being operated"
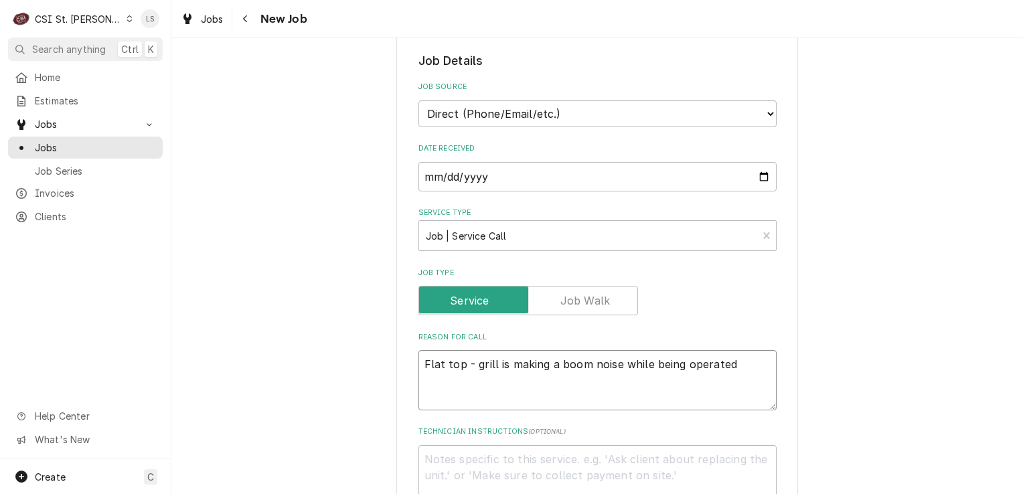
type textarea "x"
type textarea "Flat top - grill is making a boom noise while being operated"
type textarea "x"
type textarea "Flat top - grill is making a boom noise while being operated"
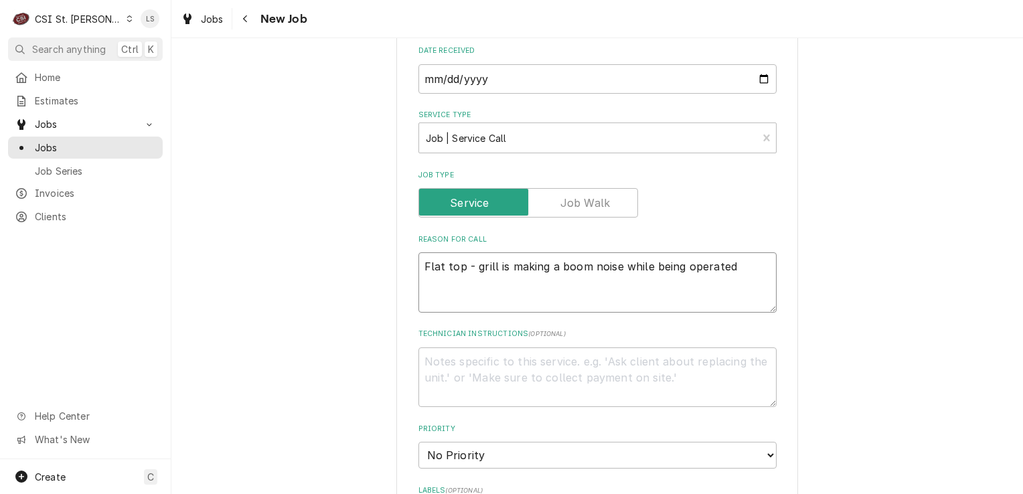
scroll to position [469, 0]
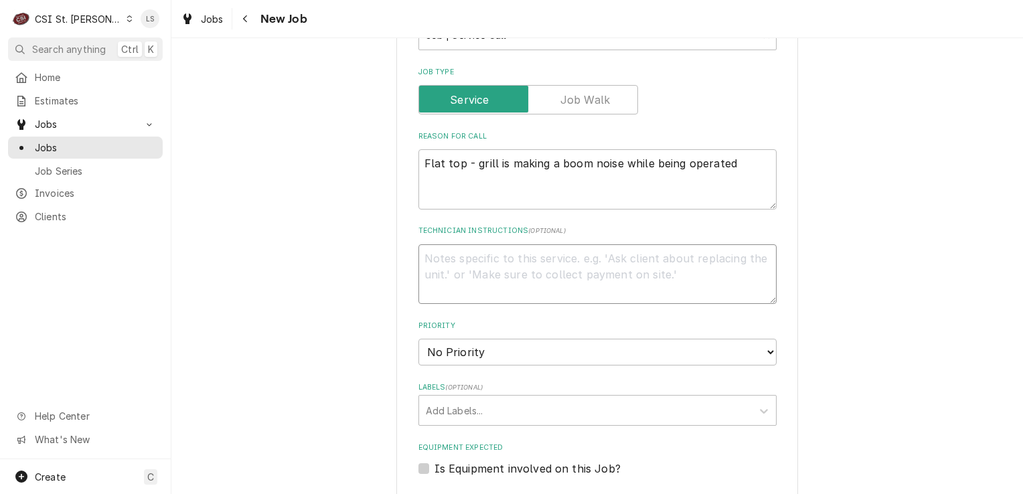
drag, startPoint x: 475, startPoint y: 258, endPoint x: 477, endPoint y: 274, distance: 16.1
click at [475, 258] on textarea "Technician Instructions ( optional )" at bounding box center [597, 274] width 358 height 60
drag, startPoint x: 559, startPoint y: 256, endPoint x: 534, endPoint y: 307, distance: 56.0
click at [559, 256] on textarea "Technician Instructions ( optional )" at bounding box center [597, 274] width 358 height 60
click at [469, 353] on select "No Priority Urgent High Medium Low" at bounding box center [597, 352] width 358 height 27
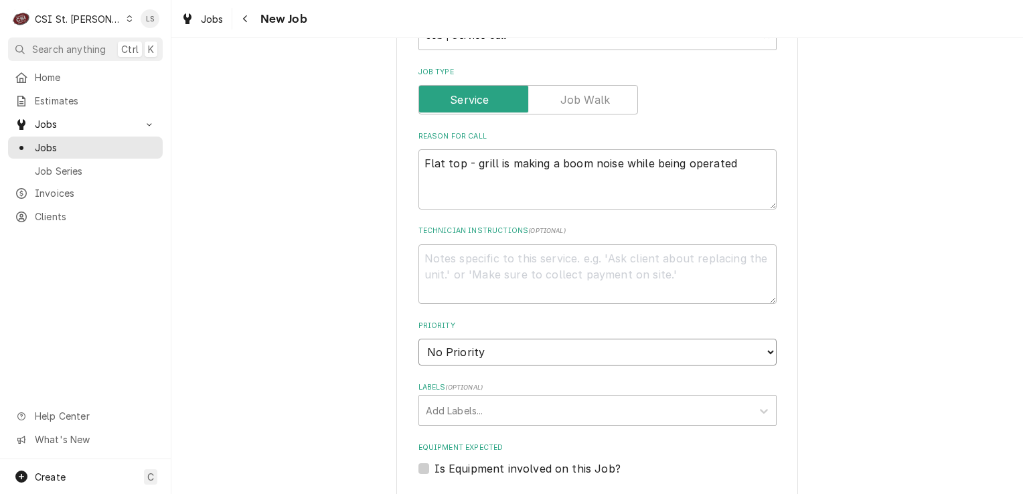
select select "1"
click at [418, 339] on select "No Priority Urgent High Medium Low" at bounding box center [597, 352] width 358 height 27
click at [446, 403] on div "Labels" at bounding box center [585, 410] width 319 height 24
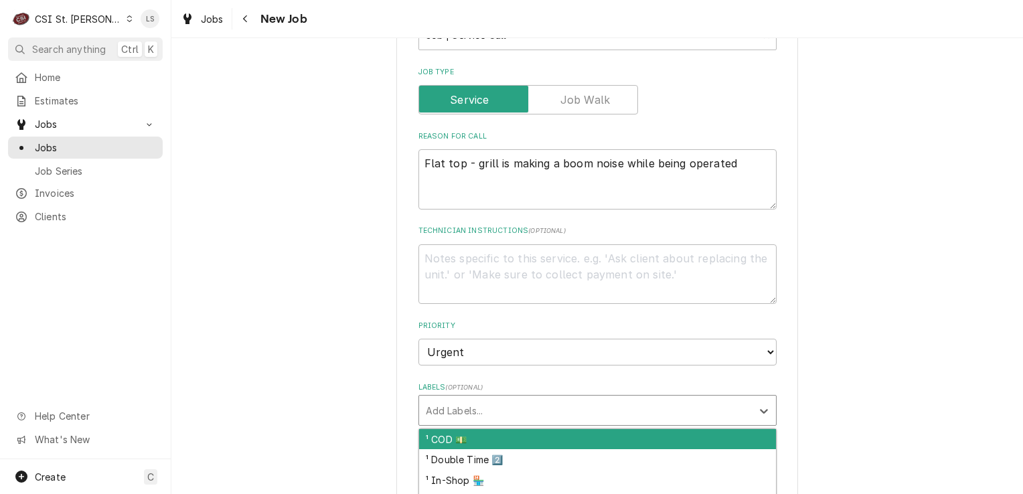
type textarea "x"
type input "cook"
type textarea "x"
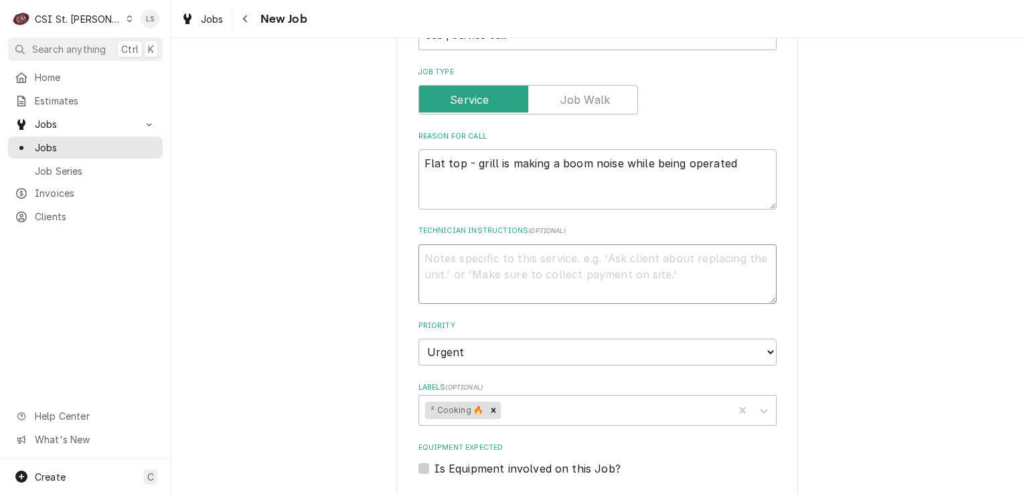
click at [450, 268] on textarea "Technician Instructions ( optional )" at bounding box center [597, 274] width 358 height 60
type textarea "x"
type textarea "E"
type textarea "x"
type textarea "Ev"
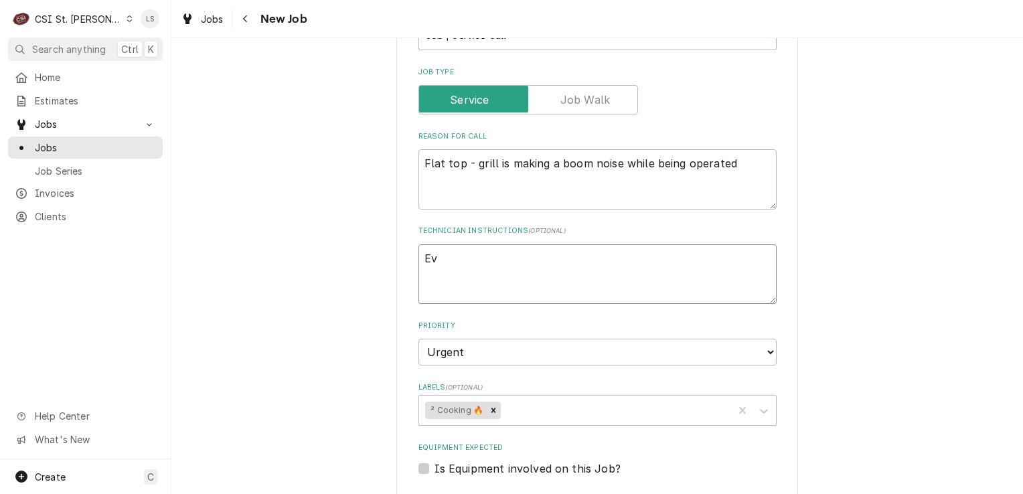
type textarea "x"
type textarea "Eve"
type textarea "x"
type textarea "Ever"
type textarea "x"
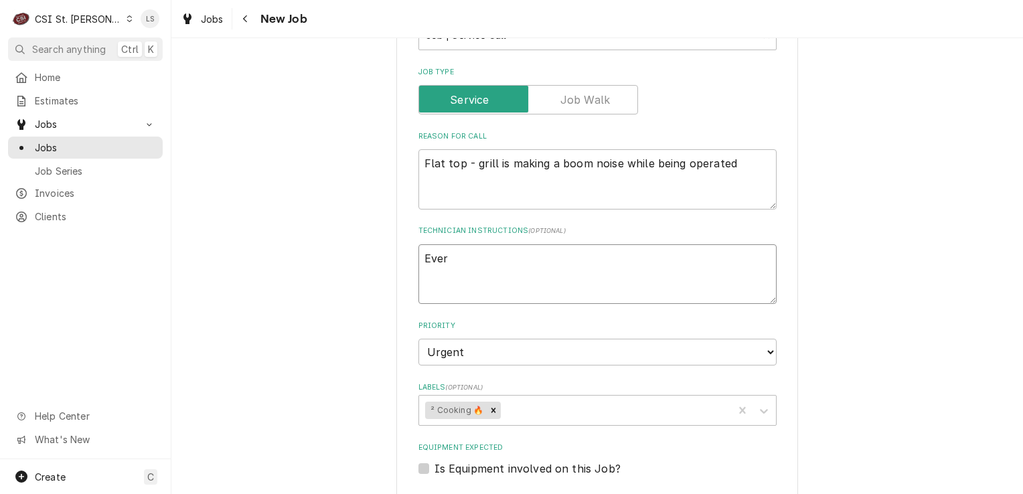
type textarea "Every"
type textarea "x"
type textarea "Every"
type textarea "x"
type textarea "Every d"
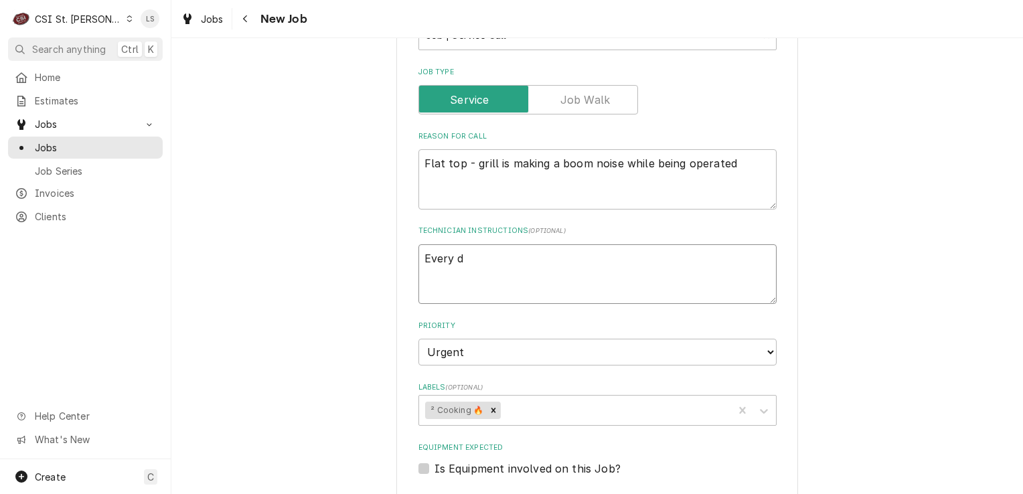
type textarea "x"
type textarea "Every da"
type textarea "x"
type textarea "Every day"
type textarea "x"
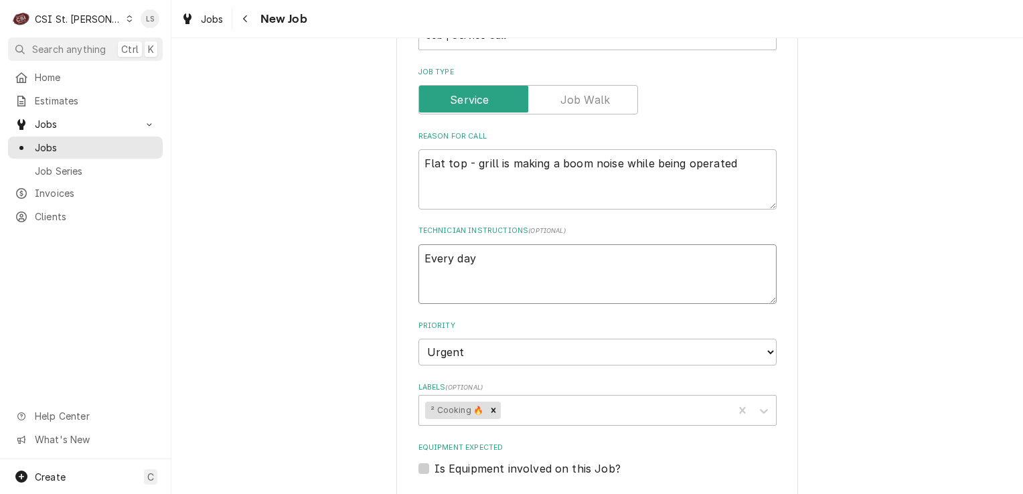
type textarea "Every day f"
type textarea "x"
type textarea "Every day fr"
type textarea "x"
type textarea "Every day fro"
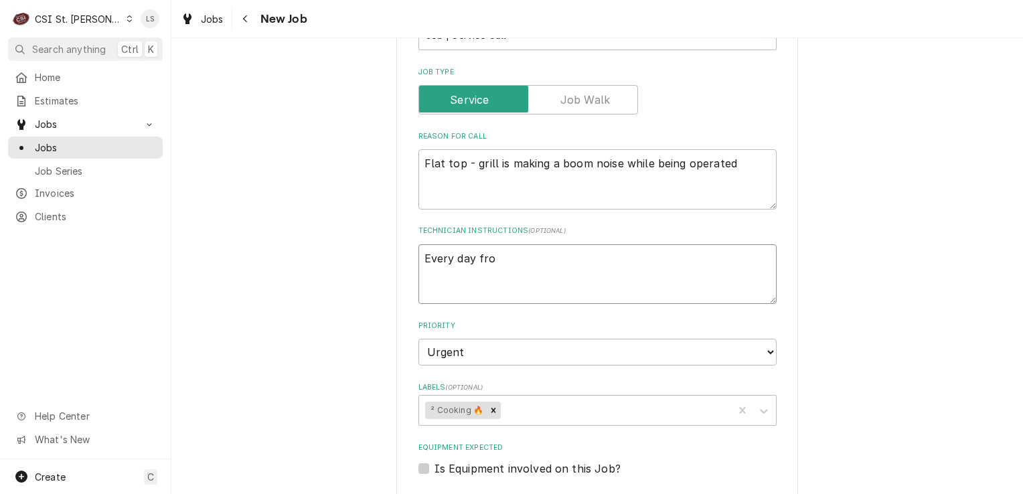
type textarea "x"
type textarea "Every day from"
type textarea "x"
type textarea "Every day from"
type textarea "x"
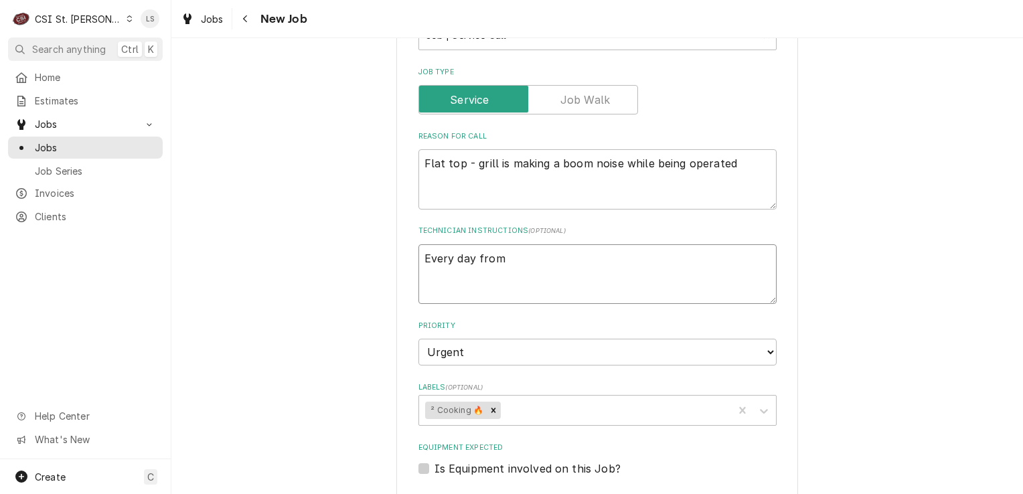
type textarea "Every day from 9"
type textarea "x"
type textarea "Every day from 9a"
type textarea "x"
type textarea "Every day from 9am"
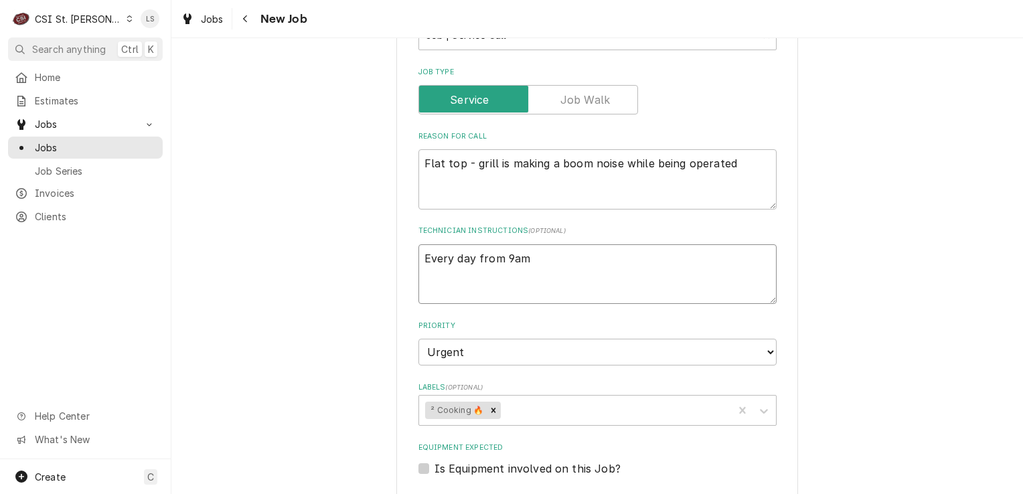
type textarea "x"
type textarea "Every day from 9am"
type textarea "x"
type textarea "Every day from 9am -"
type textarea "x"
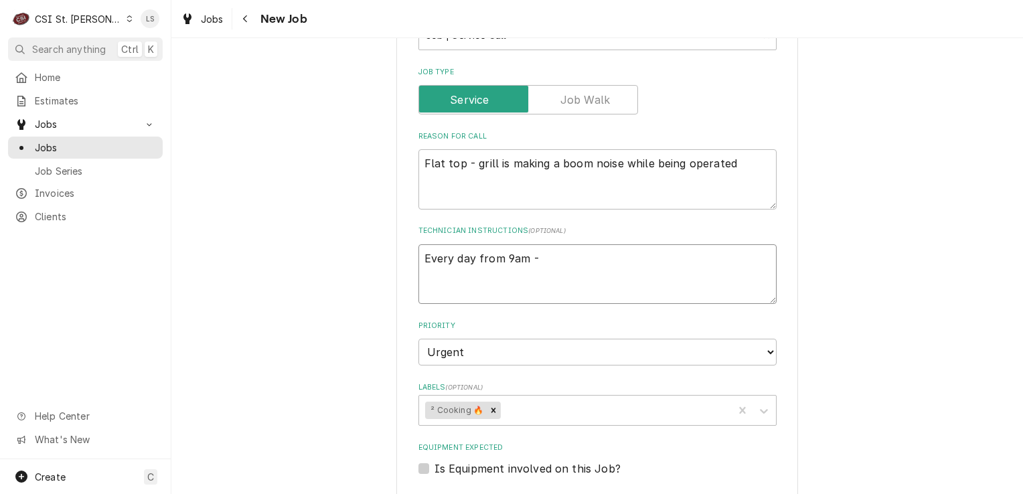
type textarea "Every day from 9am -"
type textarea "x"
type textarea "Every day from 9am - 1"
type textarea "x"
type textarea "Every day from 9am - 11"
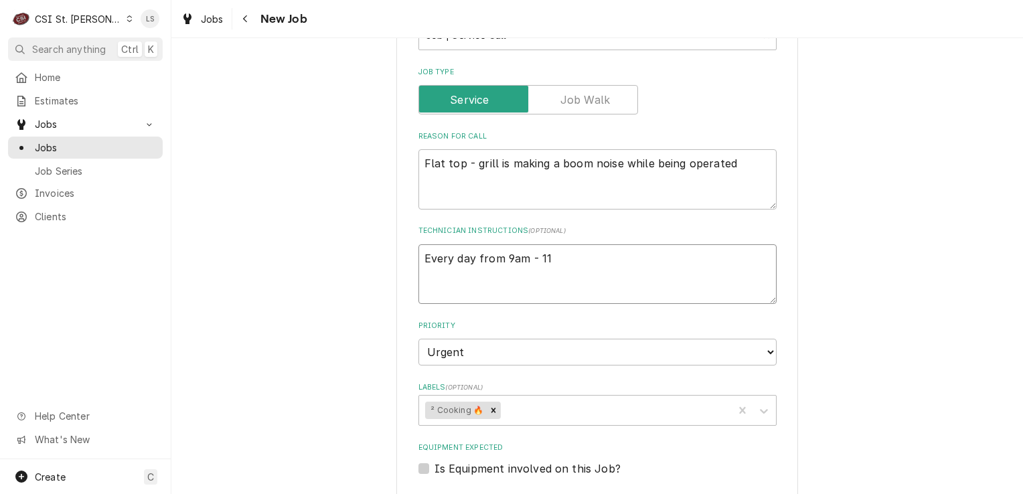
type textarea "x"
type textarea "Every day from 9am - 11p"
type textarea "x"
type textarea "Every day from 9am - 11pm"
type textarea "x"
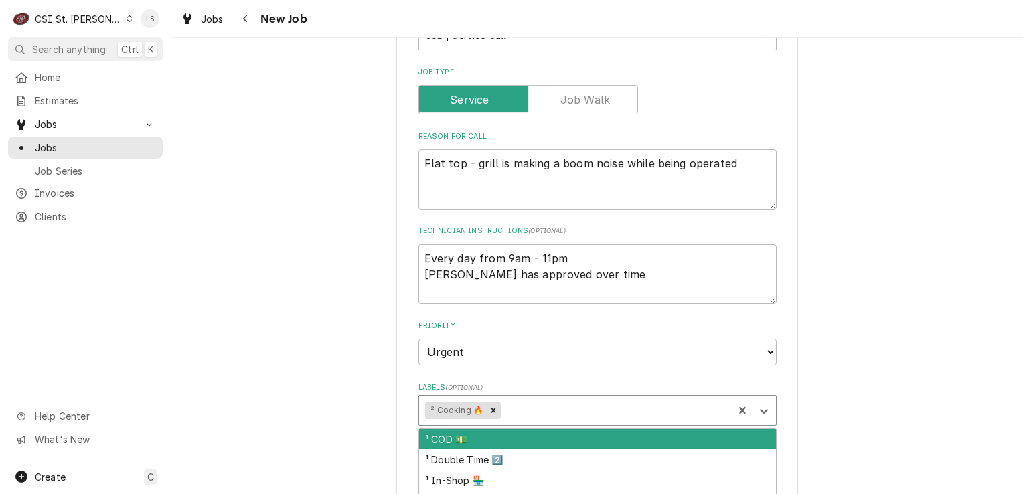
click at [558, 420] on div "² Cooking 🔥" at bounding box center [576, 410] width 315 height 29
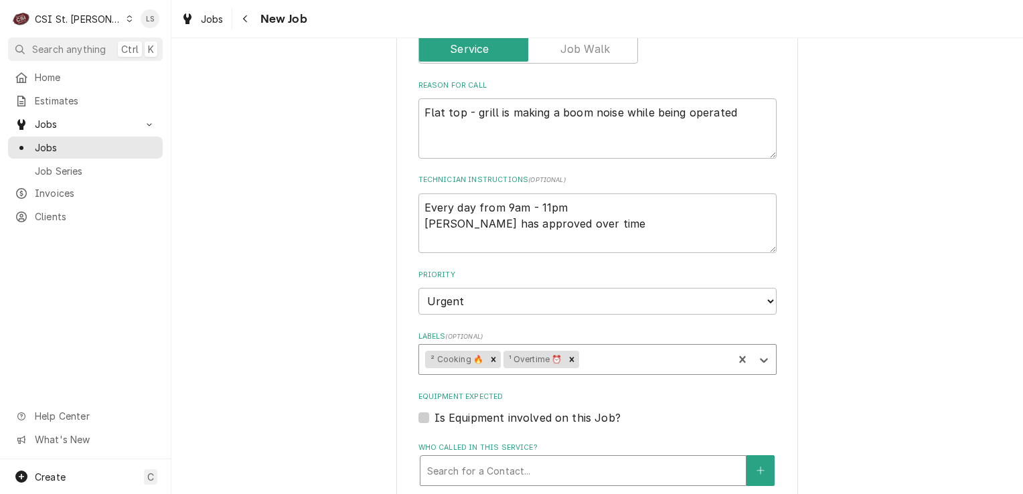
scroll to position [669, 0]
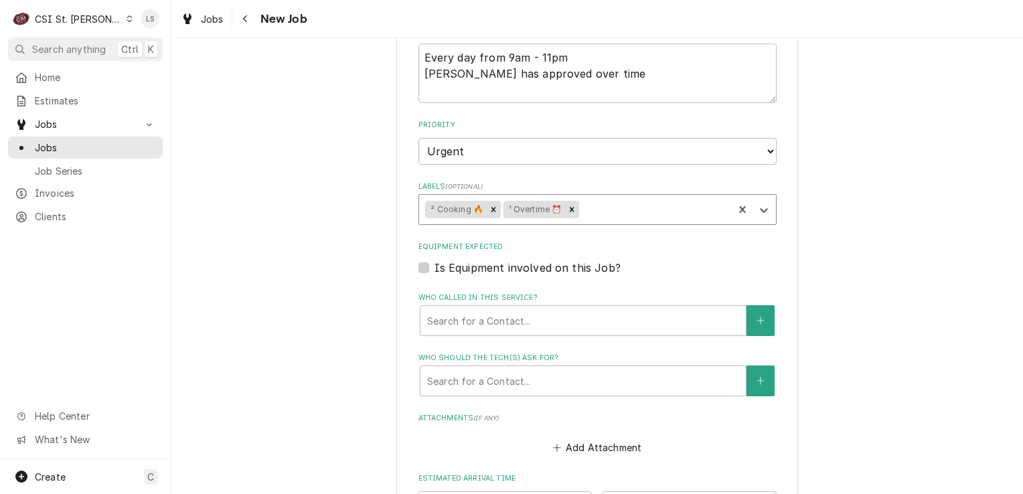
click at [434, 266] on label "Is Equipment involved on this Job?" at bounding box center [527, 268] width 186 height 16
click at [434, 266] on input "Equipment Expected" at bounding box center [613, 274] width 358 height 29
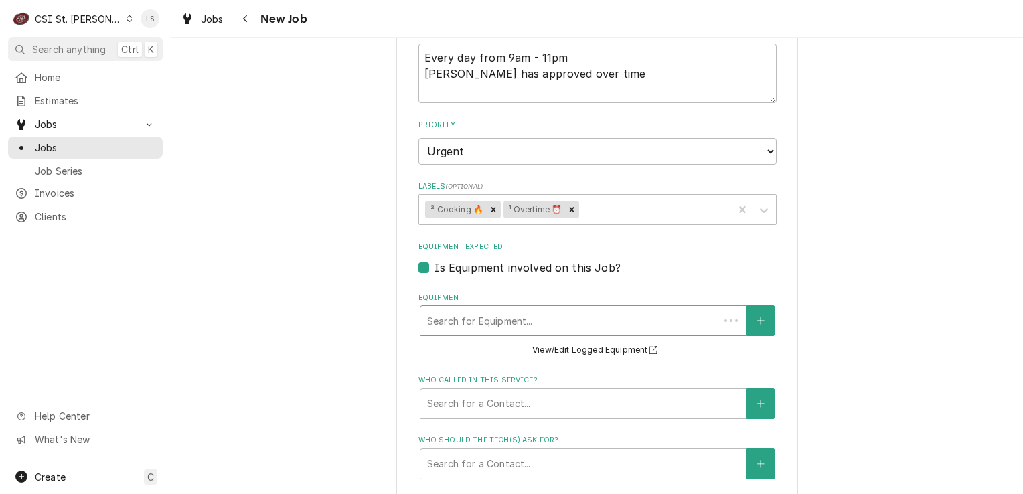
click at [525, 316] on div "Equipment" at bounding box center [569, 321] width 285 height 24
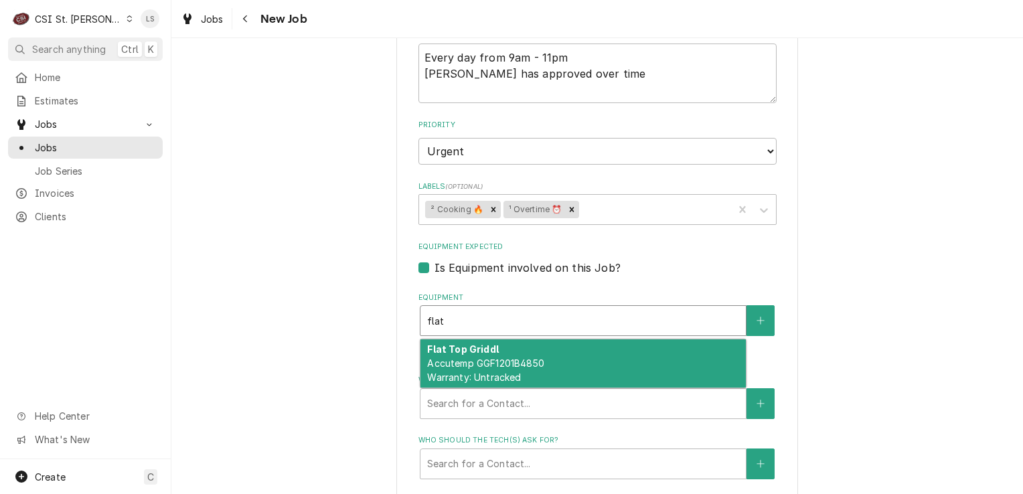
click at [602, 357] on div "Flat Top Griddl Accutemp GGF1201B4850 Warranty: Untracked" at bounding box center [582, 363] width 325 height 49
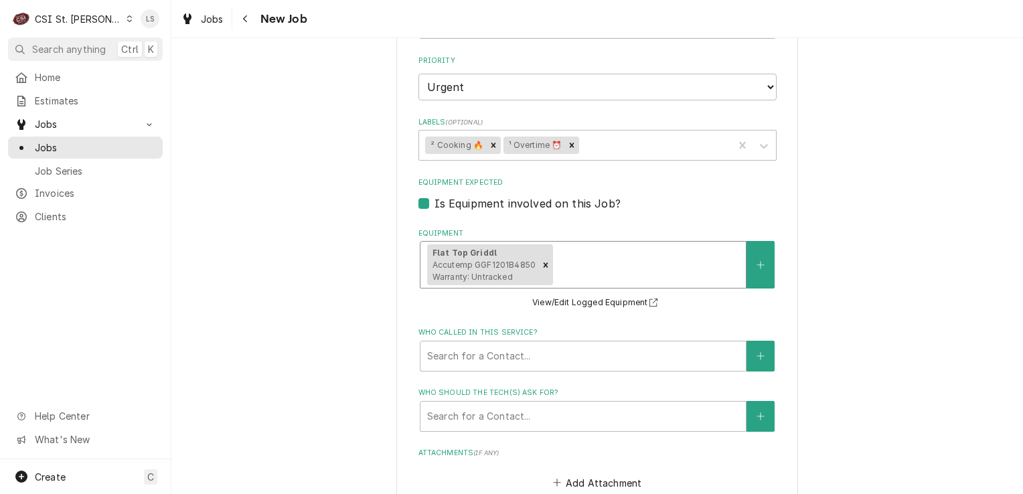
scroll to position [870, 0]
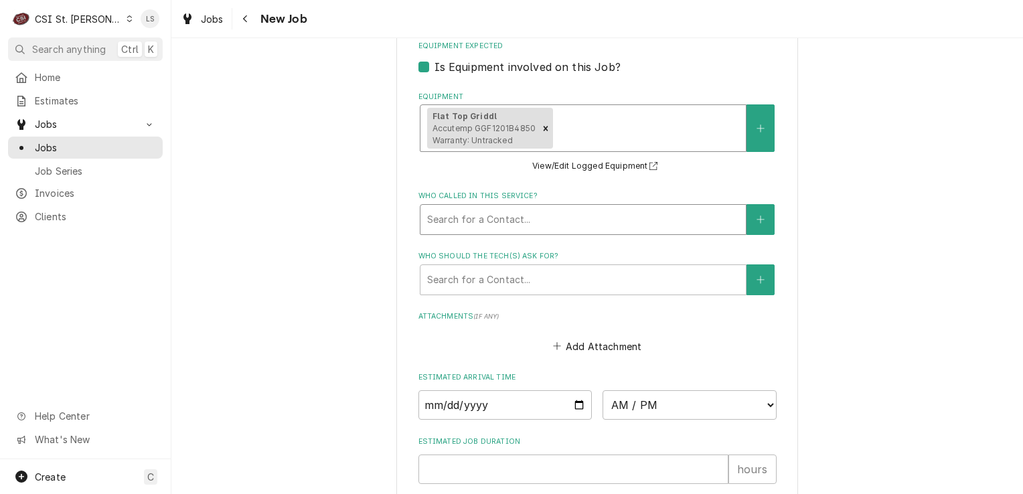
click at [484, 216] on div "Who called in this service?" at bounding box center [583, 220] width 312 height 24
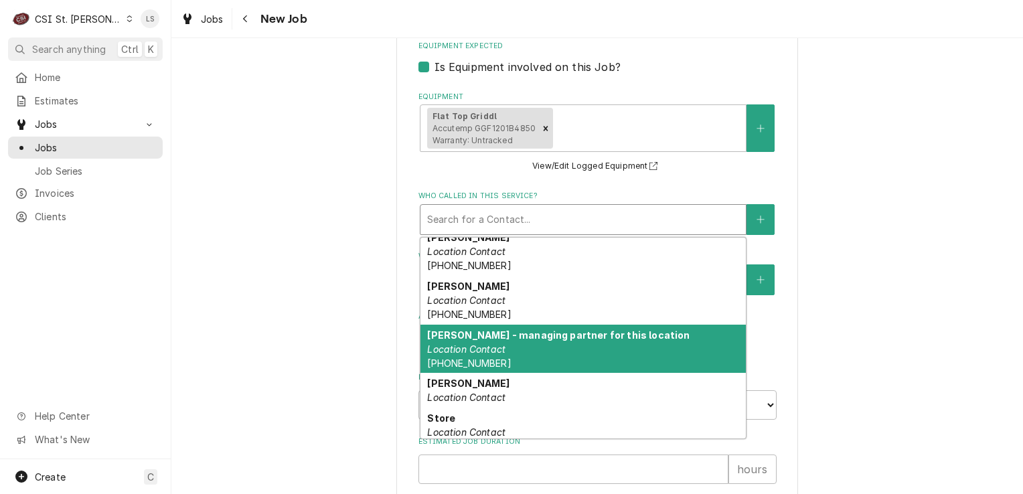
scroll to position [285, 0]
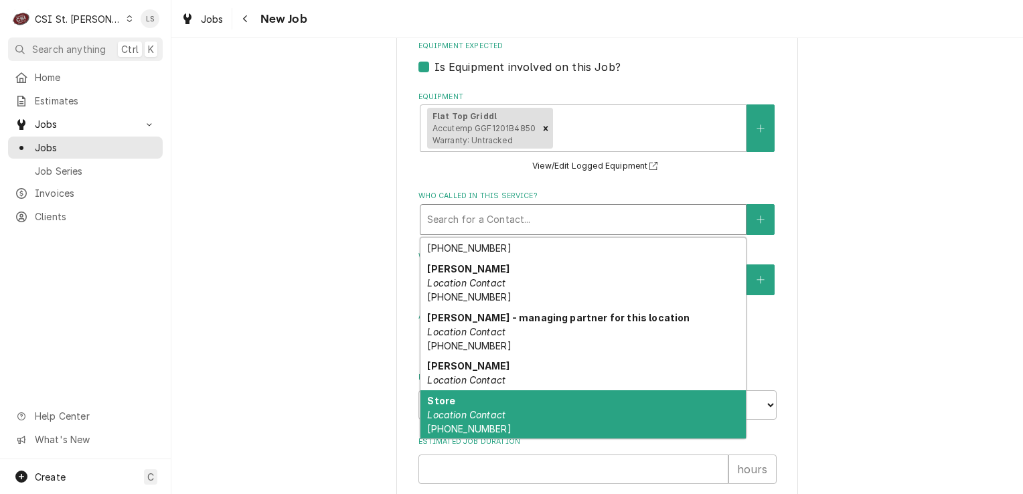
click at [525, 392] on div "Store Location Contact (618) 726-2050" at bounding box center [582, 414] width 325 height 49
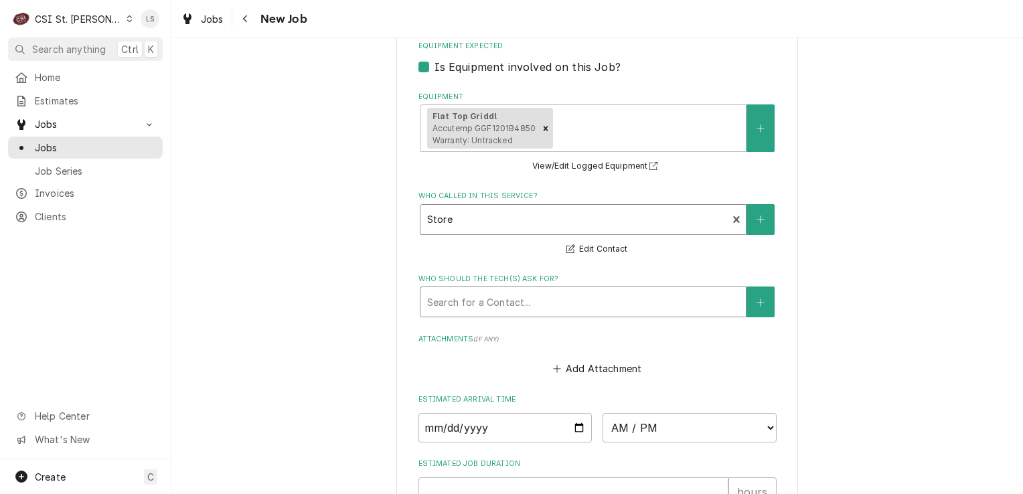
click at [549, 296] on div "Who should the tech(s) ask for?" at bounding box center [583, 302] width 312 height 24
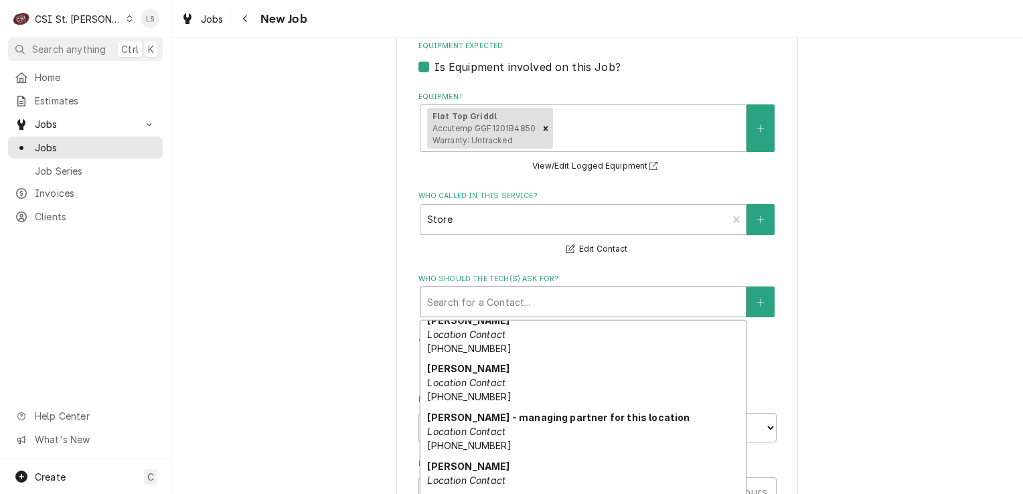
scroll to position [309, 0]
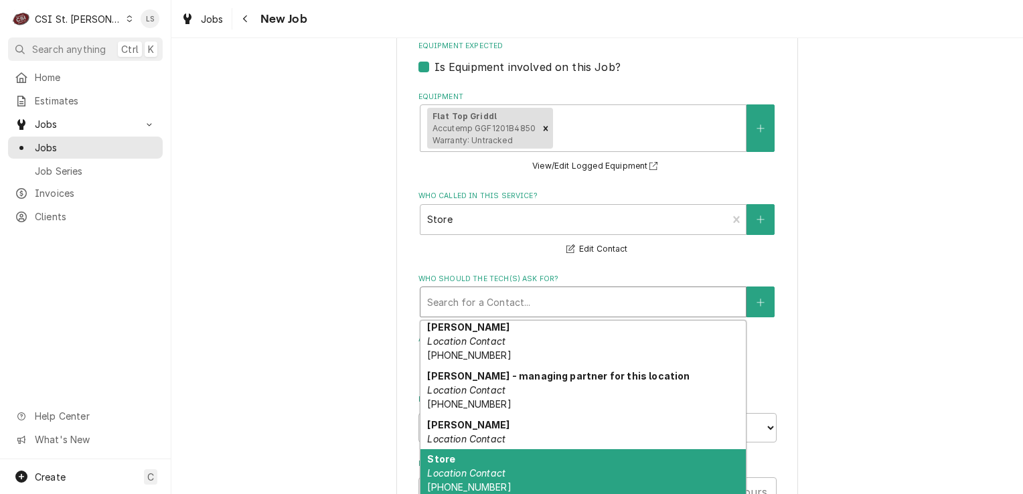
click at [584, 467] on div "Store Location Contact (618) 726-2050" at bounding box center [582, 473] width 325 height 49
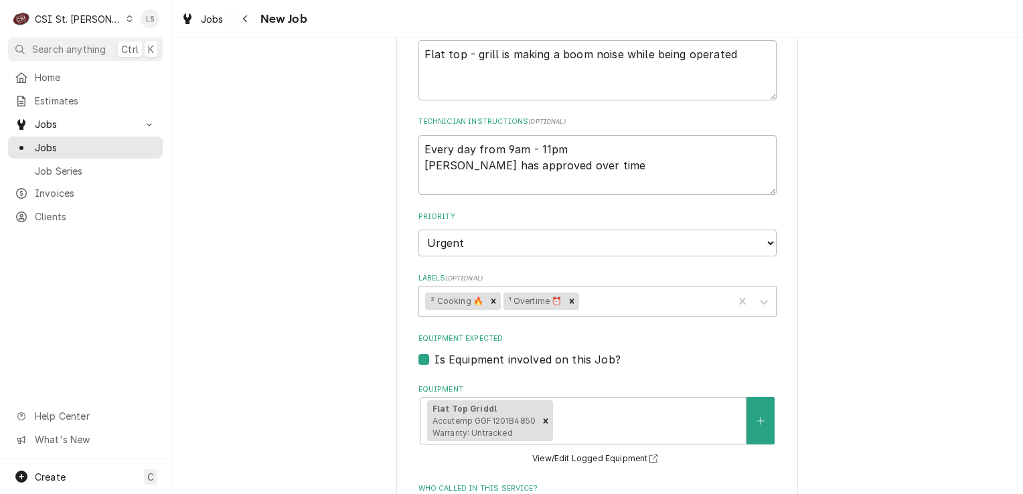
scroll to position [469, 0]
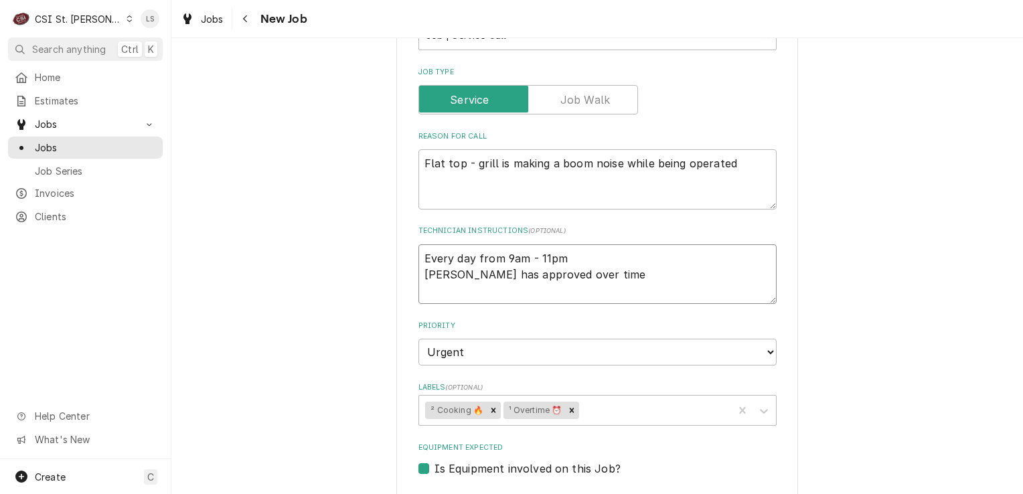
click at [418, 252] on textarea "Every day from 9am - 11pm Larry has approved over time" at bounding box center [597, 274] width 358 height 60
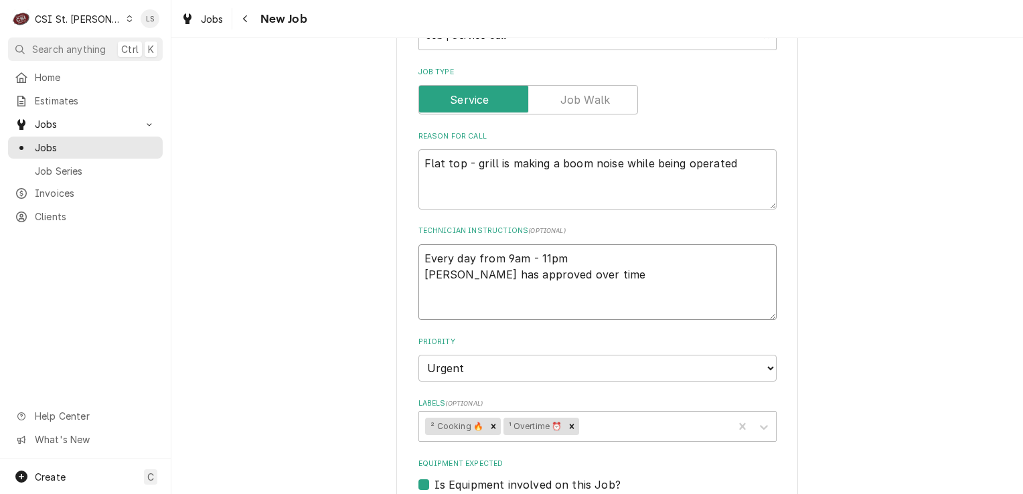
click at [418, 252] on textarea "Every day from 9am - 11pm Larry has approved over time" at bounding box center [597, 282] width 358 height 76
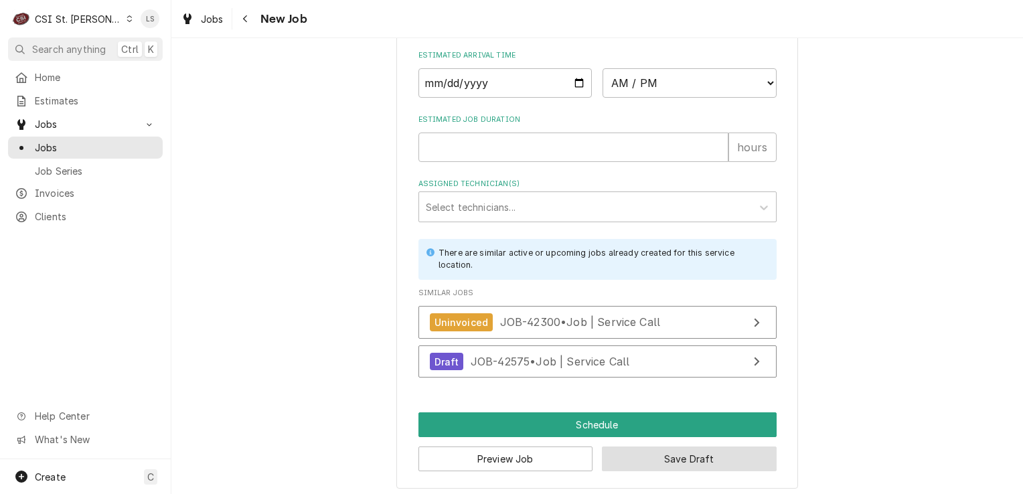
click at [667, 455] on button "Save Draft" at bounding box center [689, 458] width 175 height 25
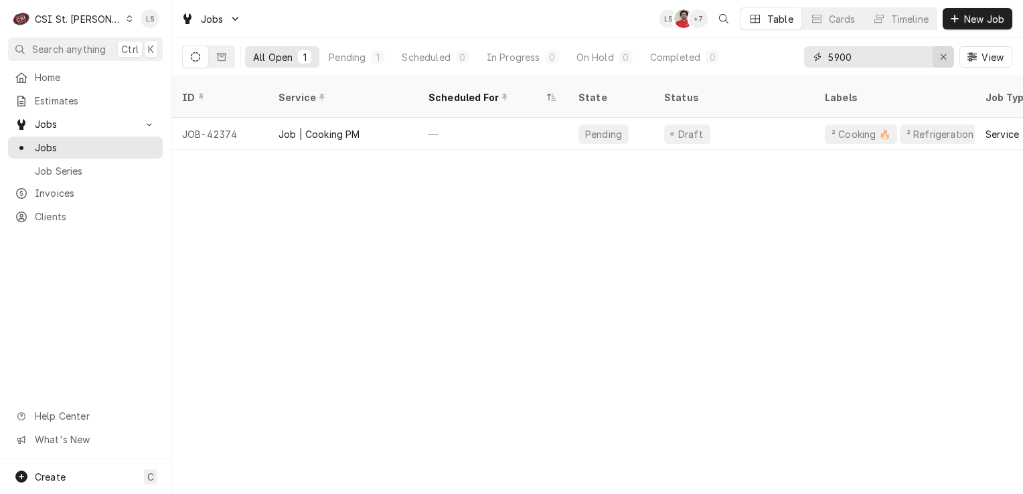
click at [942, 61] on icon "Erase input" at bounding box center [943, 56] width 7 height 9
type input "42626"
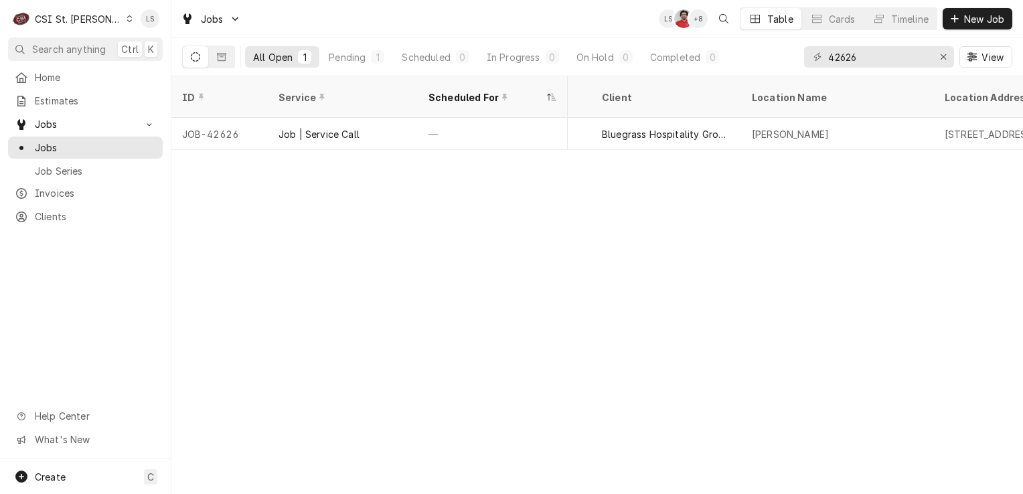
scroll to position [0, 720]
